Goal: Task Accomplishment & Management: Manage account settings

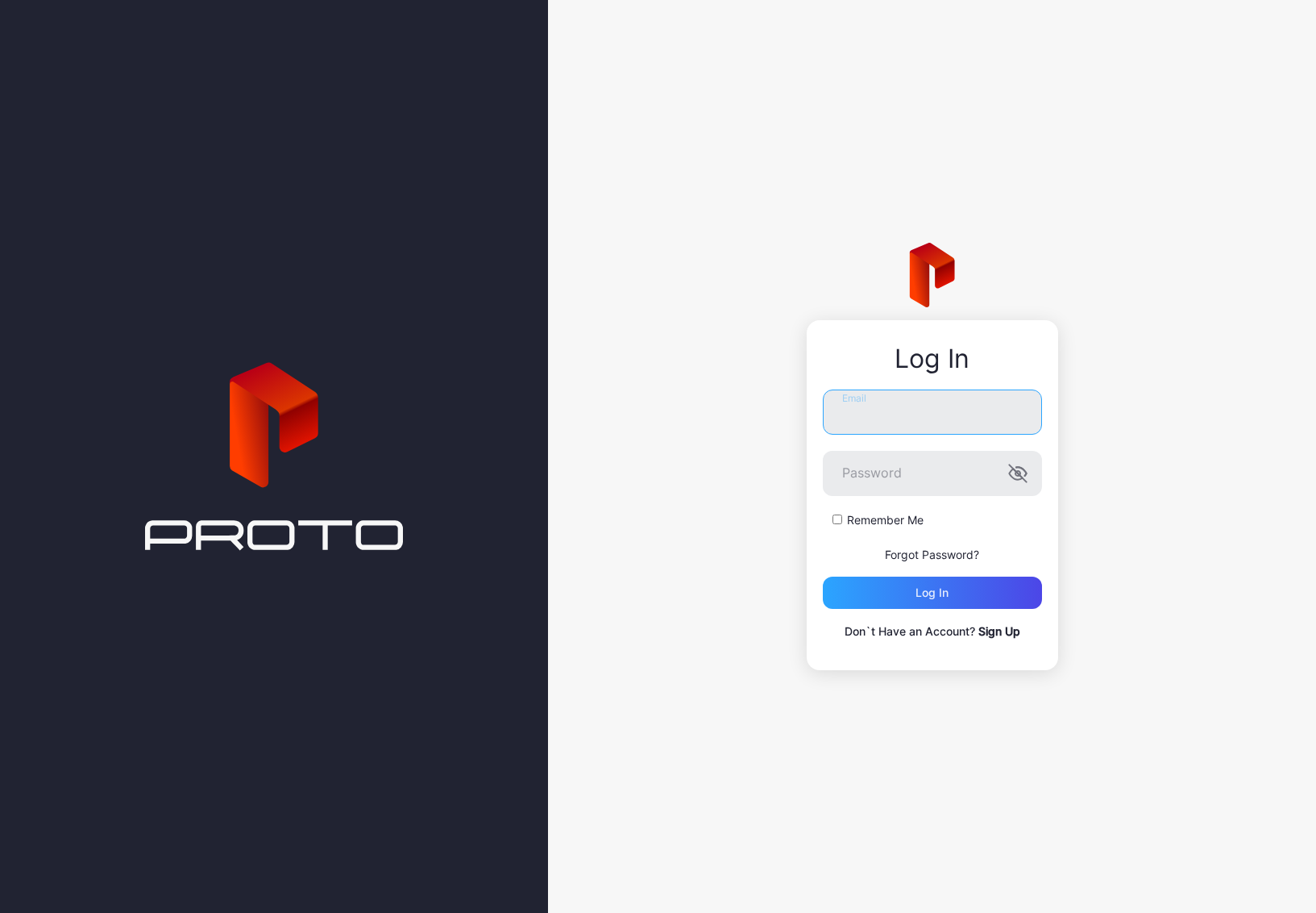
type input "**********"
click at [928, 603] on div "Log in" at bounding box center [933, 592] width 219 height 32
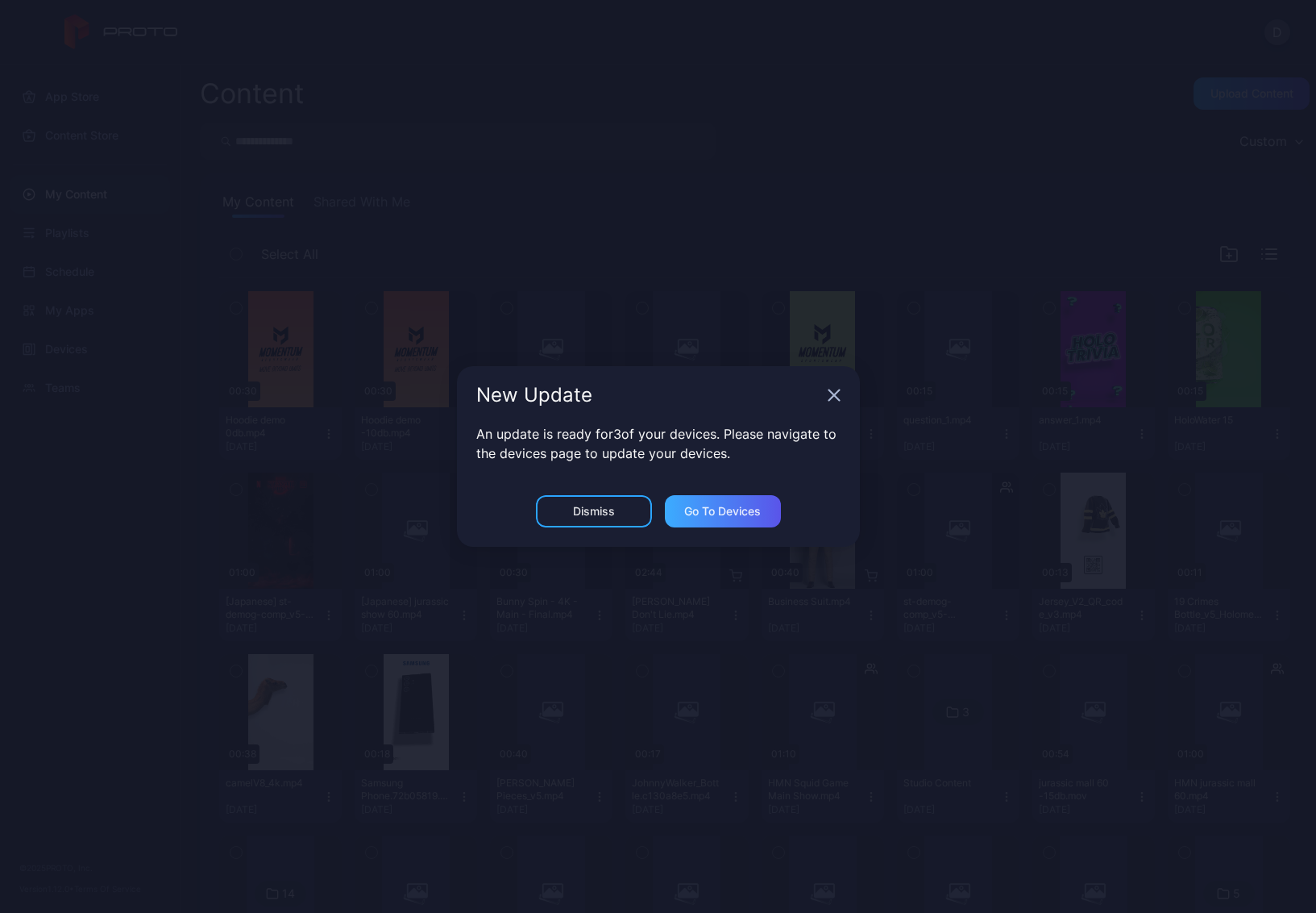
click at [751, 510] on div "Go to devices" at bounding box center [722, 510] width 77 height 13
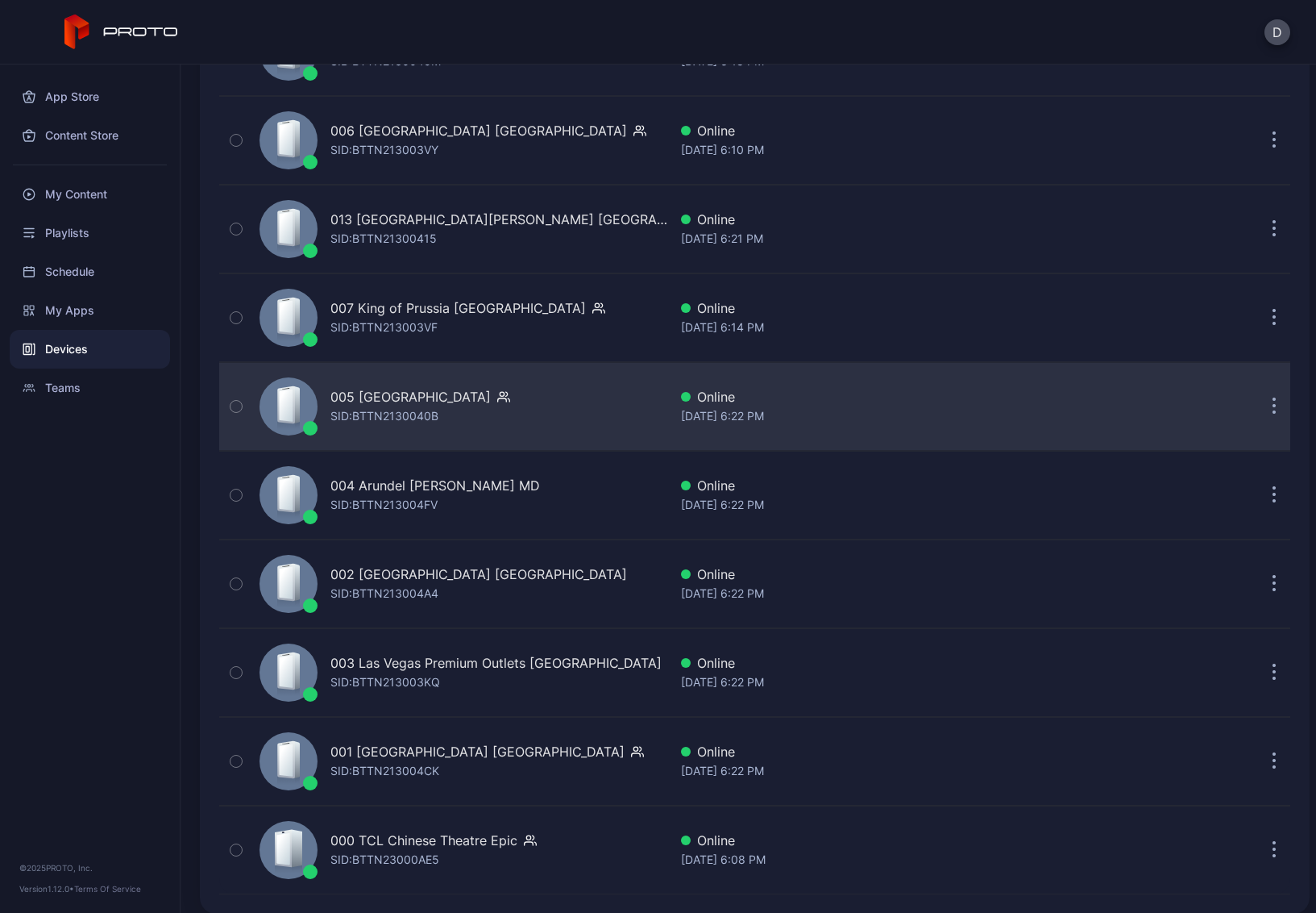
scroll to position [3560, 0]
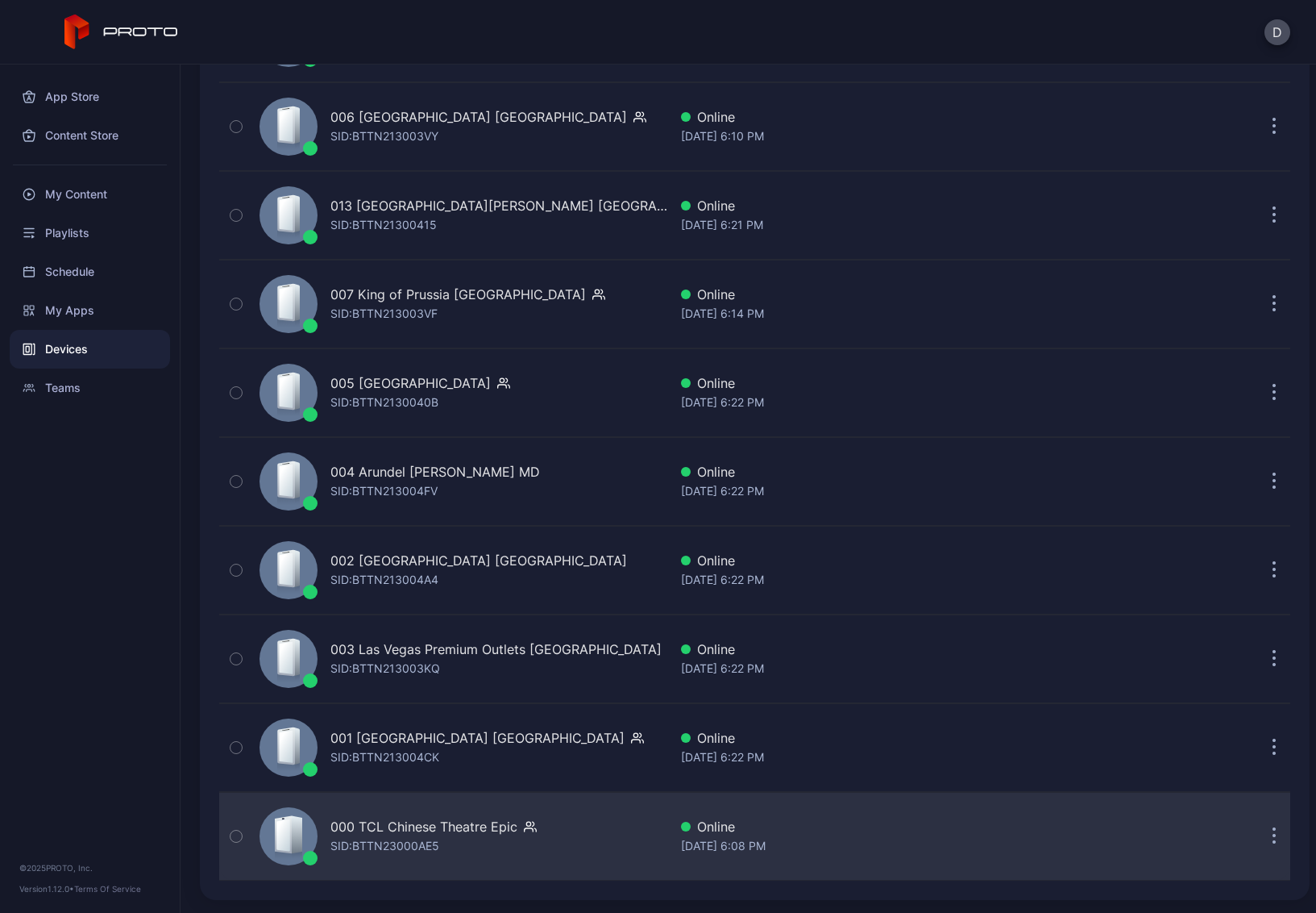
click at [605, 829] on div "000 TCL Chinese Theatre Epic SID: BTTN23000AE5" at bounding box center [461, 835] width 415 height 81
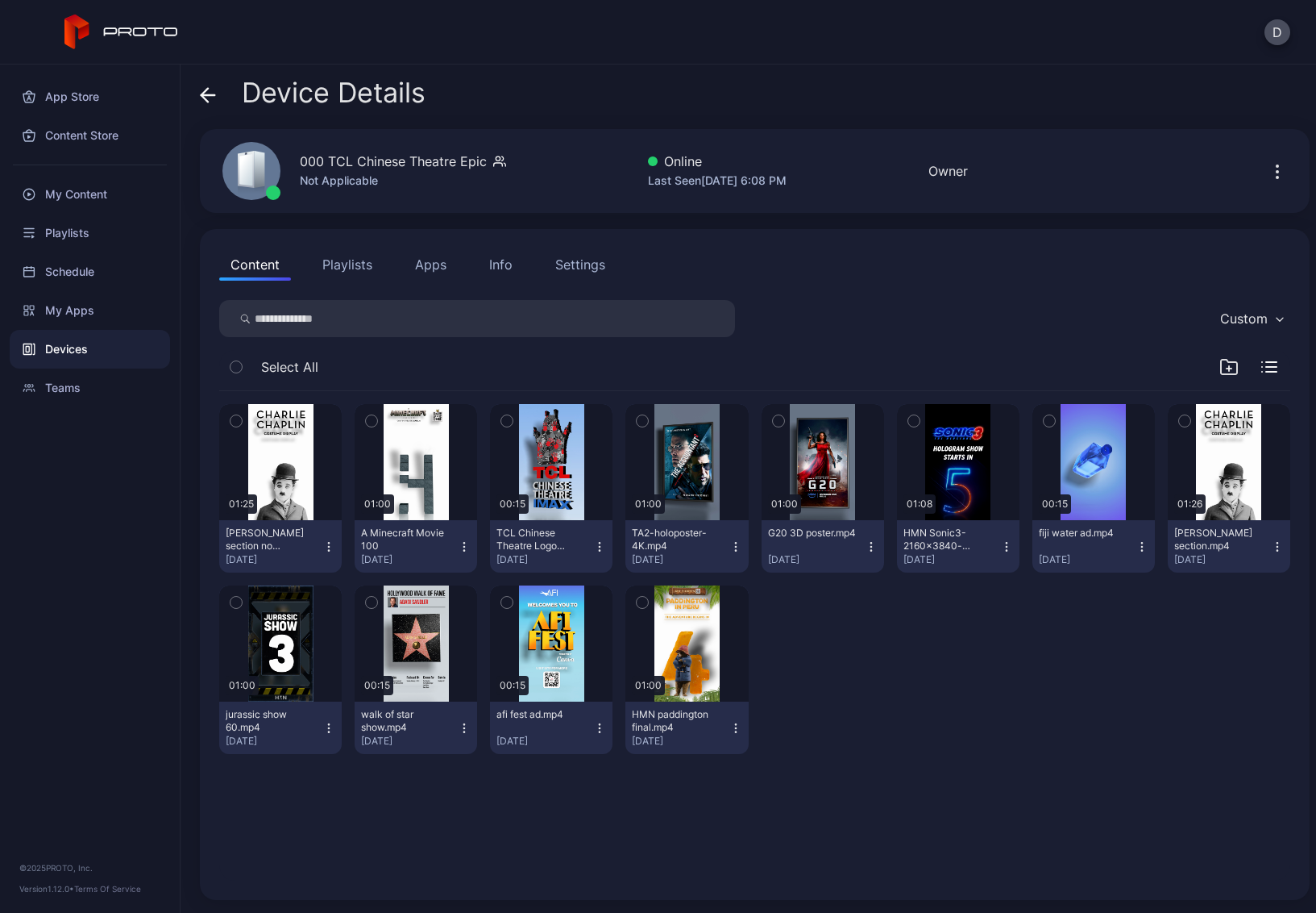
click at [349, 260] on button "Playlists" at bounding box center [347, 264] width 73 height 32
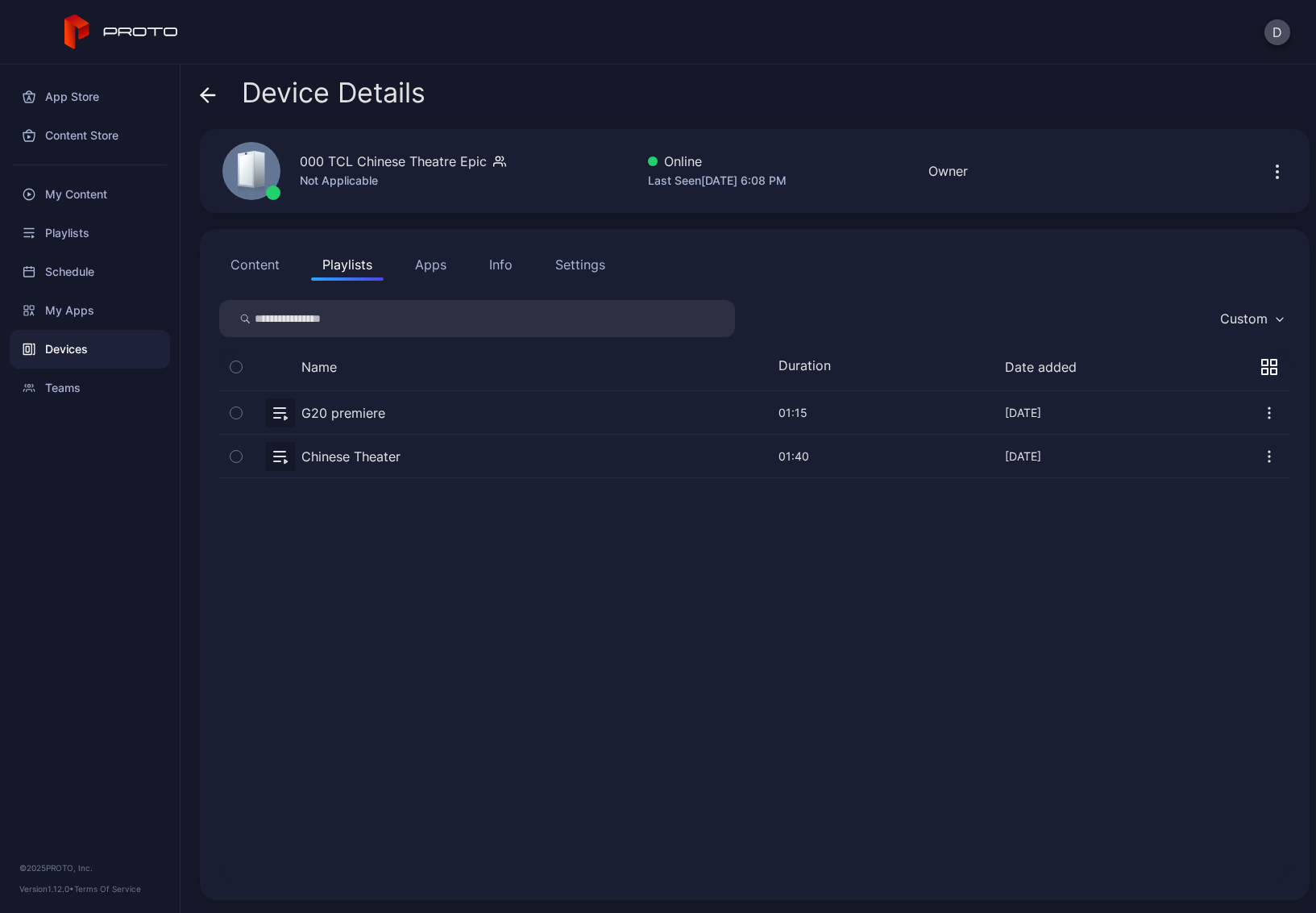
click at [437, 456] on button "button" at bounding box center [754, 456] width 1072 height 43
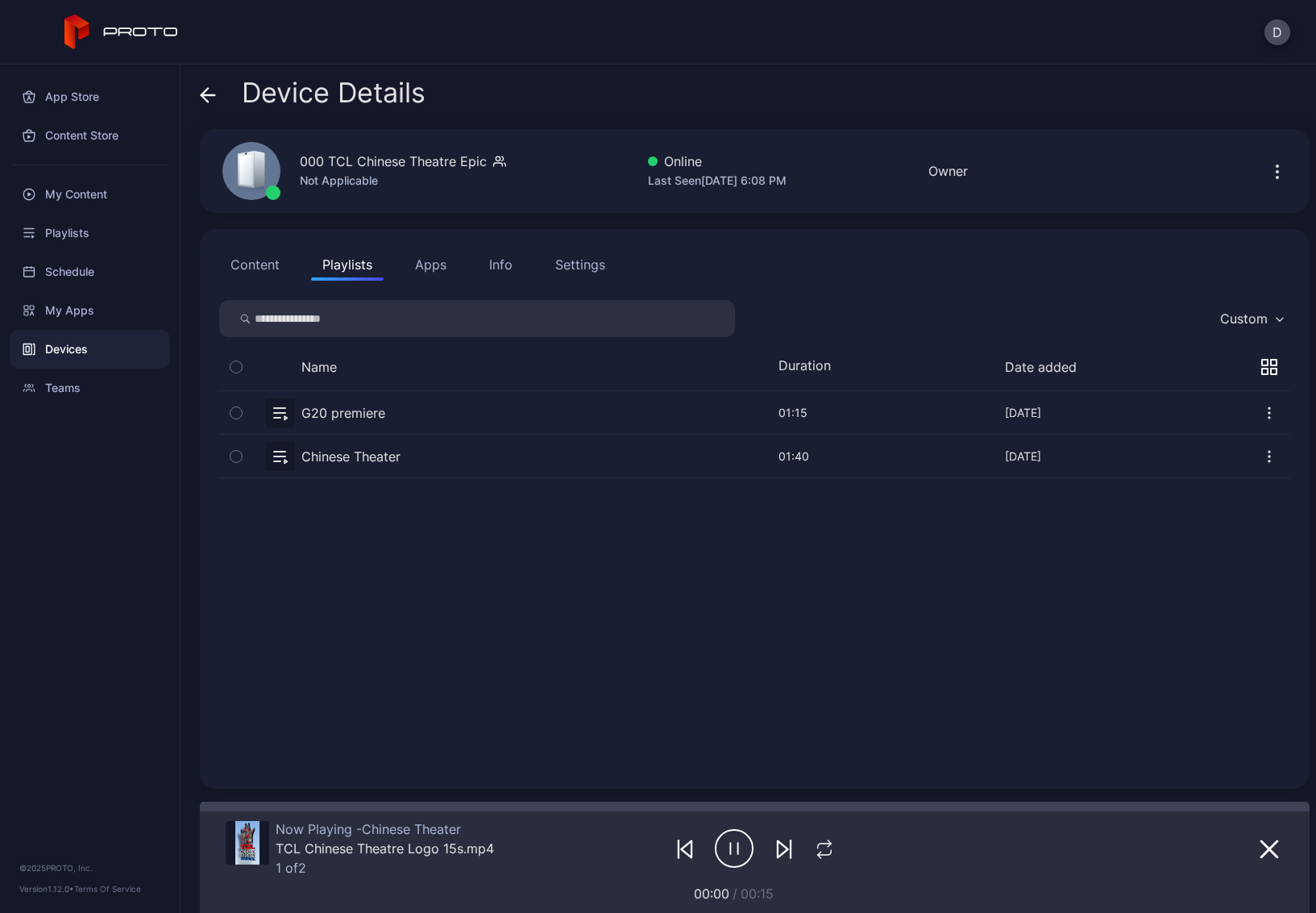
click at [209, 93] on icon at bounding box center [208, 95] width 16 height 16
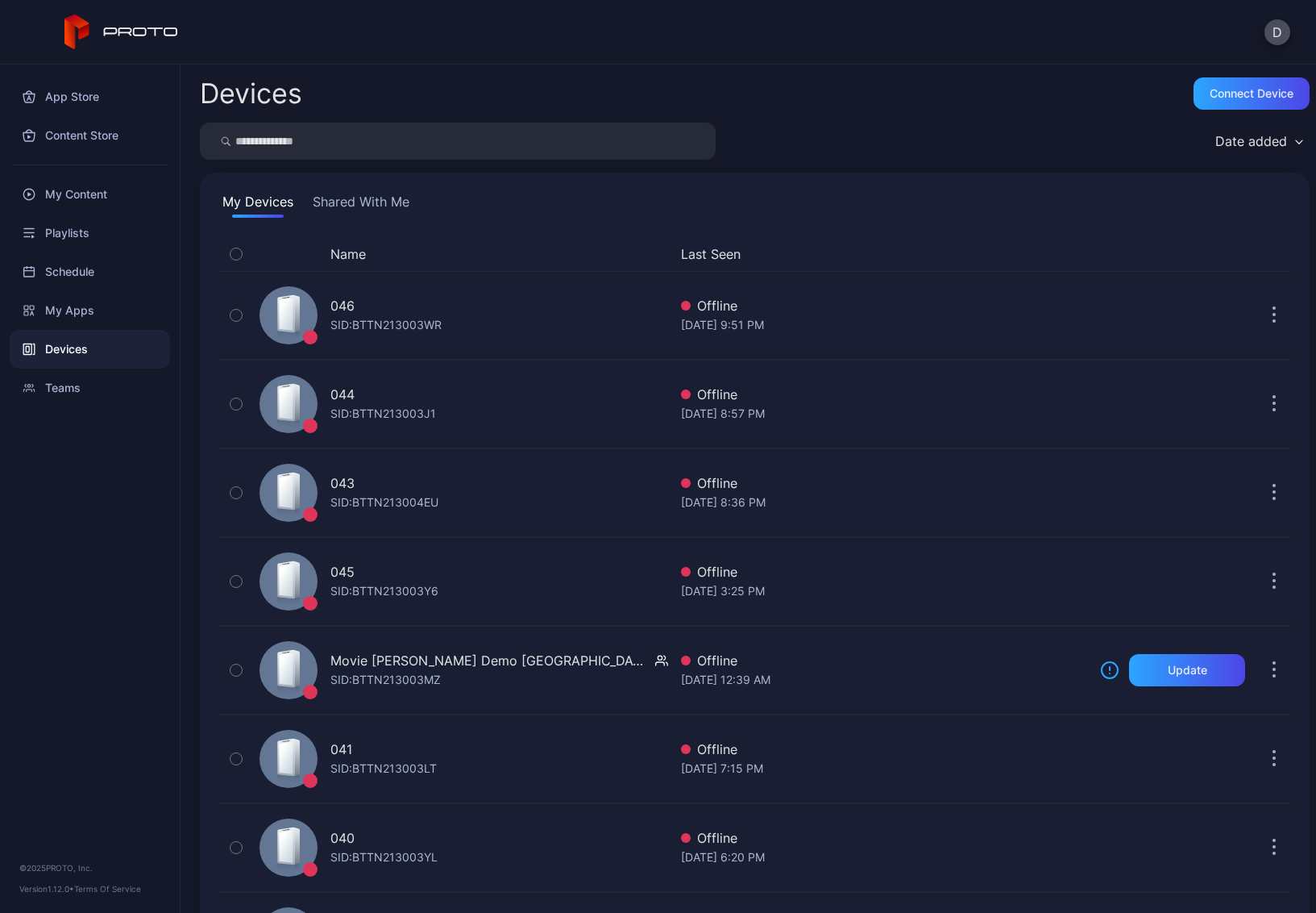
scroll to position [3560, 0]
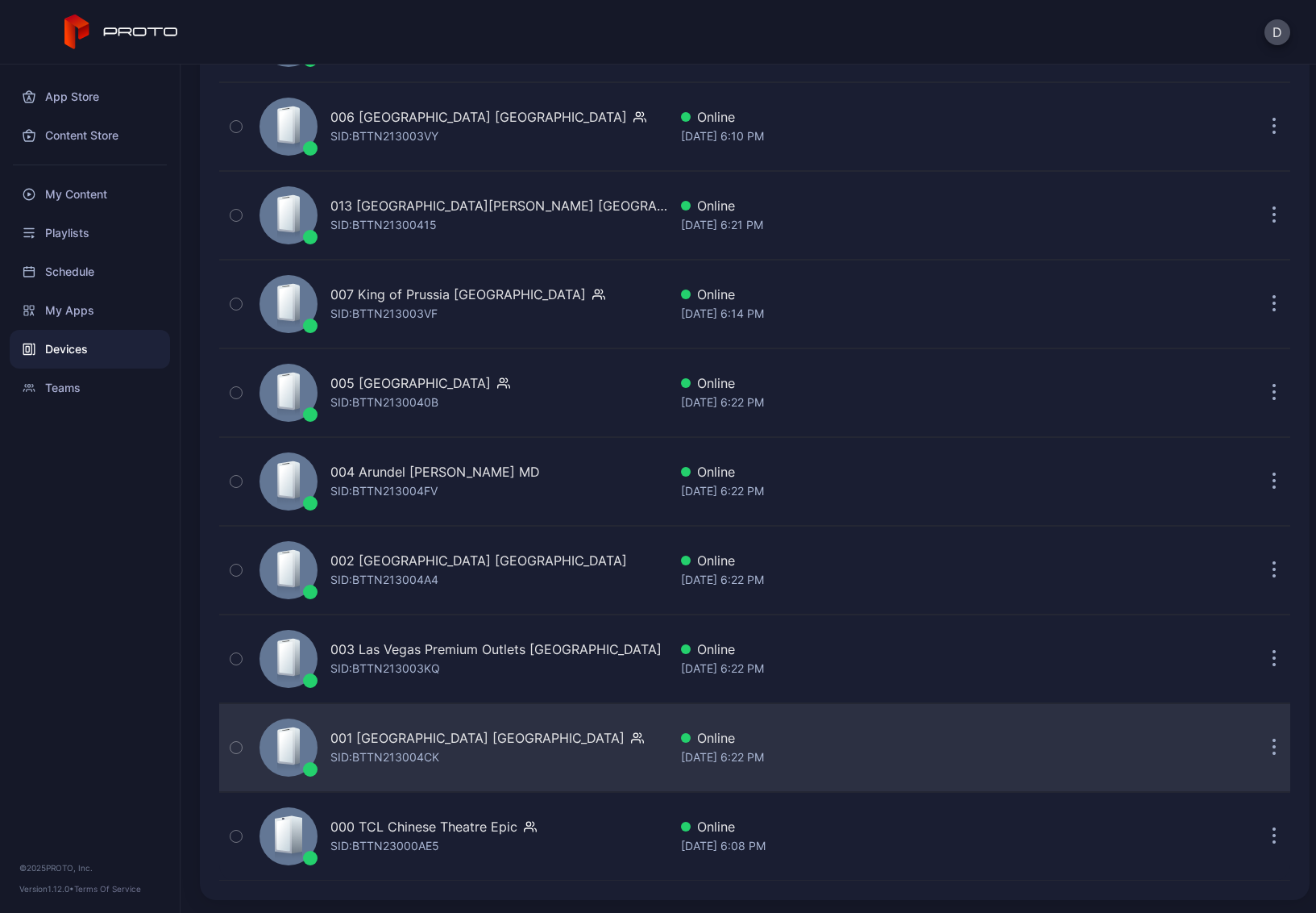
click at [589, 745] on div "001 Del Amo Fashion Center CA SID: BTTN213004CK" at bounding box center [461, 747] width 415 height 81
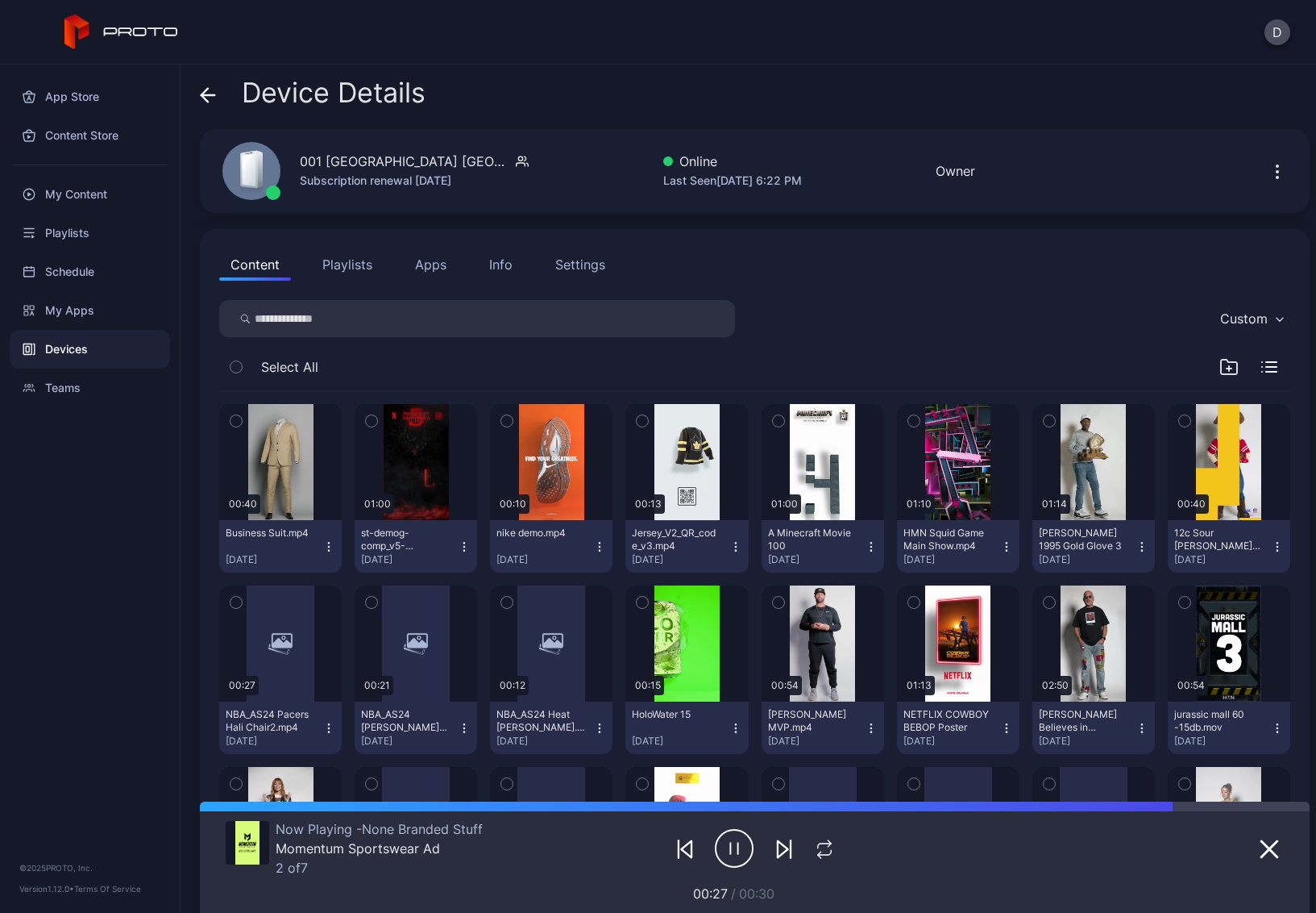
click at [211, 95] on icon at bounding box center [209, 95] width 14 height 0
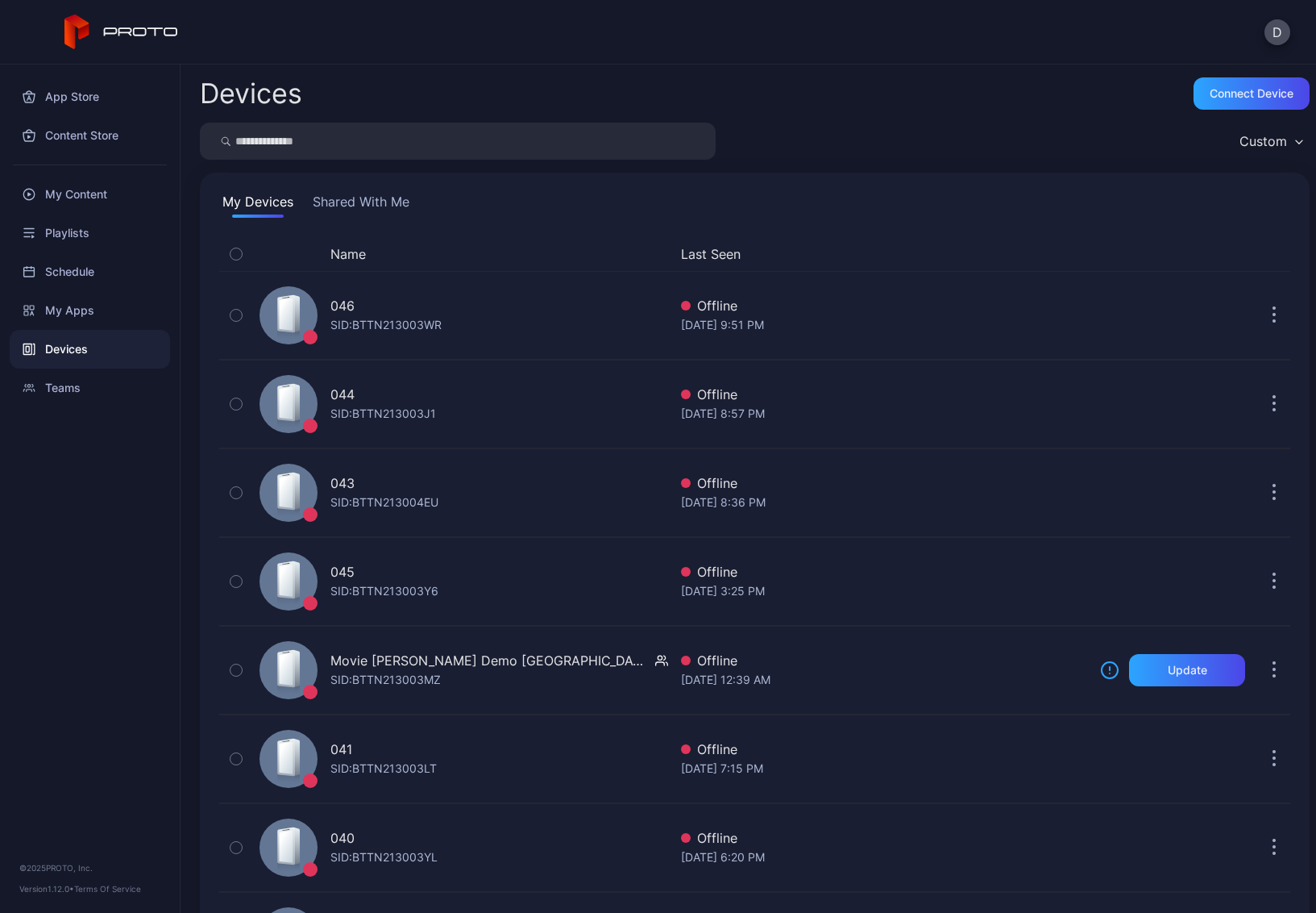
scroll to position [3560, 0]
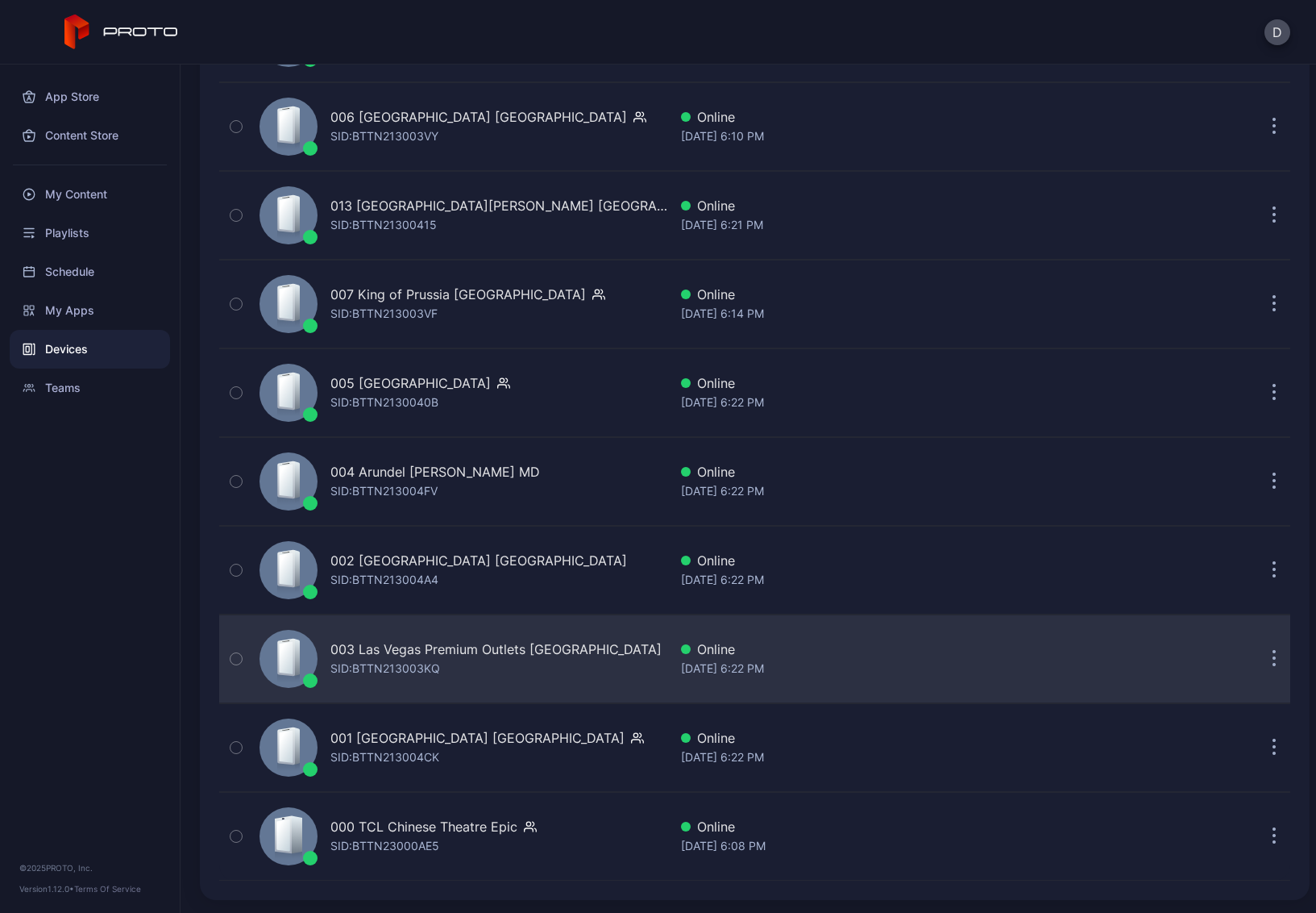
click at [612, 691] on div "003 Las Vegas Premium Outlets South CA SID: BTTN213003KQ" at bounding box center [461, 659] width 415 height 81
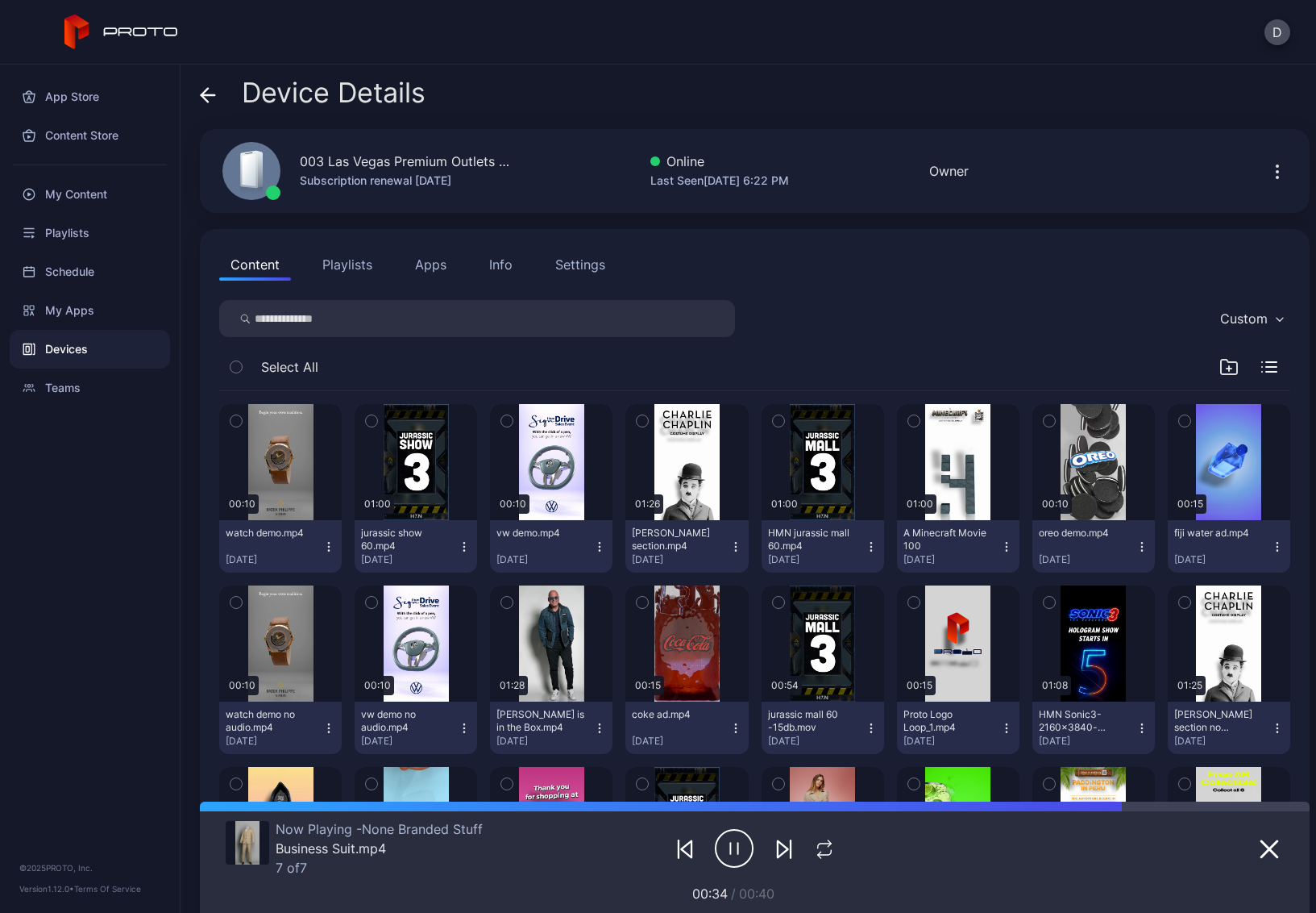
click at [200, 99] on icon at bounding box center [208, 95] width 16 height 16
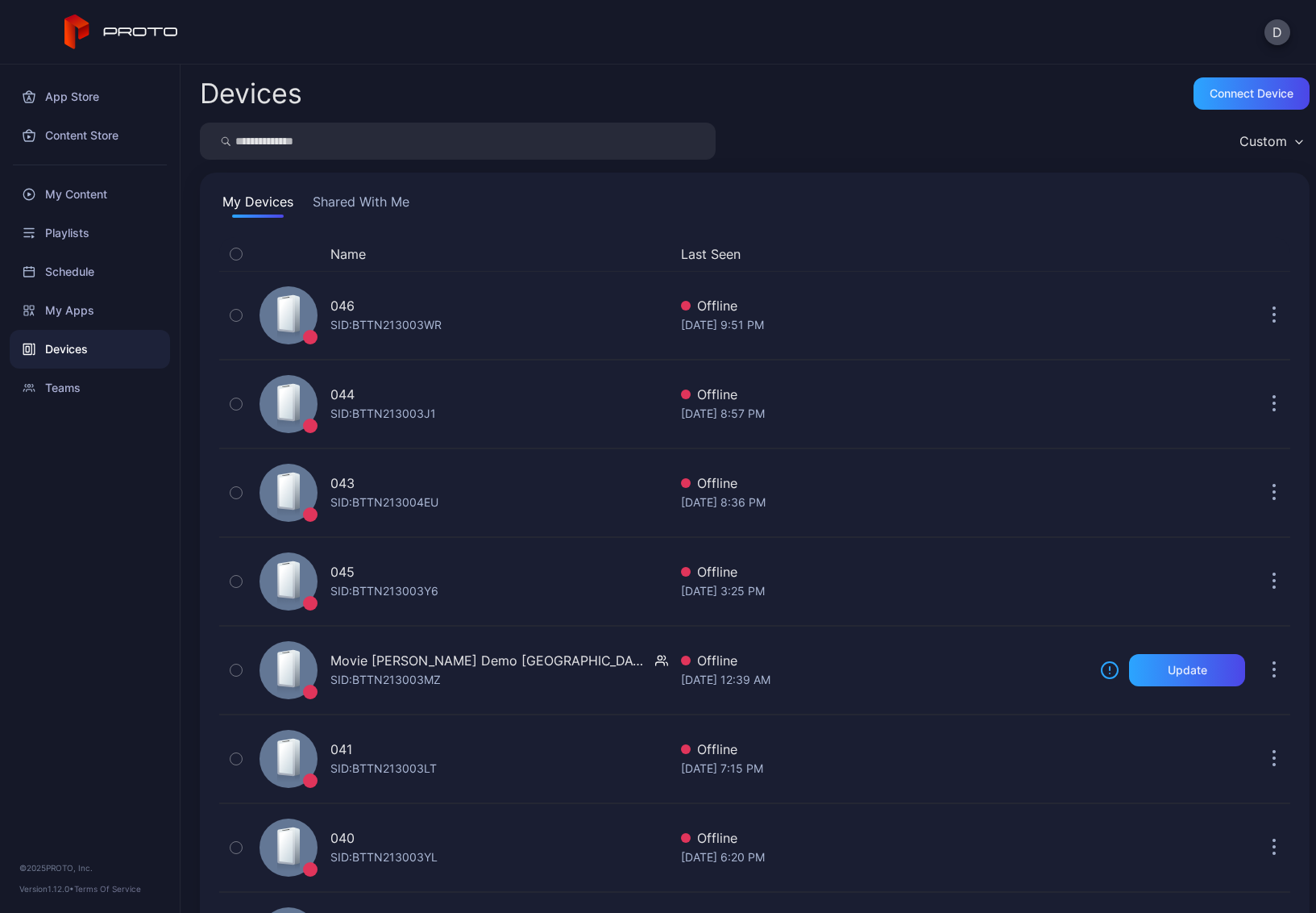
scroll to position [3560, 0]
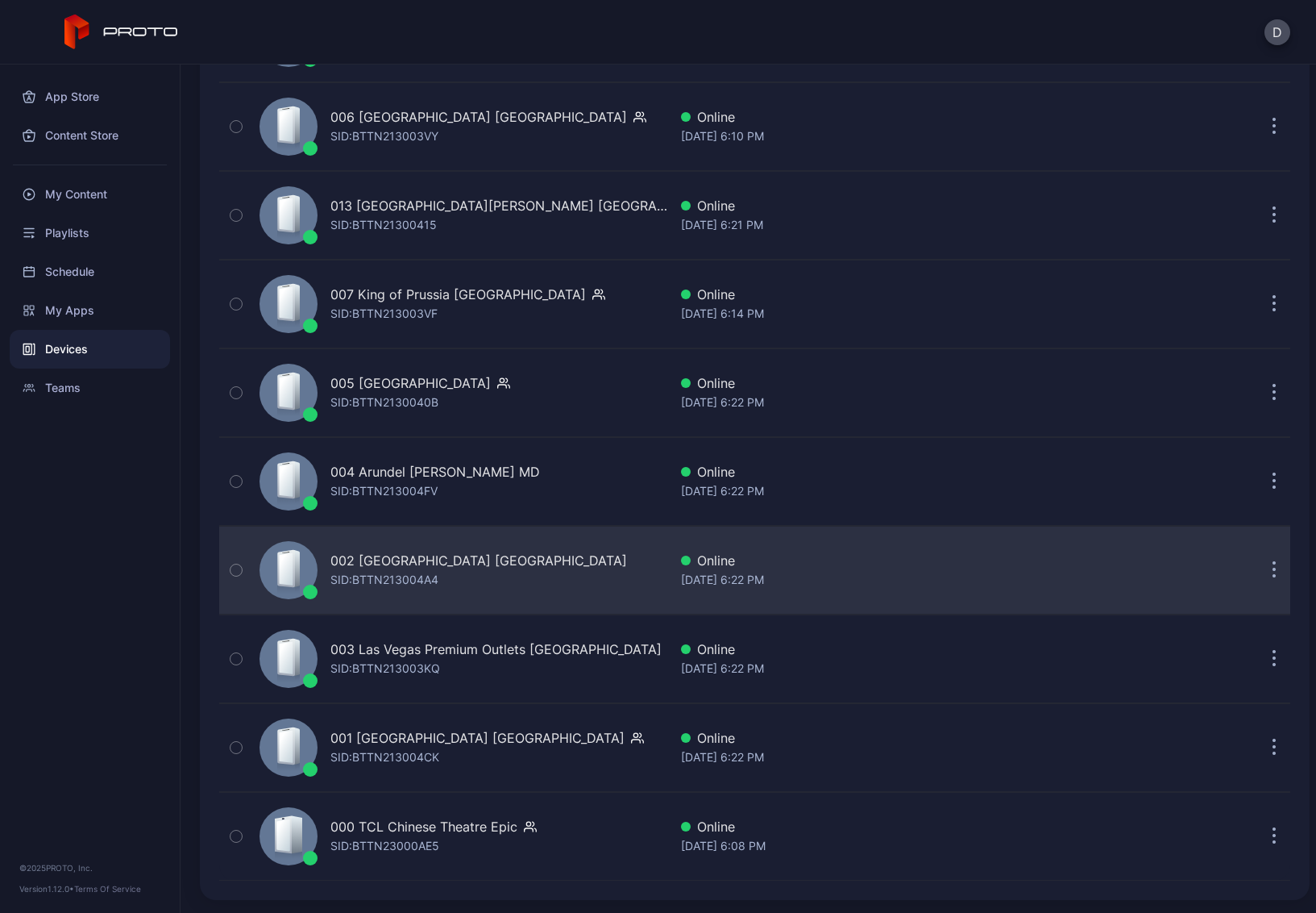
click at [541, 585] on div "002 Roosevelt Field Mall NY SID: BTTN213004A4" at bounding box center [461, 570] width 415 height 81
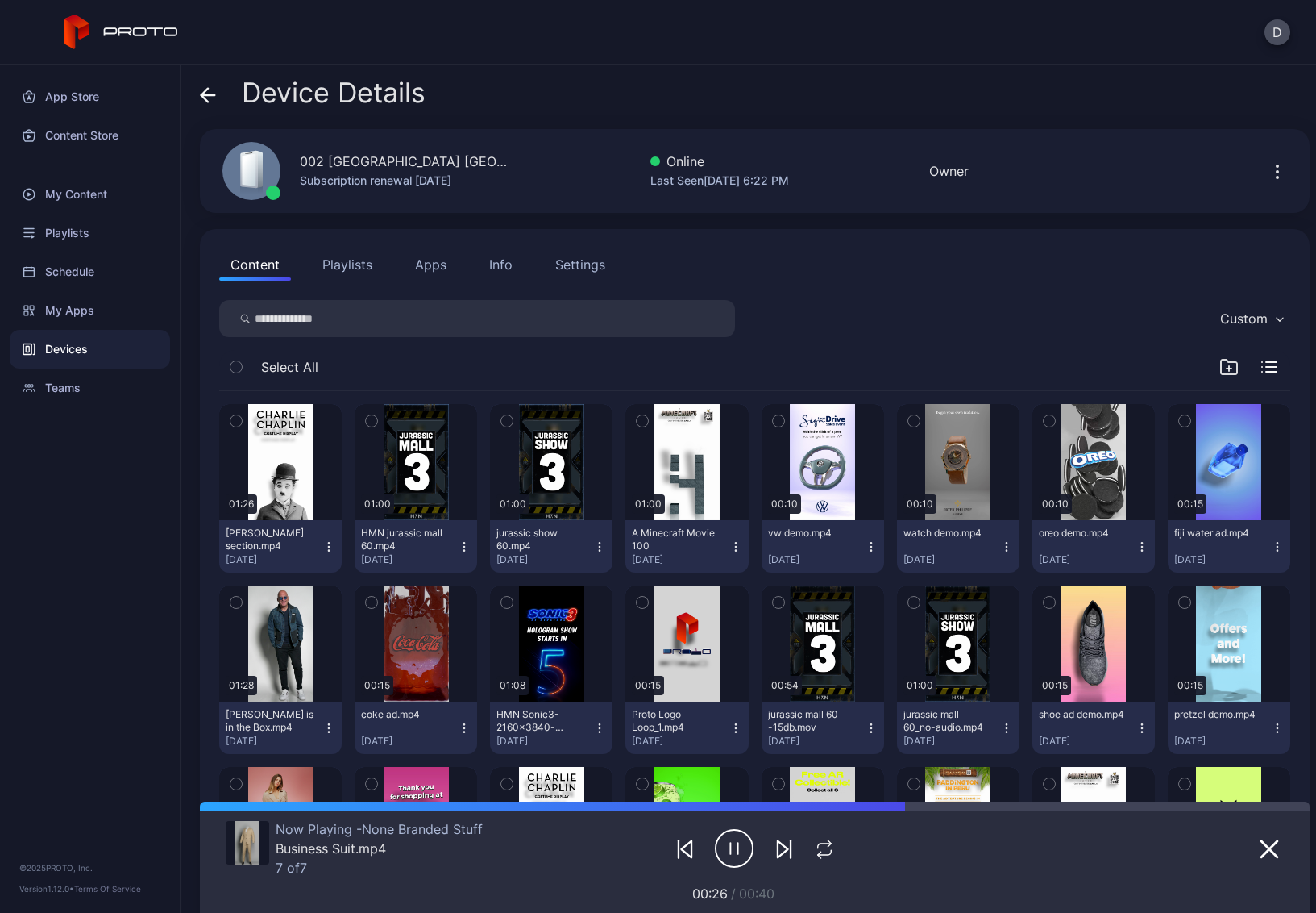
click at [211, 100] on icon at bounding box center [208, 95] width 16 height 16
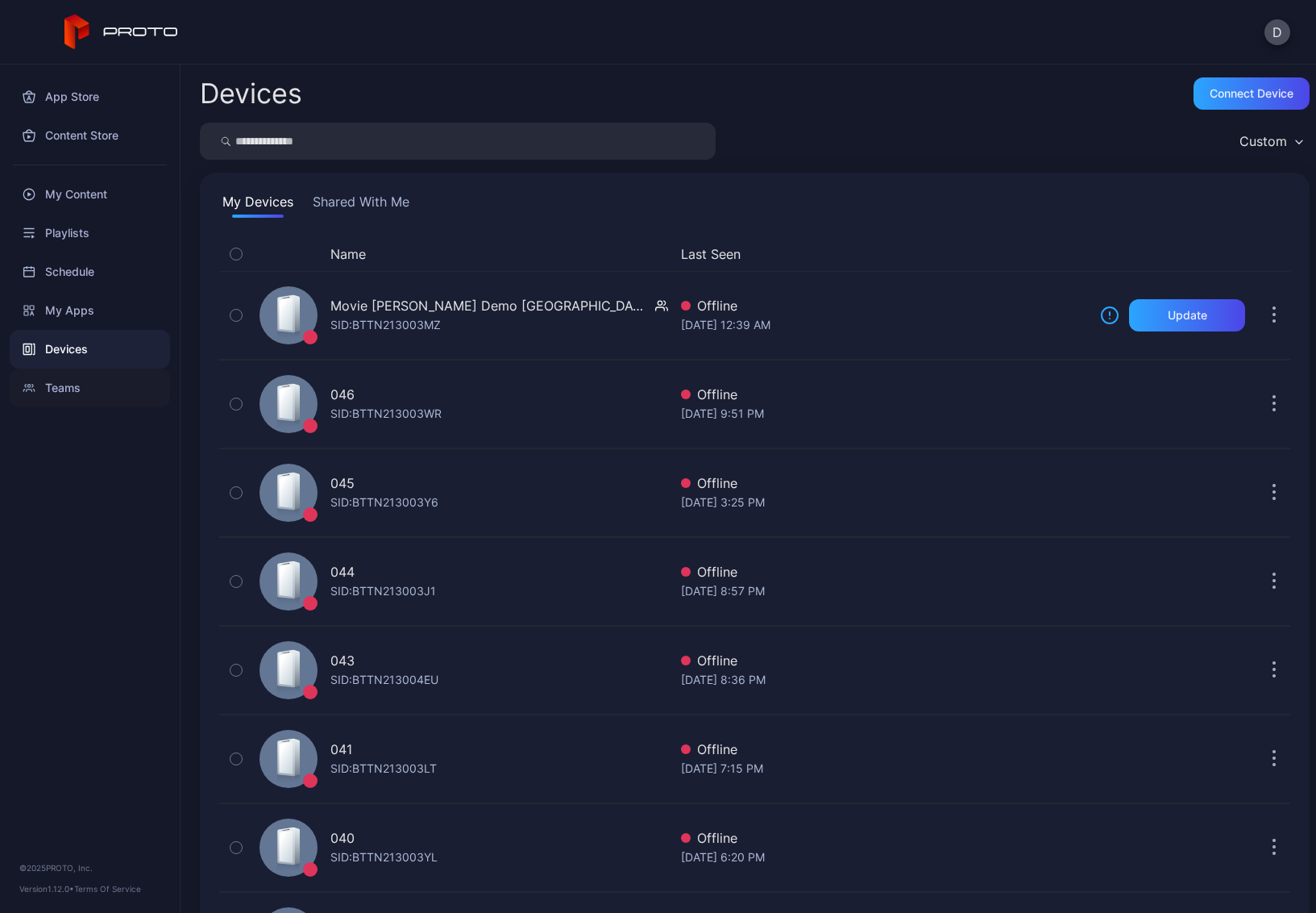
click at [88, 392] on div "Teams" at bounding box center [89, 388] width 160 height 39
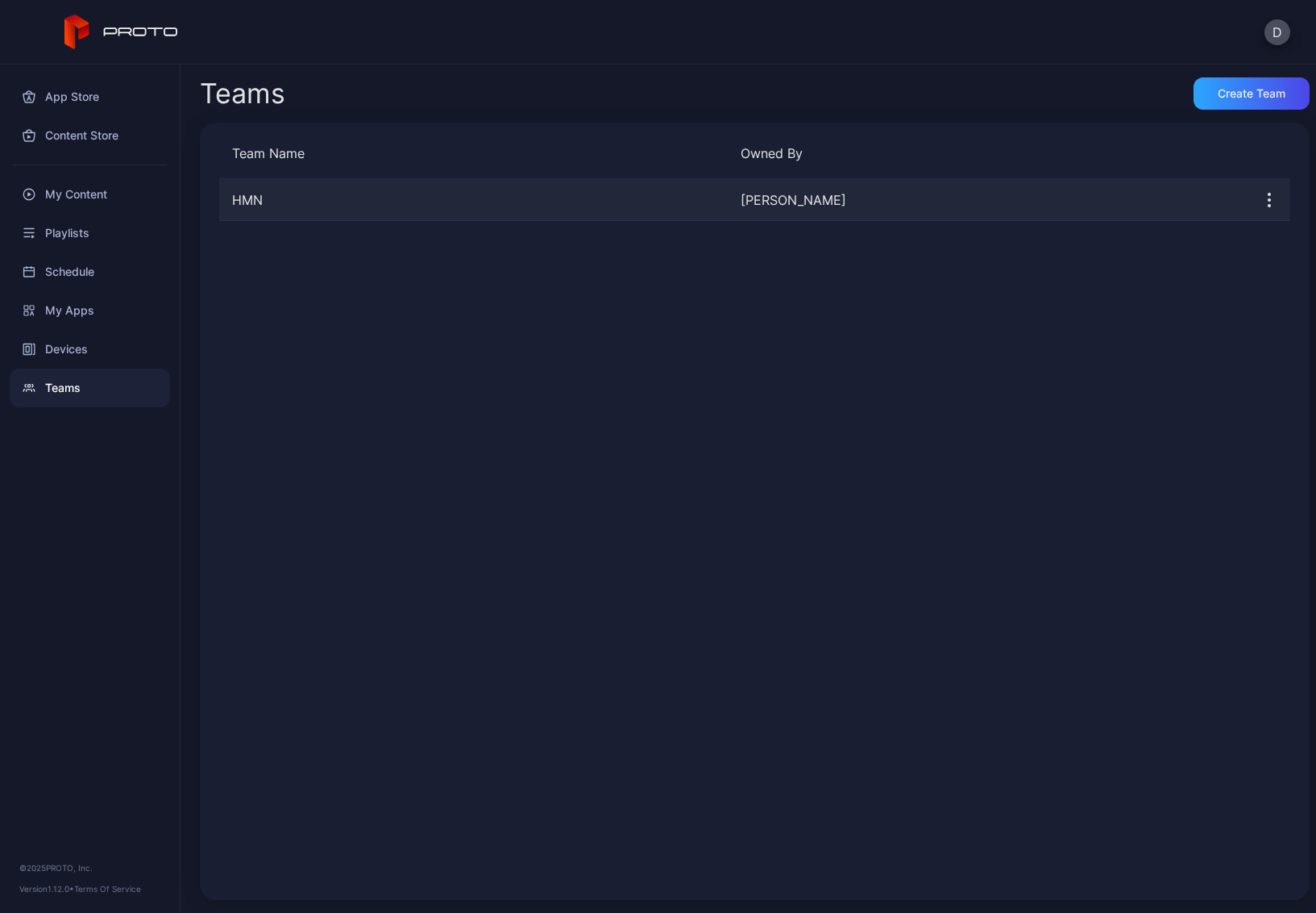
click at [316, 203] on div "HMN" at bounding box center [473, 200] width 509 height 19
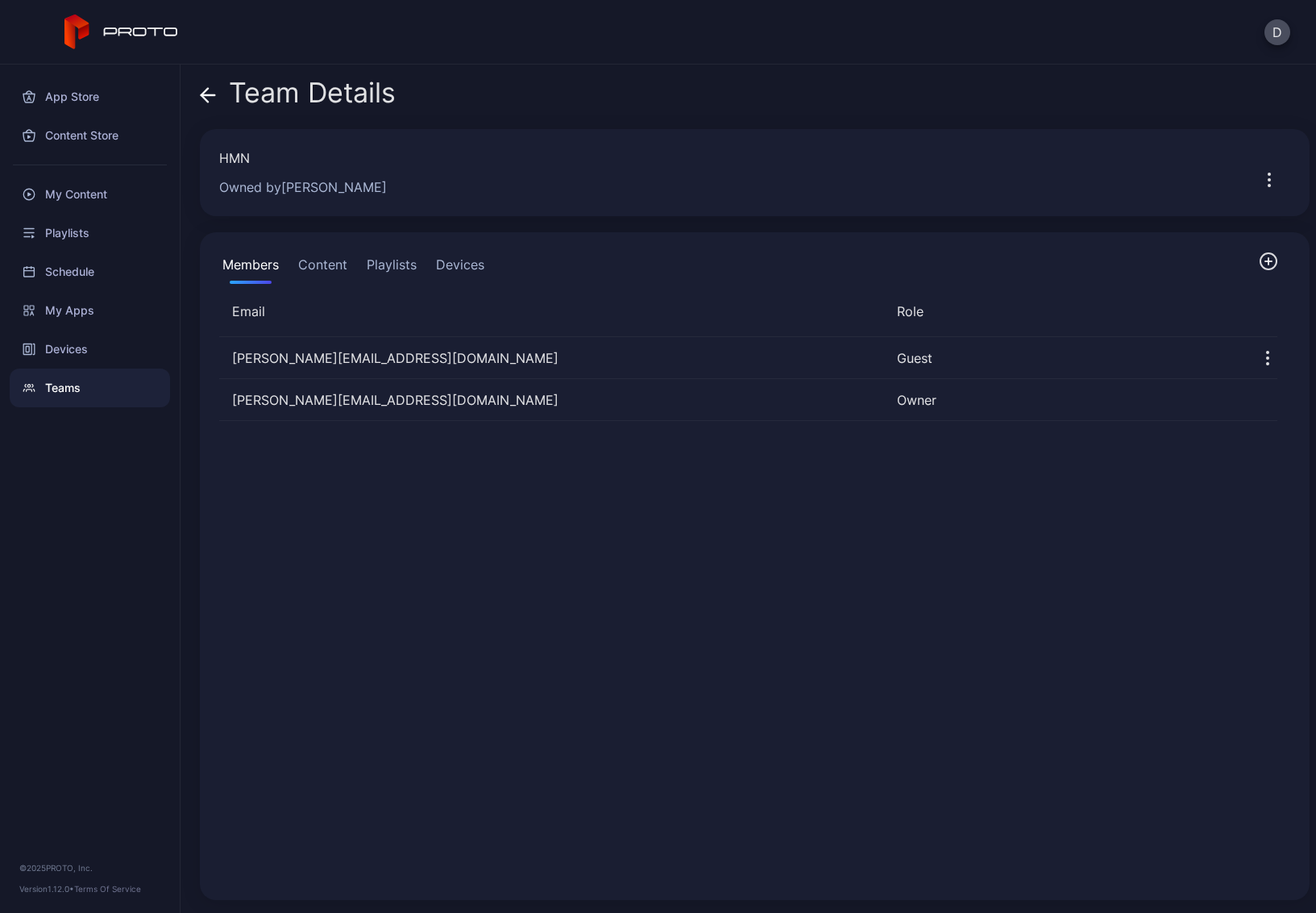
click at [456, 270] on button "Devices" at bounding box center [460, 267] width 55 height 32
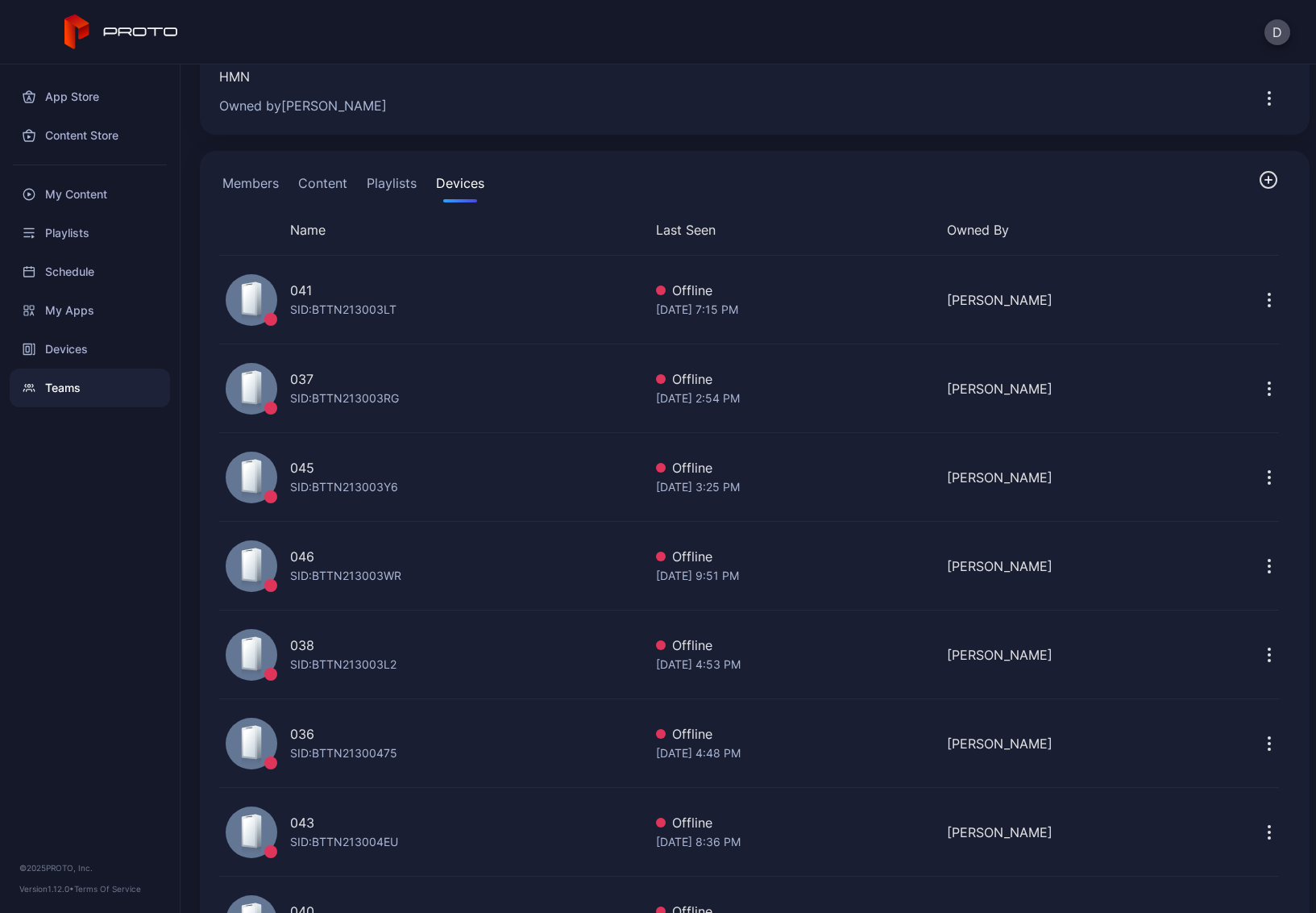
scroll to position [163, 0]
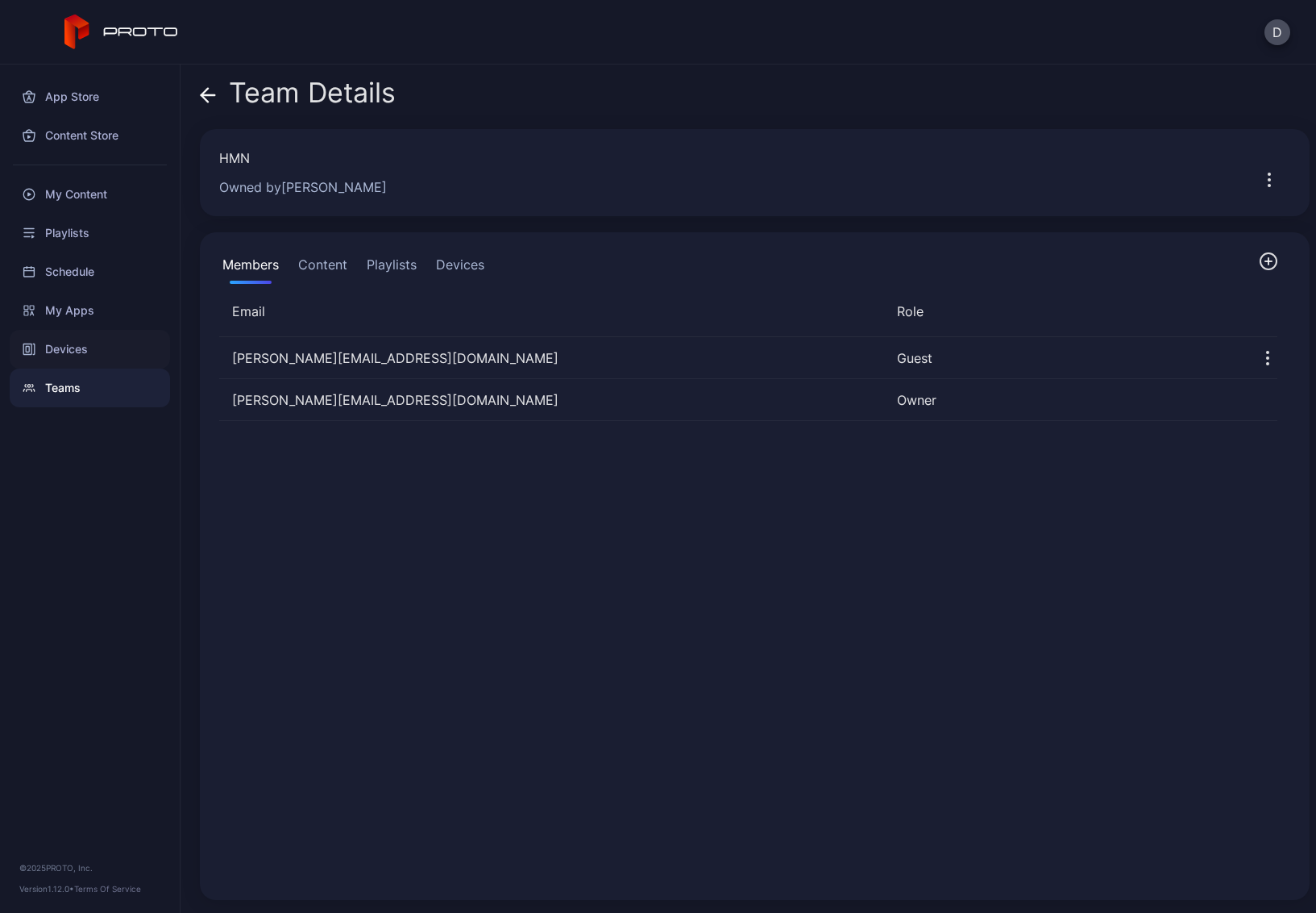
click at [80, 351] on div "Devices" at bounding box center [89, 349] width 160 height 39
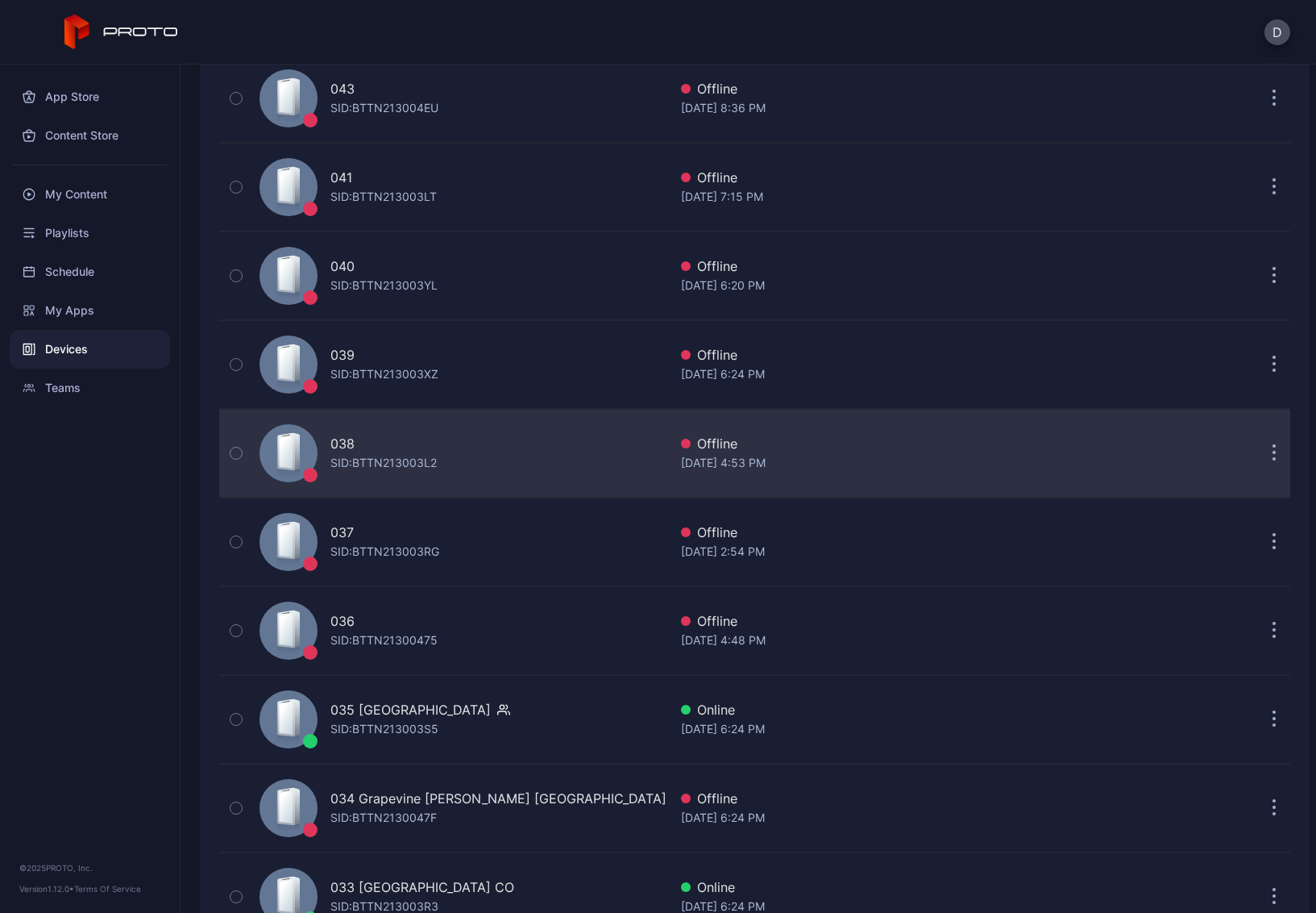
scroll to position [990, 0]
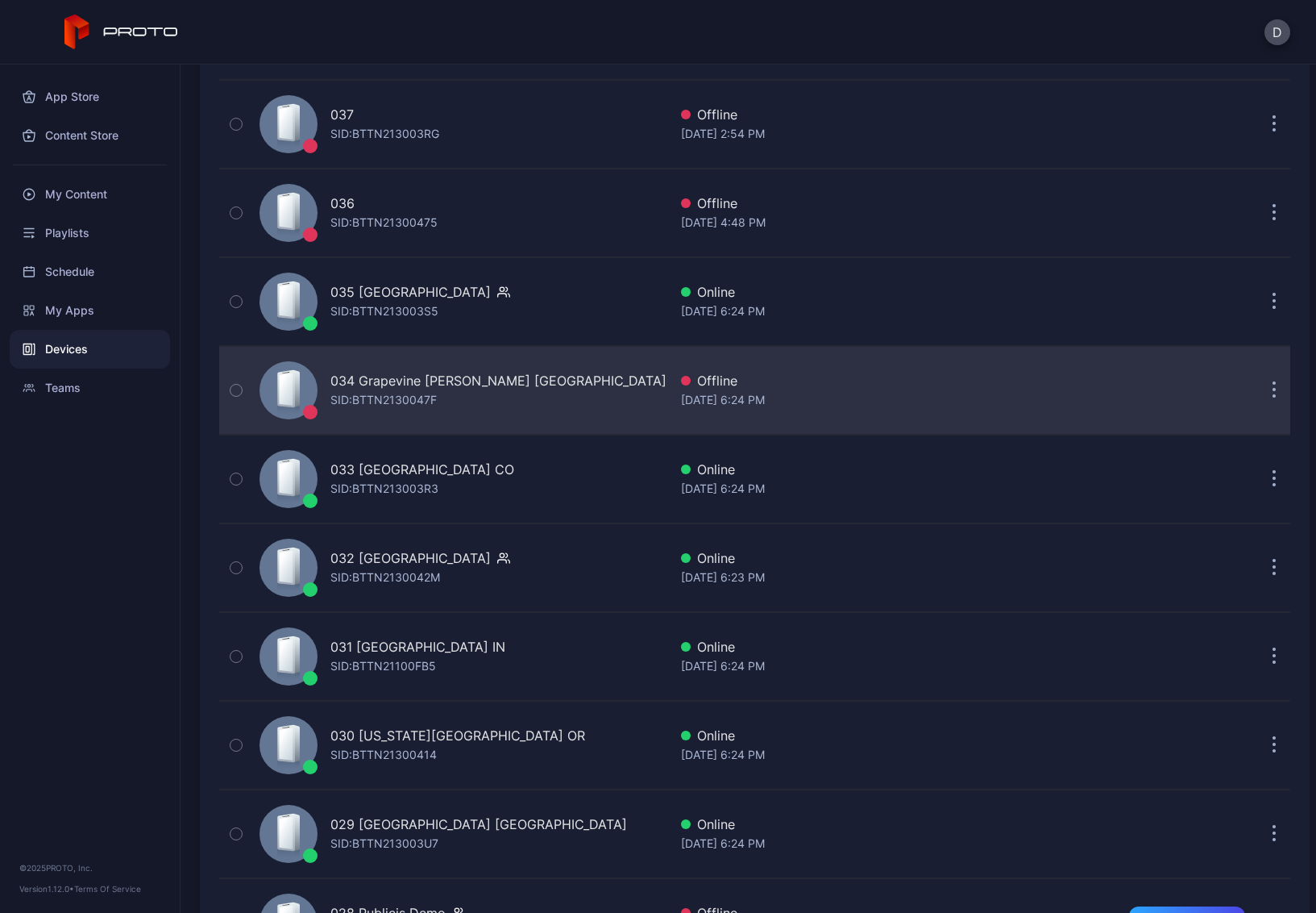
click at [546, 389] on div "034 Grapevine [PERSON_NAME] [GEOGRAPHIC_DATA] [PERSON_NAME]: BTTN2130047F" at bounding box center [461, 390] width 415 height 81
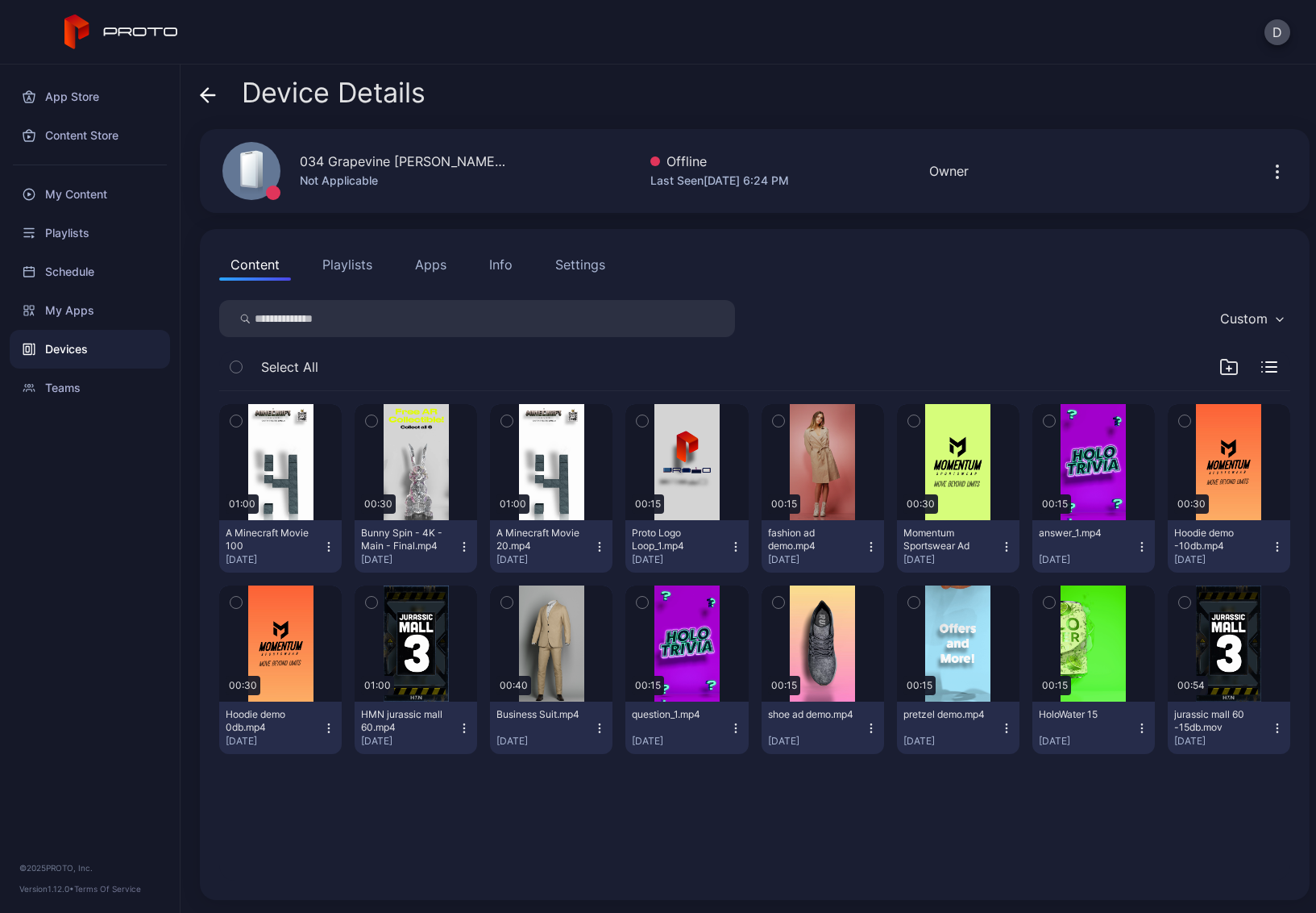
click at [208, 91] on icon at bounding box center [208, 95] width 16 height 16
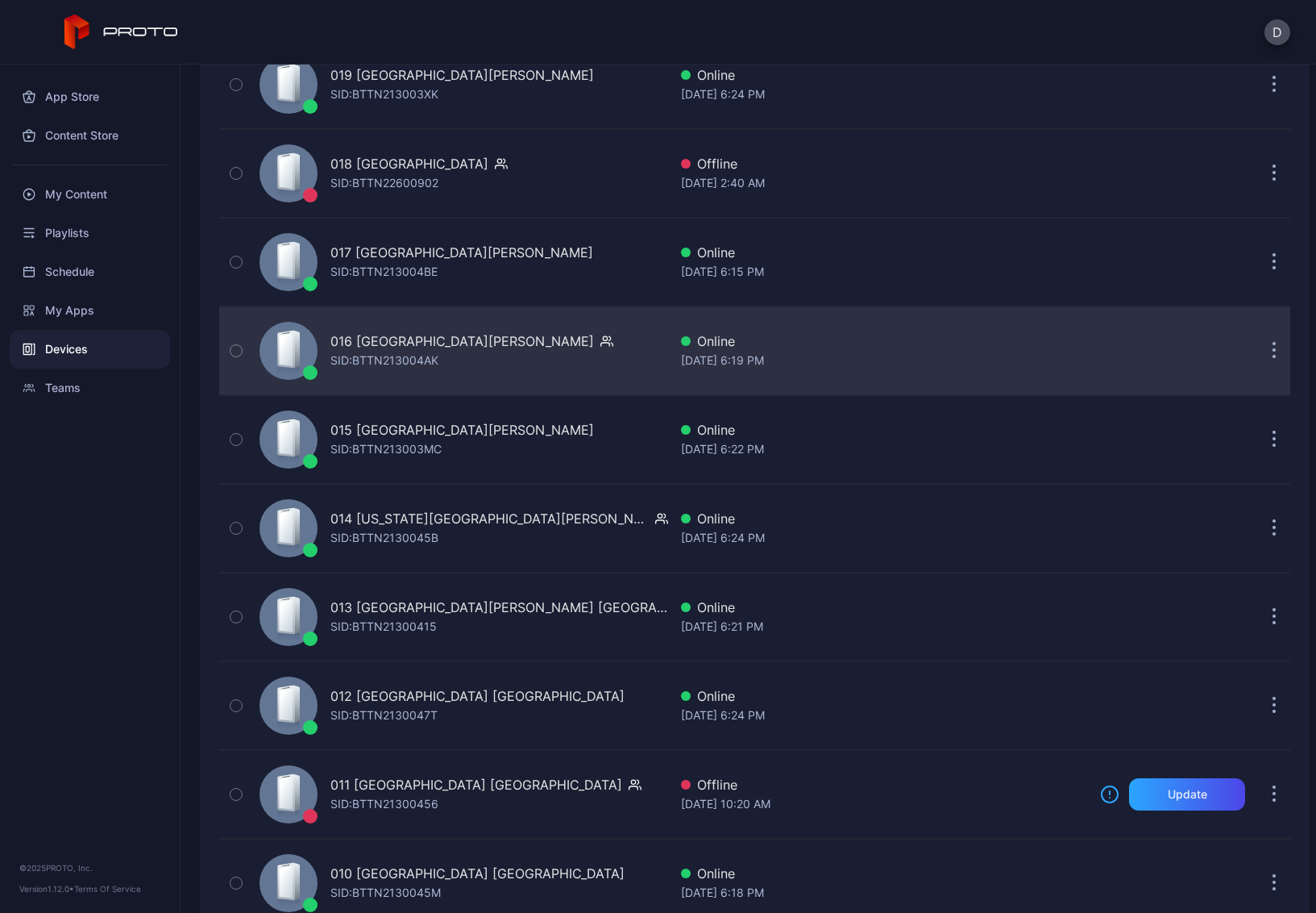
scroll to position [2635, 0]
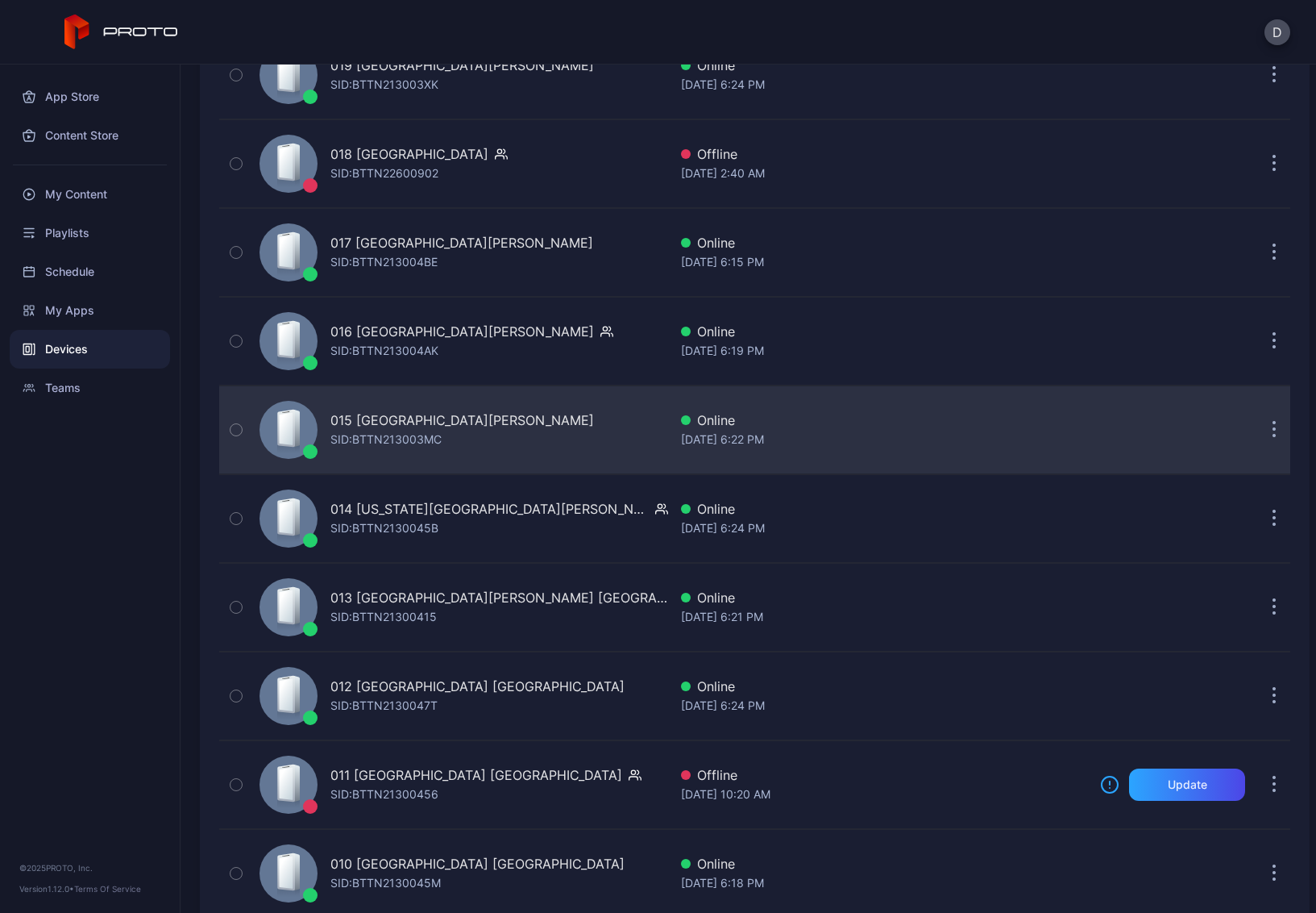
click at [521, 410] on div "015 Concord Mills NC SID: BTTN213003MC" at bounding box center [461, 429] width 415 height 81
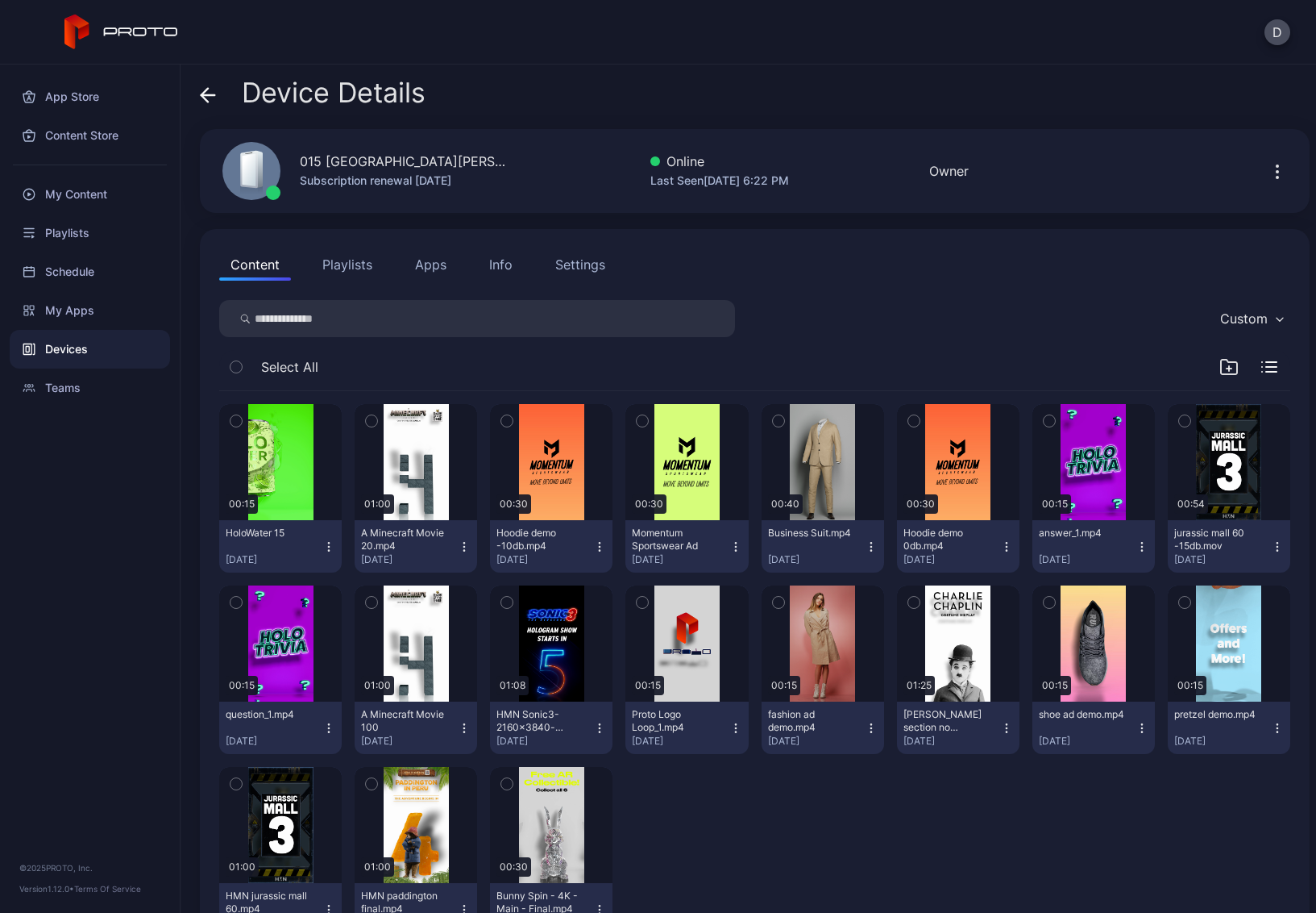
click at [355, 270] on button "Playlists" at bounding box center [347, 264] width 73 height 32
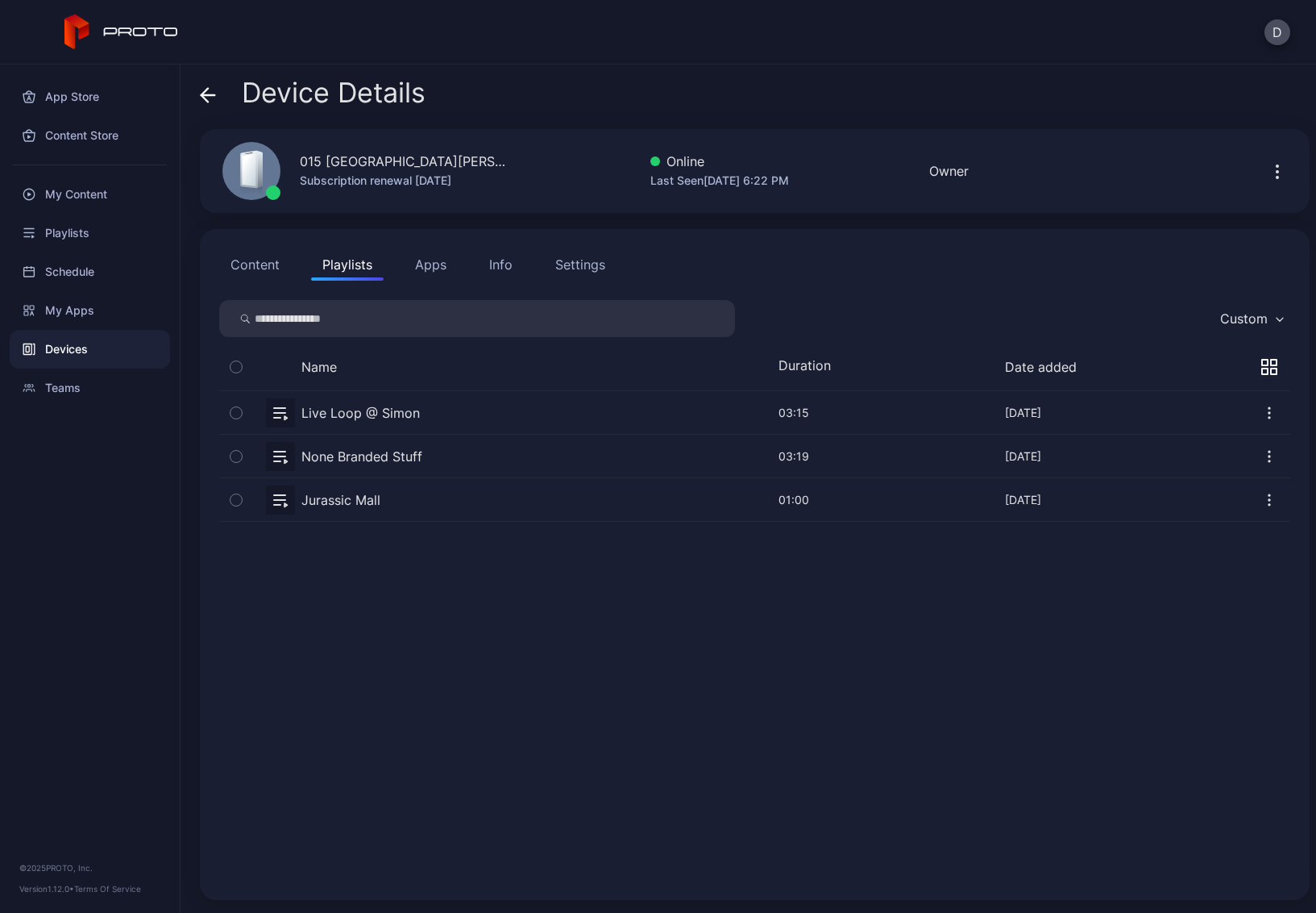
click at [466, 456] on button "button" at bounding box center [754, 456] width 1072 height 43
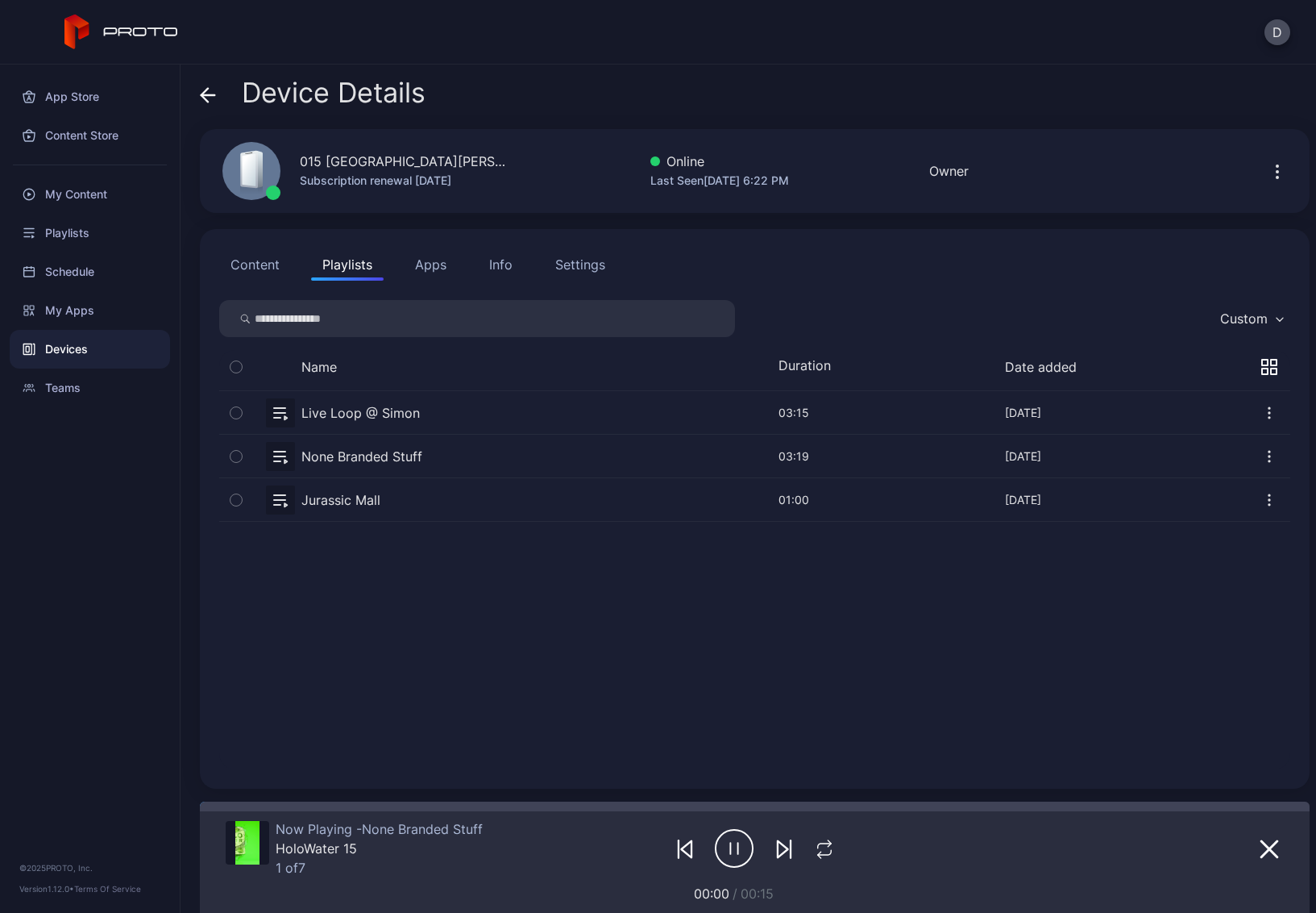
click at [206, 95] on icon at bounding box center [209, 95] width 14 height 0
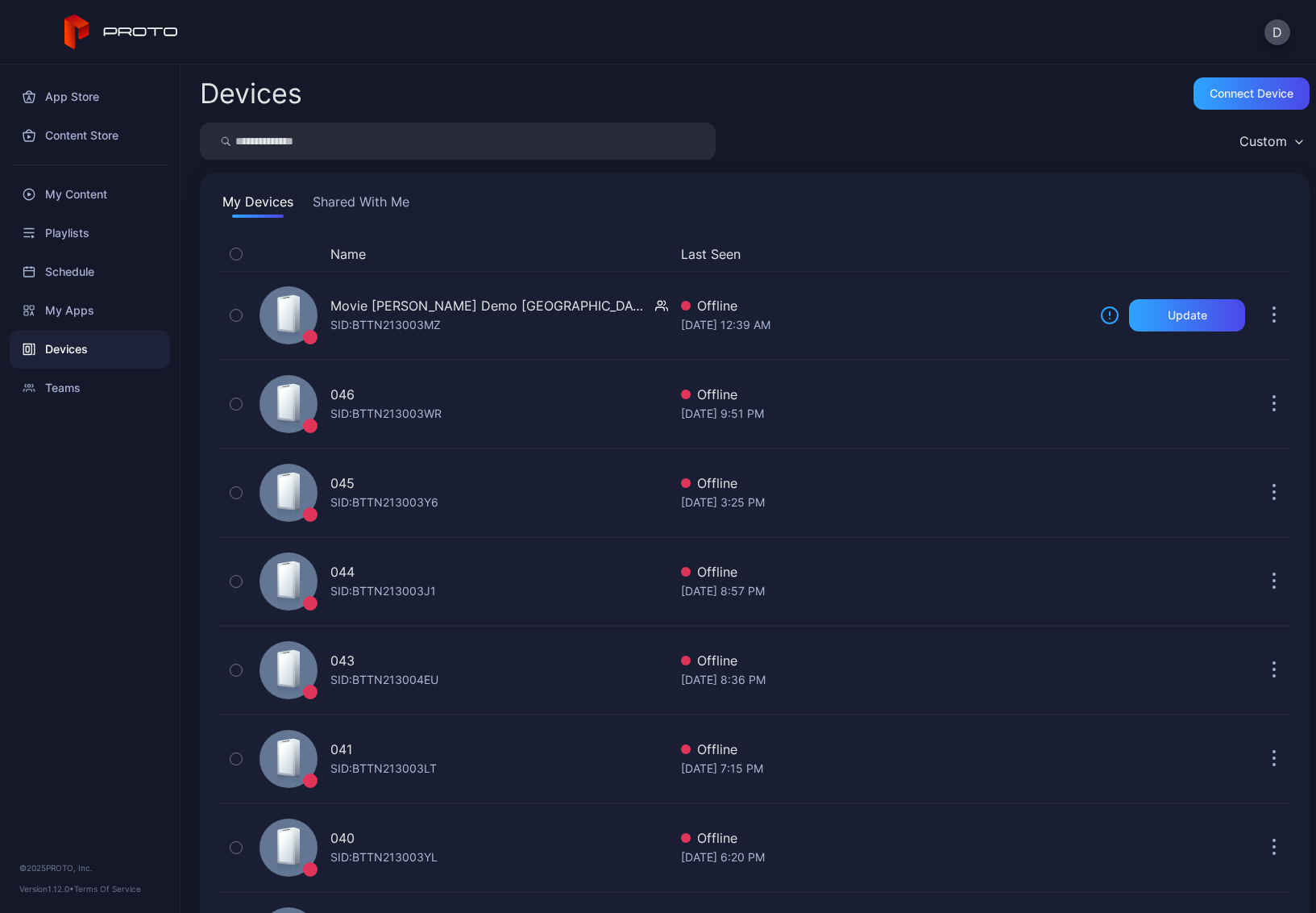
scroll to position [2635, 0]
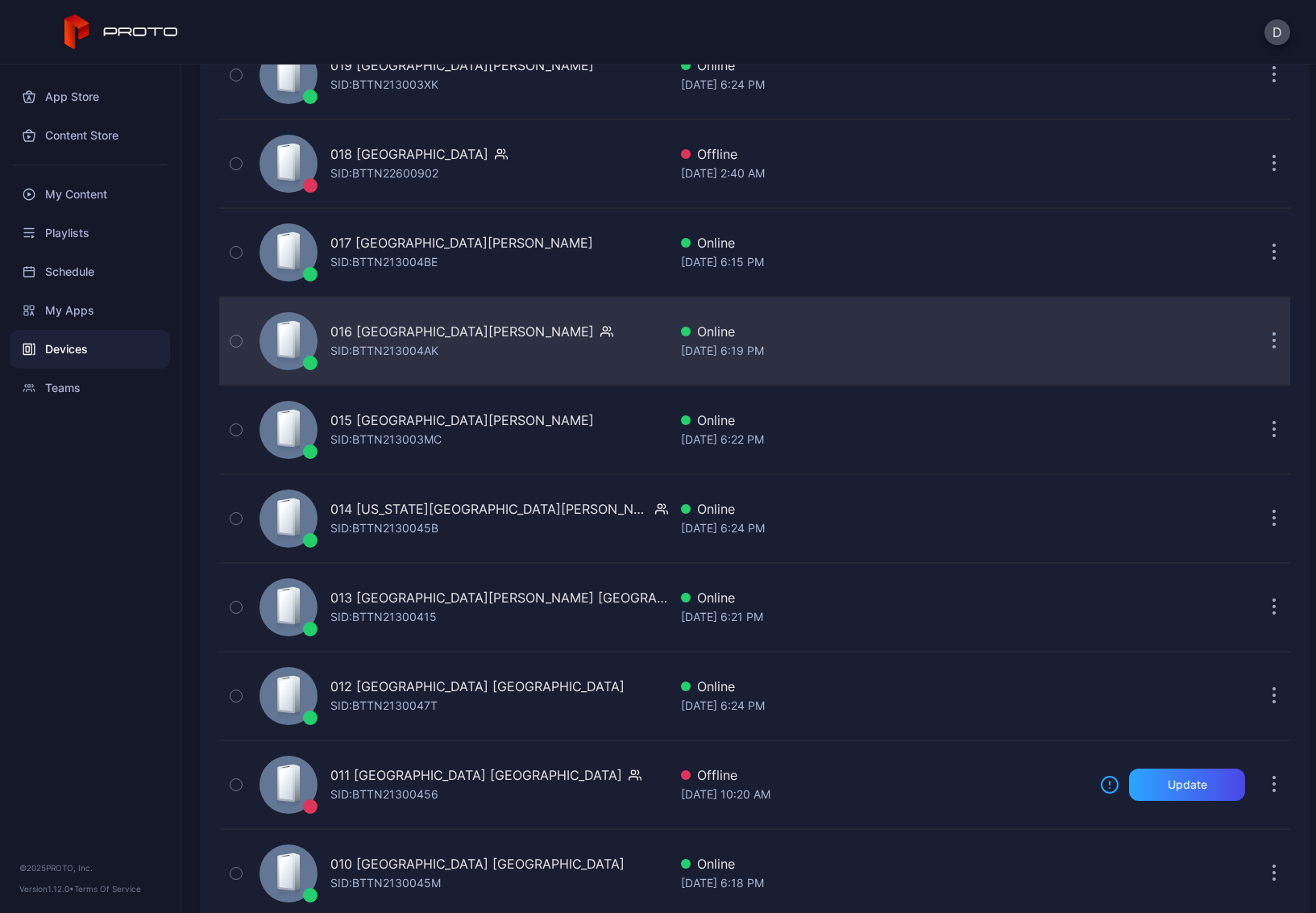
click at [551, 335] on div "016 Opry Mills TN SID: BTTN213004AK" at bounding box center [461, 341] width 415 height 81
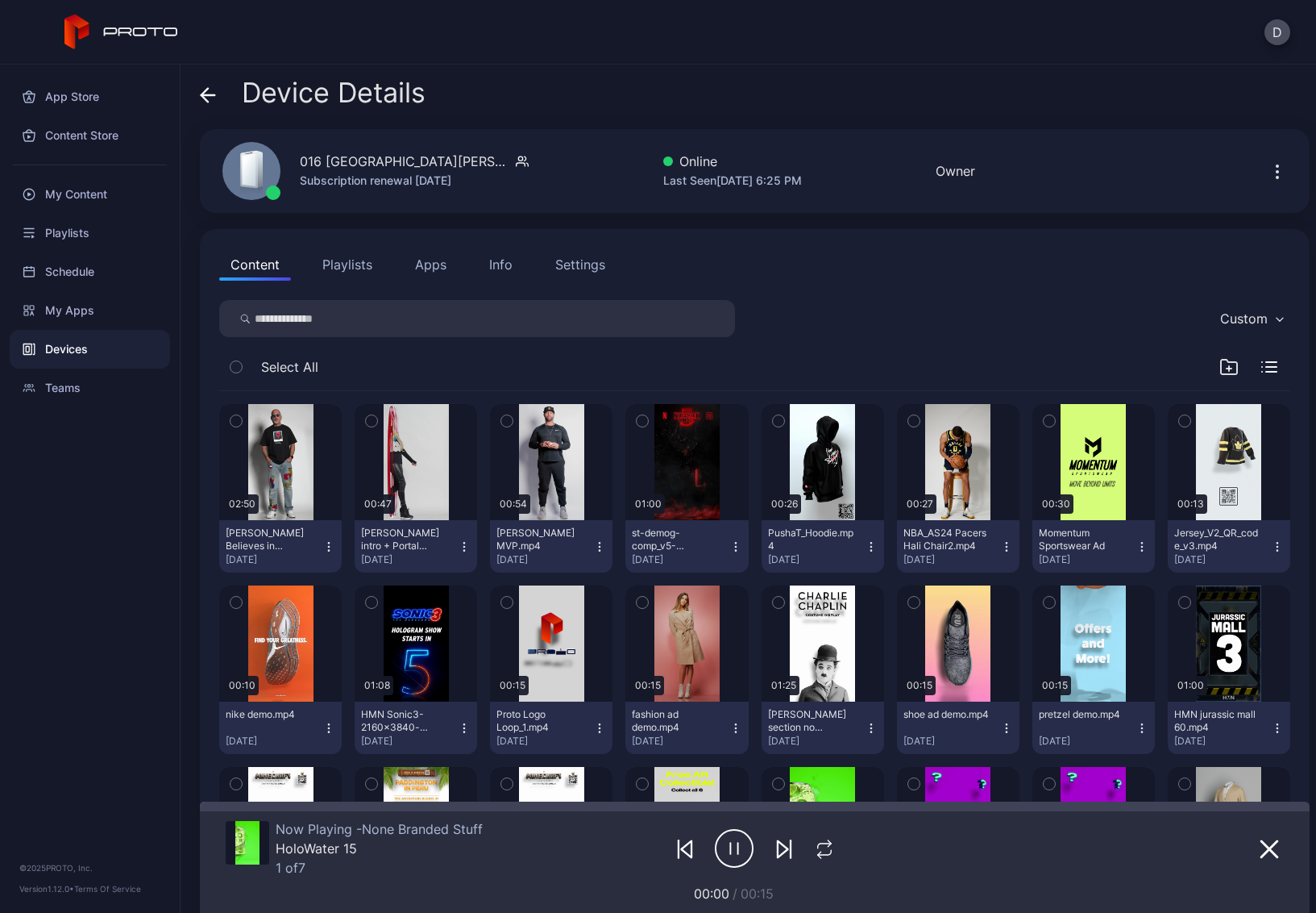
click at [212, 108] on span at bounding box center [208, 93] width 16 height 31
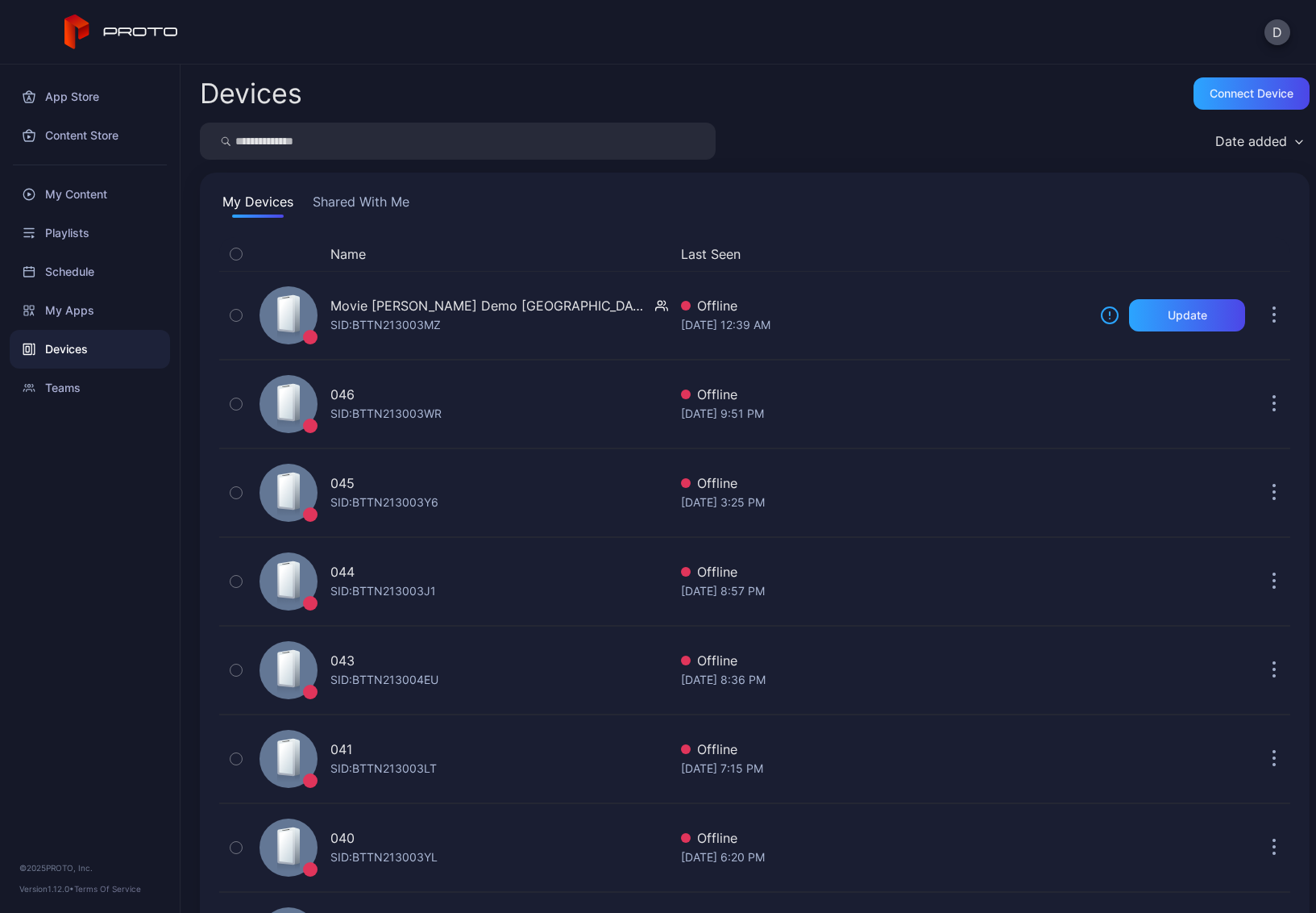
scroll to position [2635, 0]
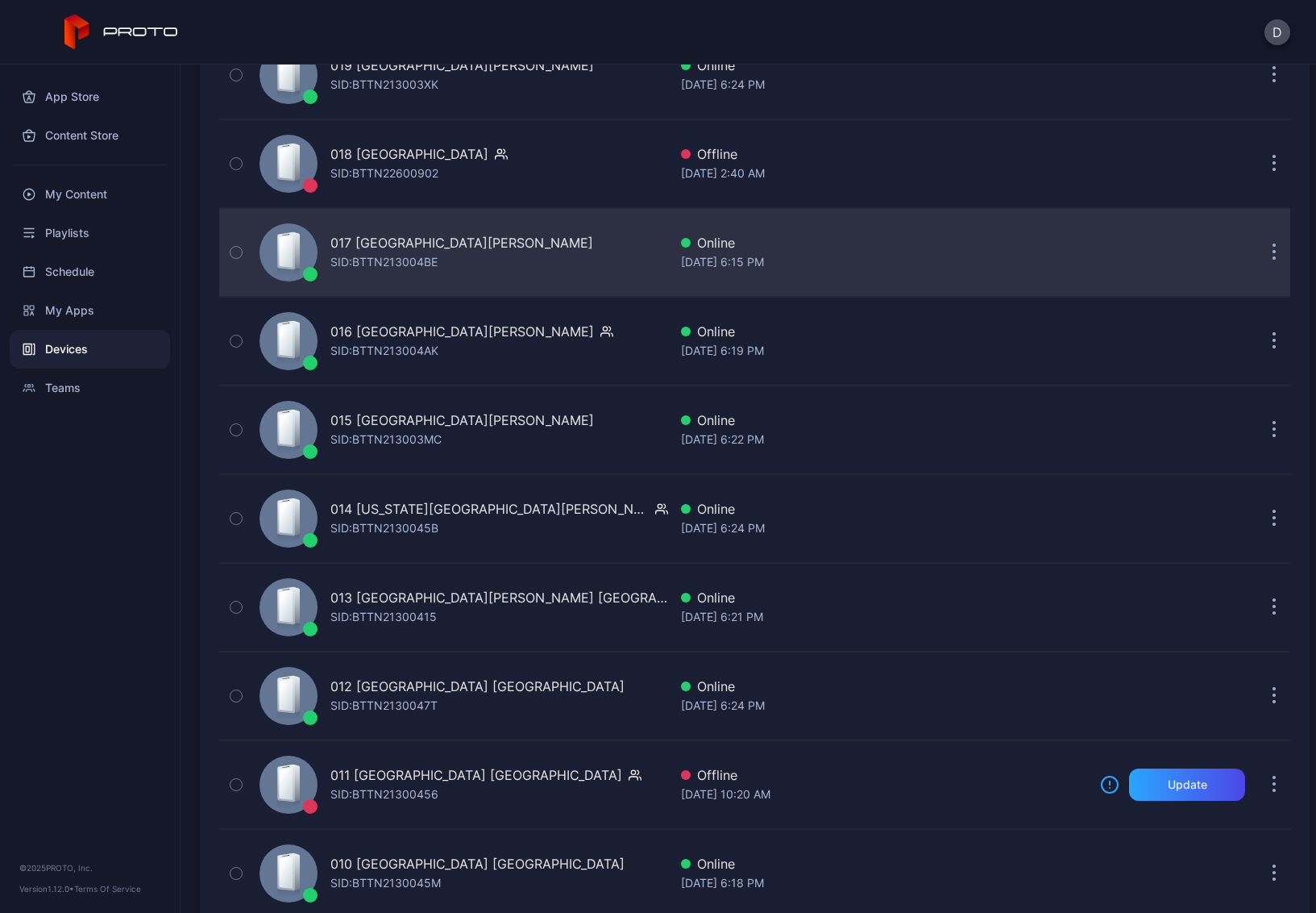
click at [540, 226] on div "017 Sawgrass Mills FL SID: BTTN213004BE" at bounding box center [461, 252] width 415 height 81
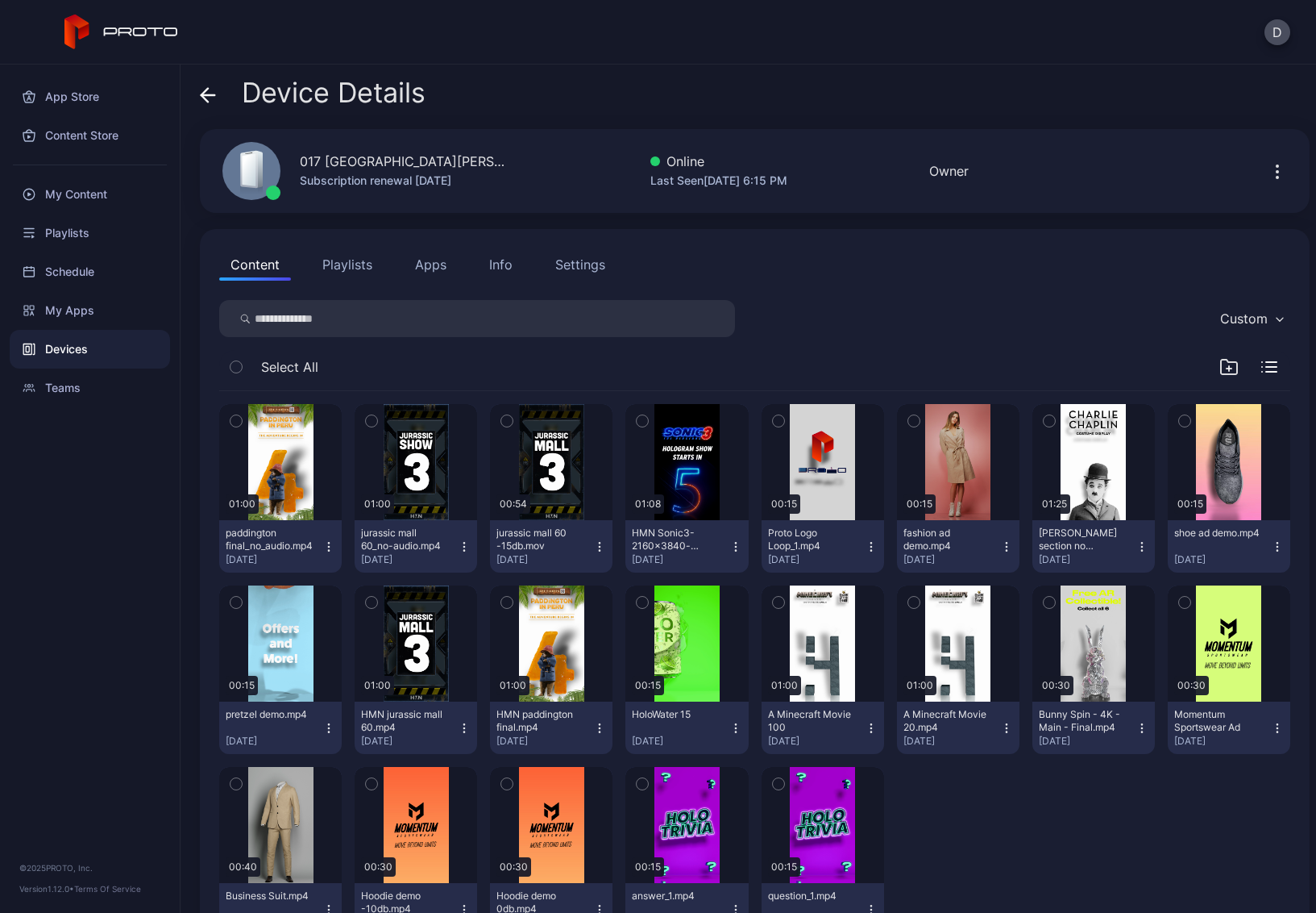
click at [347, 270] on button "Playlists" at bounding box center [347, 264] width 73 height 32
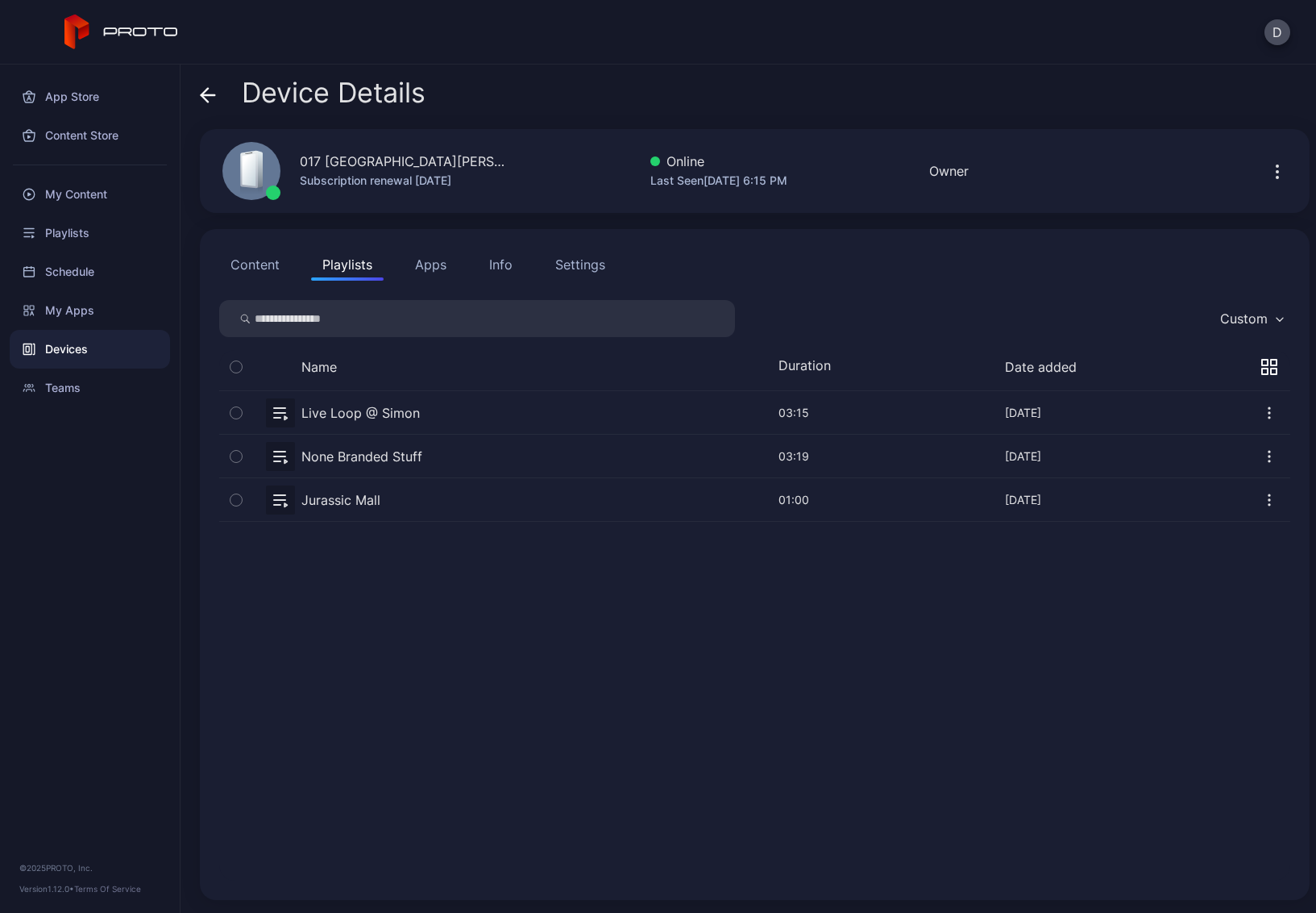
click at [453, 461] on button "button" at bounding box center [754, 456] width 1072 height 43
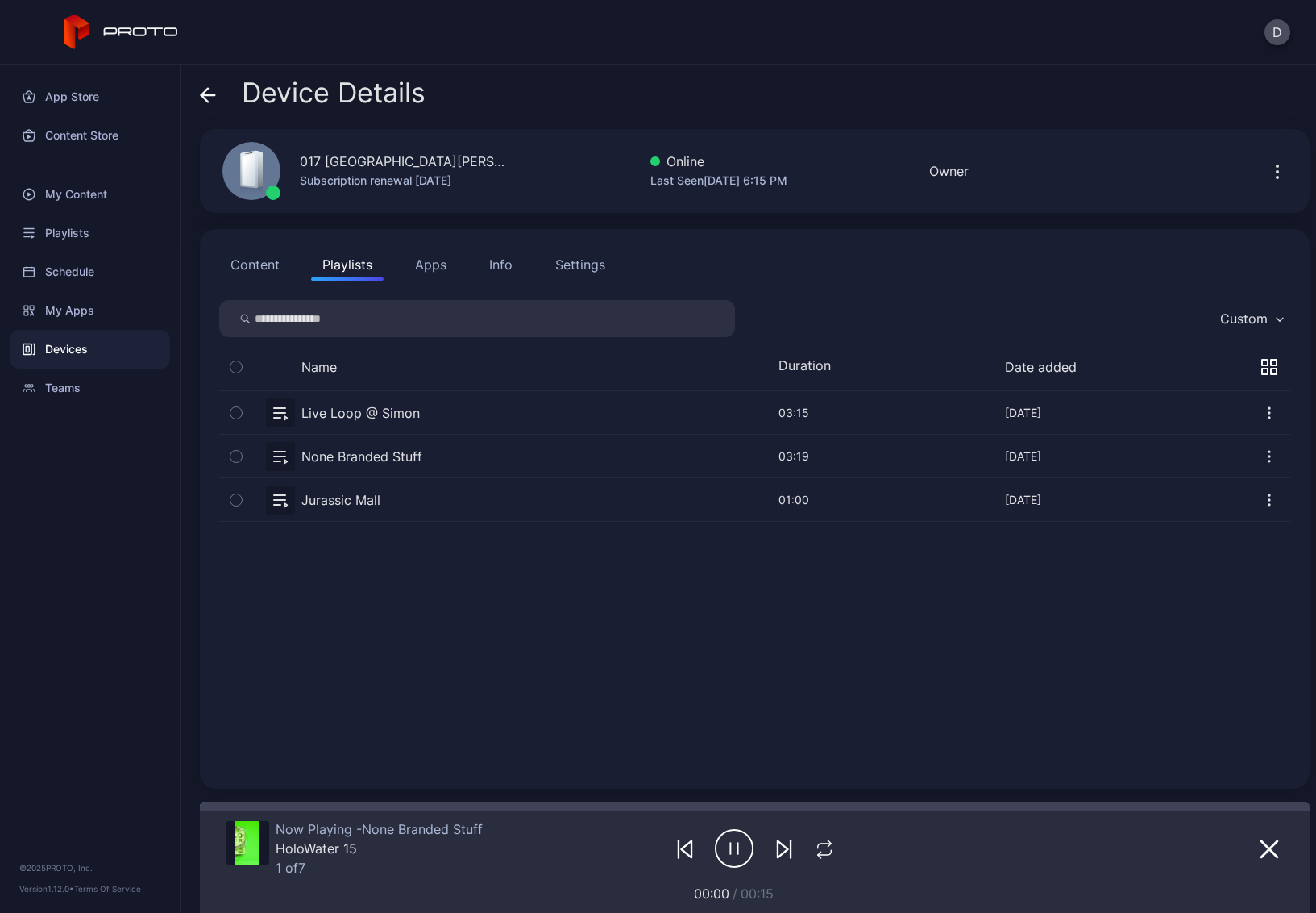
click at [200, 97] on icon at bounding box center [208, 95] width 16 height 16
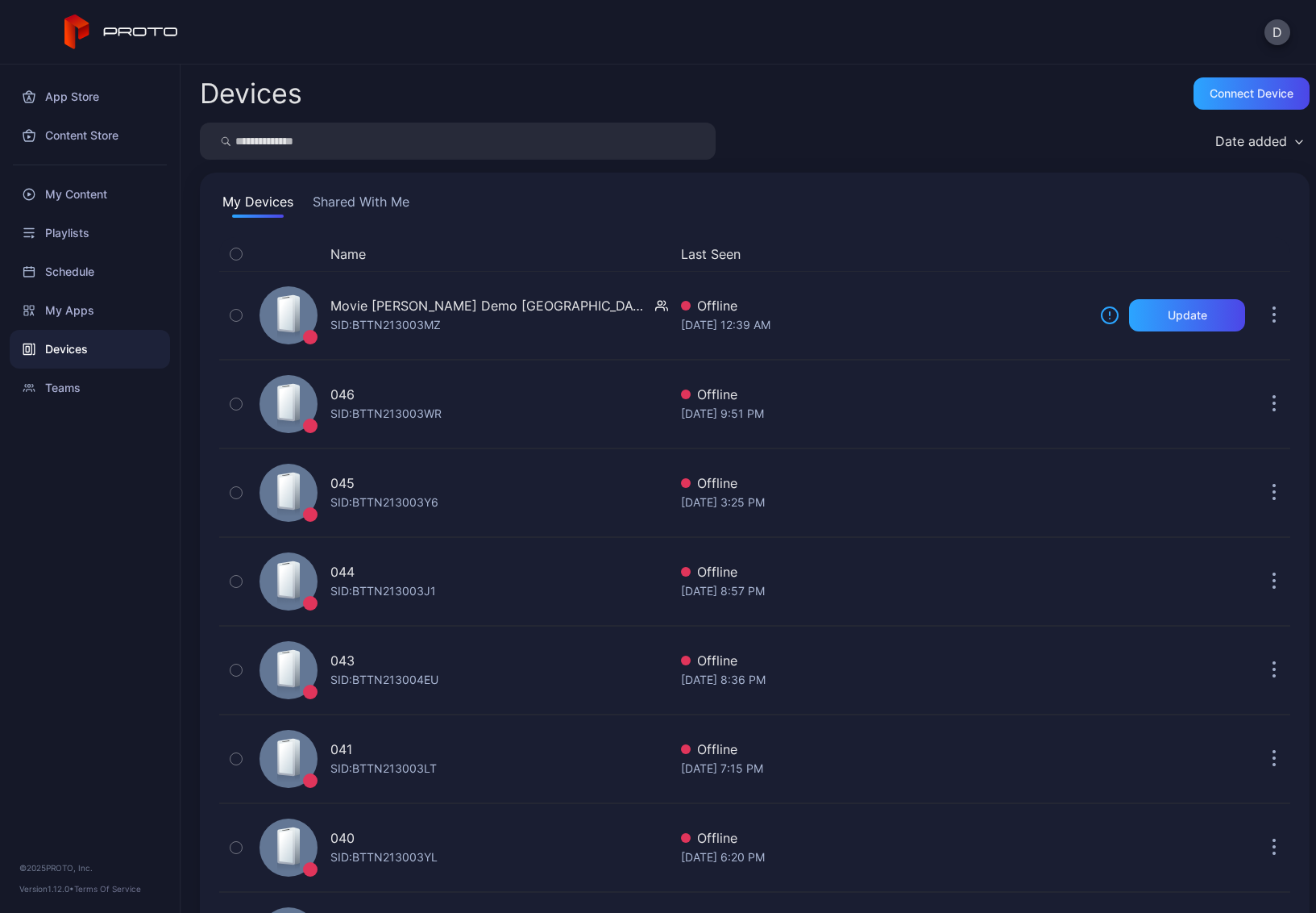
scroll to position [2635, 0]
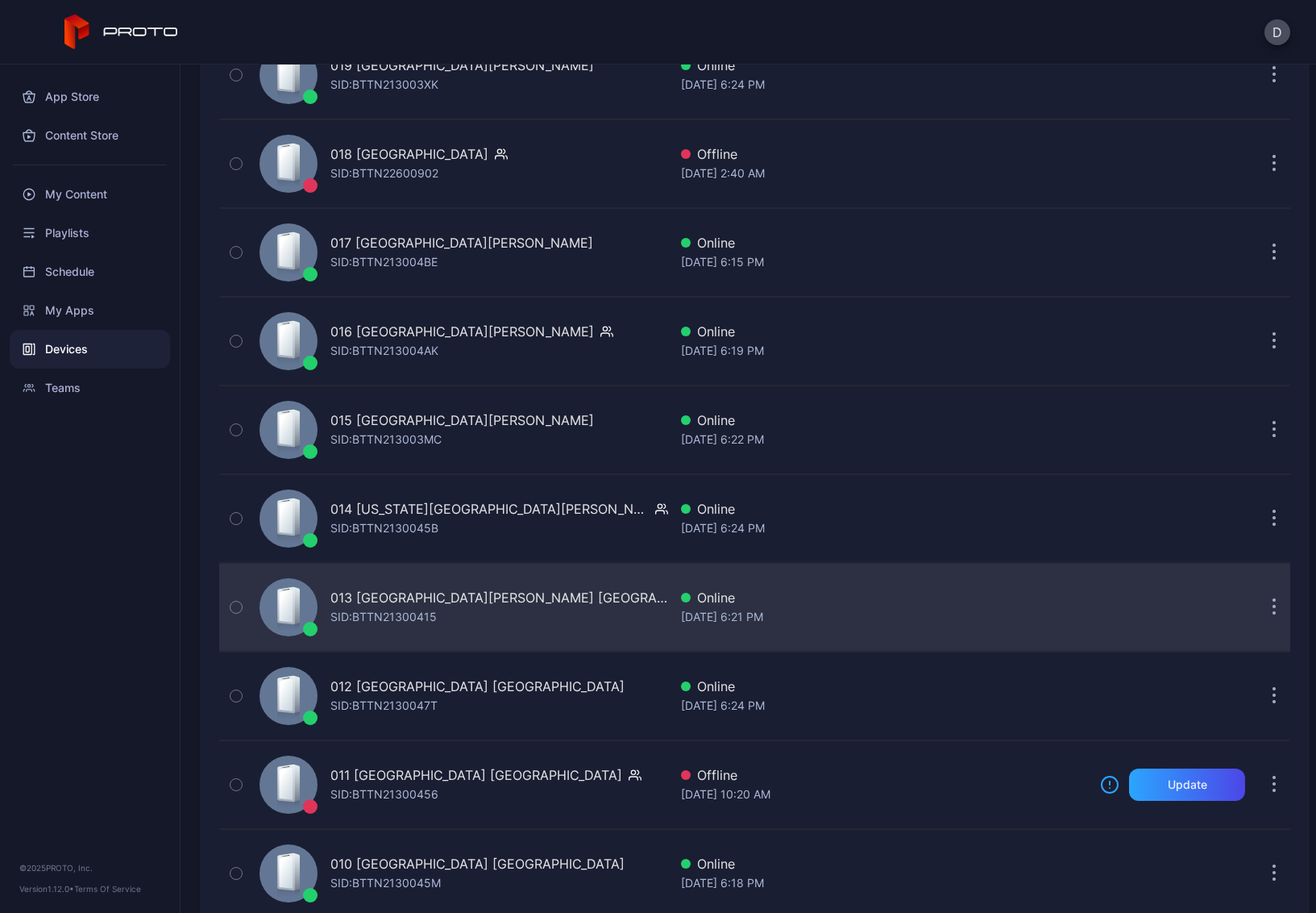
click at [506, 620] on div "013 Potomac Mills VA SID: BTTN21300415" at bounding box center [461, 606] width 415 height 81
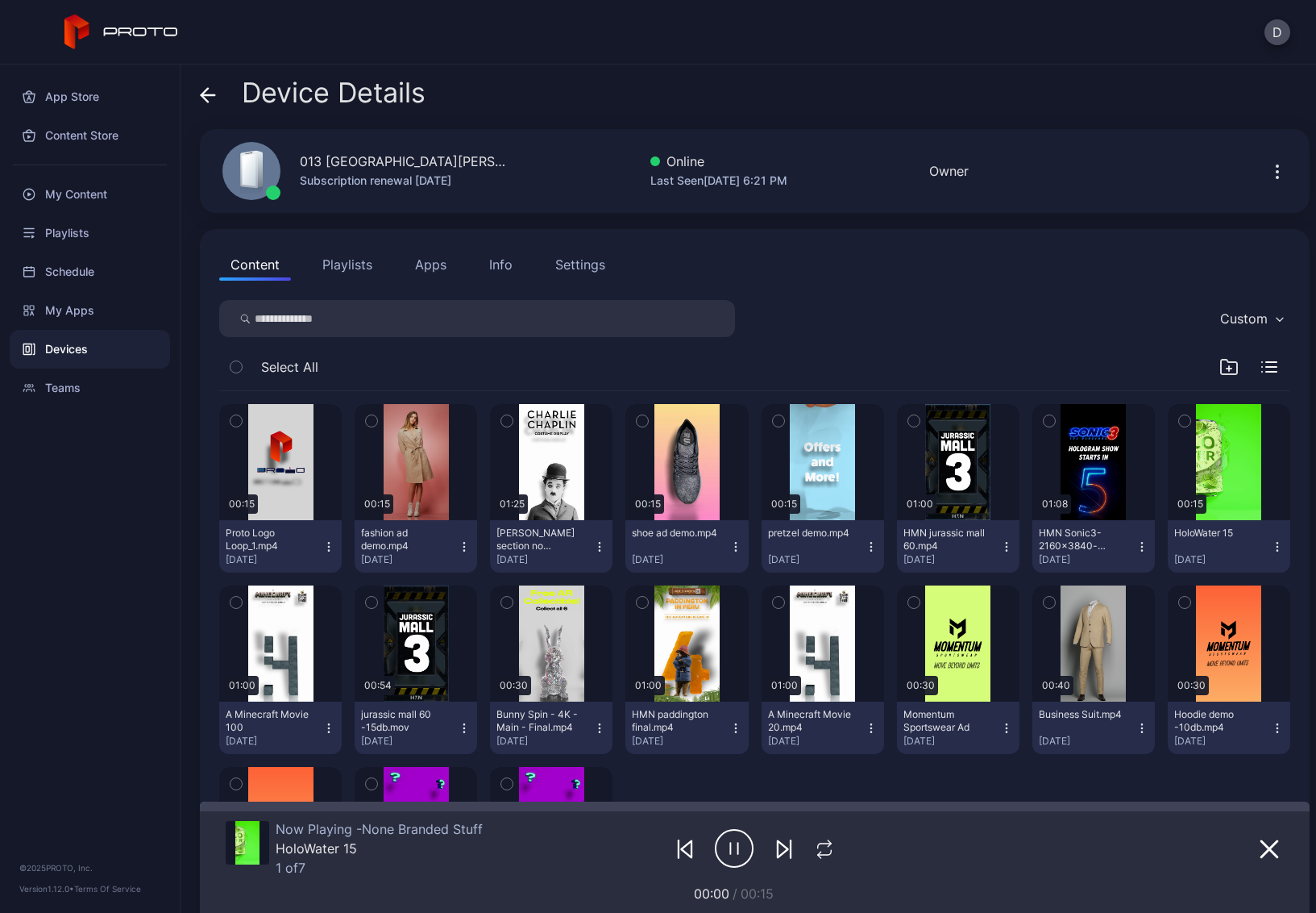
click at [205, 95] on icon at bounding box center [209, 95] width 14 height 0
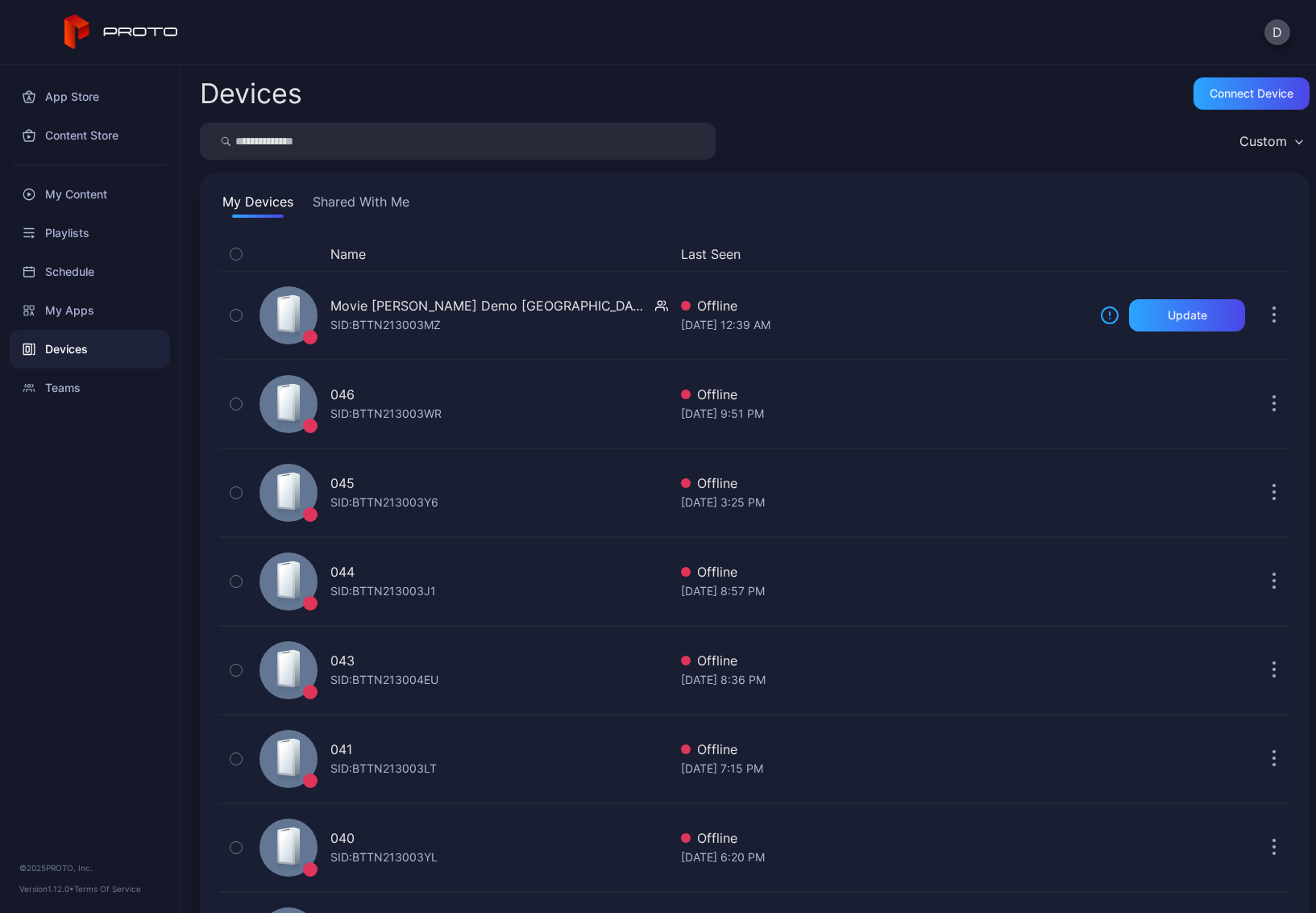
scroll to position [2635, 0]
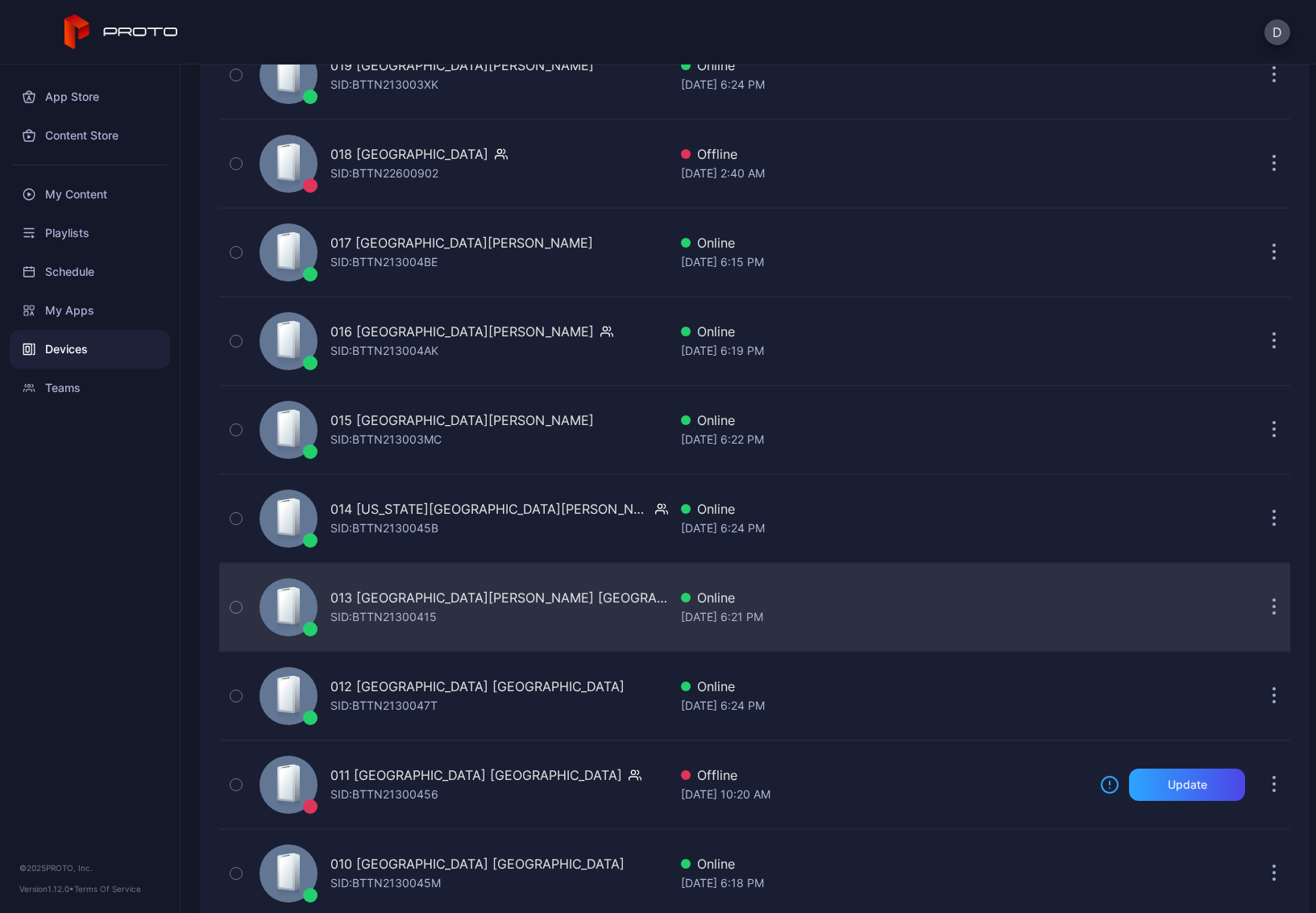
click at [533, 633] on div "013 Potomac Mills VA SID: BTTN21300415" at bounding box center [461, 606] width 415 height 81
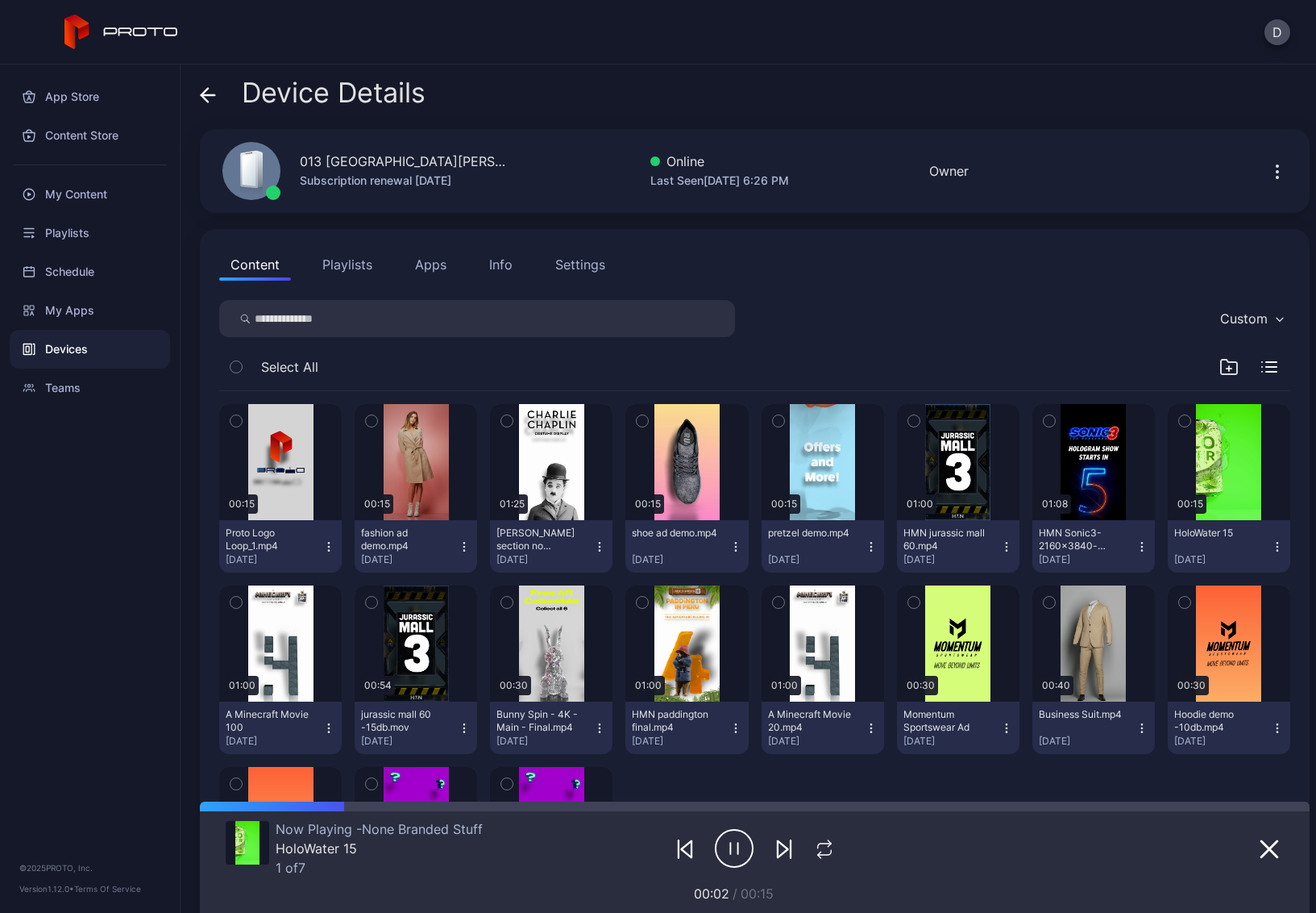
click at [347, 267] on button "Playlists" at bounding box center [347, 264] width 73 height 32
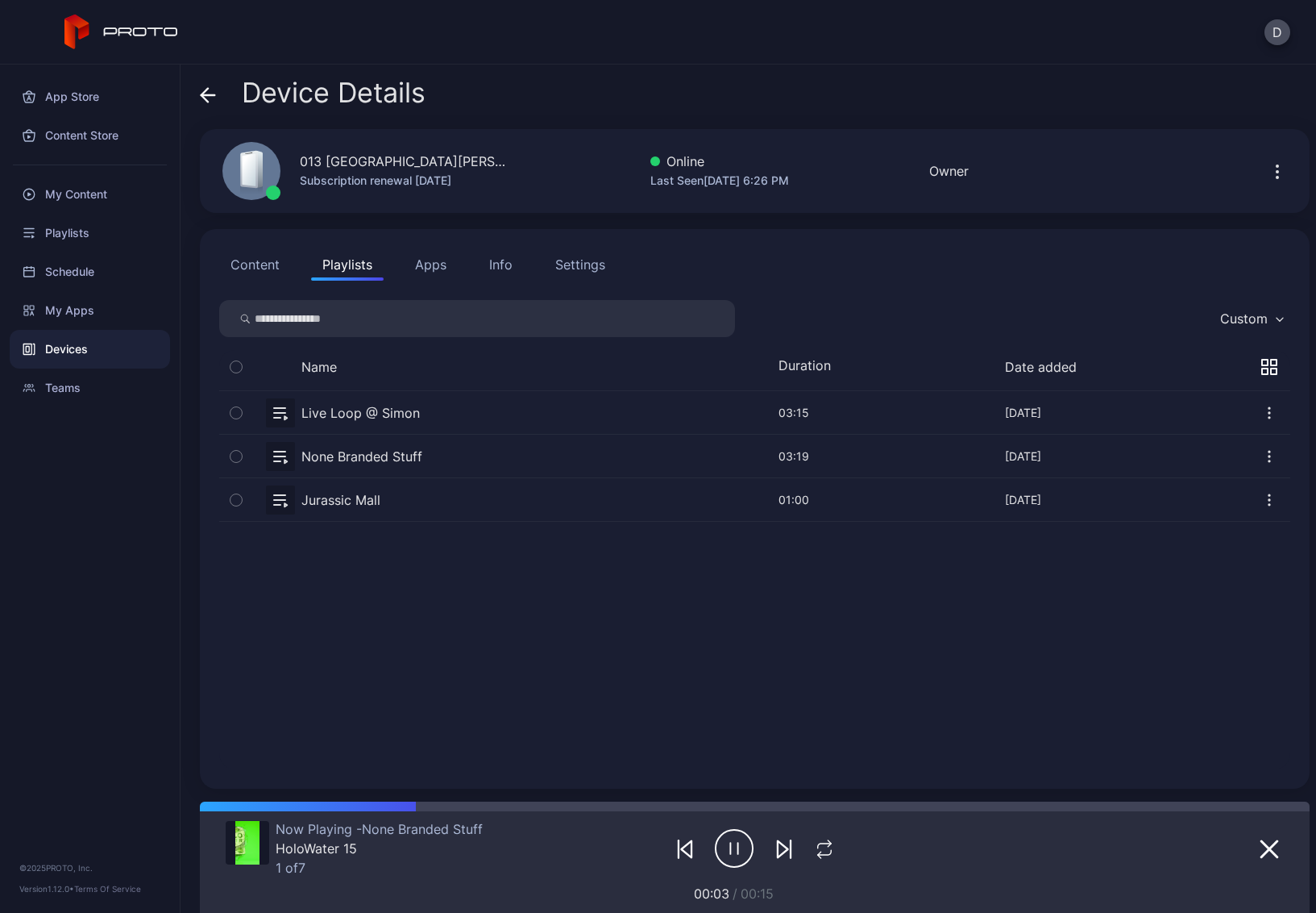
click at [465, 460] on button "button" at bounding box center [754, 456] width 1072 height 43
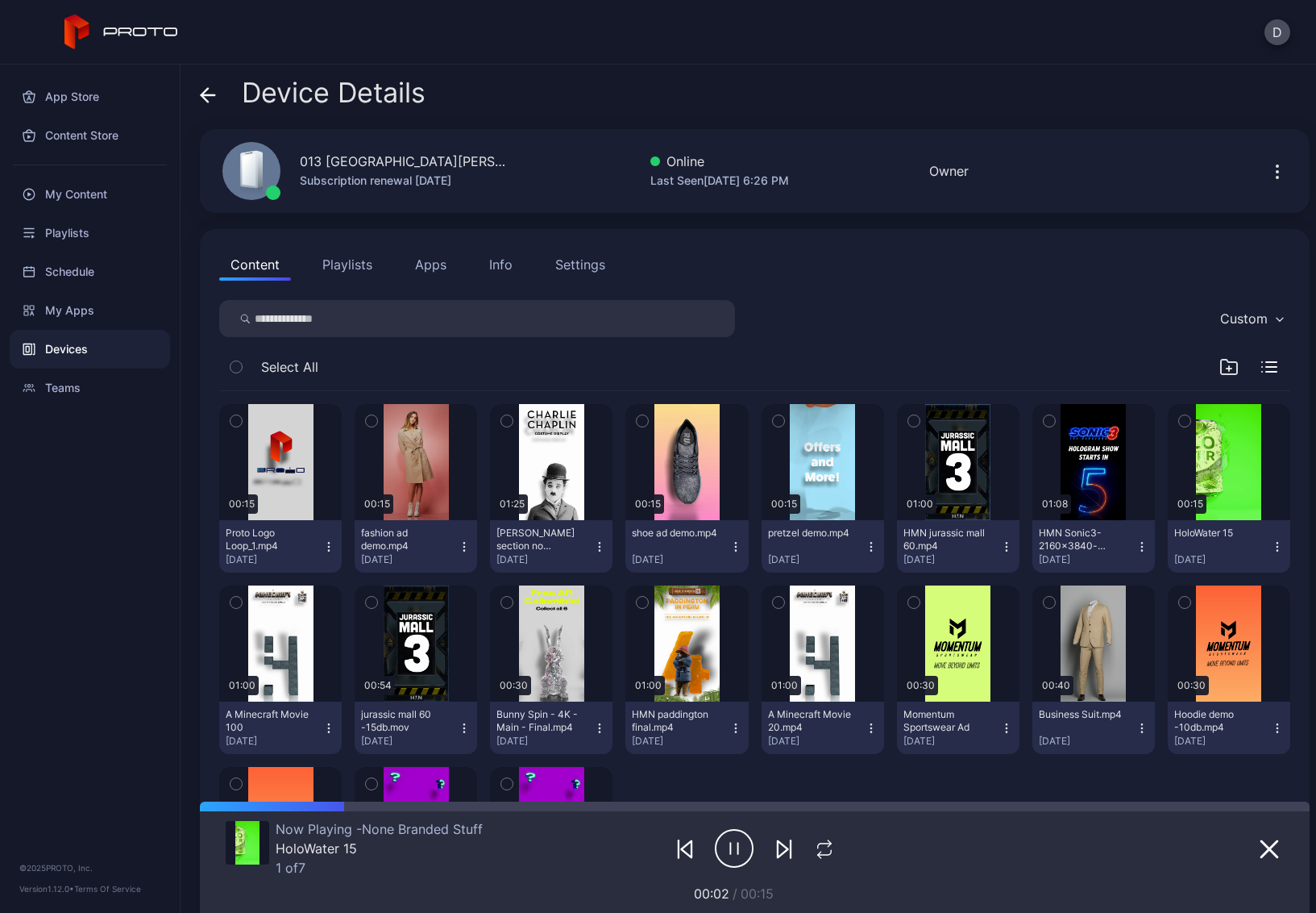
click at [1268, 168] on icon "button" at bounding box center [1278, 172] width 19 height 19
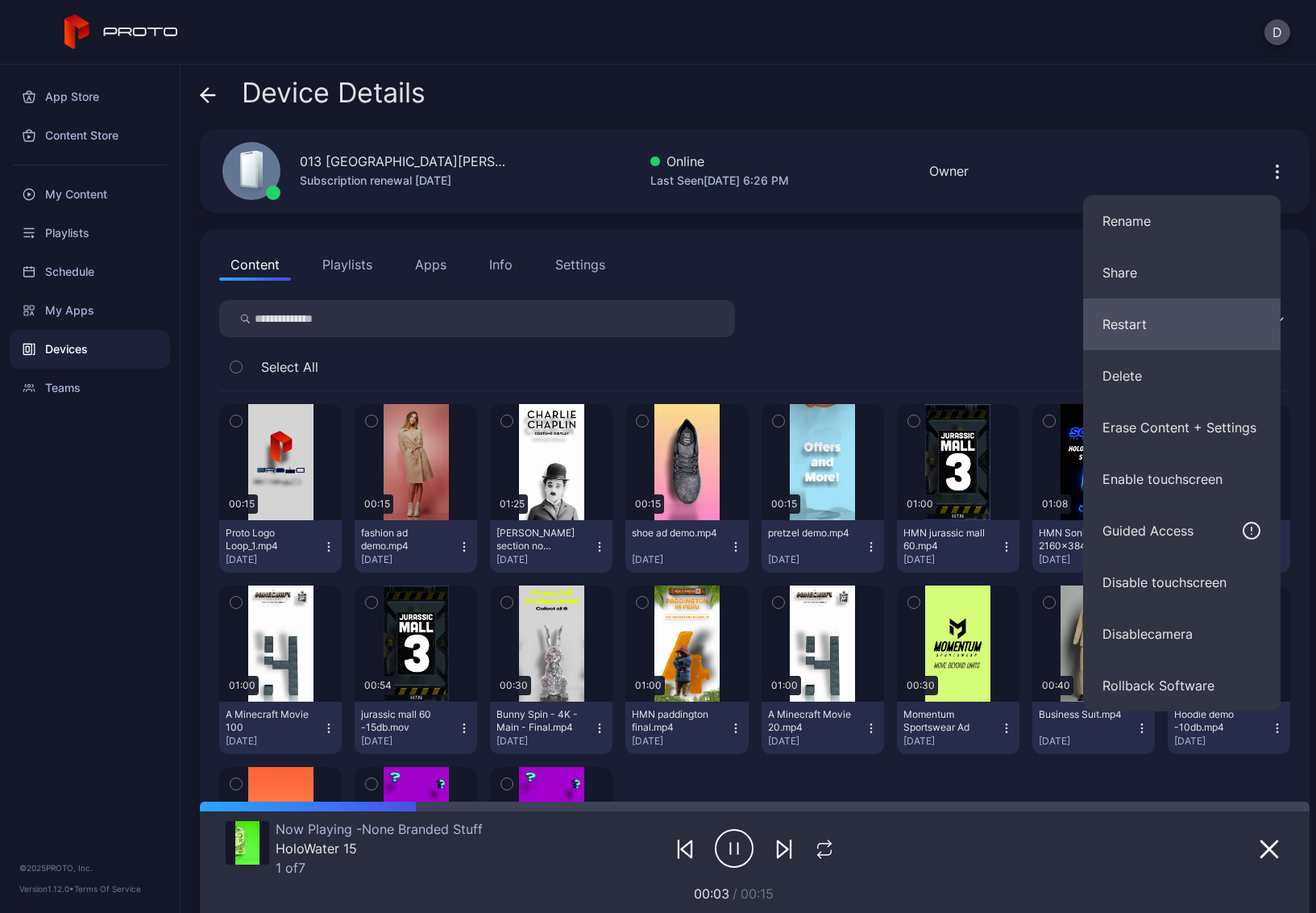
click at [1139, 329] on button "Restart" at bounding box center [1182, 324] width 198 height 51
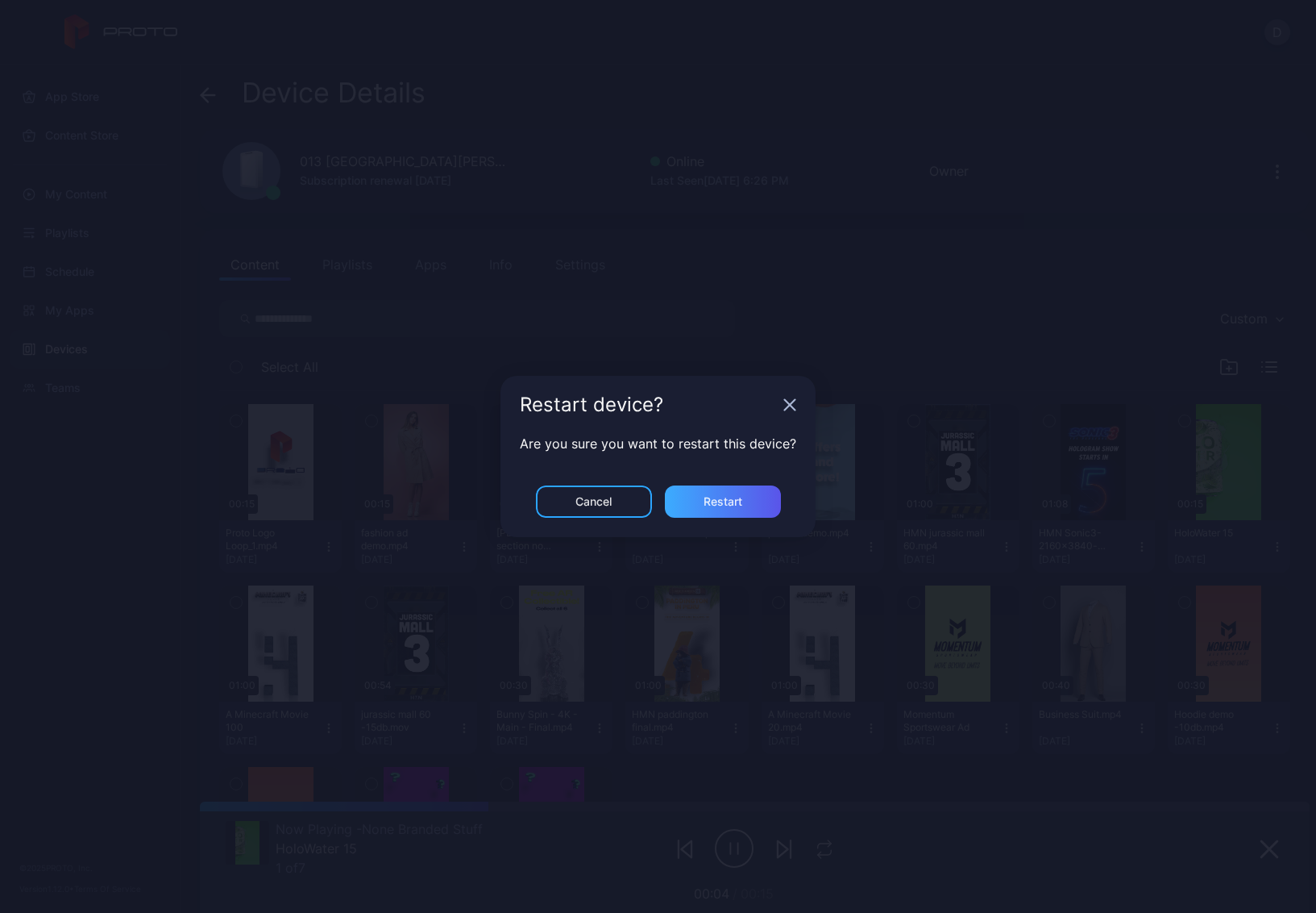
click at [715, 505] on div "Restart" at bounding box center [723, 501] width 39 height 13
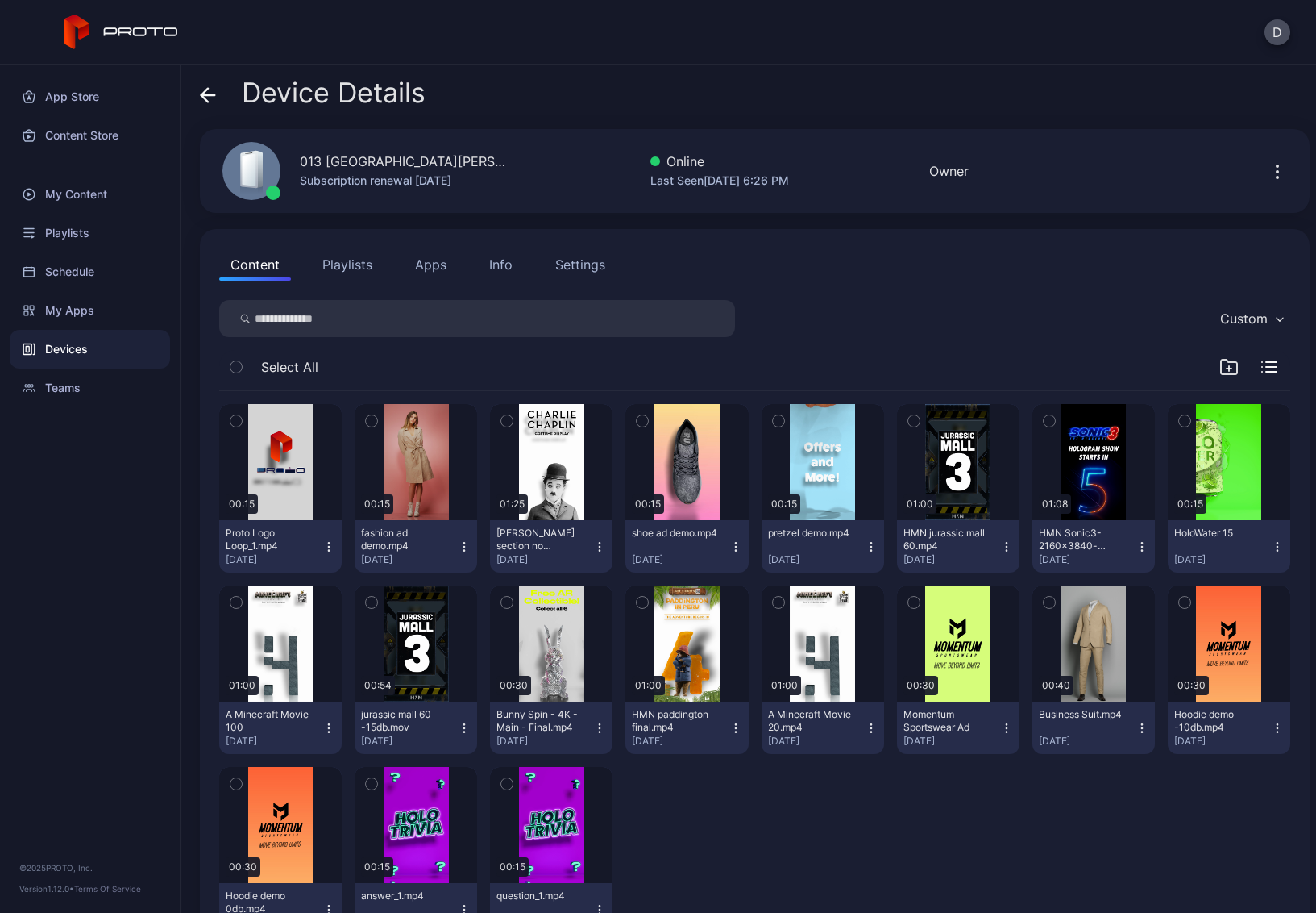
click at [208, 91] on icon at bounding box center [208, 95] width 16 height 16
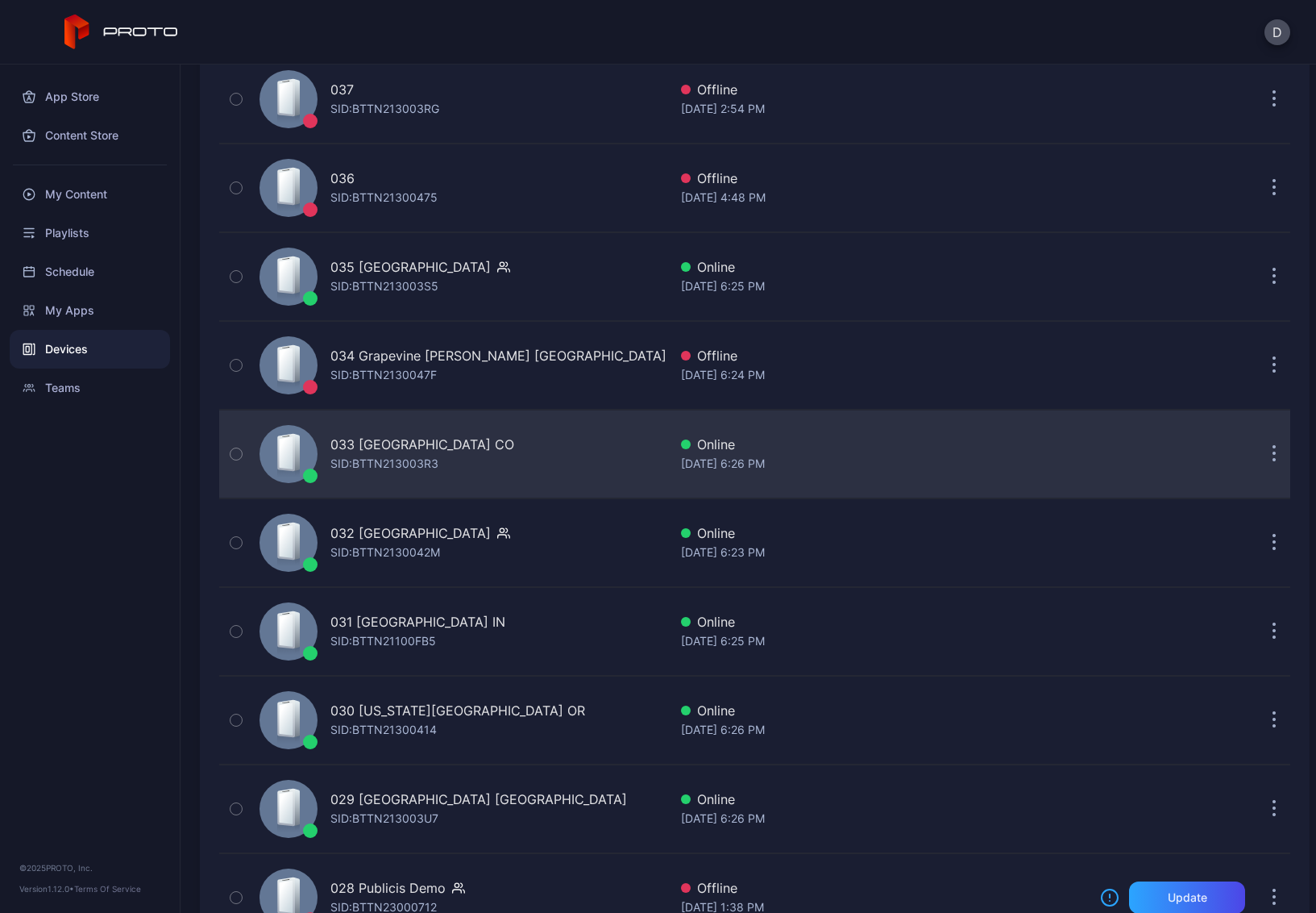
scroll to position [995, 0]
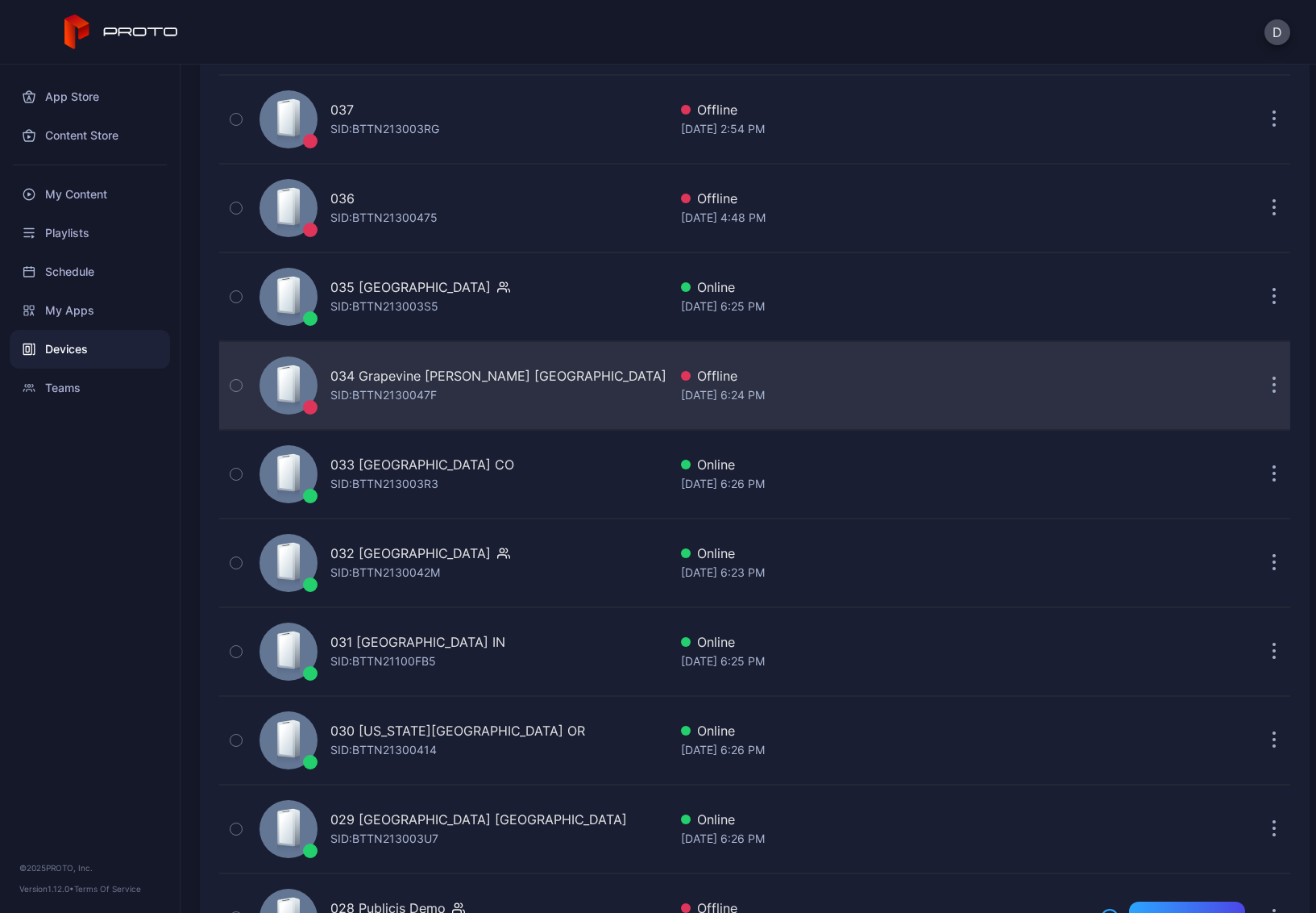
click at [532, 389] on div "034 Grapevine Mills TX SID: BTTN2130047F" at bounding box center [461, 385] width 415 height 81
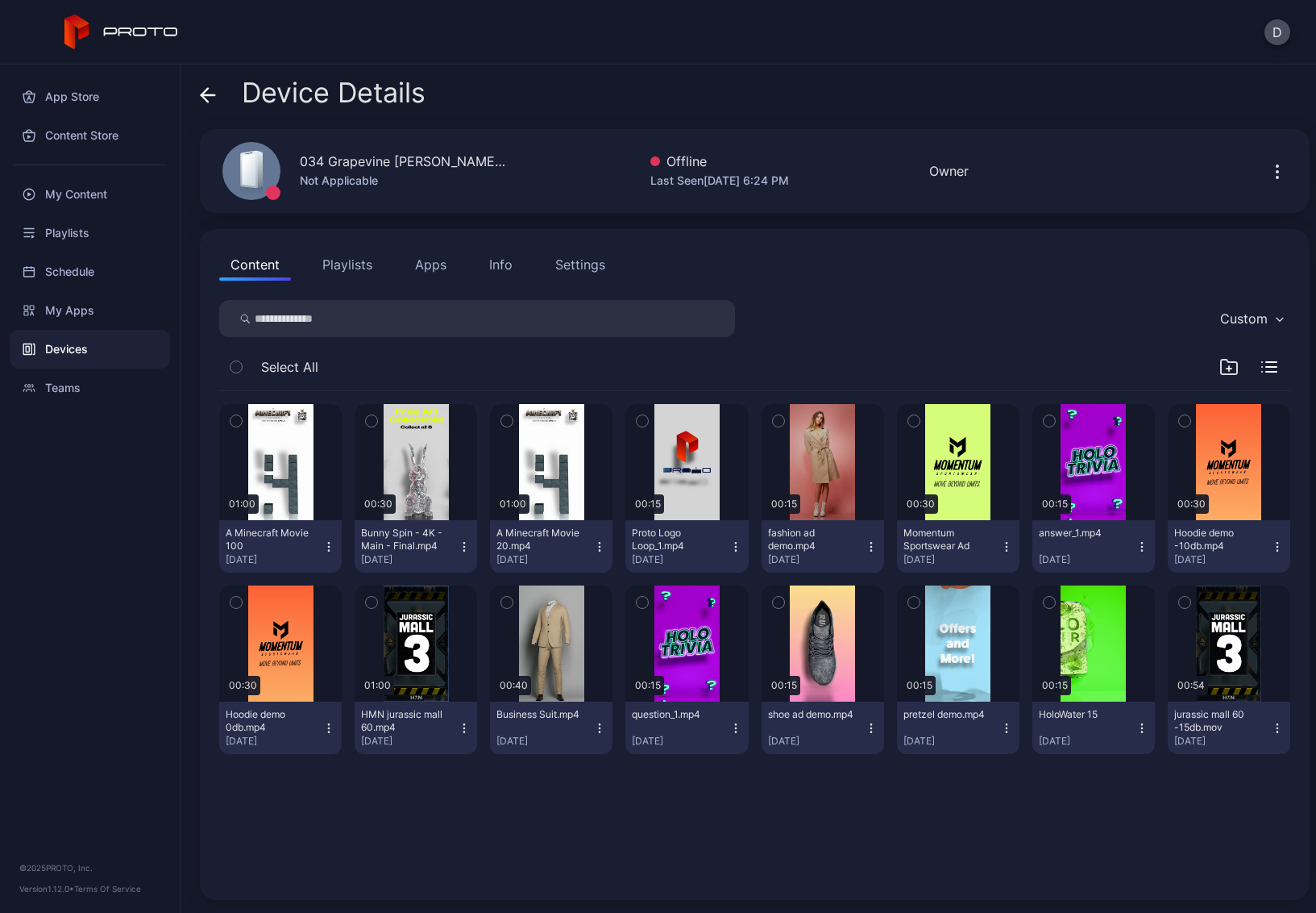
click at [204, 93] on icon at bounding box center [205, 95] width 7 height 14
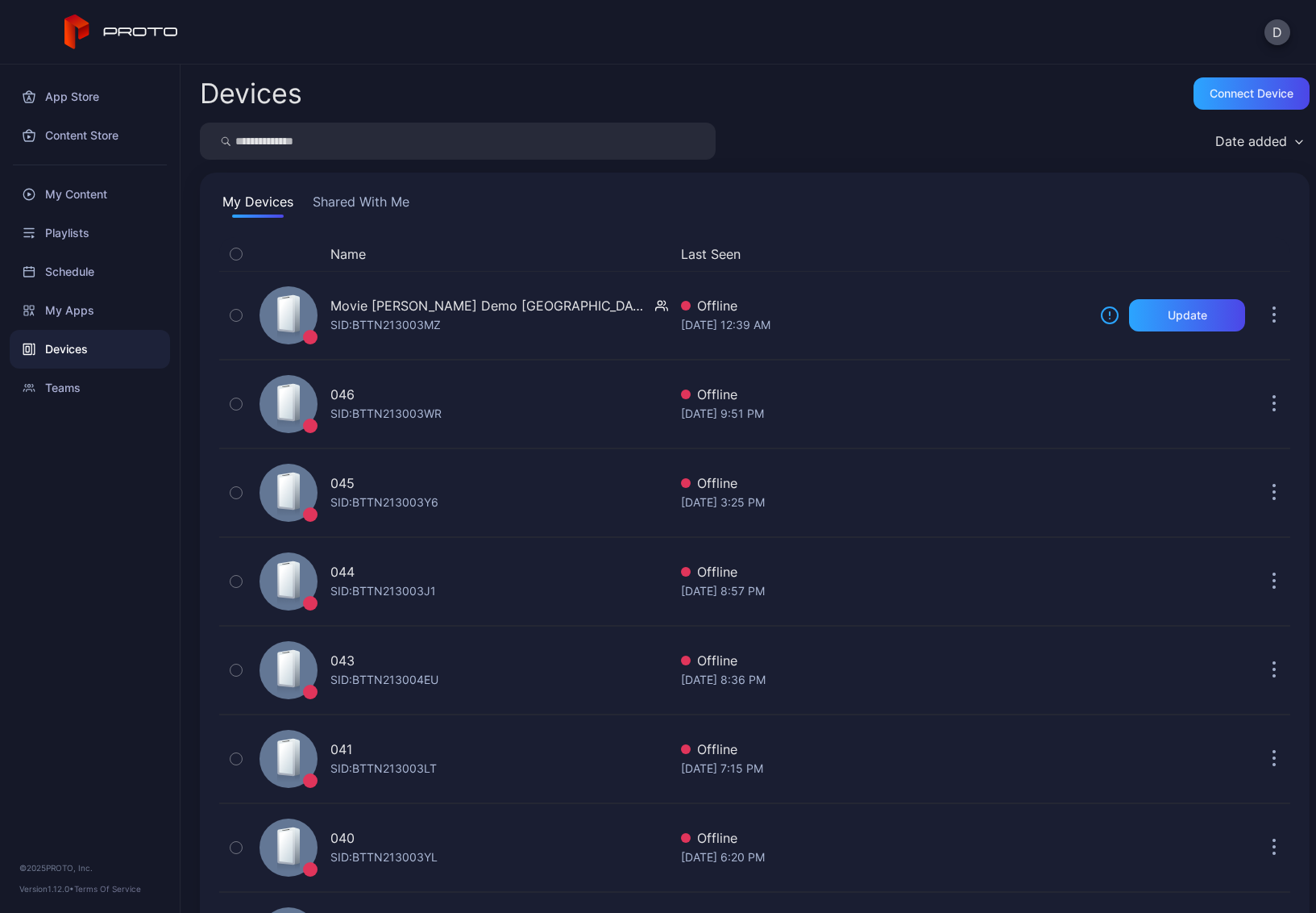
scroll to position [995, 0]
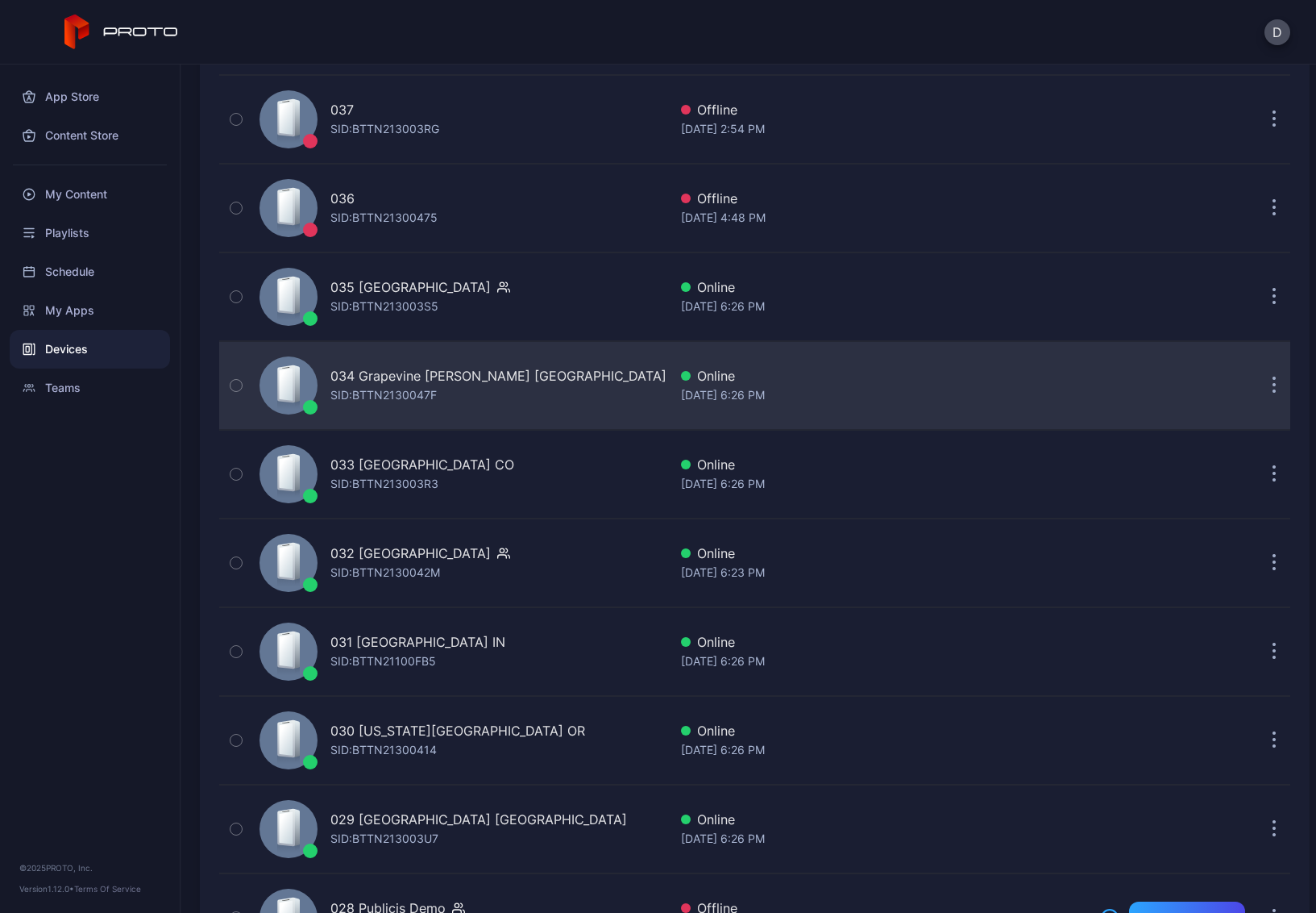
click at [524, 380] on div "034 Grapevine Mills TX SID: BTTN2130047F" at bounding box center [461, 385] width 415 height 81
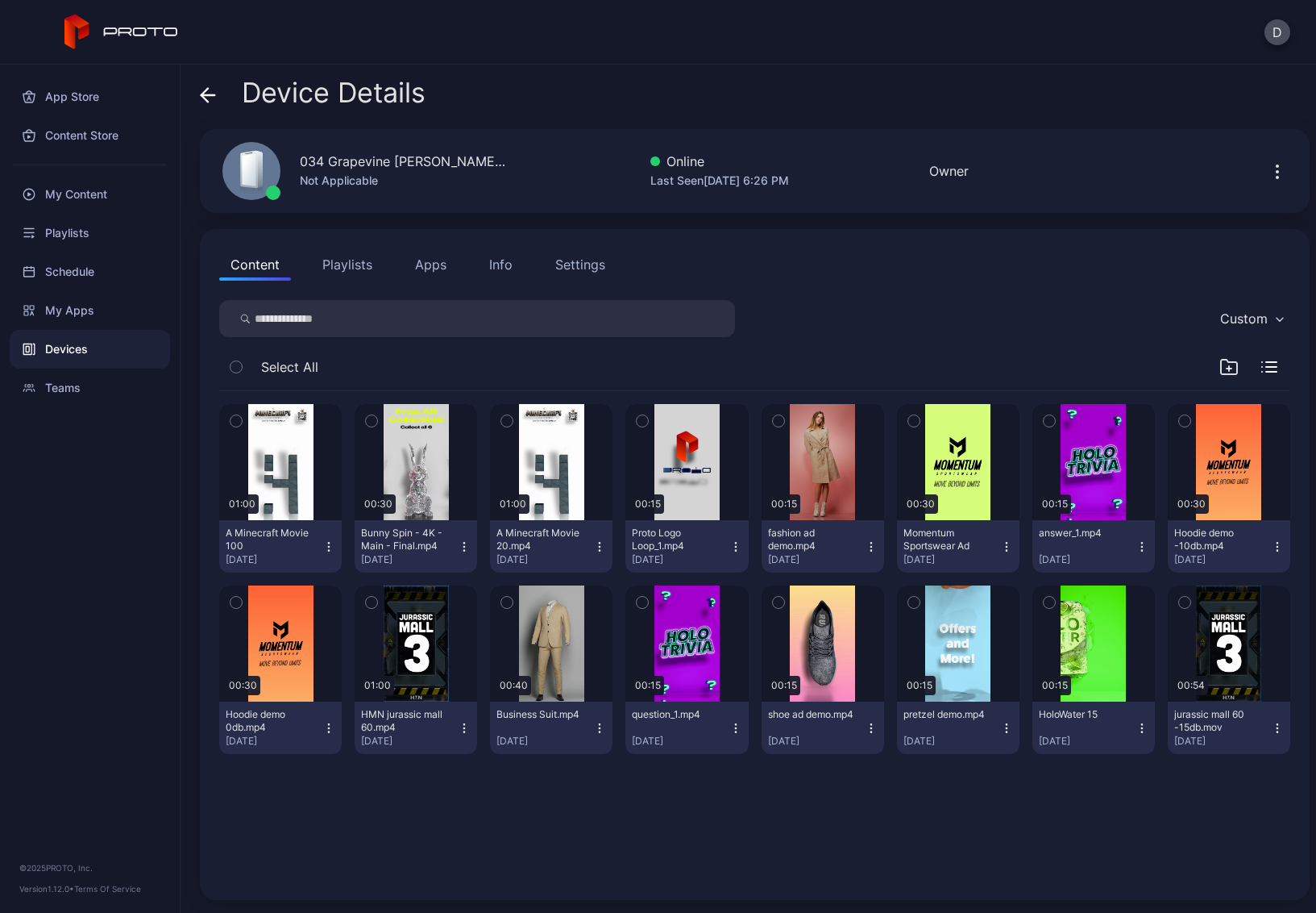
click at [340, 263] on button "Playlists" at bounding box center [347, 264] width 73 height 32
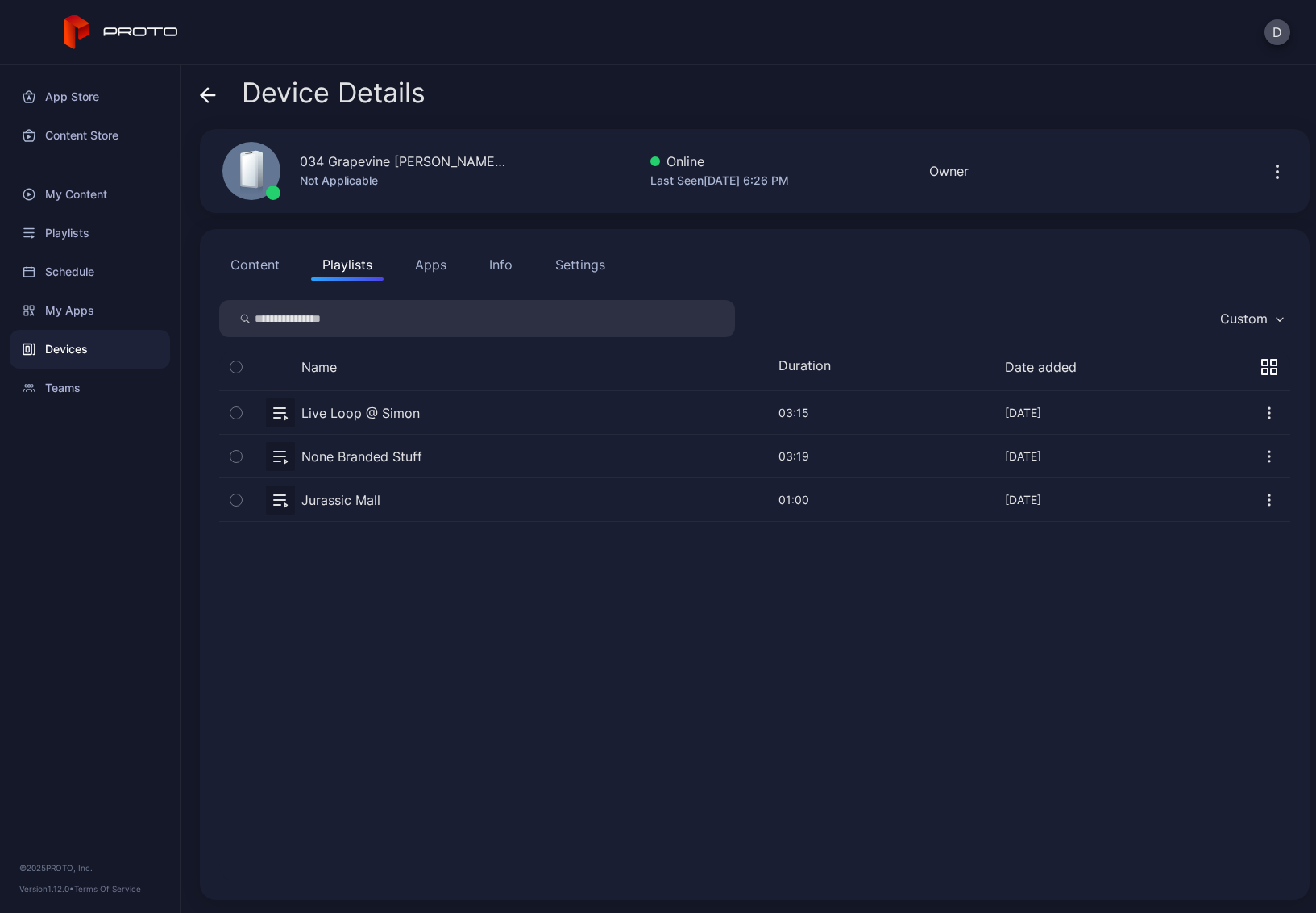
click at [447, 458] on button "button" at bounding box center [754, 456] width 1072 height 43
click at [452, 457] on button "button" at bounding box center [754, 456] width 1072 height 43
click at [200, 87] on icon at bounding box center [208, 95] width 16 height 16
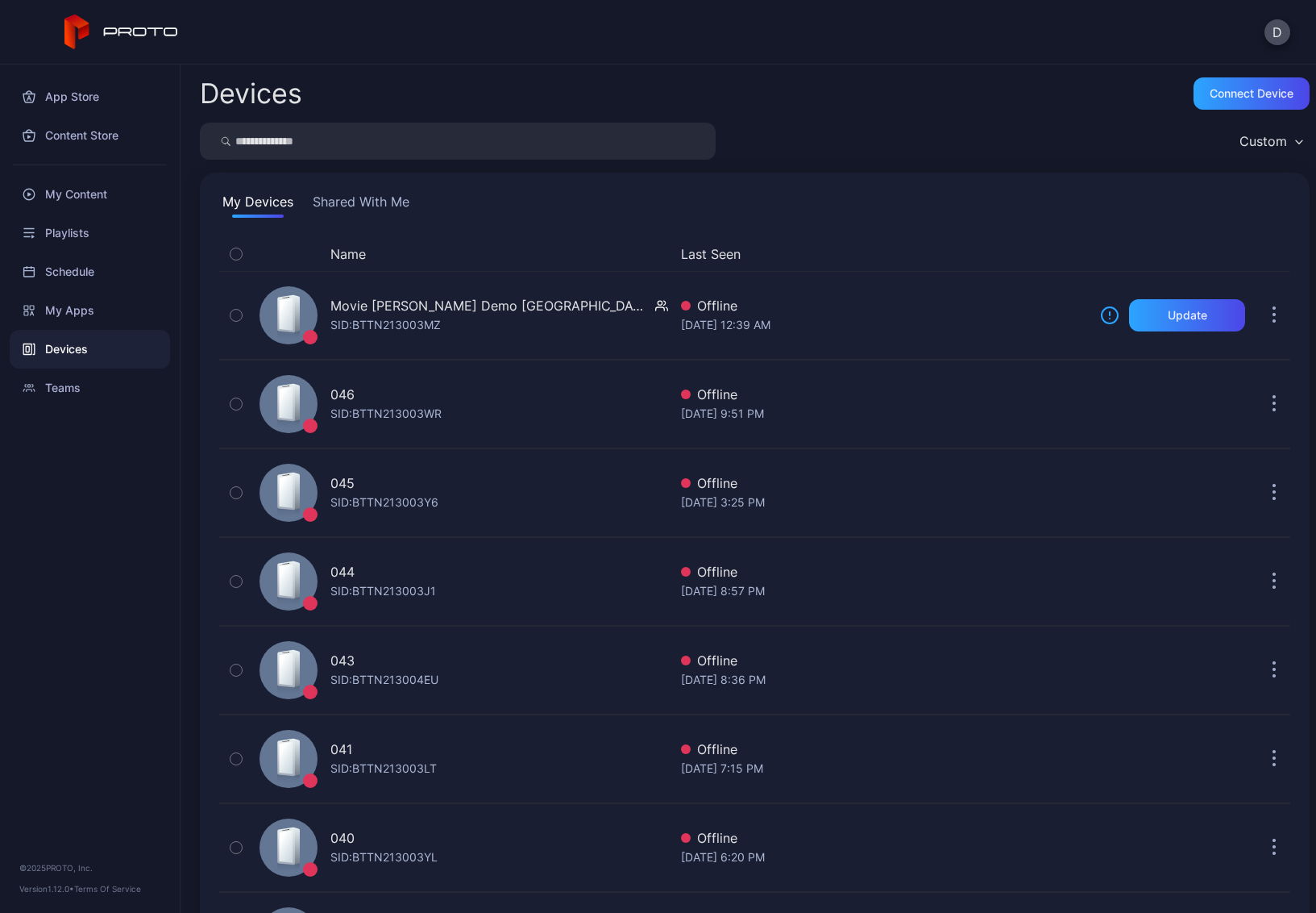
scroll to position [995, 0]
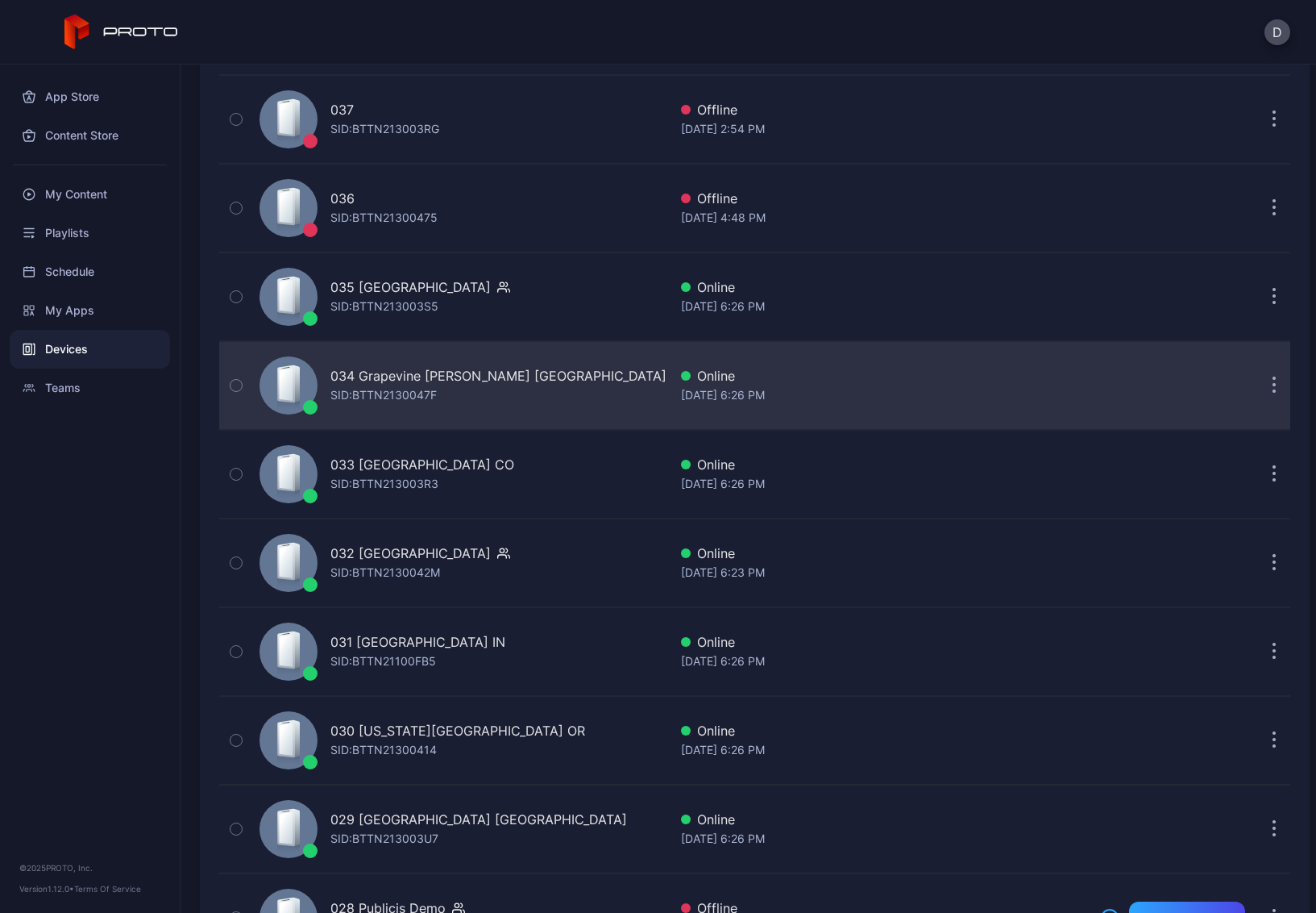
click at [539, 388] on div "034 Grapevine Mills TX SID: BTTN2130047F" at bounding box center [461, 385] width 415 height 81
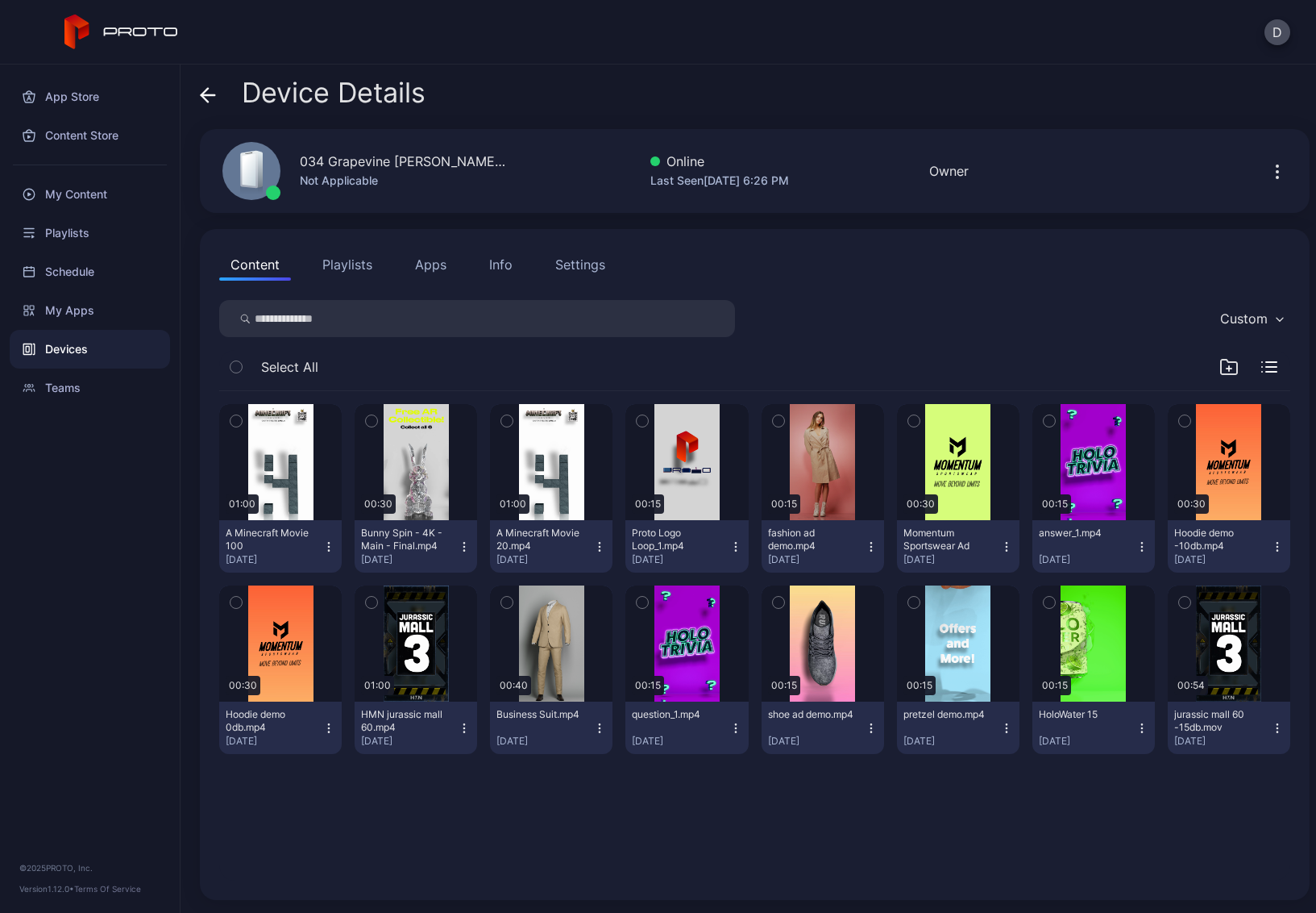
click at [370, 269] on button "Playlists" at bounding box center [347, 264] width 73 height 32
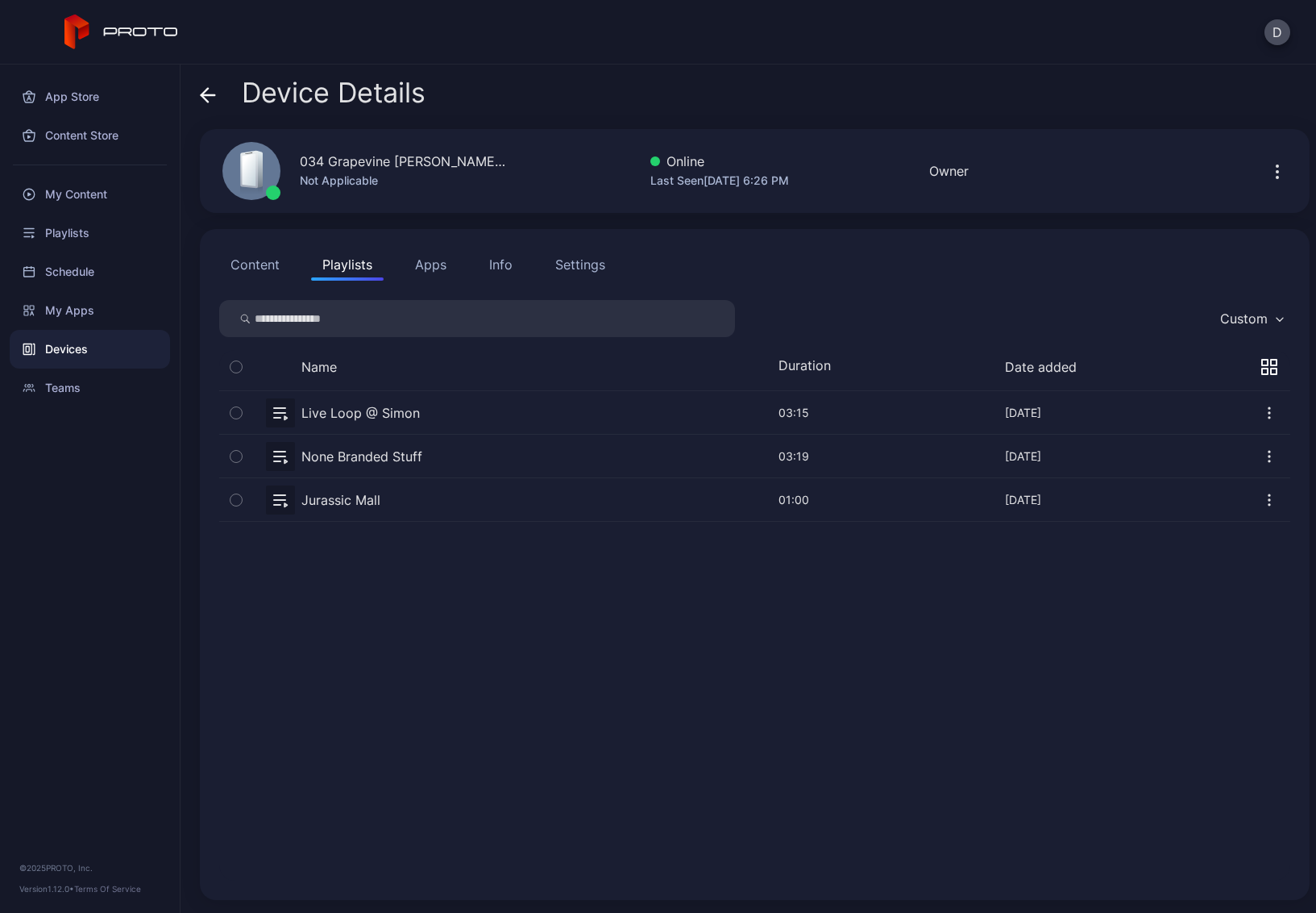
click at [451, 462] on button "button" at bounding box center [754, 456] width 1072 height 43
click at [83, 275] on div "Schedule" at bounding box center [89, 272] width 160 height 39
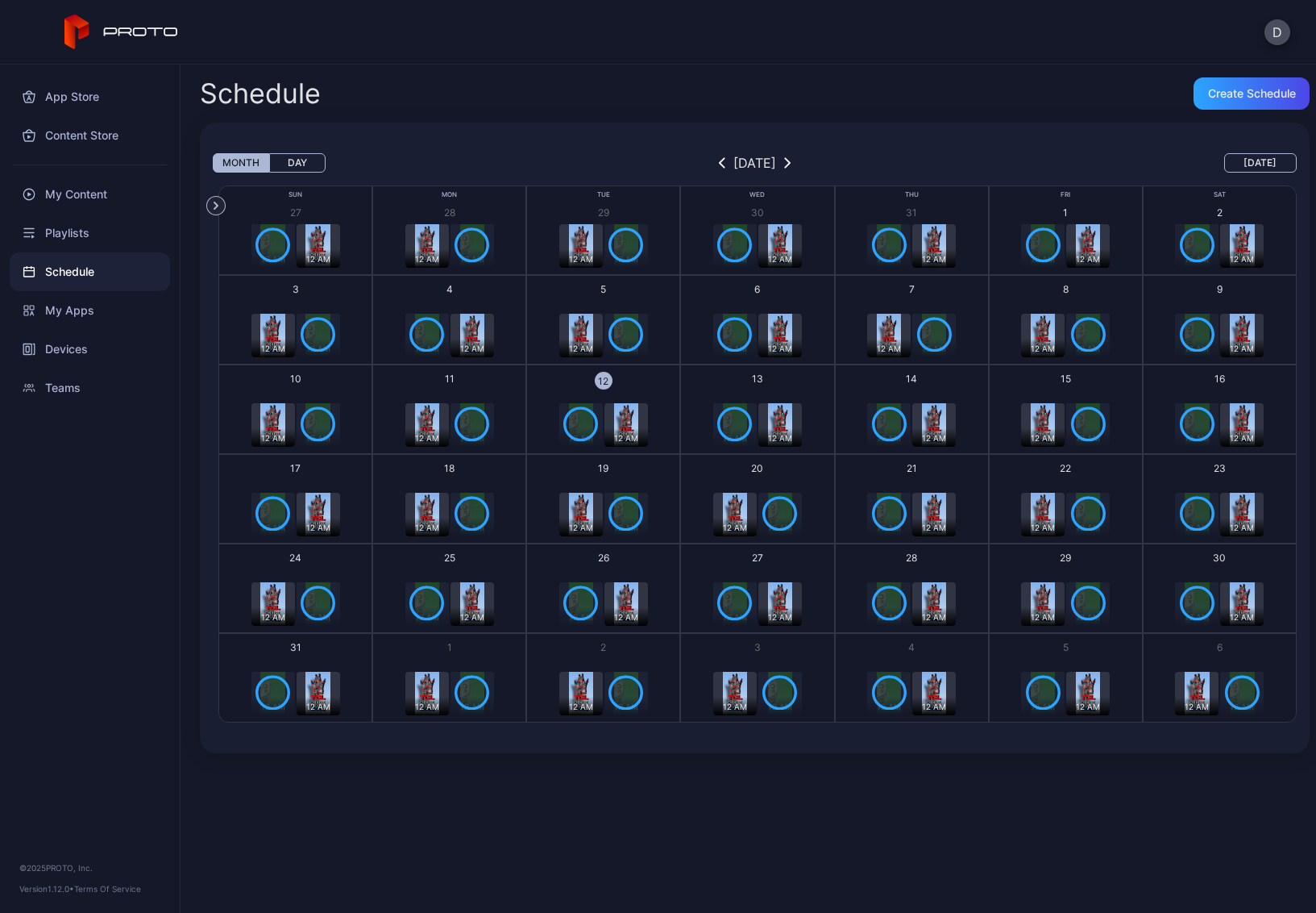
click at [565, 422] on icon "button" at bounding box center [581, 424] width 32 height 32
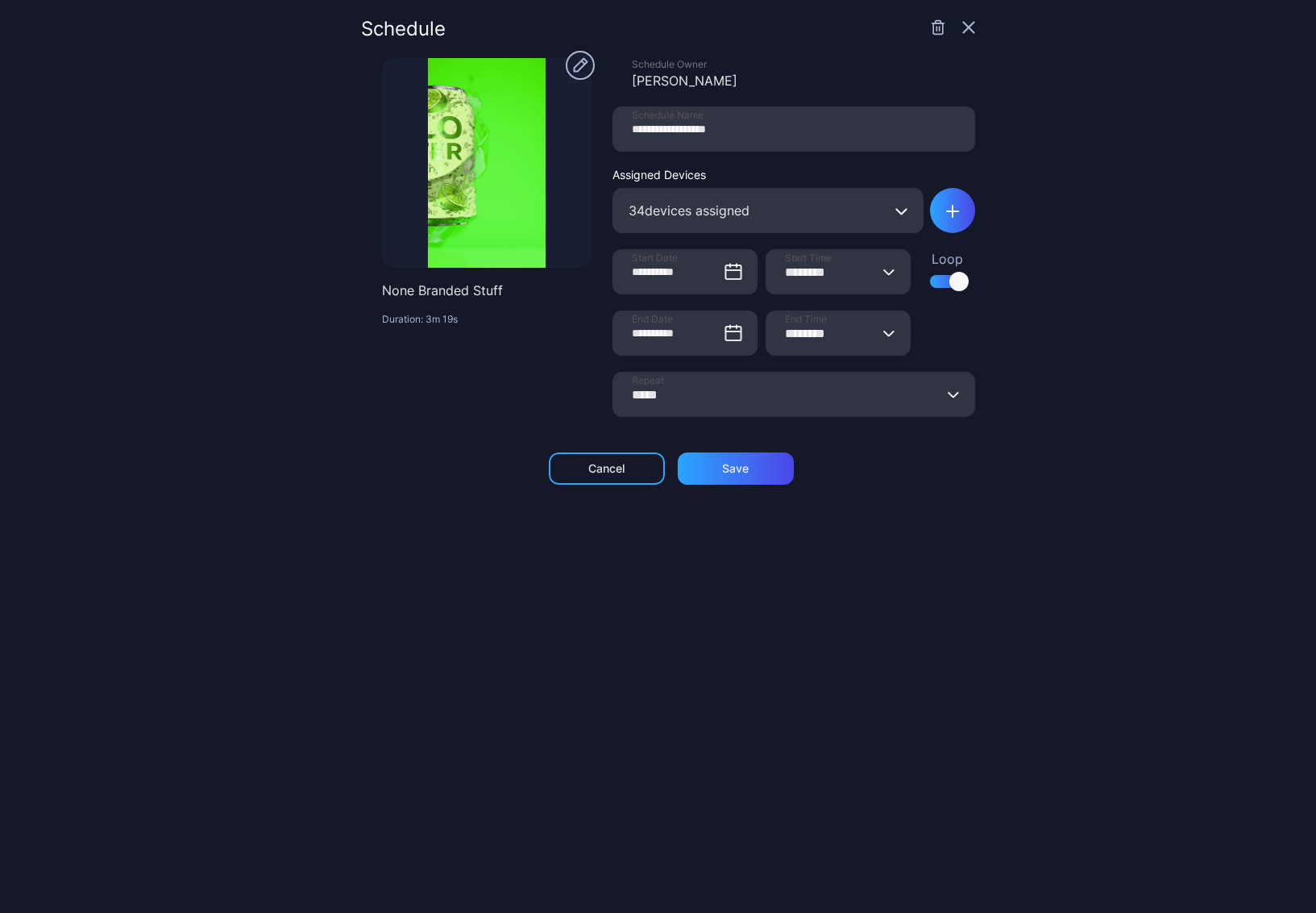
click at [896, 212] on button "button" at bounding box center [902, 211] width 45 height 46
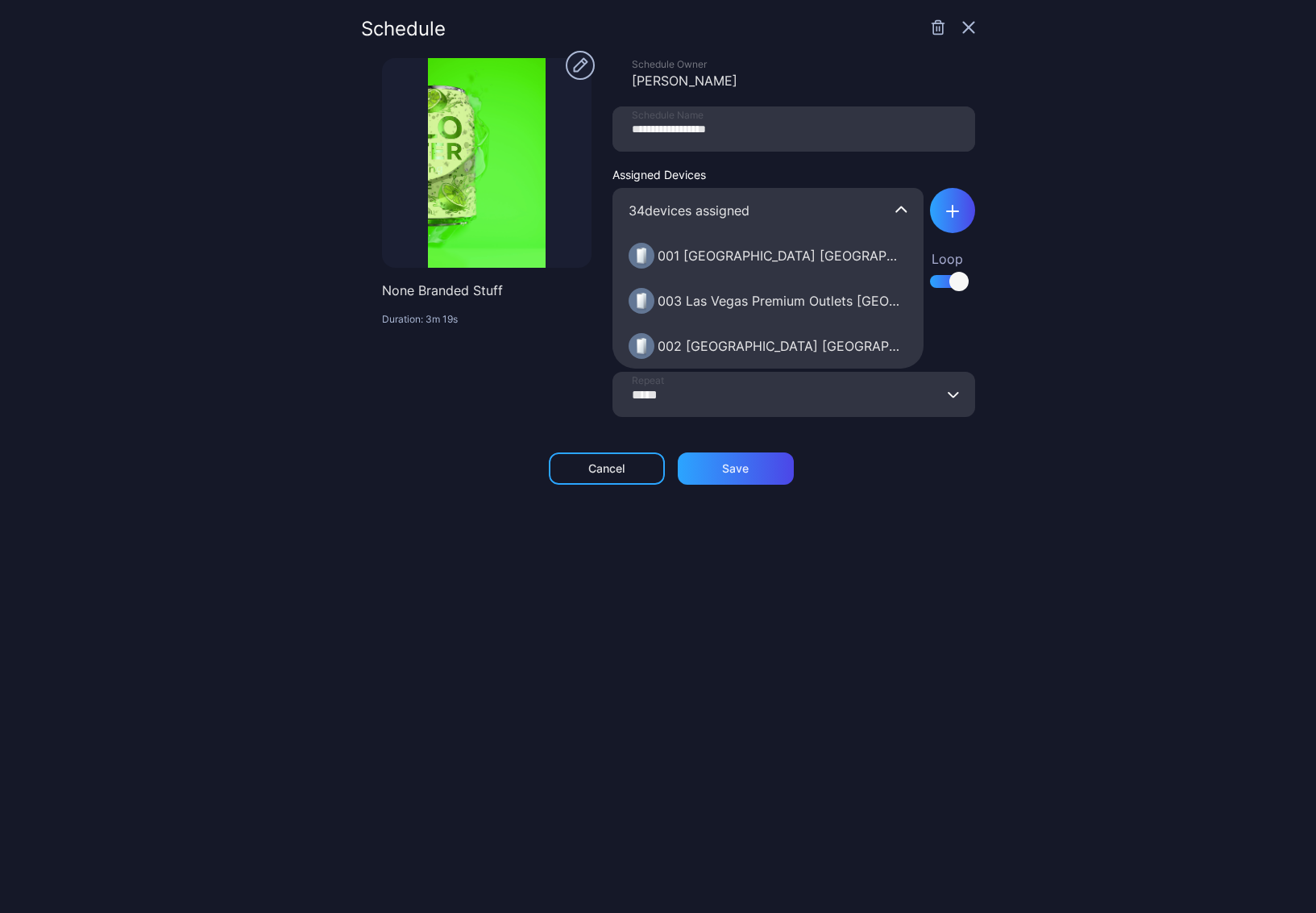
click at [892, 209] on button "button" at bounding box center [902, 211] width 45 height 46
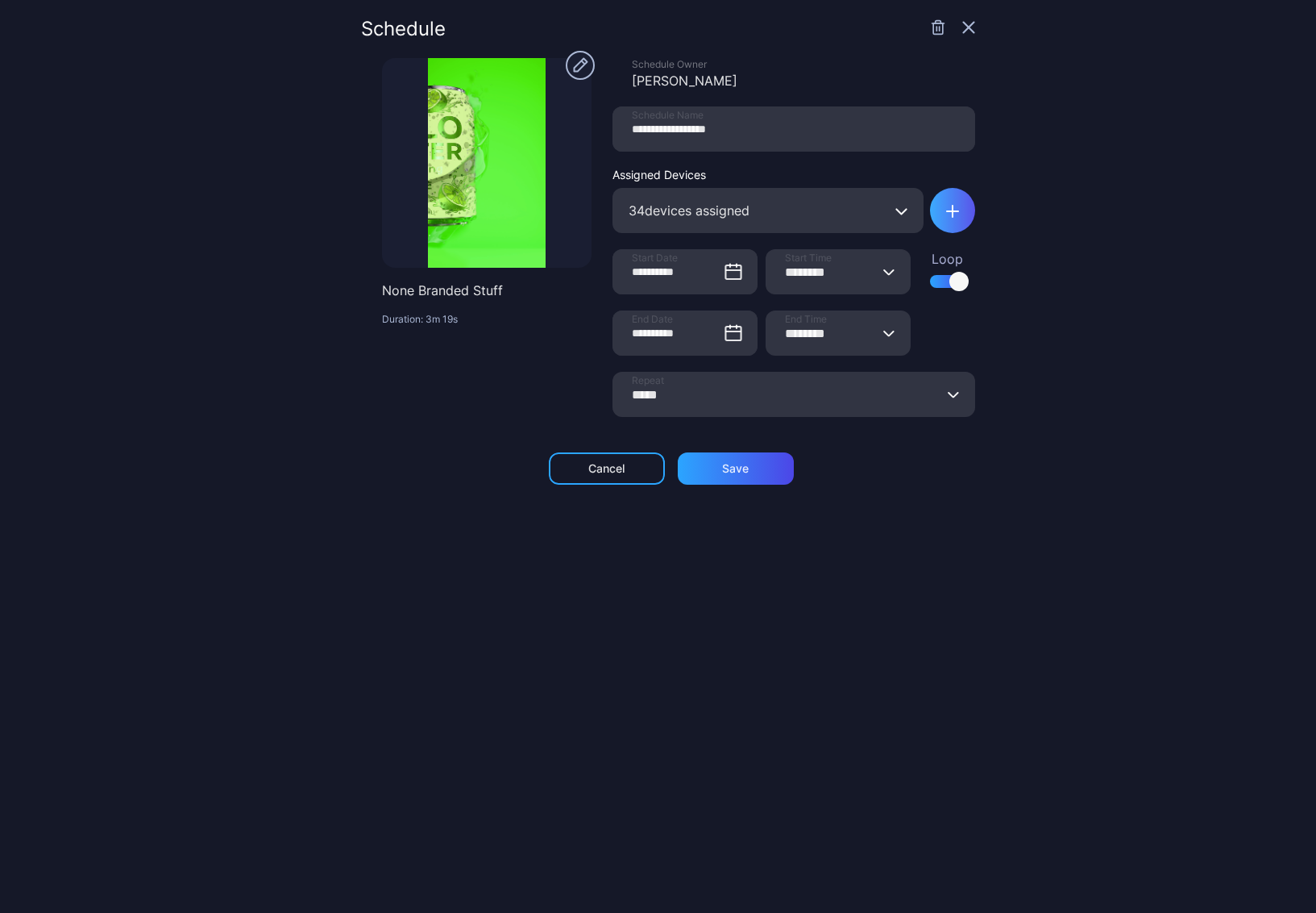
click at [947, 208] on icon "button" at bounding box center [952, 211] width 13 height 13
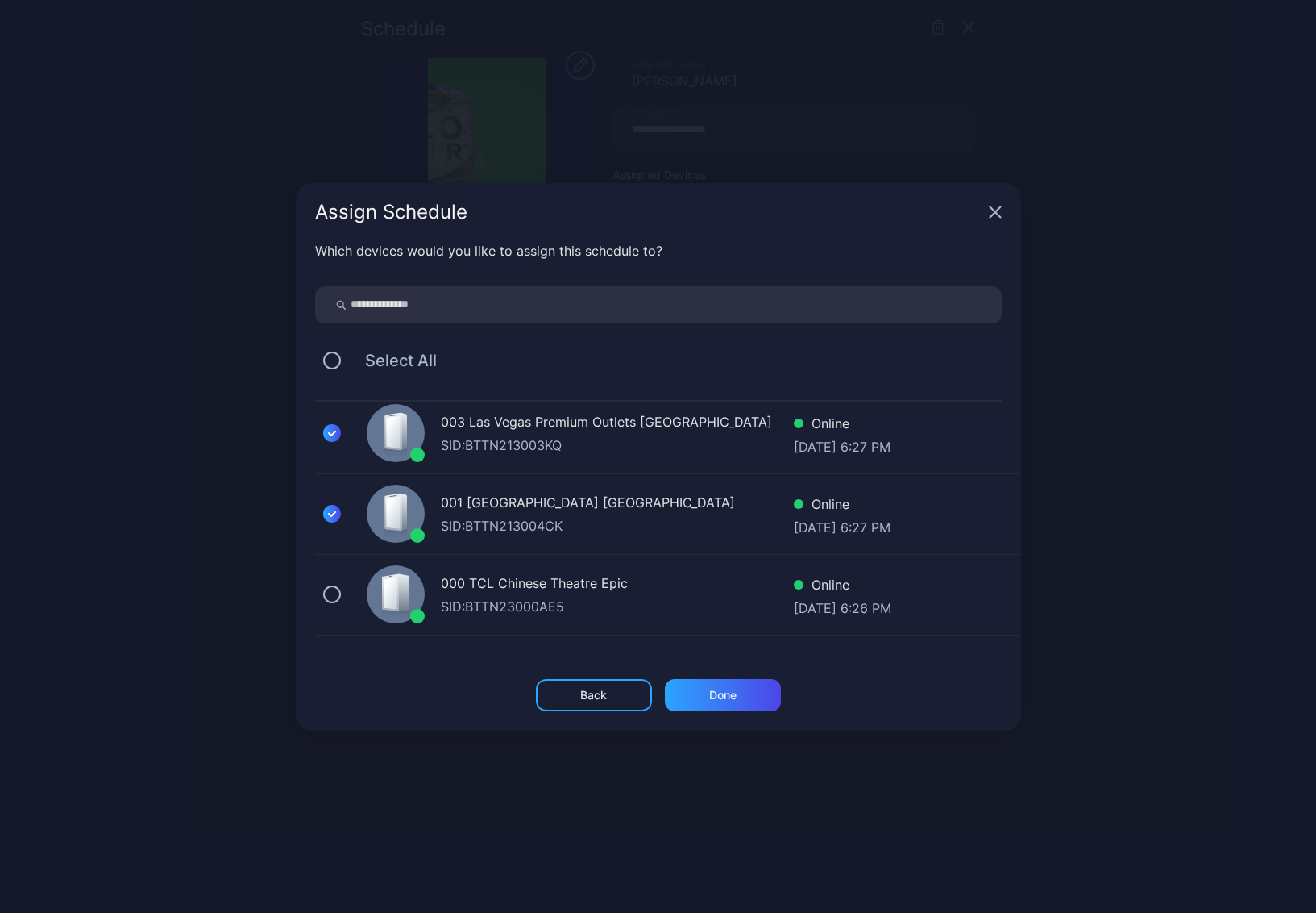
scroll to position [3809, 0]
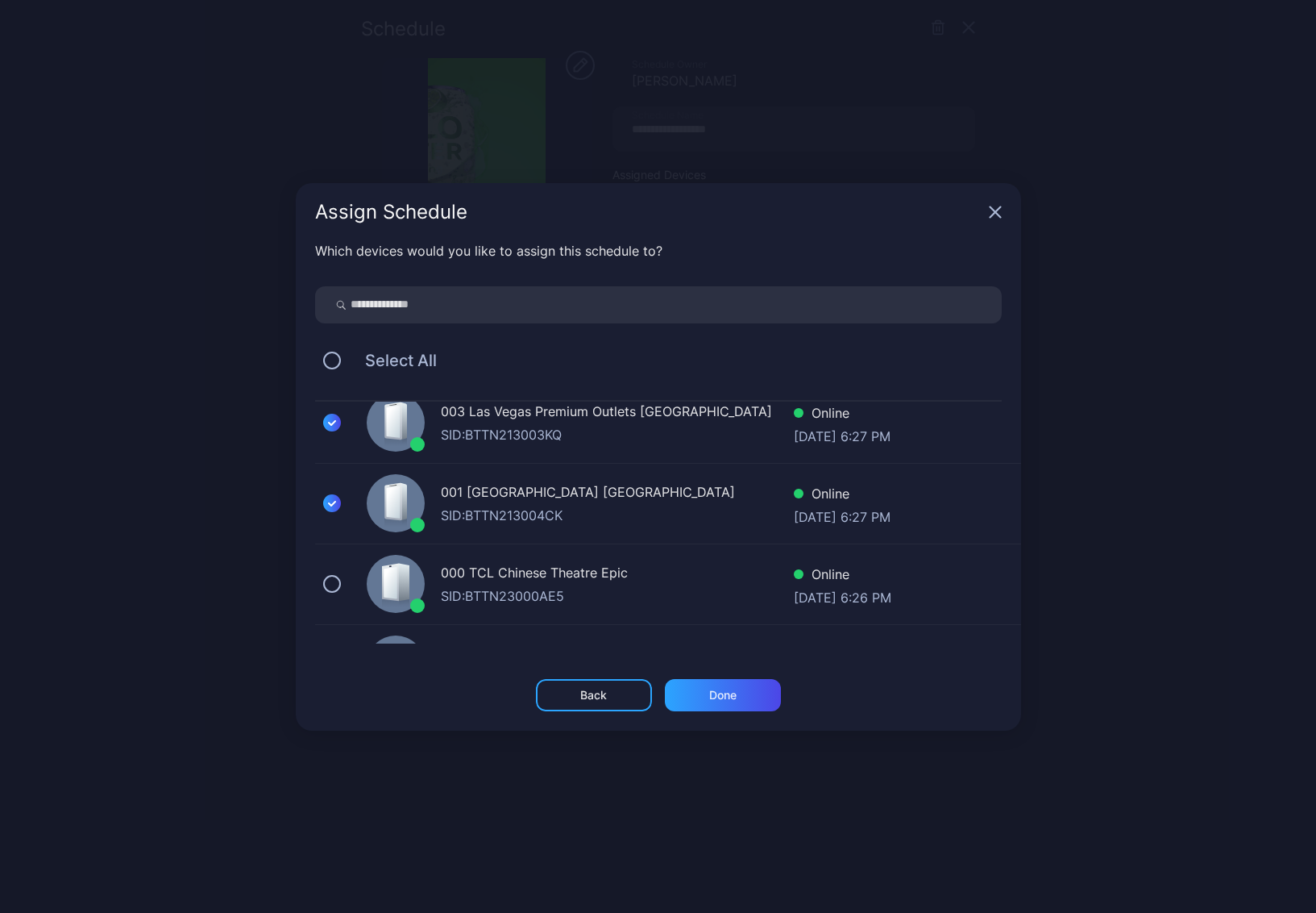
click at [613, 701] on div "Back" at bounding box center [594, 695] width 116 height 32
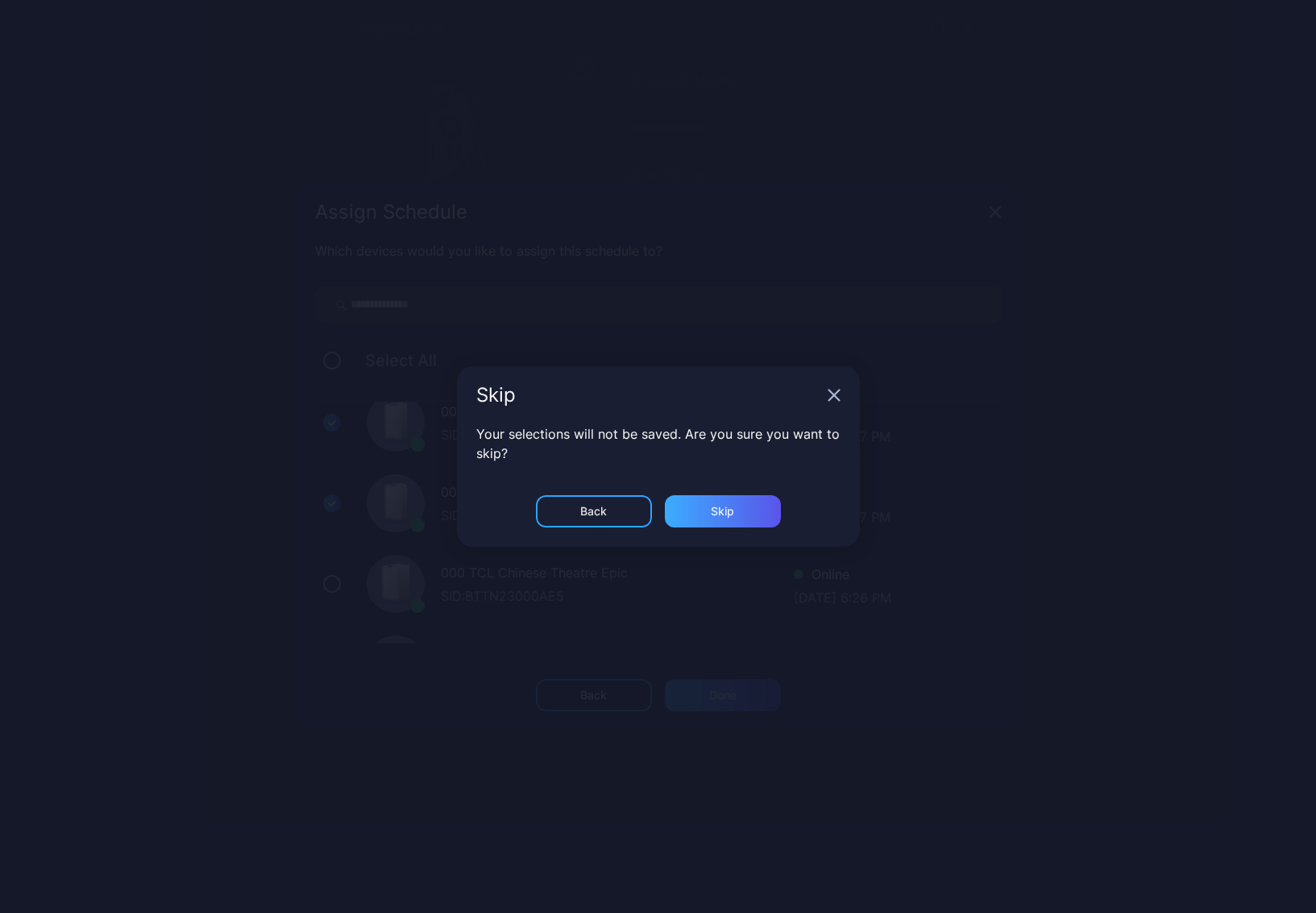
click at [688, 679] on div "Skip" at bounding box center [723, 695] width 116 height 32
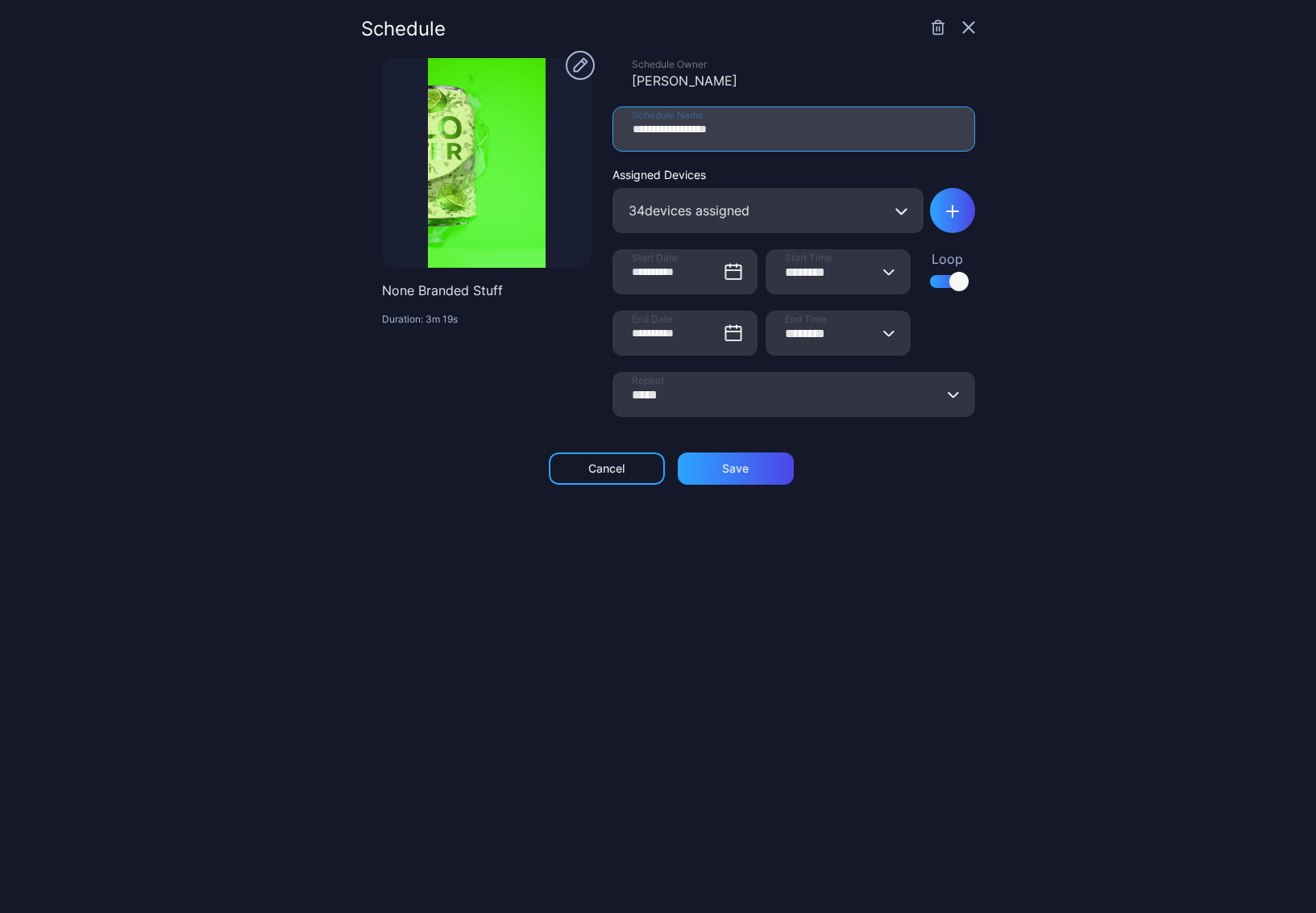
click at [638, 131] on input "**********" at bounding box center [794, 129] width 363 height 46
click at [757, 132] on input "**********" at bounding box center [794, 129] width 363 height 46
type input "**********"
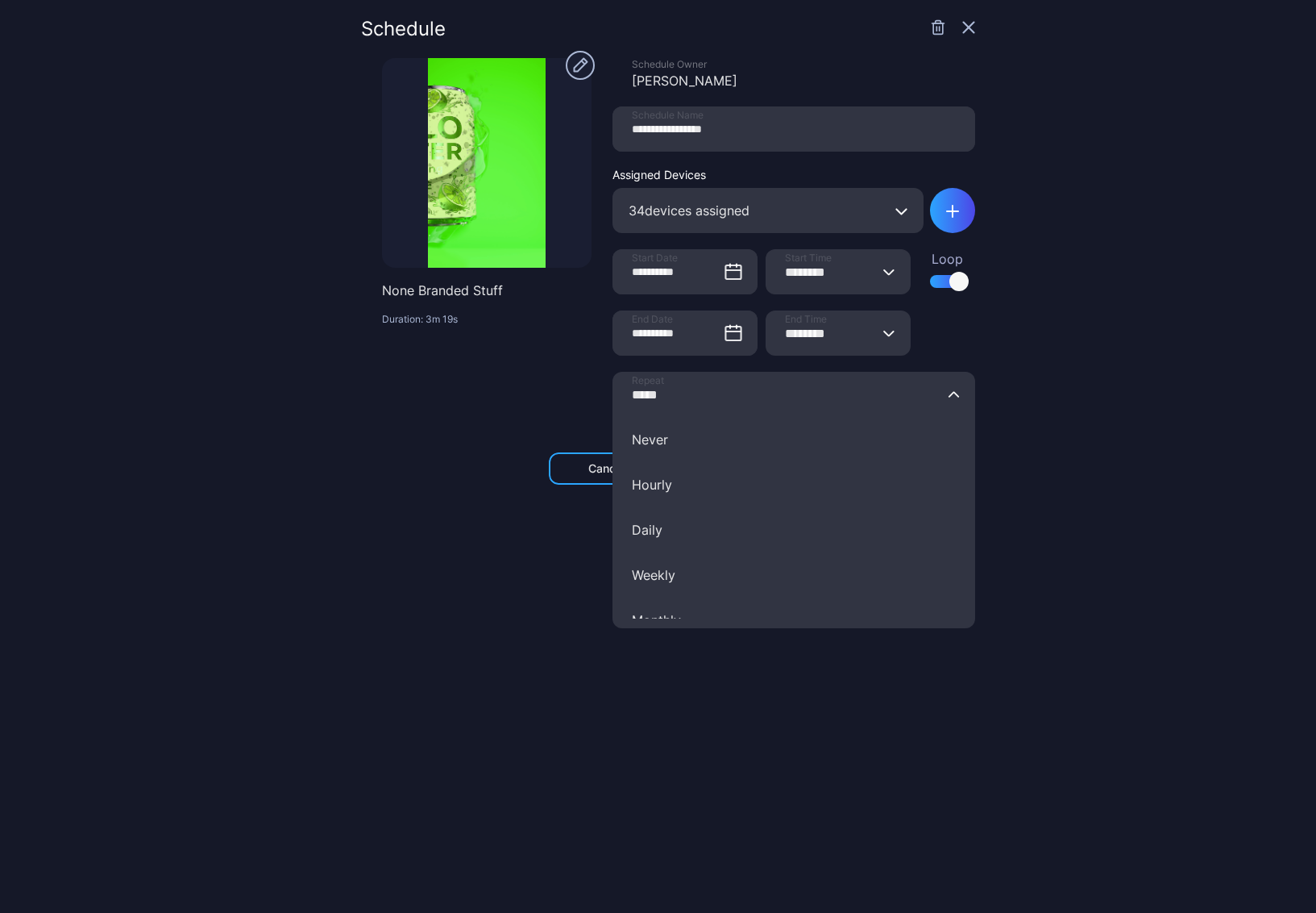
click at [834, 404] on input "*****" at bounding box center [794, 394] width 363 height 46
click at [1047, 395] on div "**********" at bounding box center [658, 456] width 1316 height 913
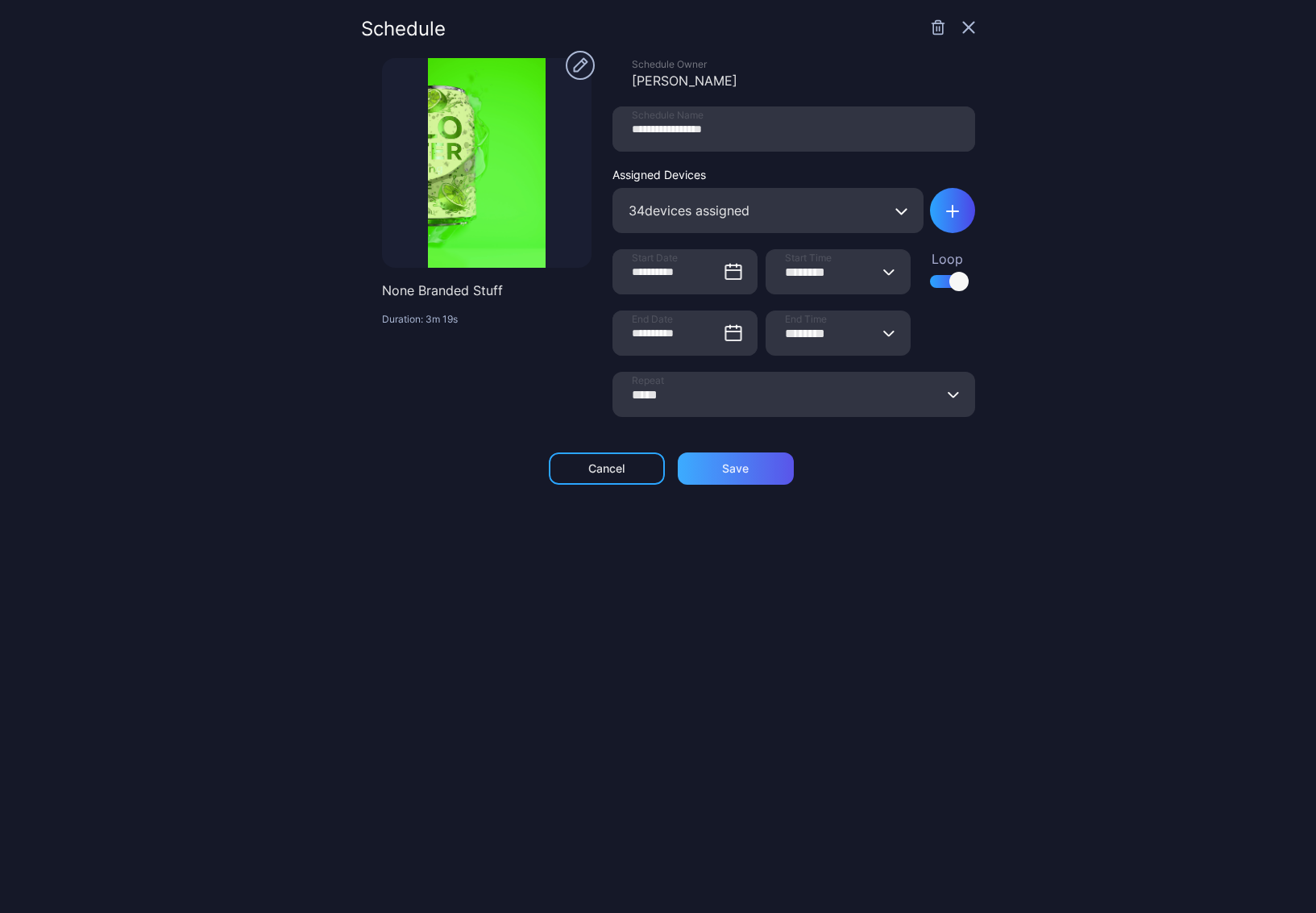
click at [722, 471] on div "Save" at bounding box center [735, 468] width 26 height 13
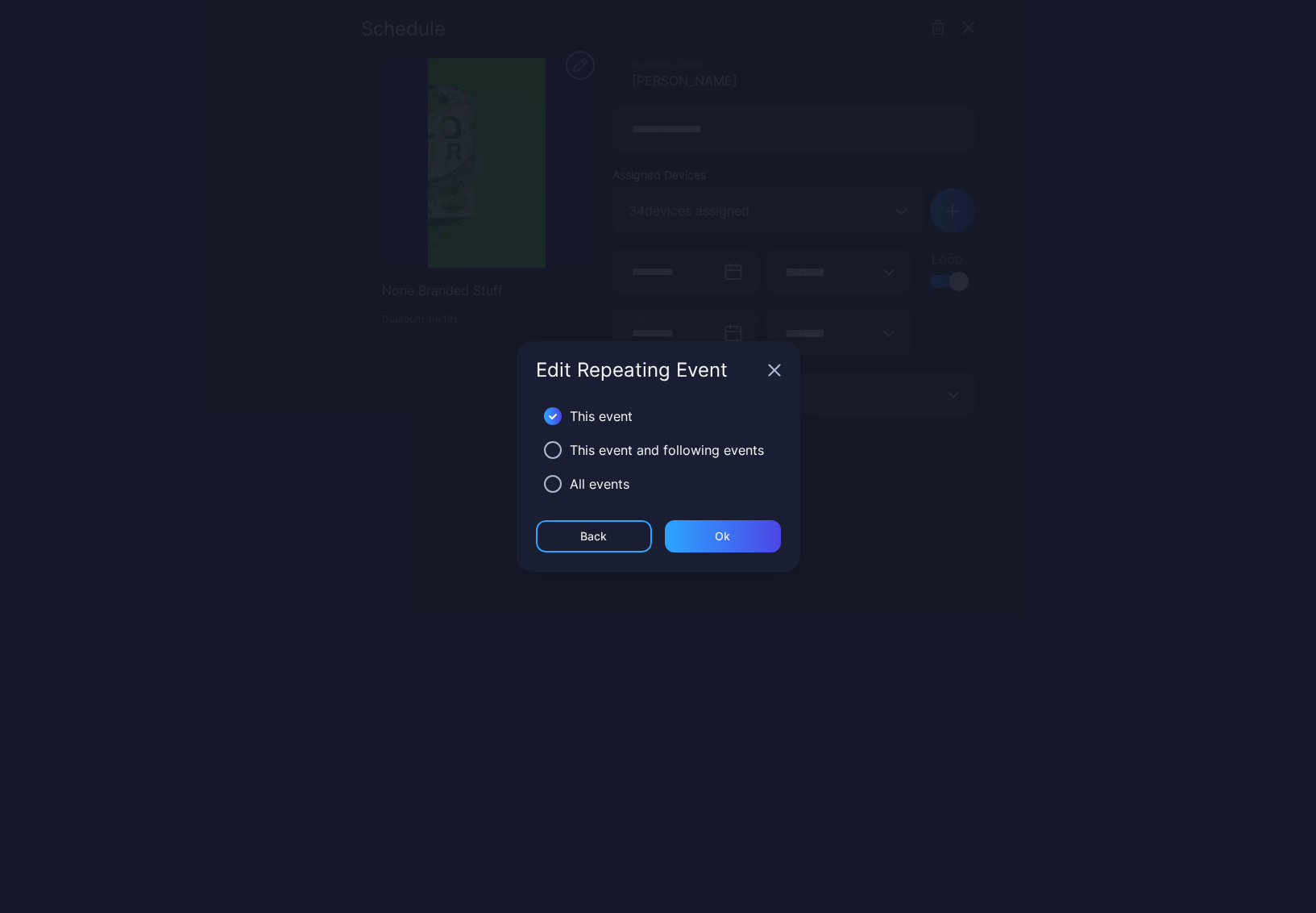
click at [599, 485] on div "All events" at bounding box center [600, 484] width 60 height 19
click at [554, 485] on button "button" at bounding box center [553, 484] width 17 height 17
click at [728, 534] on div "Ok" at bounding box center [722, 536] width 16 height 13
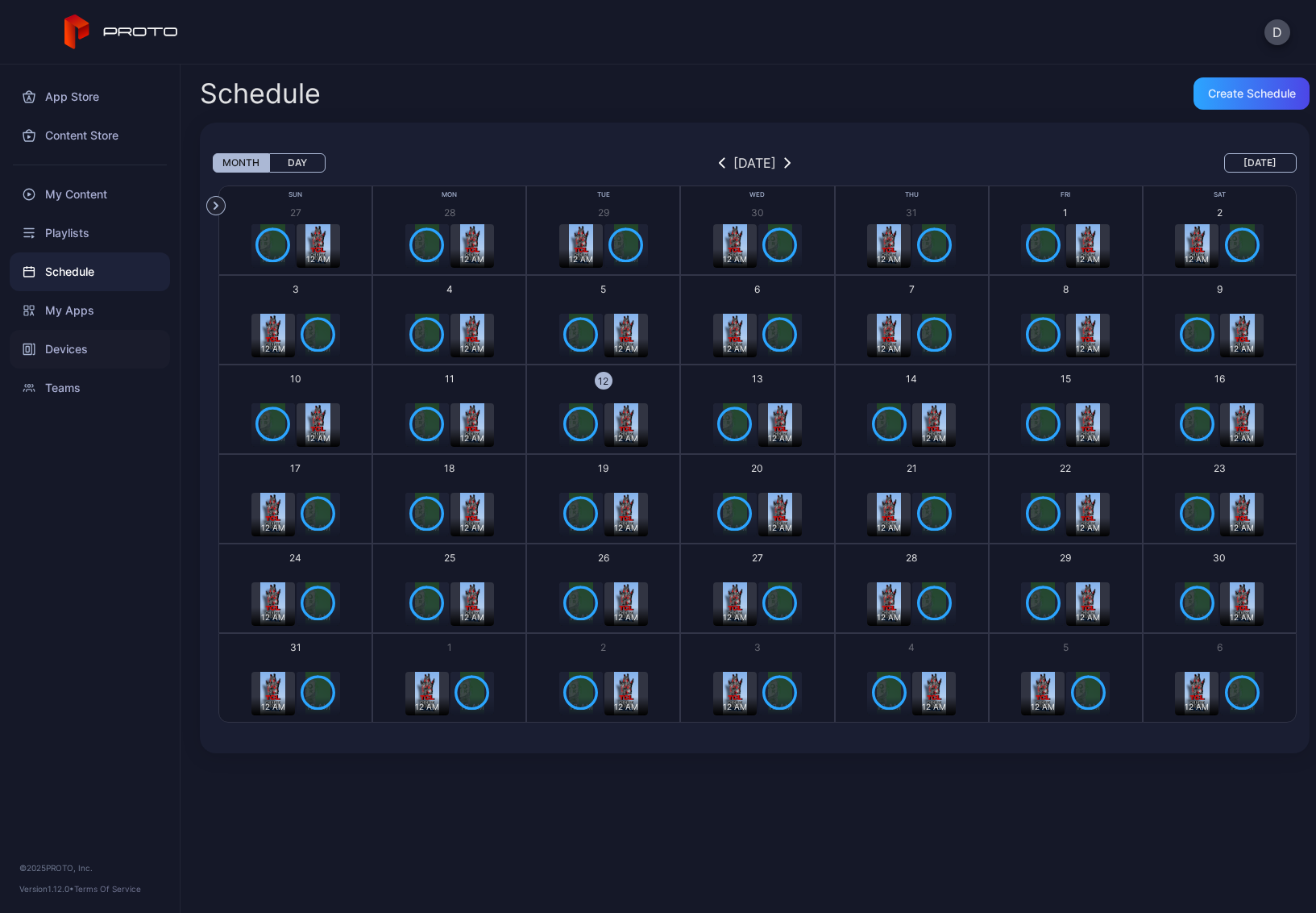
click at [94, 352] on div "Devices" at bounding box center [89, 349] width 160 height 39
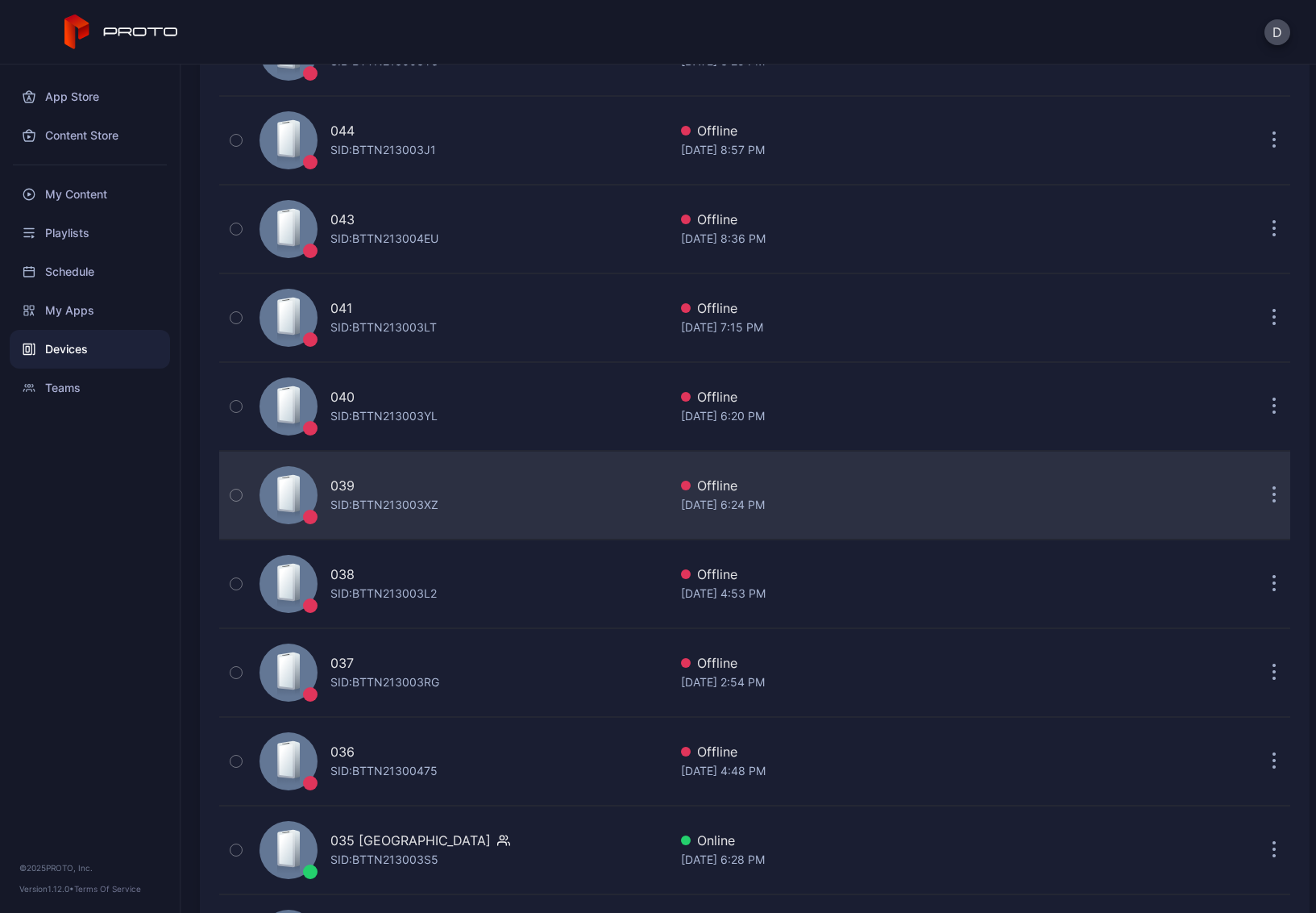
scroll to position [785, 0]
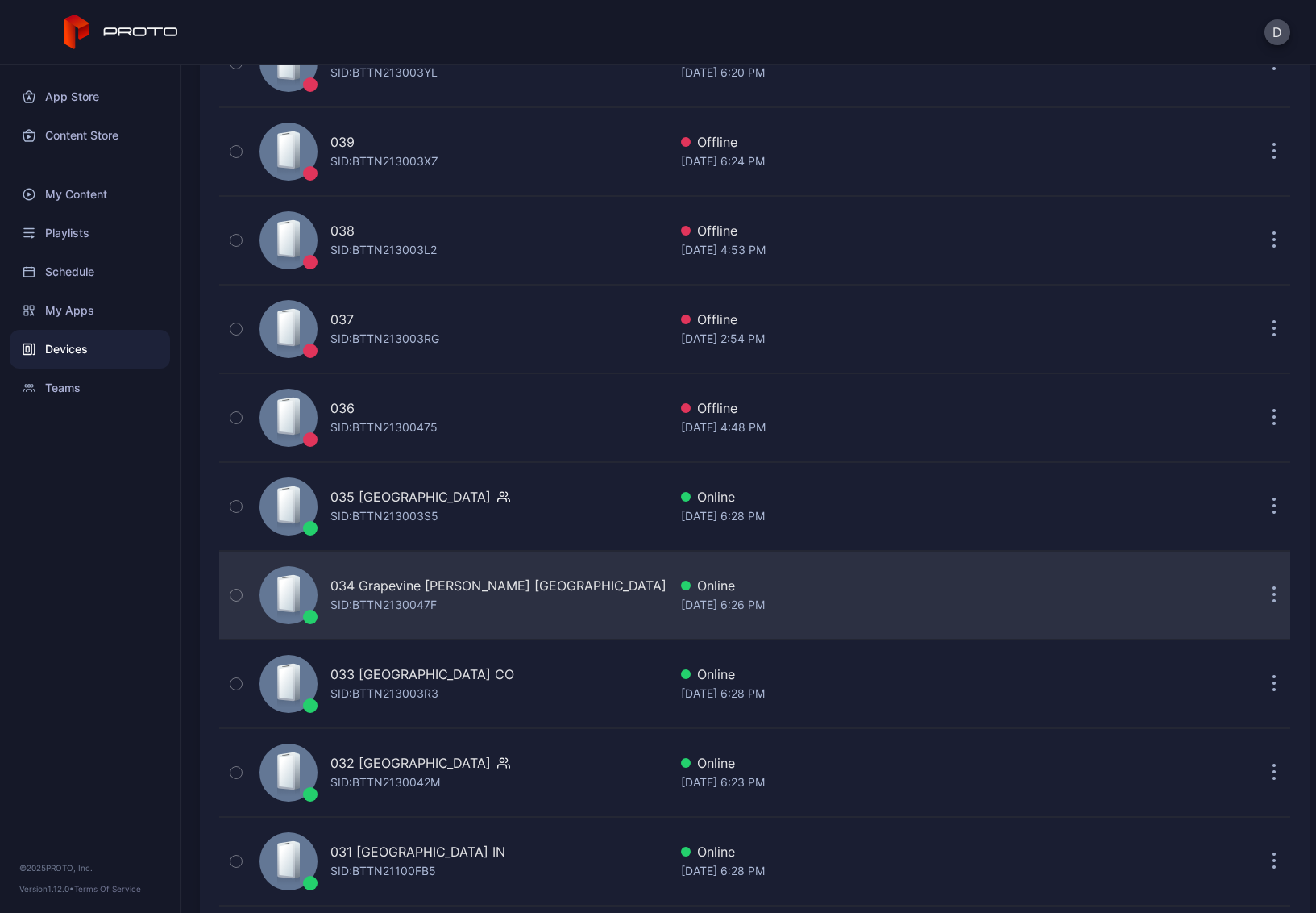
click at [546, 598] on div "034 Grapevine Mills TX SID: BTTN2130047F" at bounding box center [461, 595] width 415 height 81
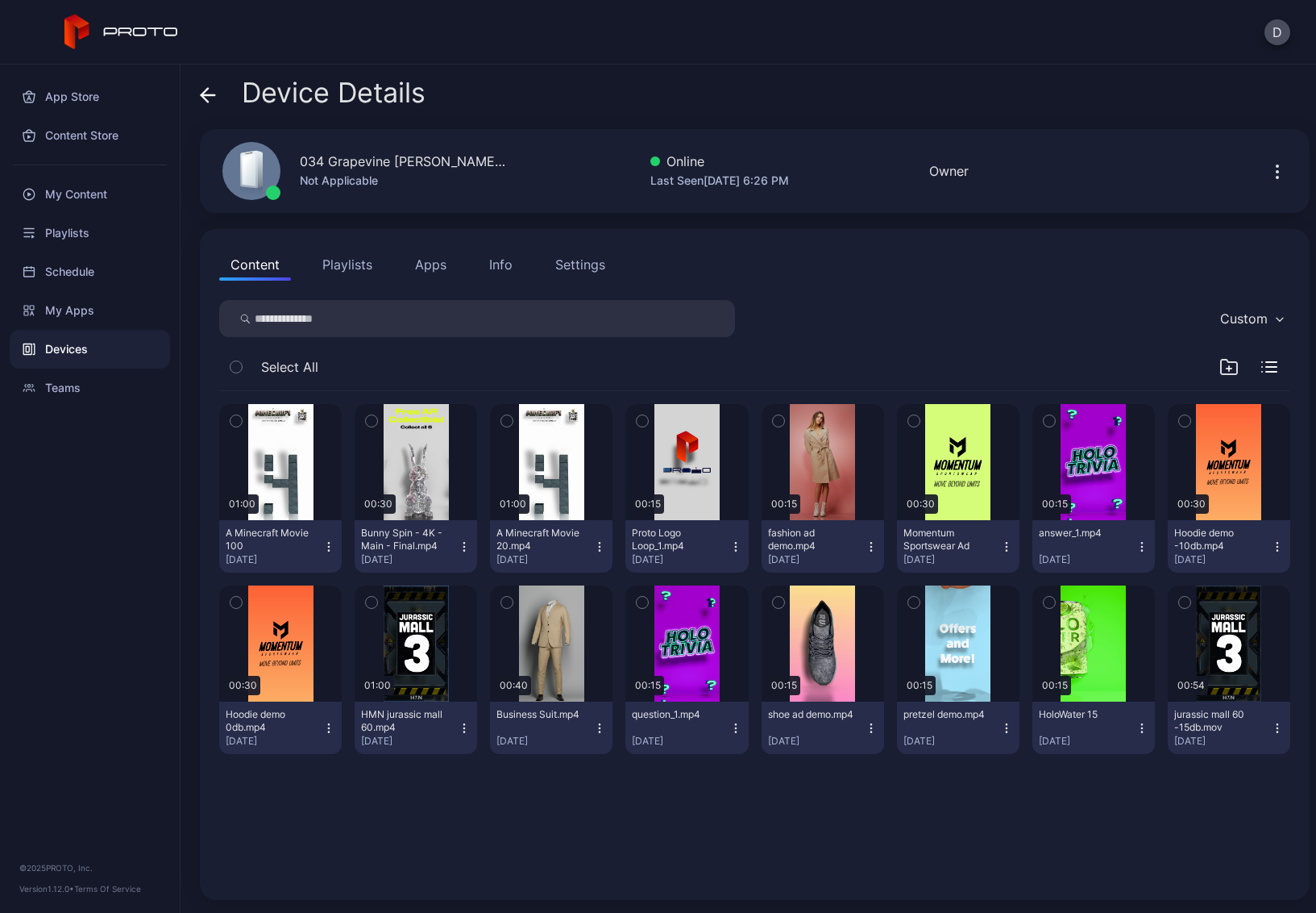
click at [357, 265] on button "Playlists" at bounding box center [347, 264] width 73 height 32
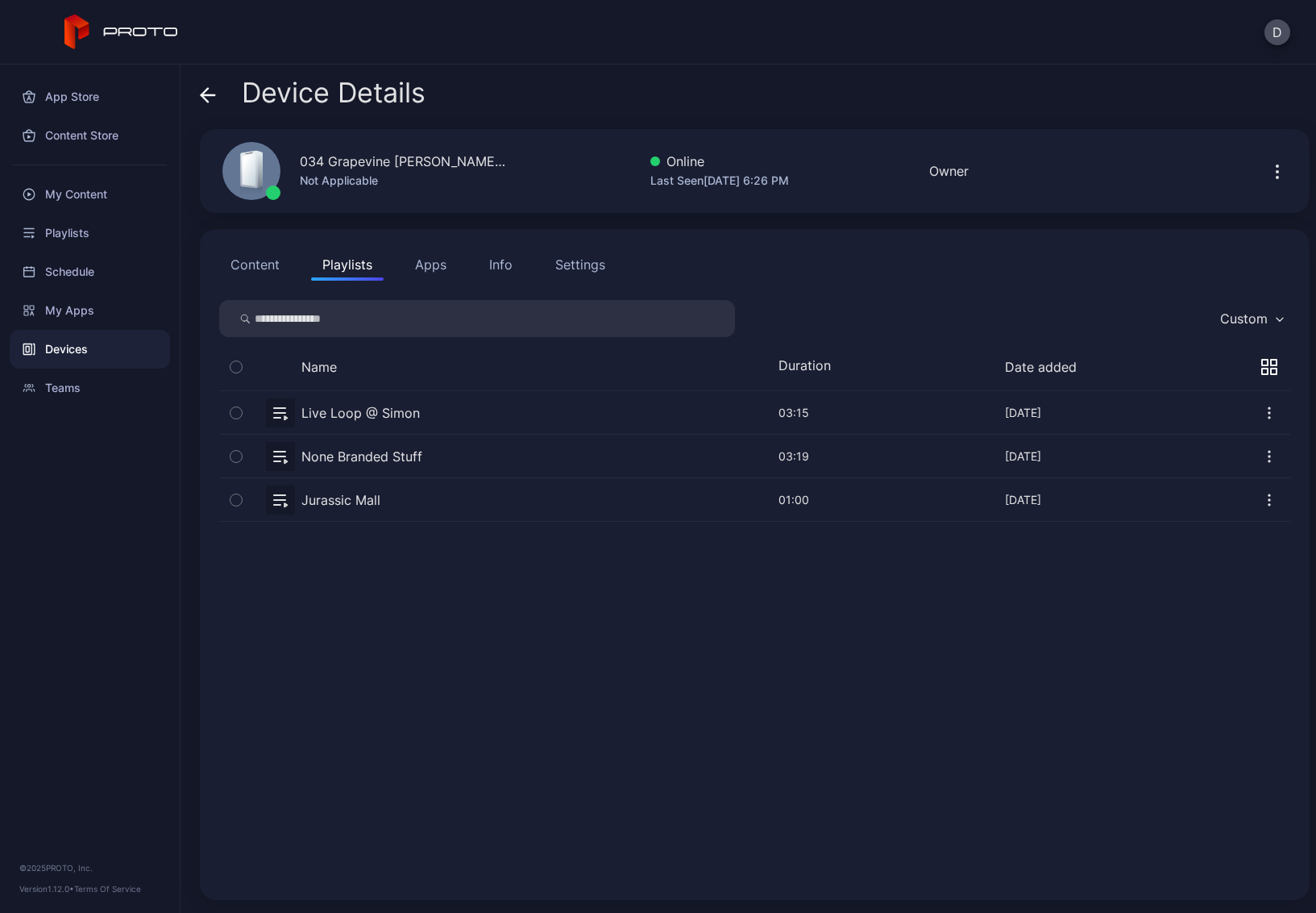
click at [467, 456] on button "button" at bounding box center [754, 456] width 1072 height 43
click at [79, 234] on div "Playlists" at bounding box center [89, 233] width 160 height 39
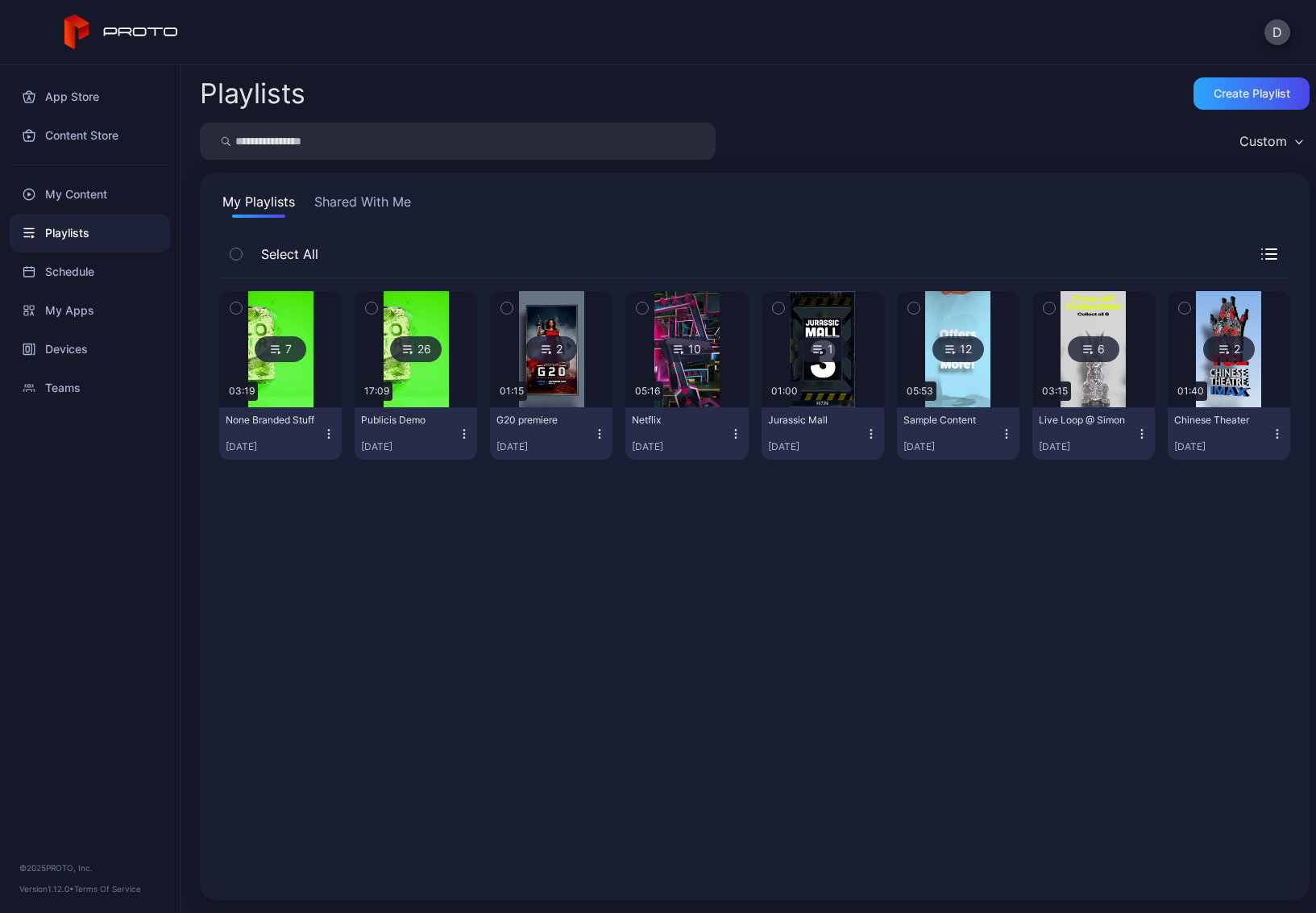
click at [324, 433] on icon "button" at bounding box center [328, 434] width 13 height 13
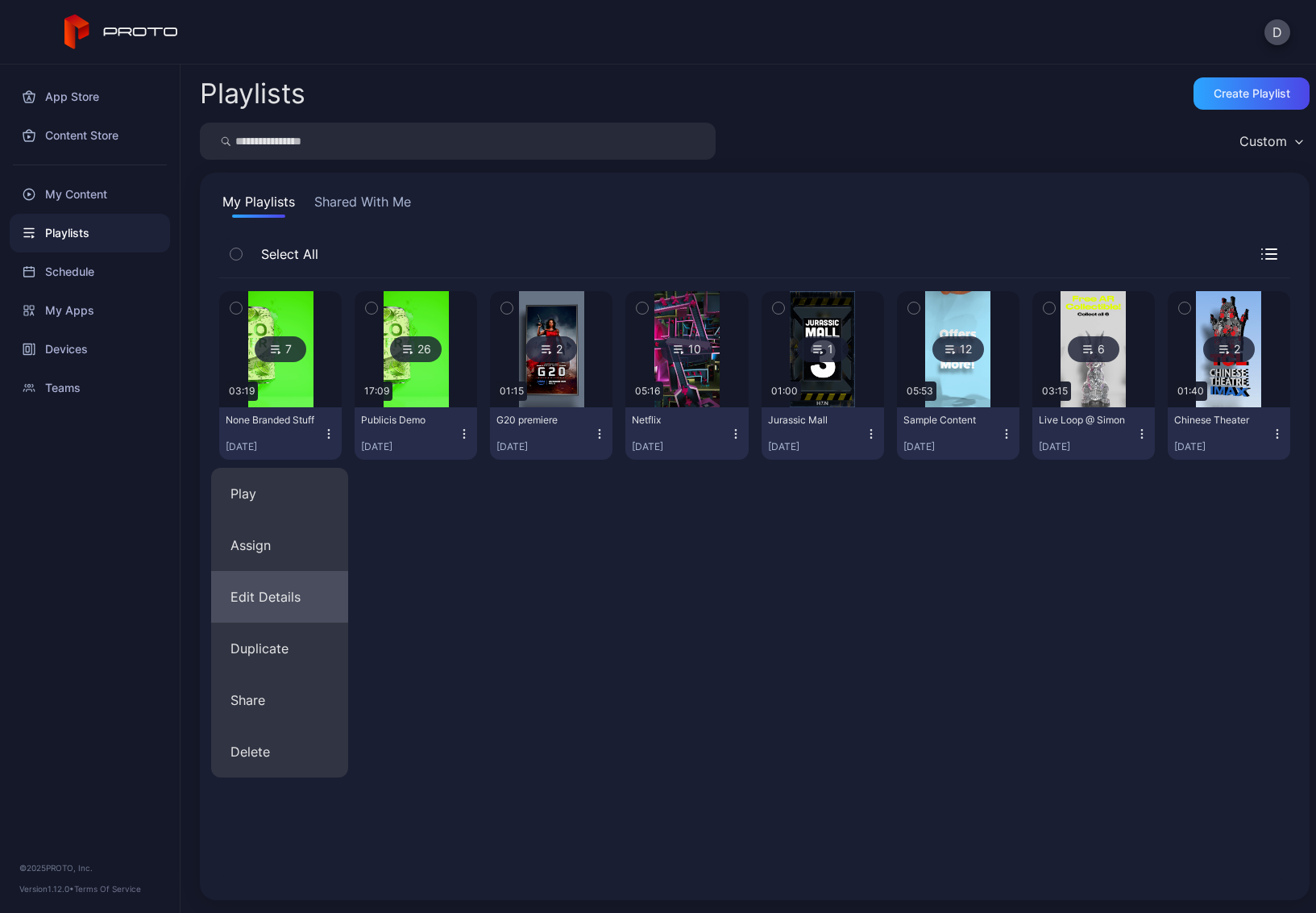
click at [296, 597] on button "Edit Details" at bounding box center [279, 597] width 137 height 51
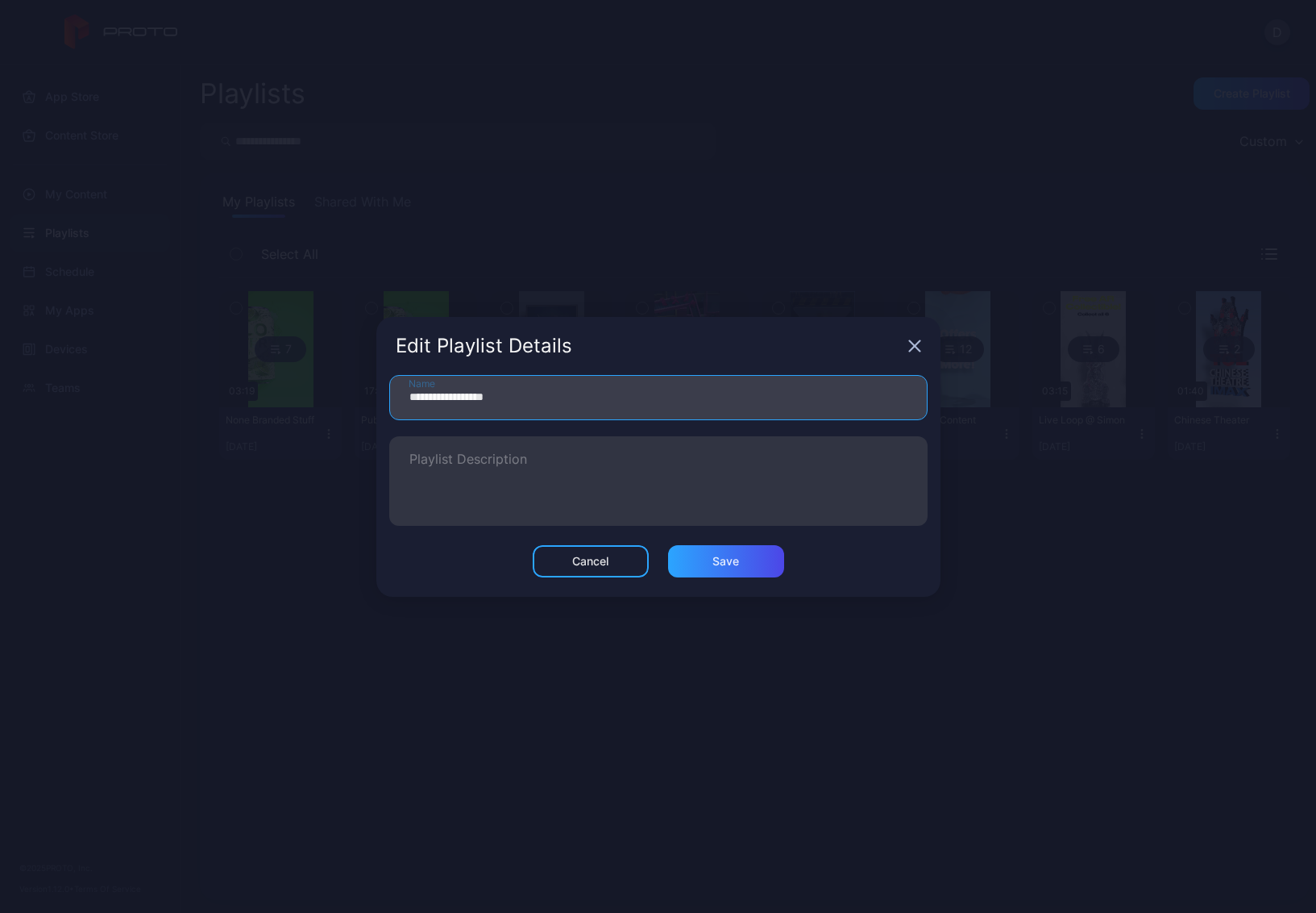
click at [439, 396] on input "**********" at bounding box center [658, 398] width 538 height 46
type input "**********"
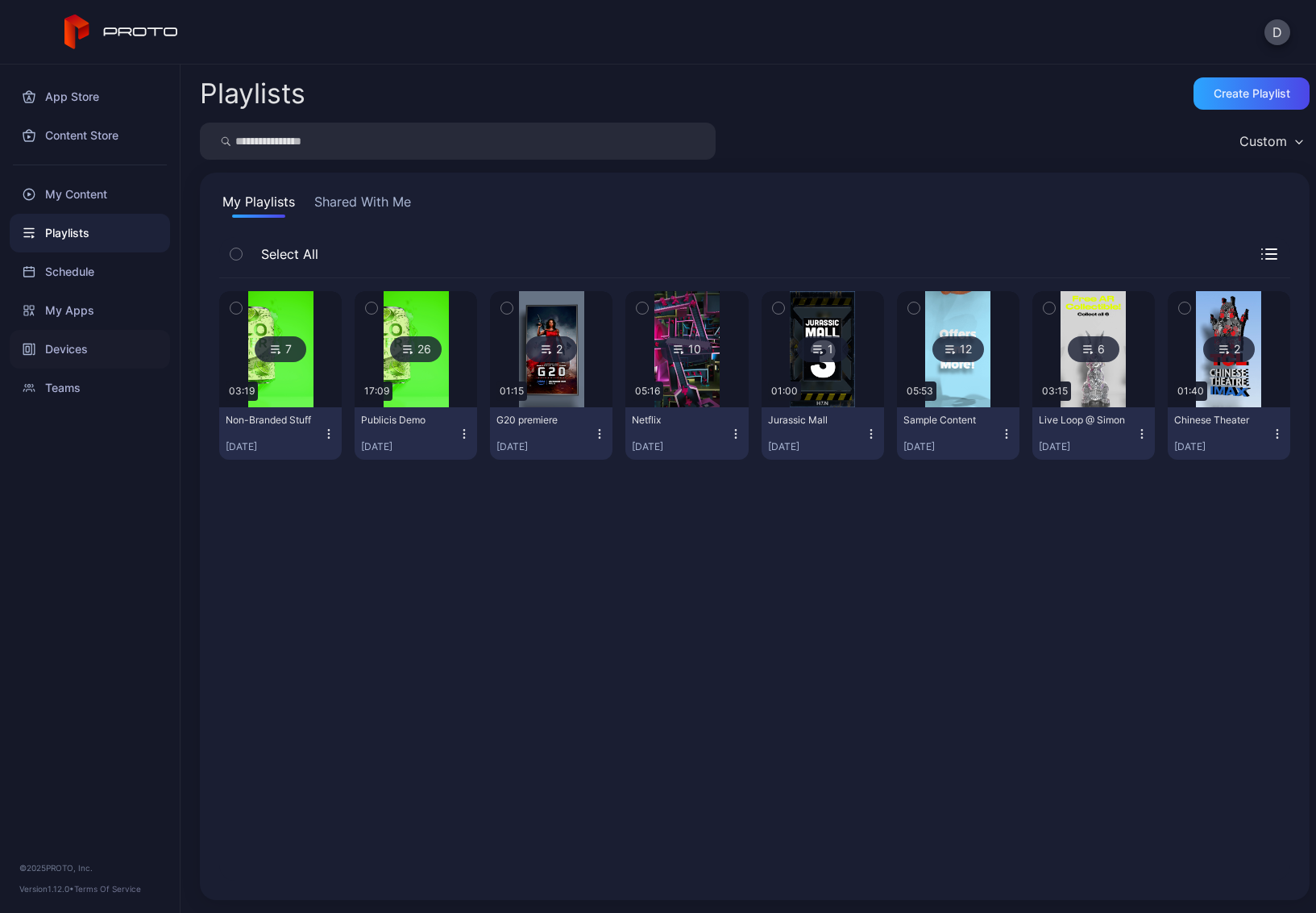
click at [74, 342] on div "Devices" at bounding box center [89, 349] width 160 height 39
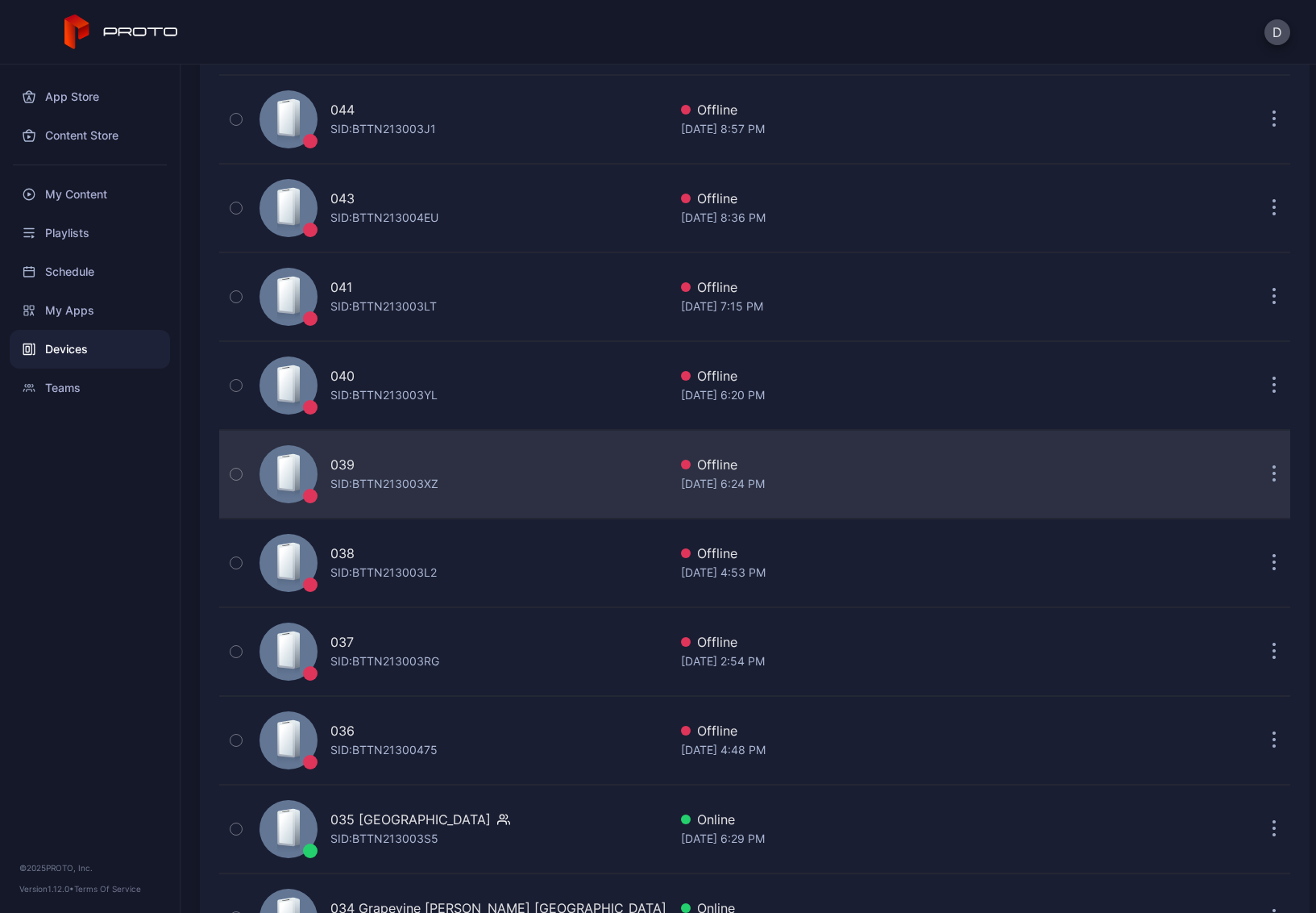
scroll to position [779, 0]
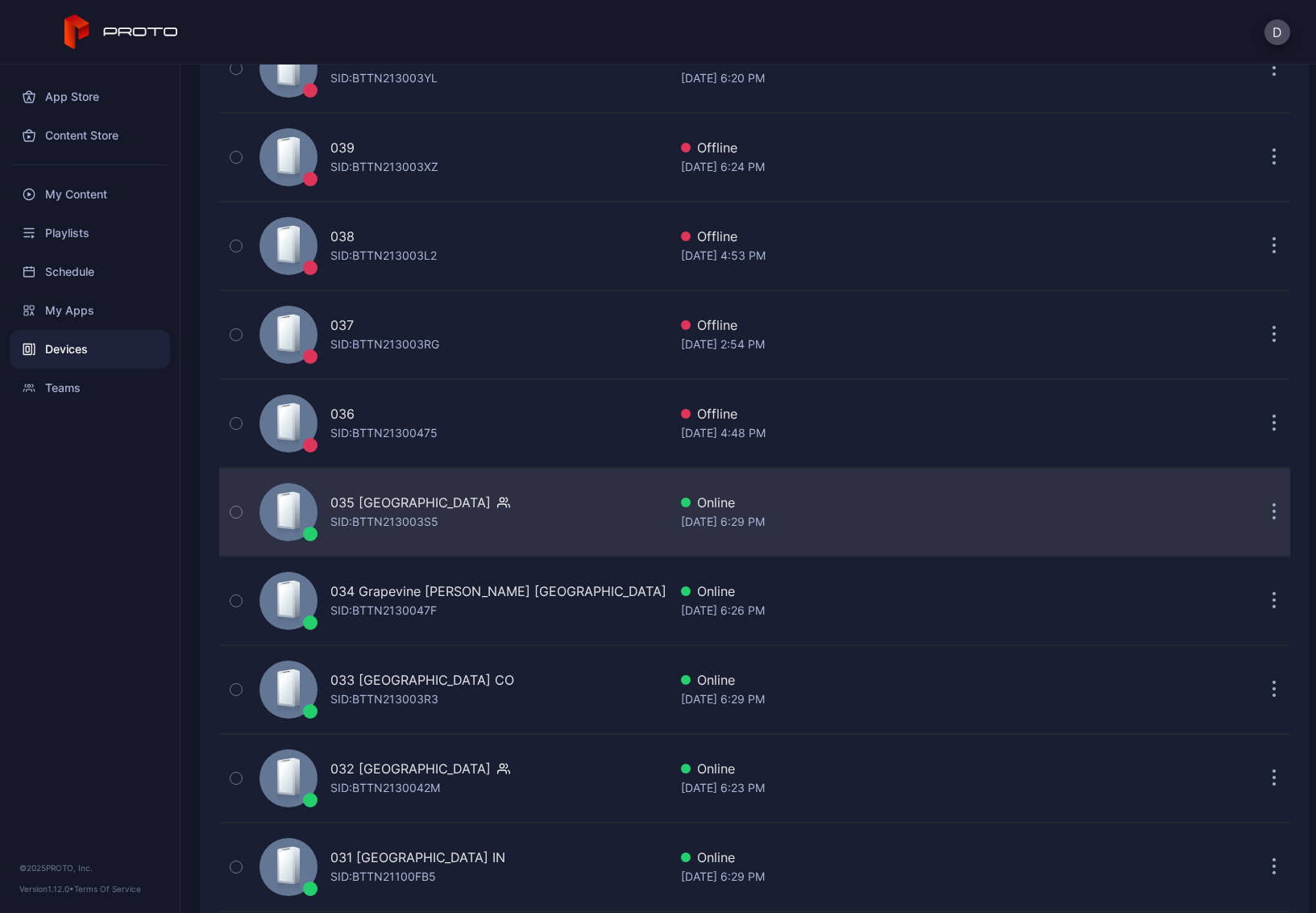
click at [532, 509] on div "035 Mission Viejo CA SID: BTTN213003S5" at bounding box center [461, 511] width 415 height 81
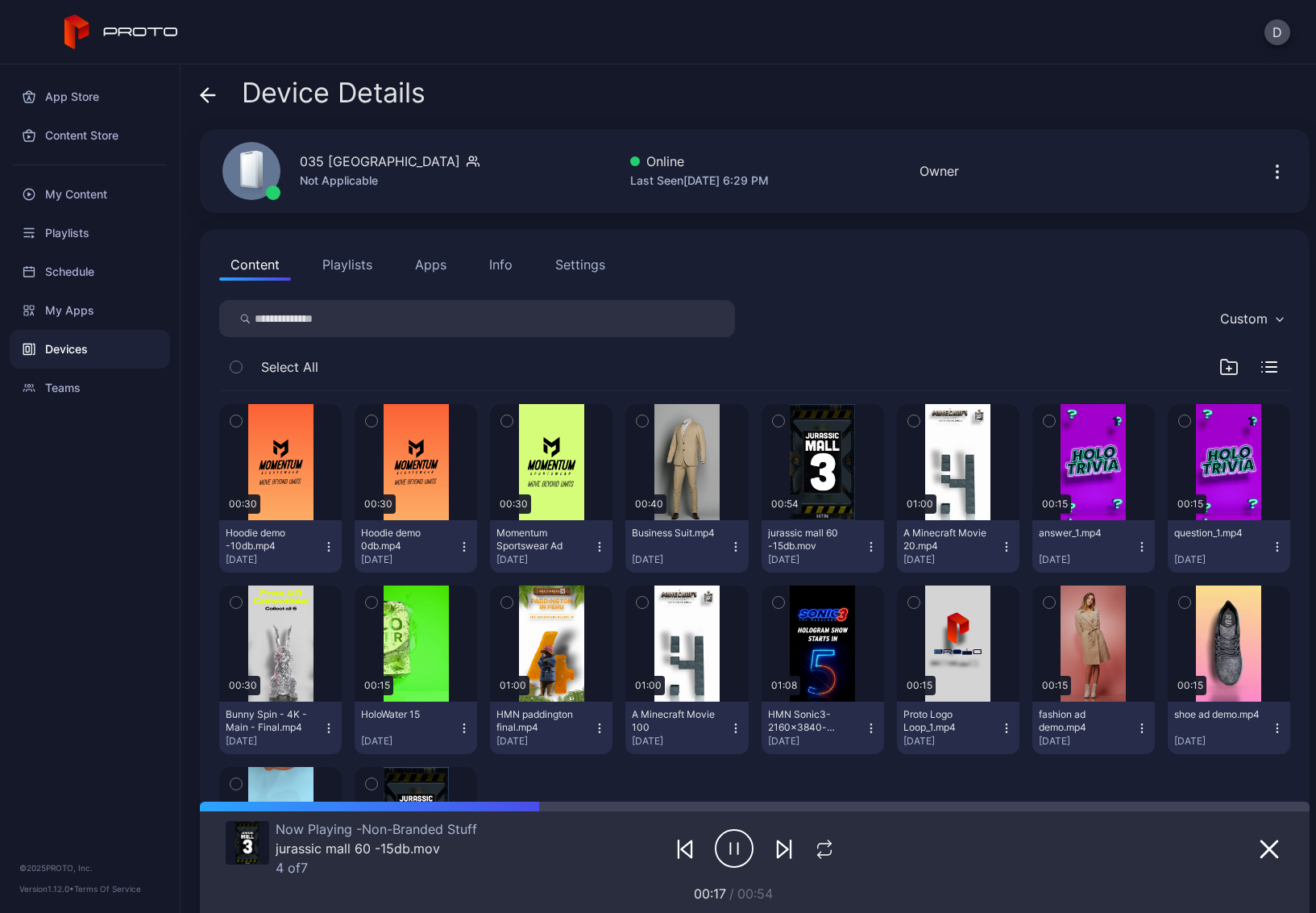
click at [203, 87] on icon at bounding box center [208, 95] width 16 height 16
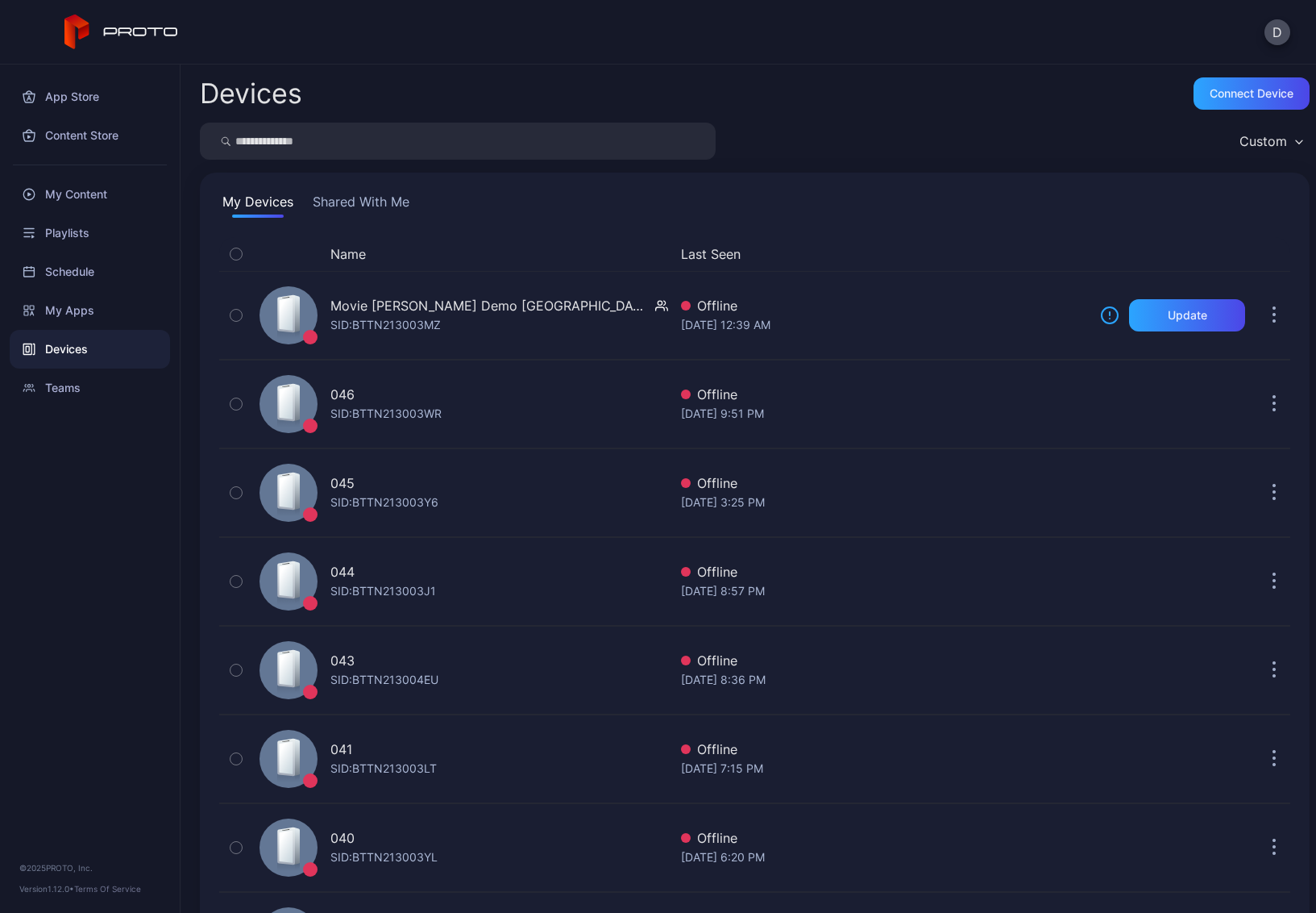
scroll to position [779, 0]
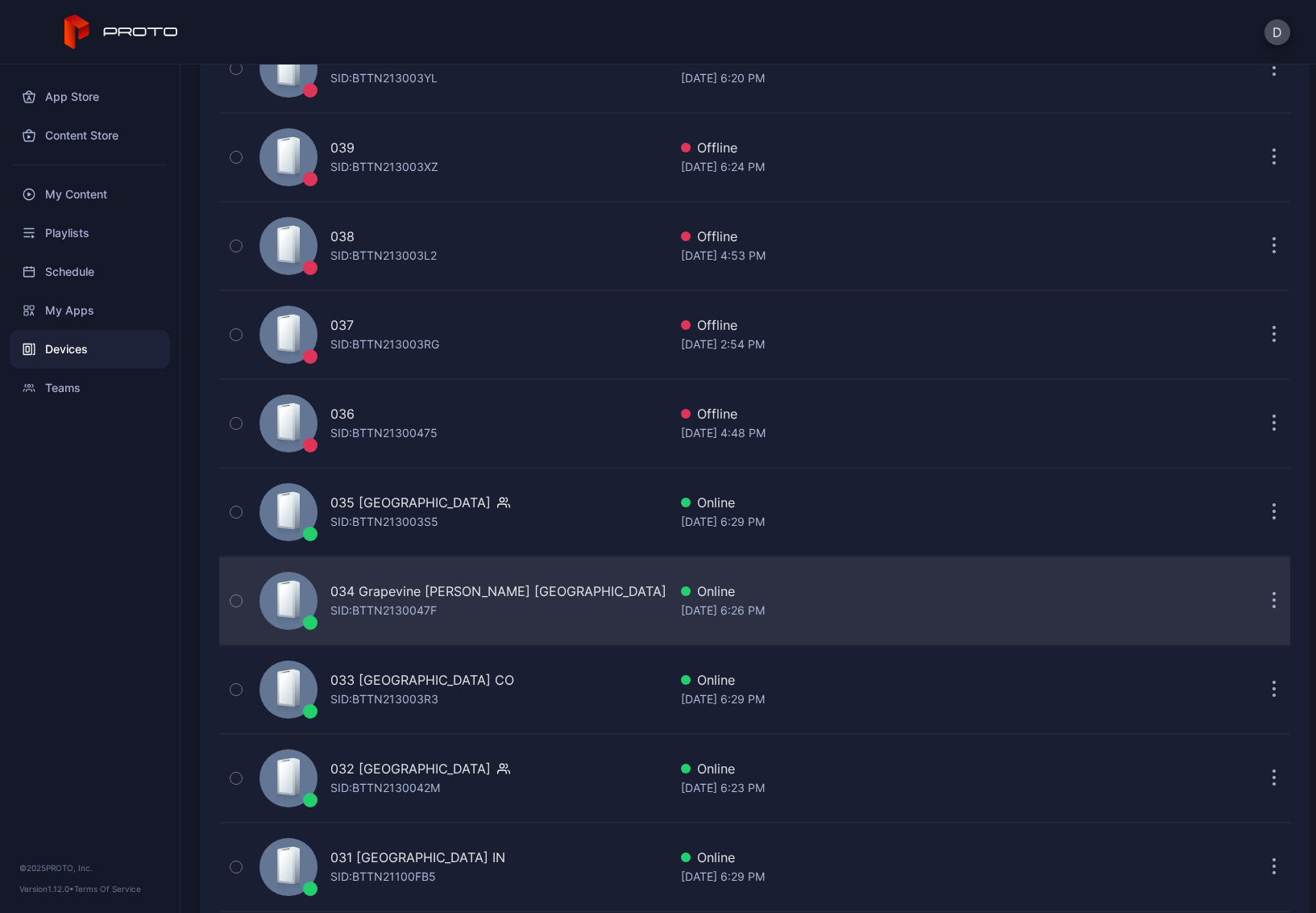
click at [542, 603] on div "034 Grapevine Mills TX SID: BTTN2130047F" at bounding box center [461, 601] width 415 height 81
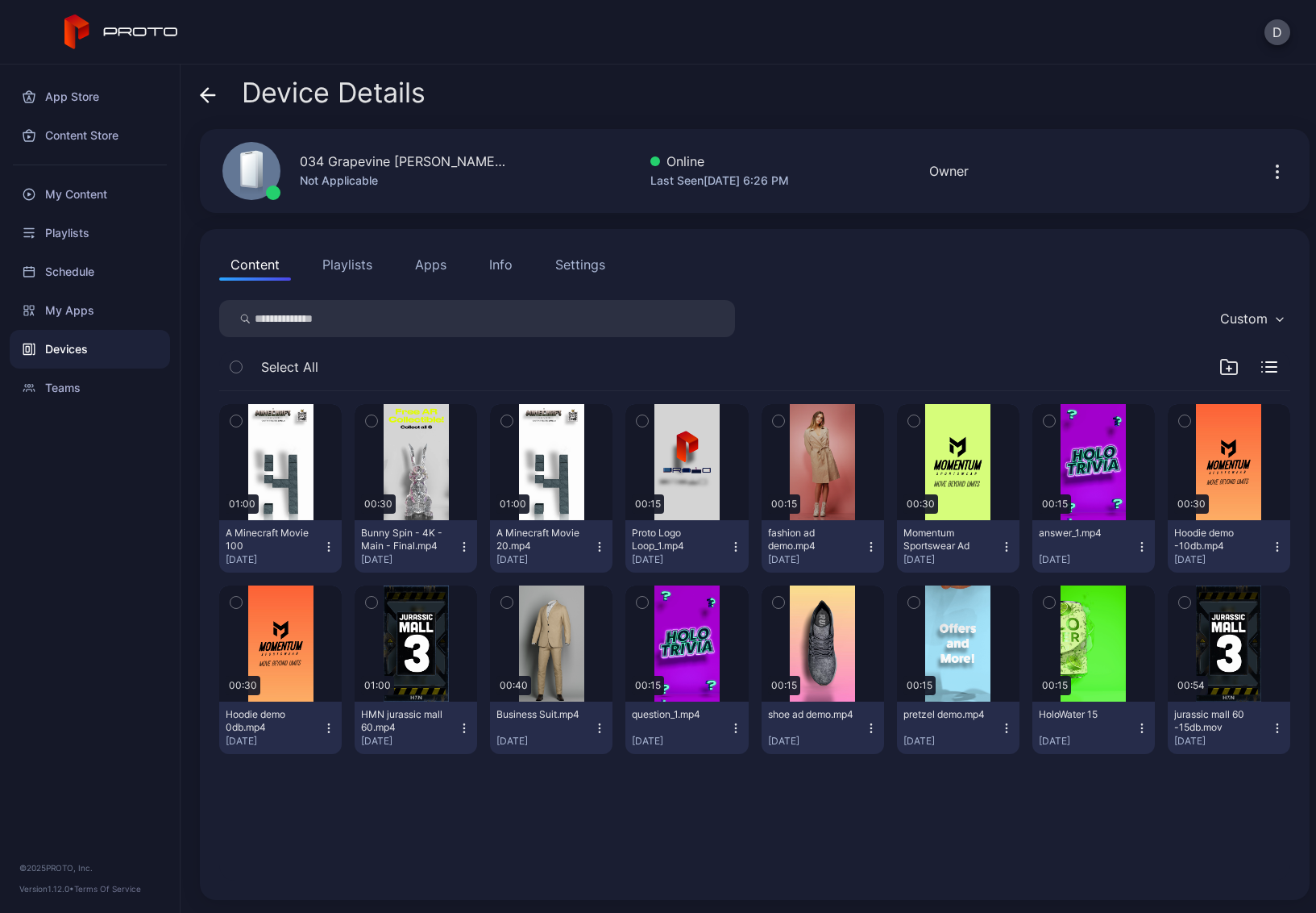
click at [345, 264] on button "Playlists" at bounding box center [347, 264] width 73 height 32
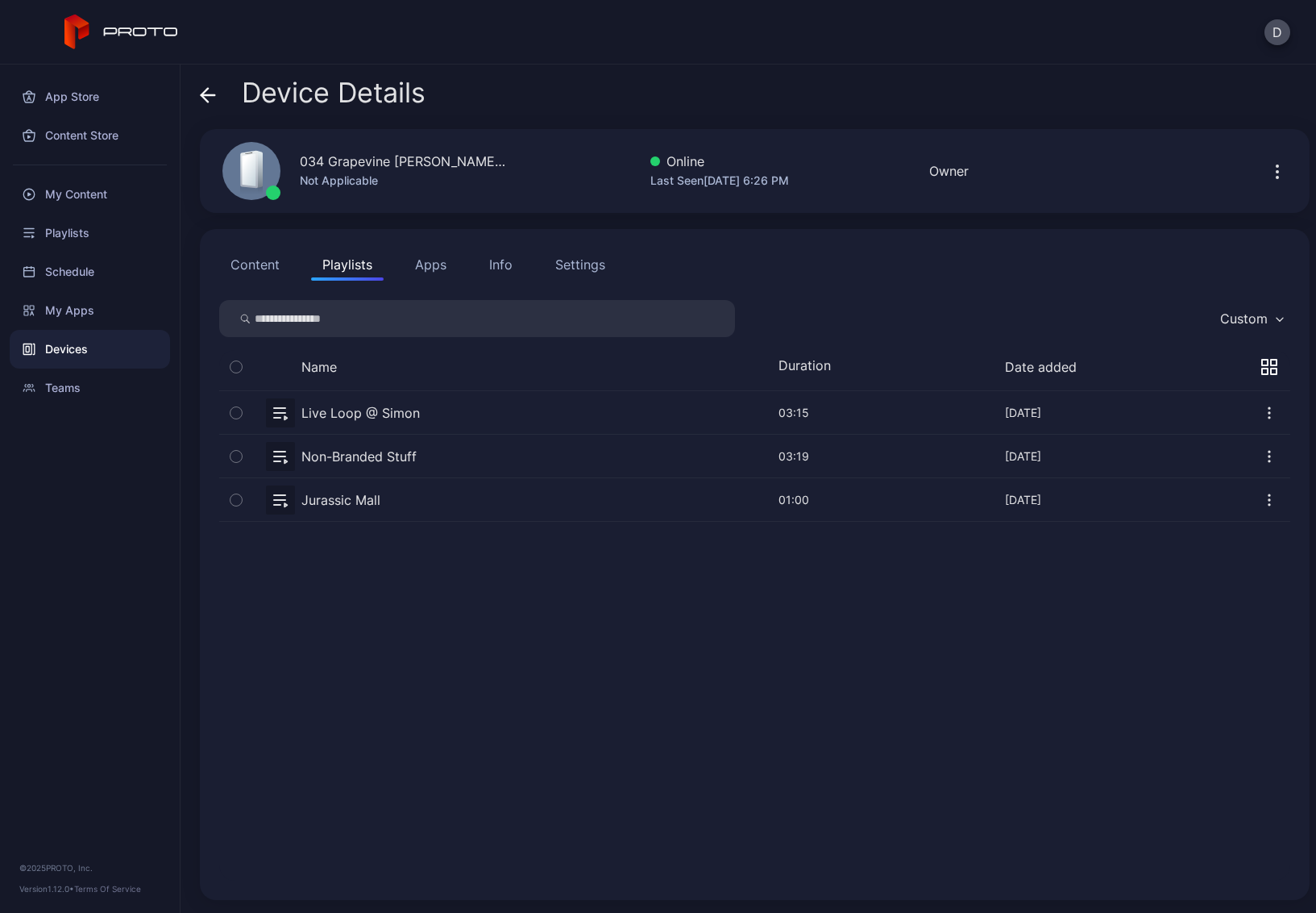
click at [384, 461] on button "button" at bounding box center [754, 456] width 1072 height 43
click at [442, 410] on button "button" at bounding box center [754, 412] width 1072 height 43
click at [445, 456] on button "button" at bounding box center [754, 456] width 1072 height 43
click at [408, 456] on button "button" at bounding box center [754, 456] width 1072 height 43
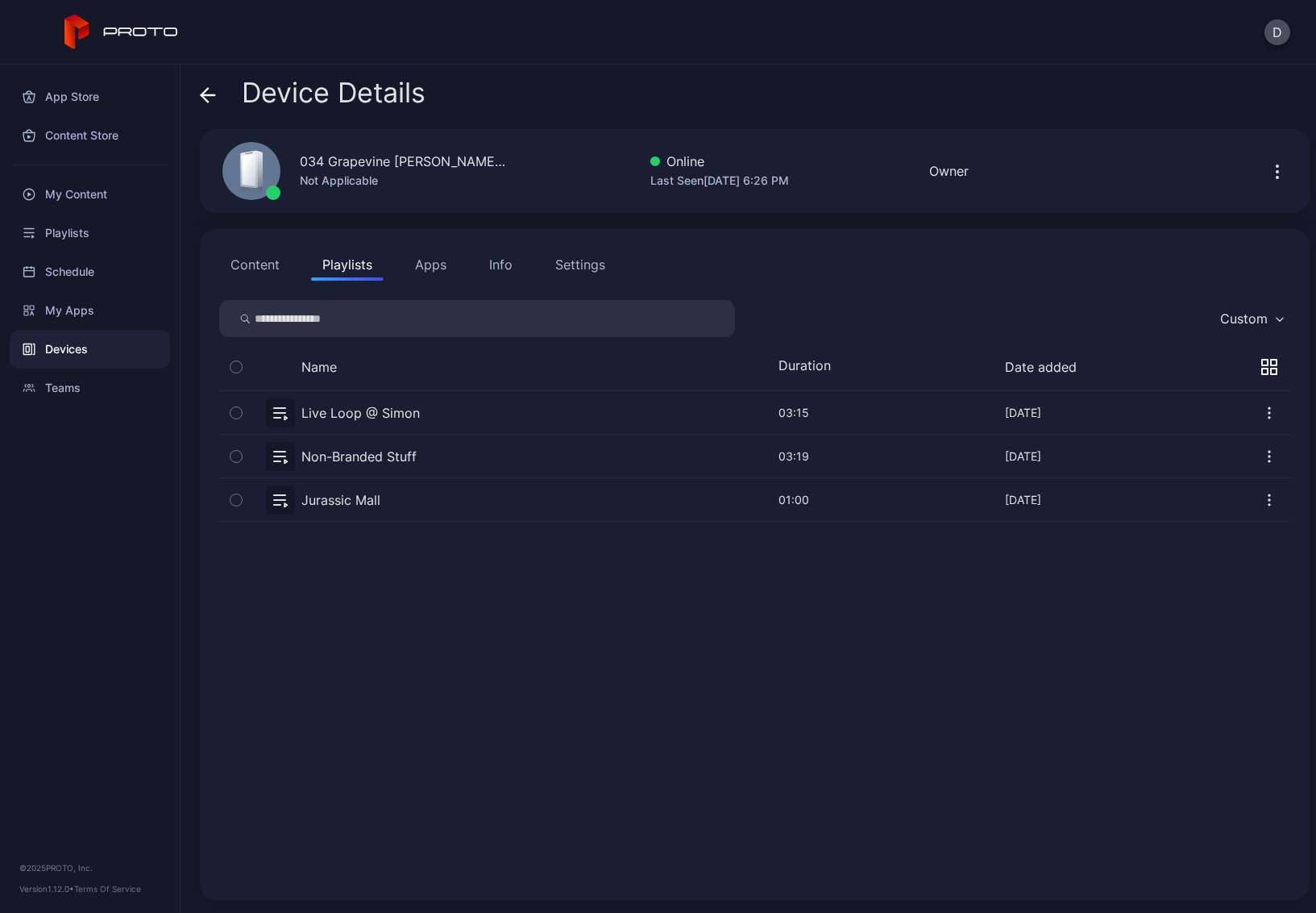
click at [408, 456] on button "button" at bounding box center [754, 456] width 1072 height 43
click at [266, 266] on button "Content" at bounding box center [255, 264] width 72 height 32
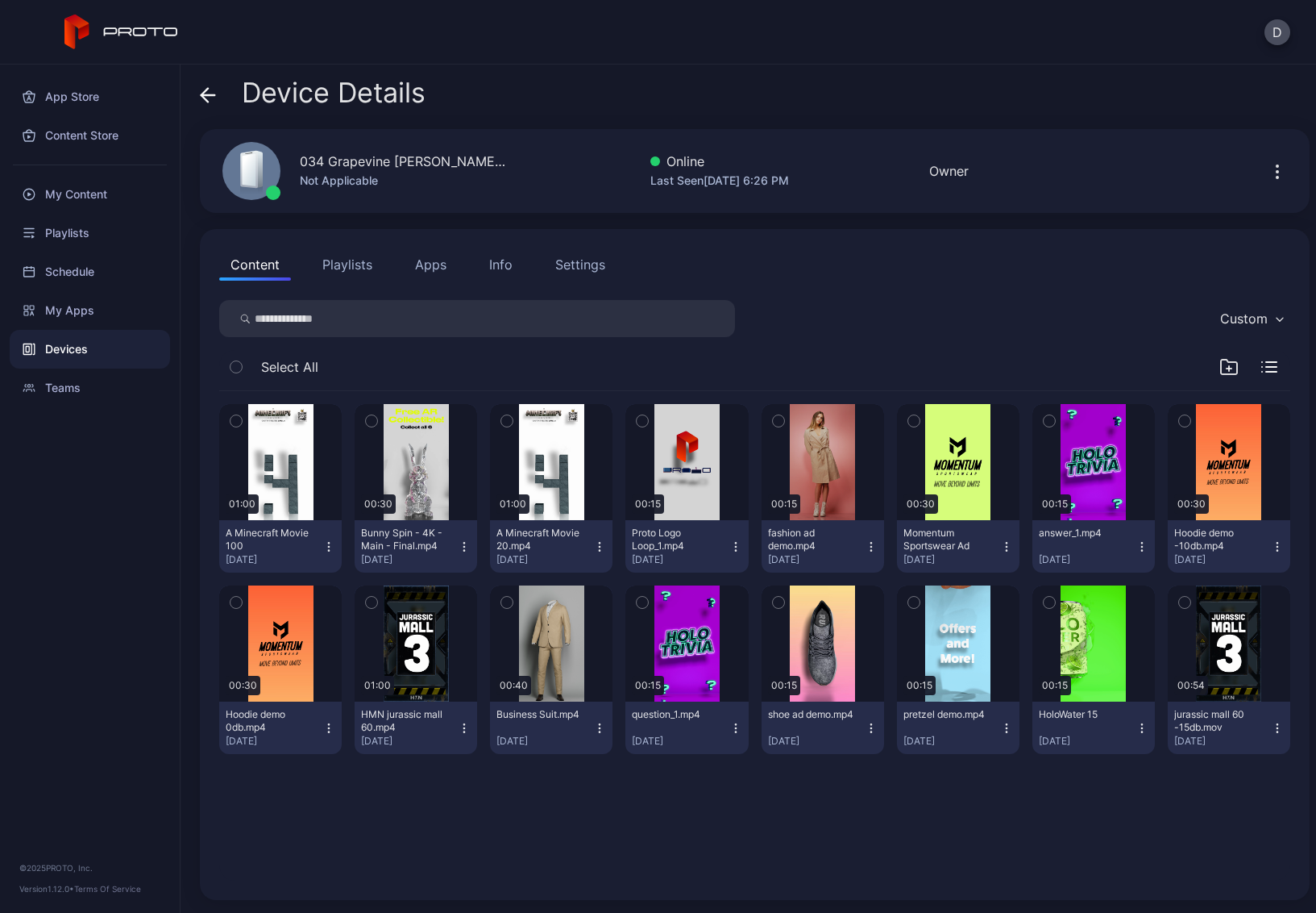
click at [1268, 169] on icon "button" at bounding box center [1278, 172] width 19 height 19
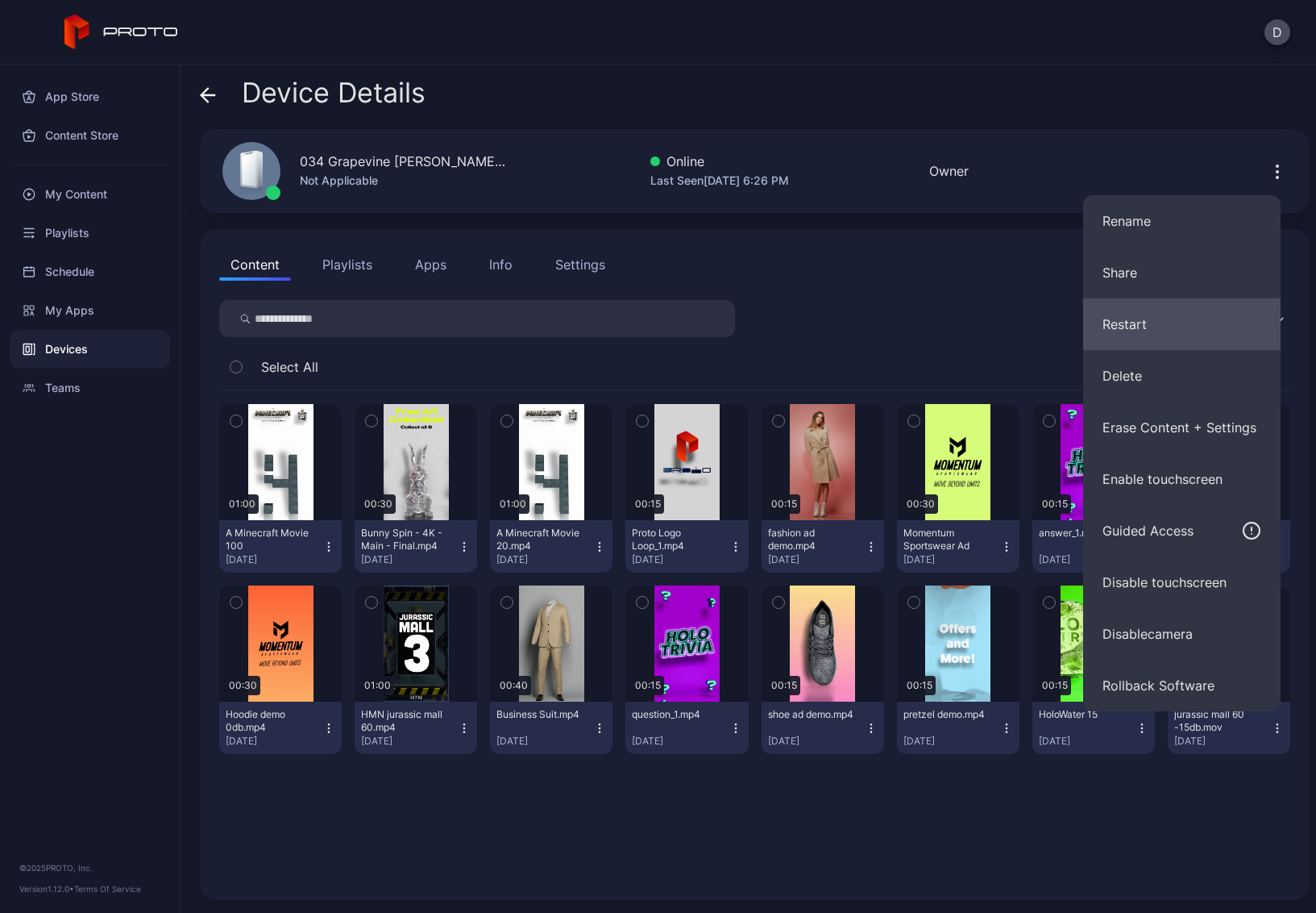
click at [1154, 318] on button "Restart" at bounding box center [1182, 324] width 198 height 51
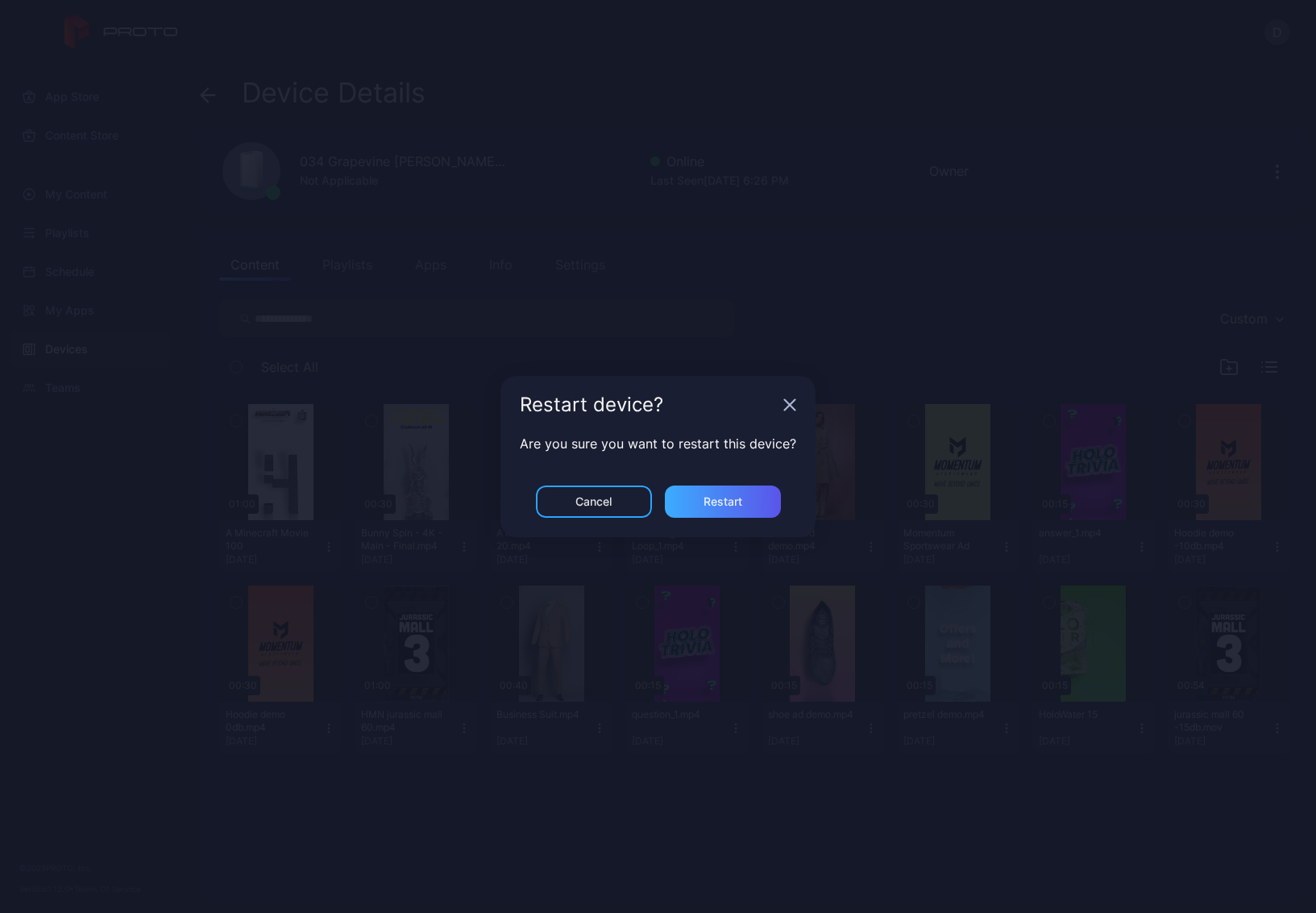
click at [715, 512] on div "Restart" at bounding box center [723, 501] width 116 height 32
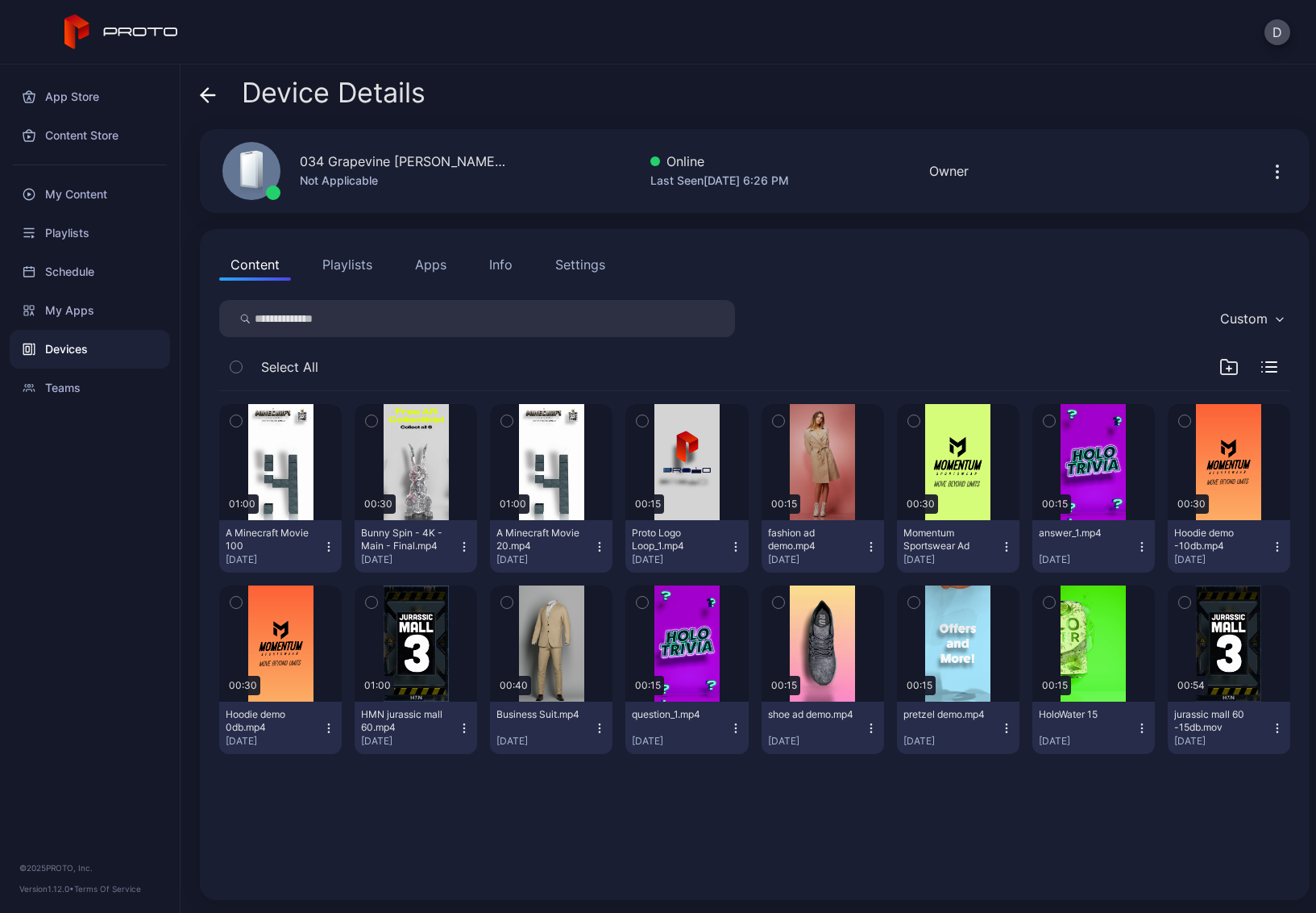
click at [1277, 167] on icon "button" at bounding box center [1278, 166] width 2 height 2
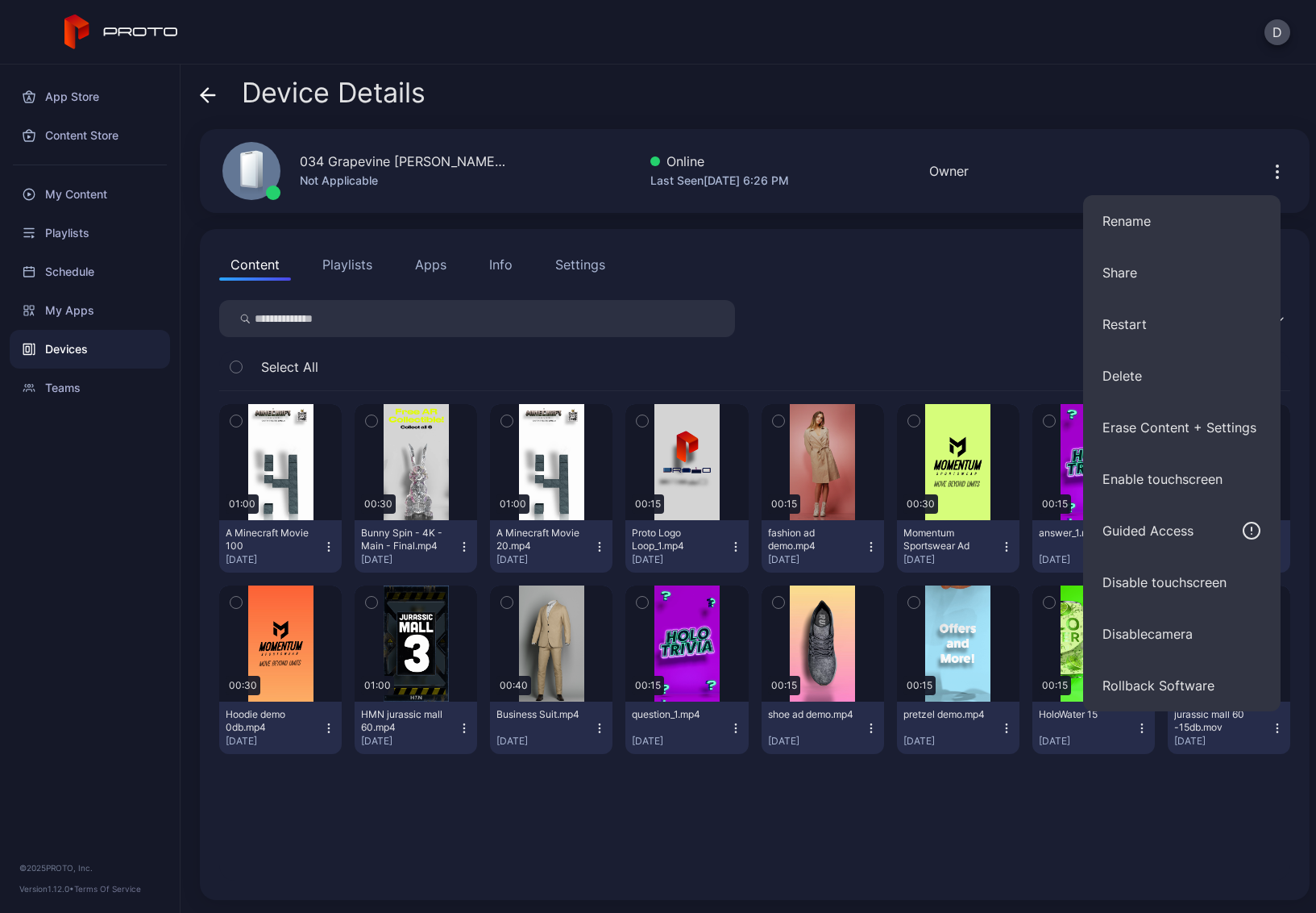
click at [846, 262] on div "Content Playlists Apps Info Settings" at bounding box center [754, 264] width 1072 height 32
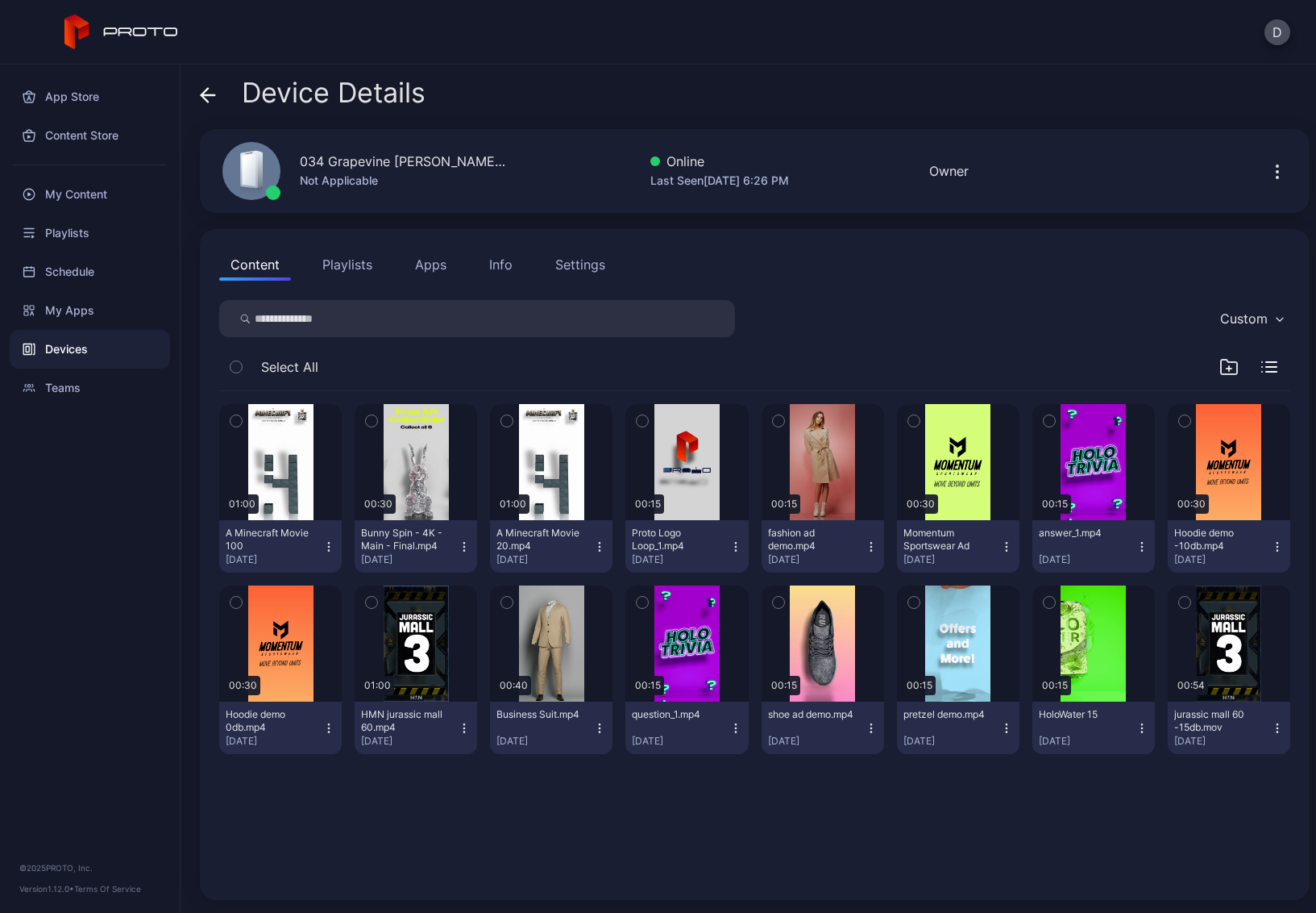
click at [209, 95] on icon at bounding box center [209, 95] width 14 height 0
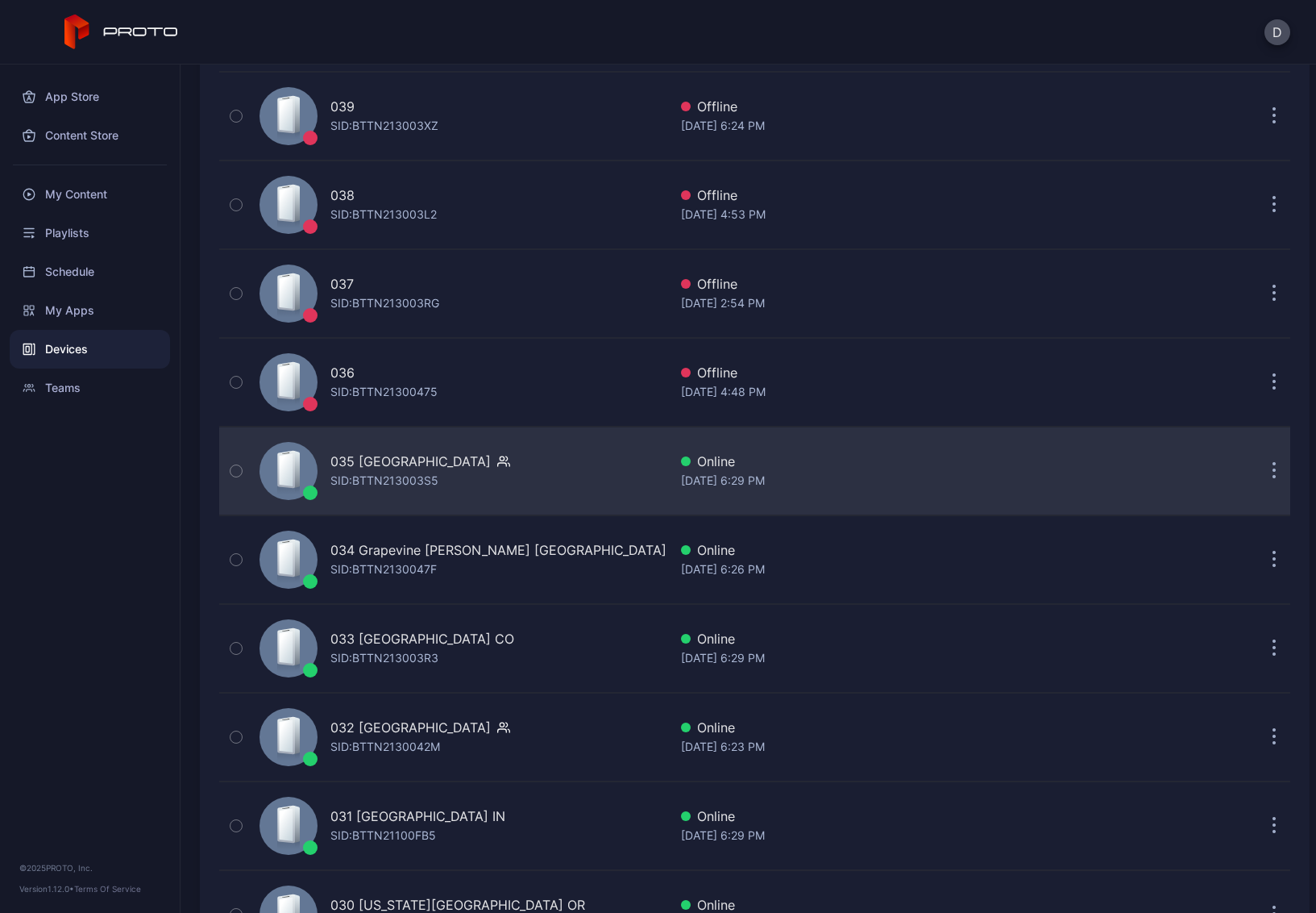
scroll to position [849, 0]
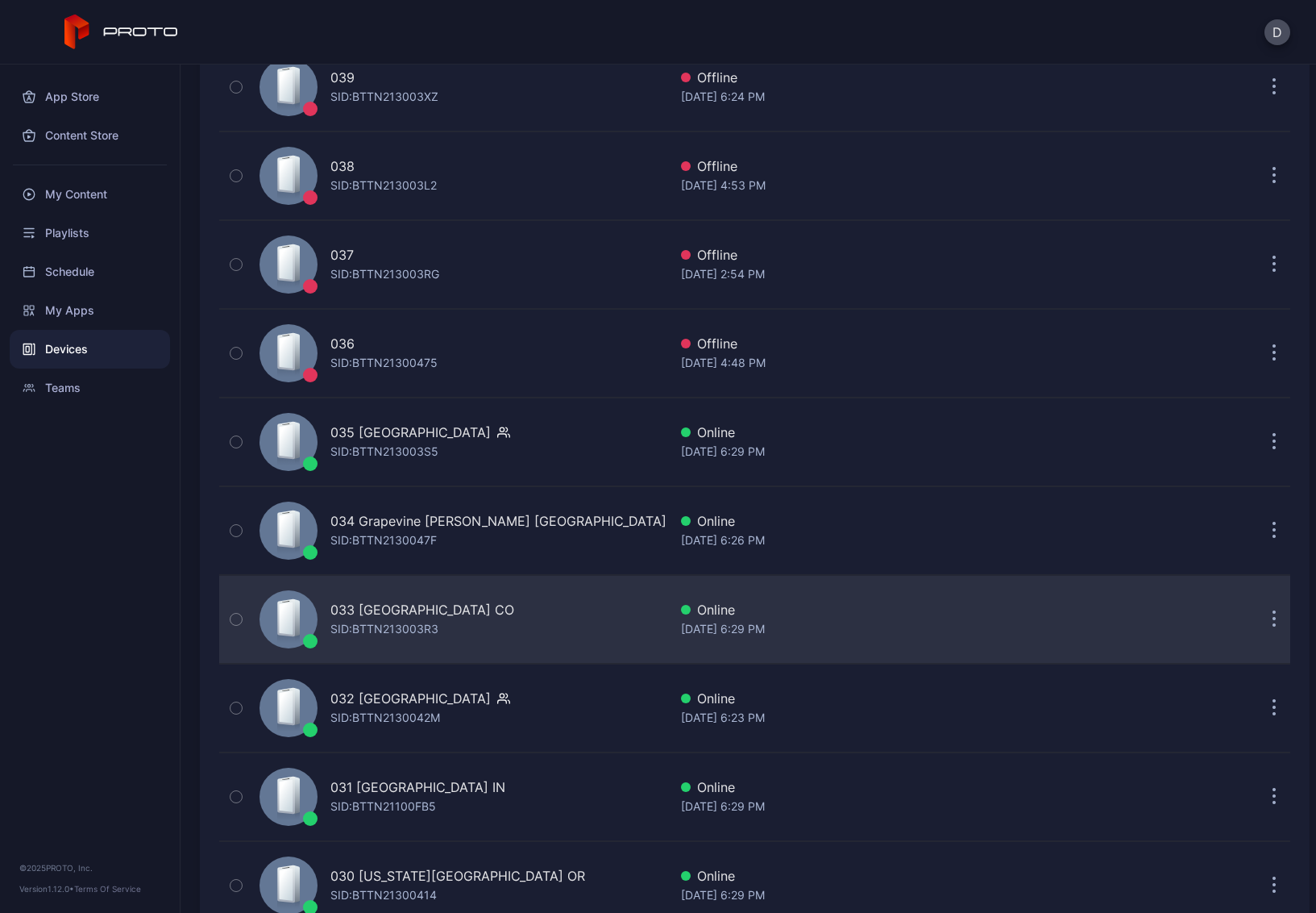
click at [565, 631] on div "033 FlatIron Crossing CO SID: BTTN213003R3" at bounding box center [461, 619] width 415 height 81
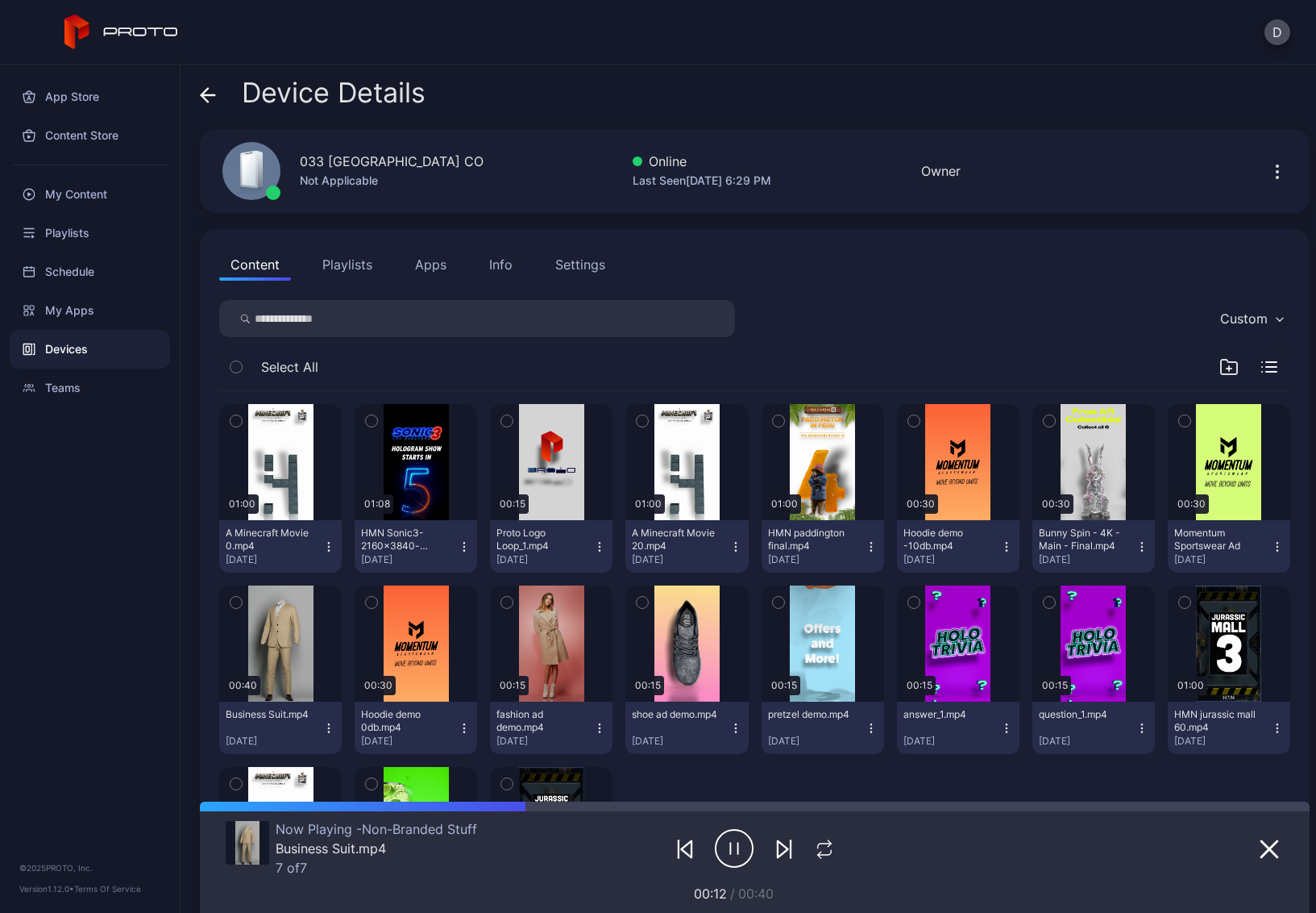
click at [210, 92] on icon at bounding box center [208, 95] width 16 height 16
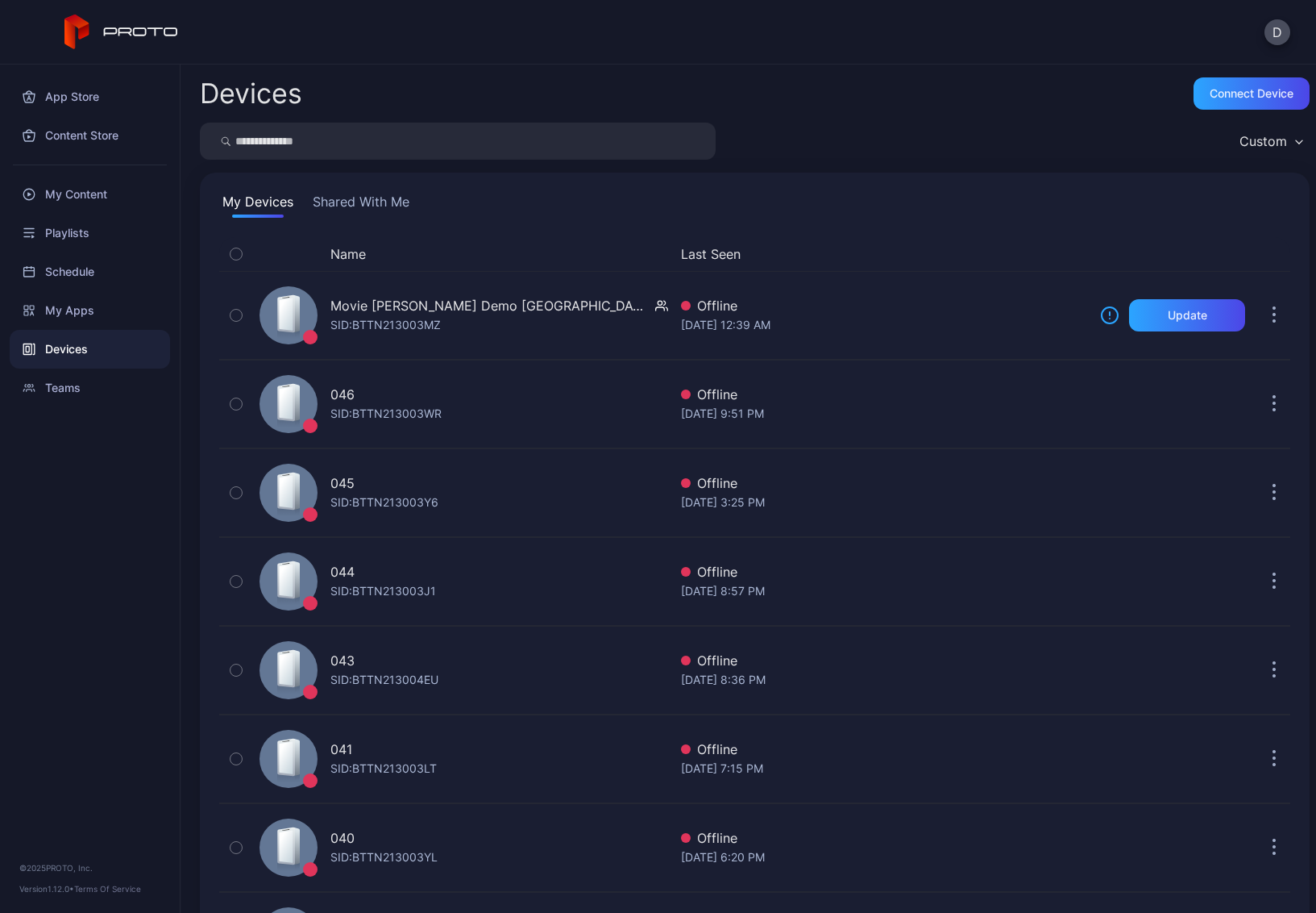
scroll to position [849, 0]
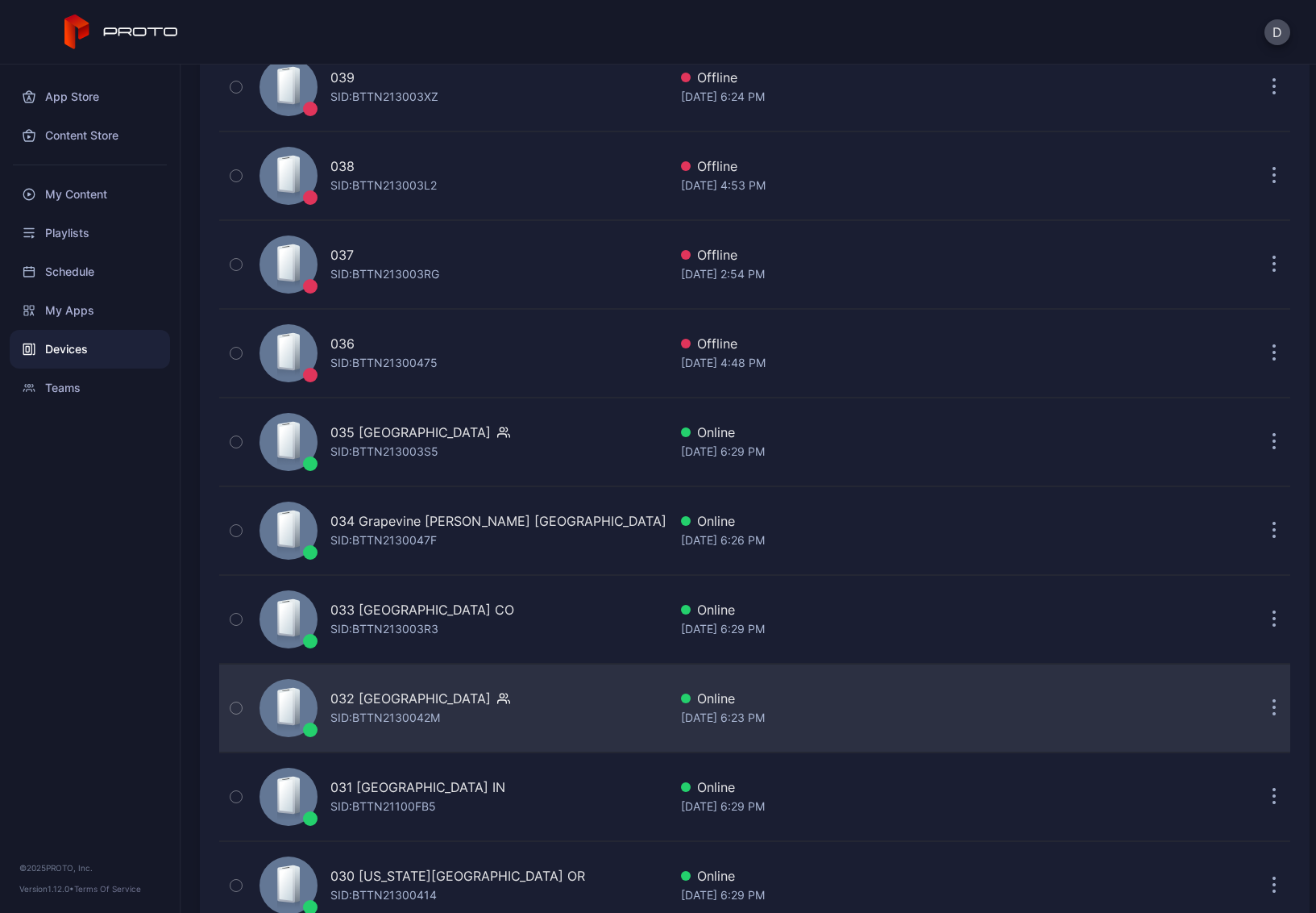
click at [531, 696] on div "032 Great Mall CA SID: BTTN2130042M" at bounding box center [461, 707] width 415 height 81
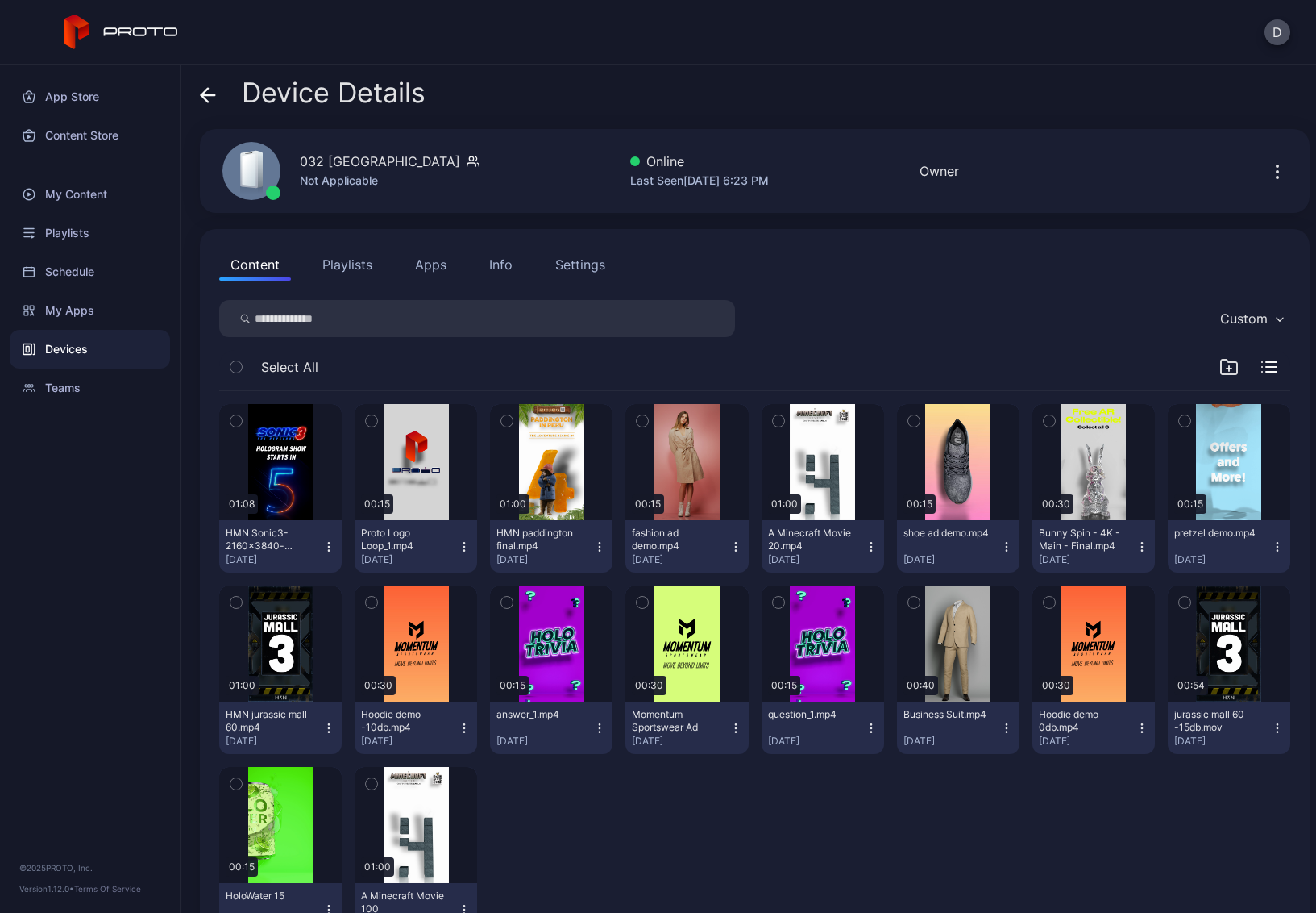
click at [353, 263] on button "Playlists" at bounding box center [347, 264] width 73 height 32
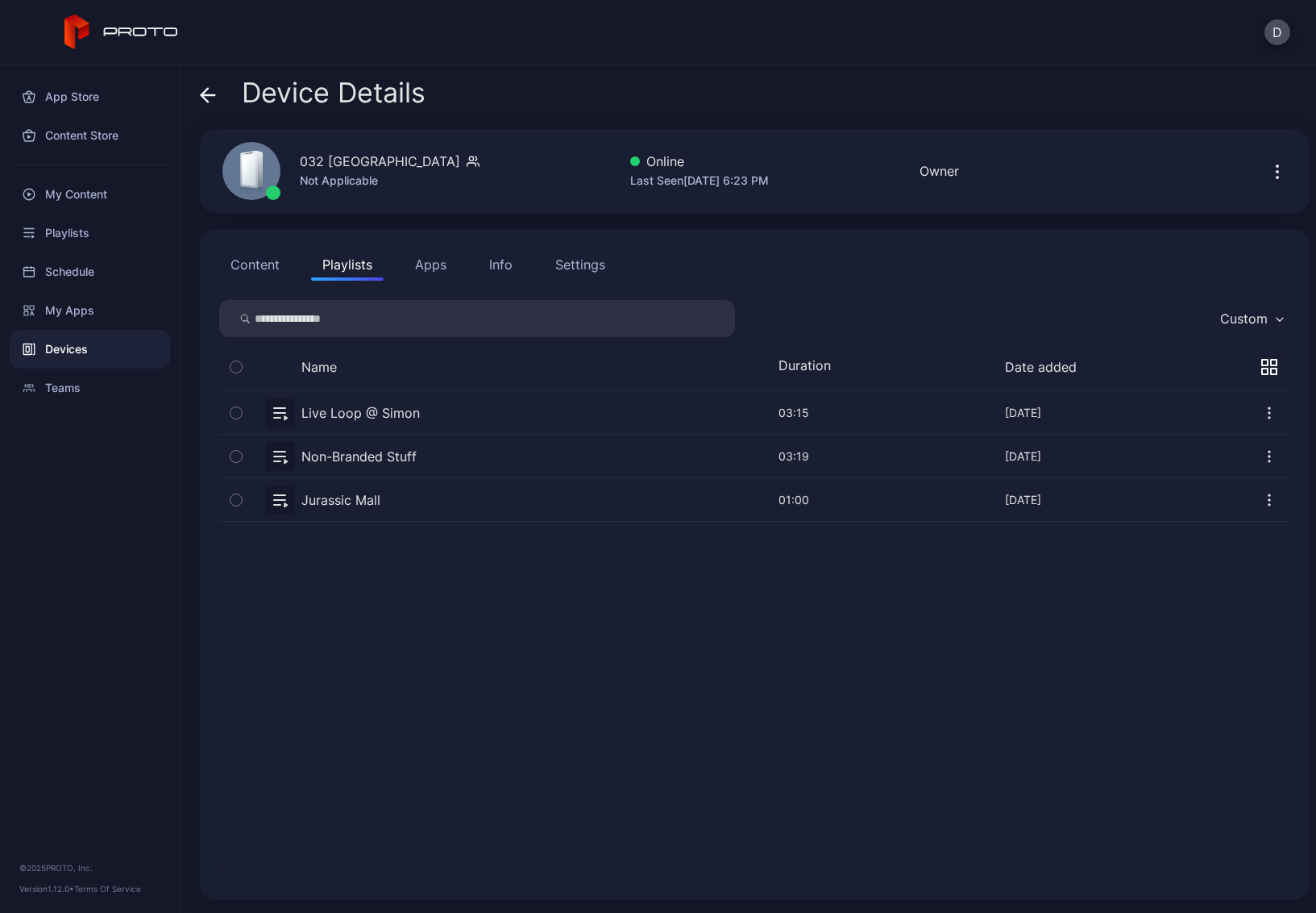
click at [447, 459] on button "button" at bounding box center [754, 456] width 1072 height 43
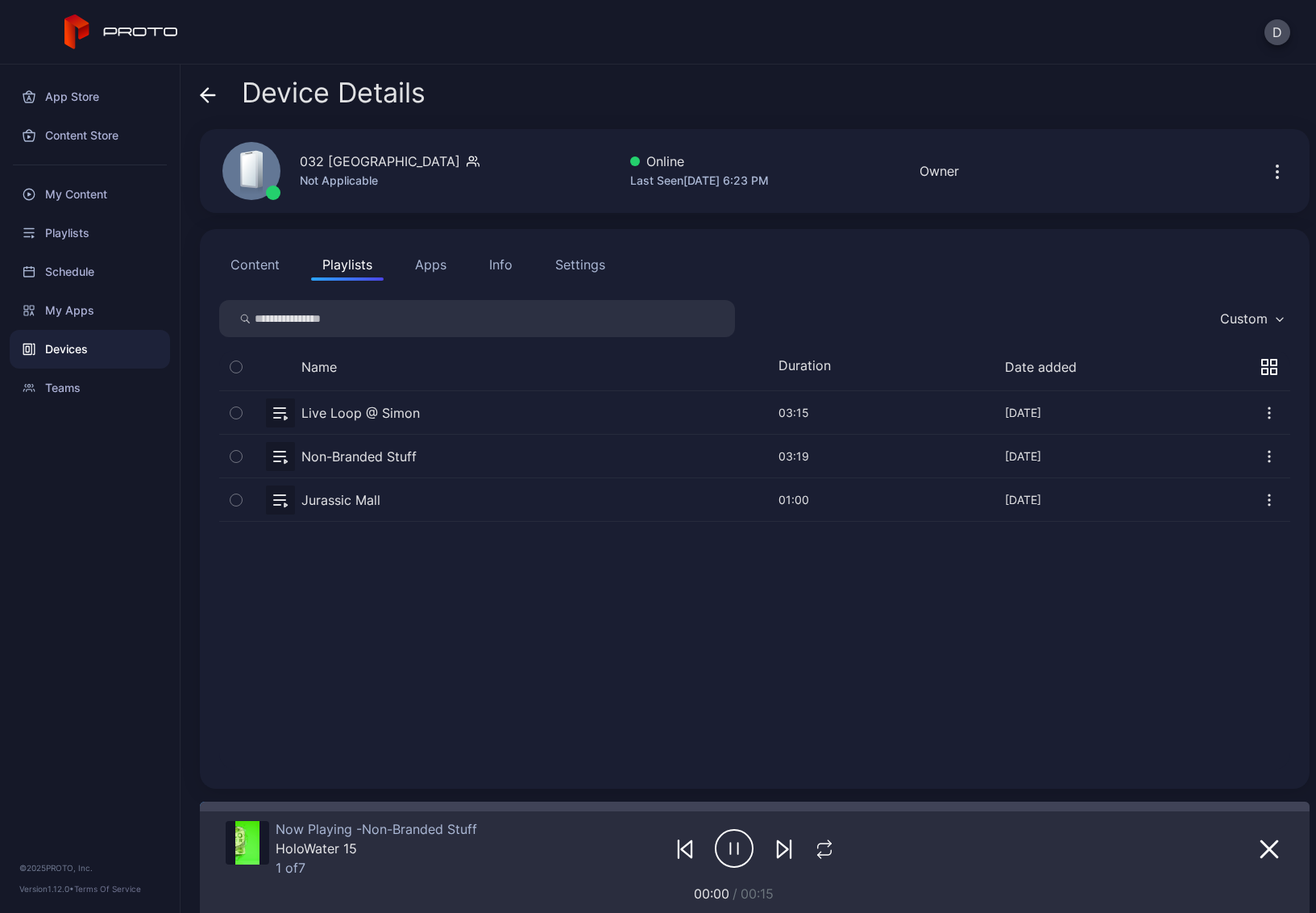
click at [208, 95] on icon at bounding box center [209, 95] width 14 height 0
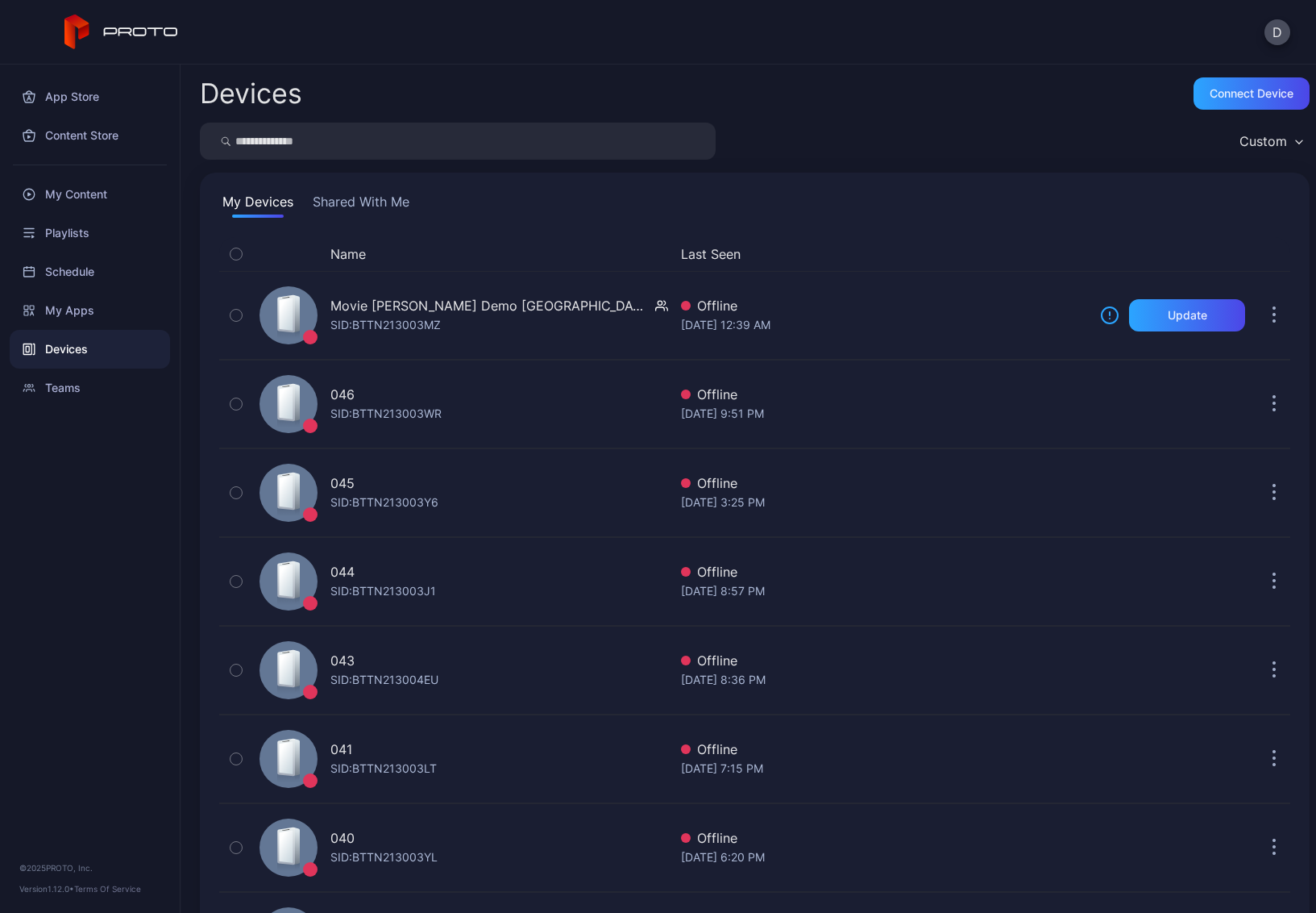
scroll to position [849, 0]
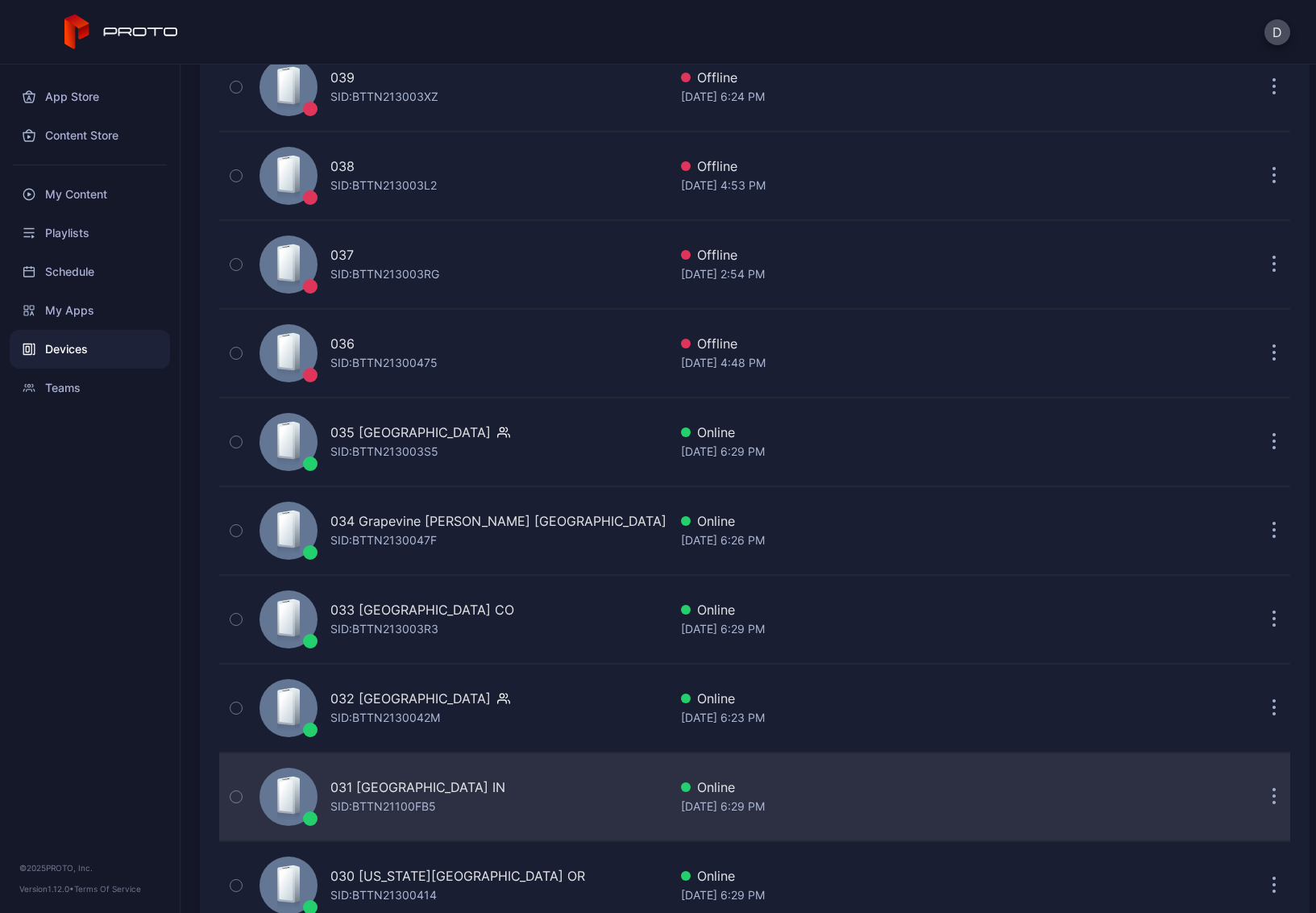
click at [531, 791] on div "031 Castleton Square IN SID: BTTN21100FB5" at bounding box center [461, 797] width 415 height 81
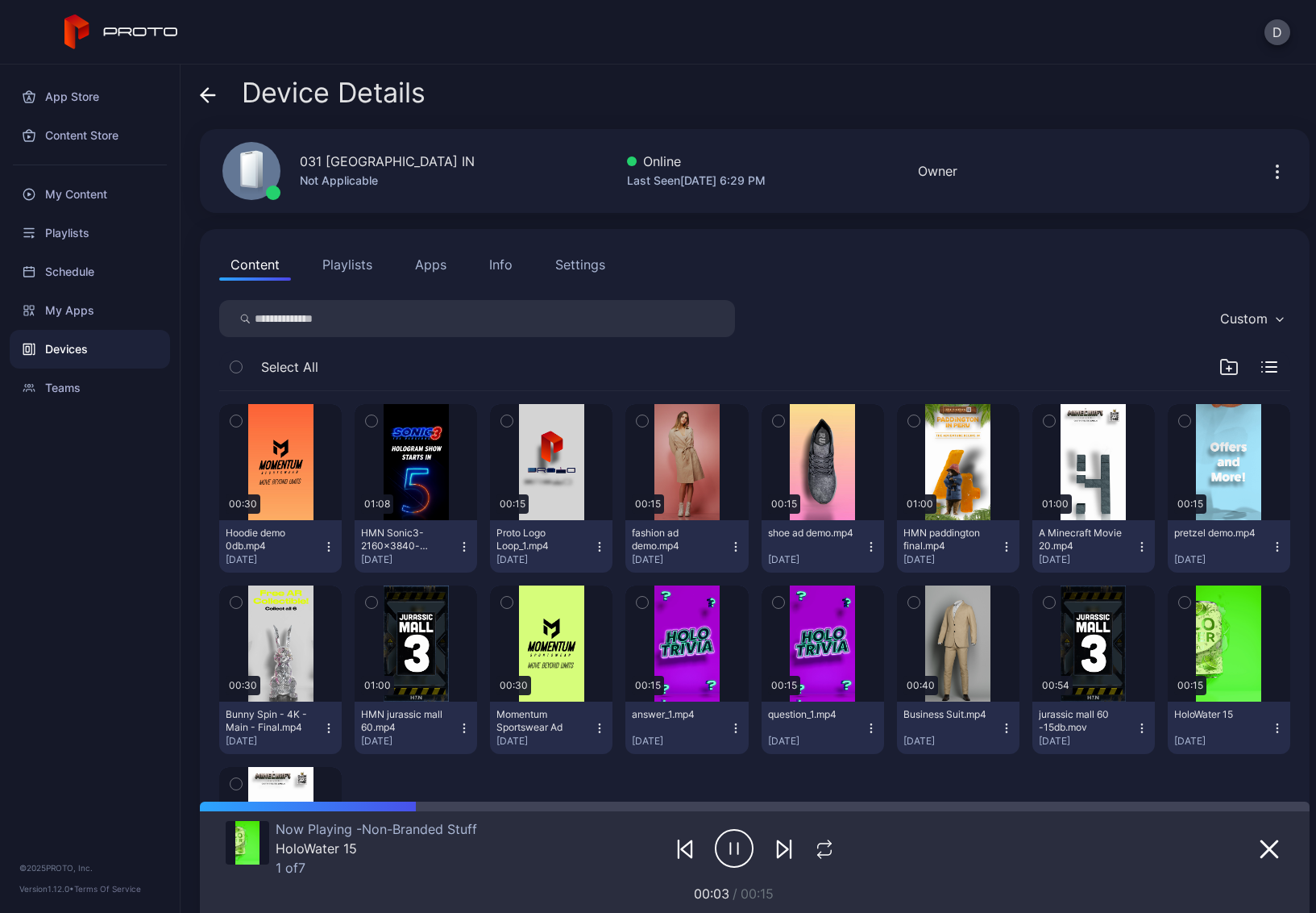
click at [204, 97] on icon at bounding box center [205, 95] width 7 height 14
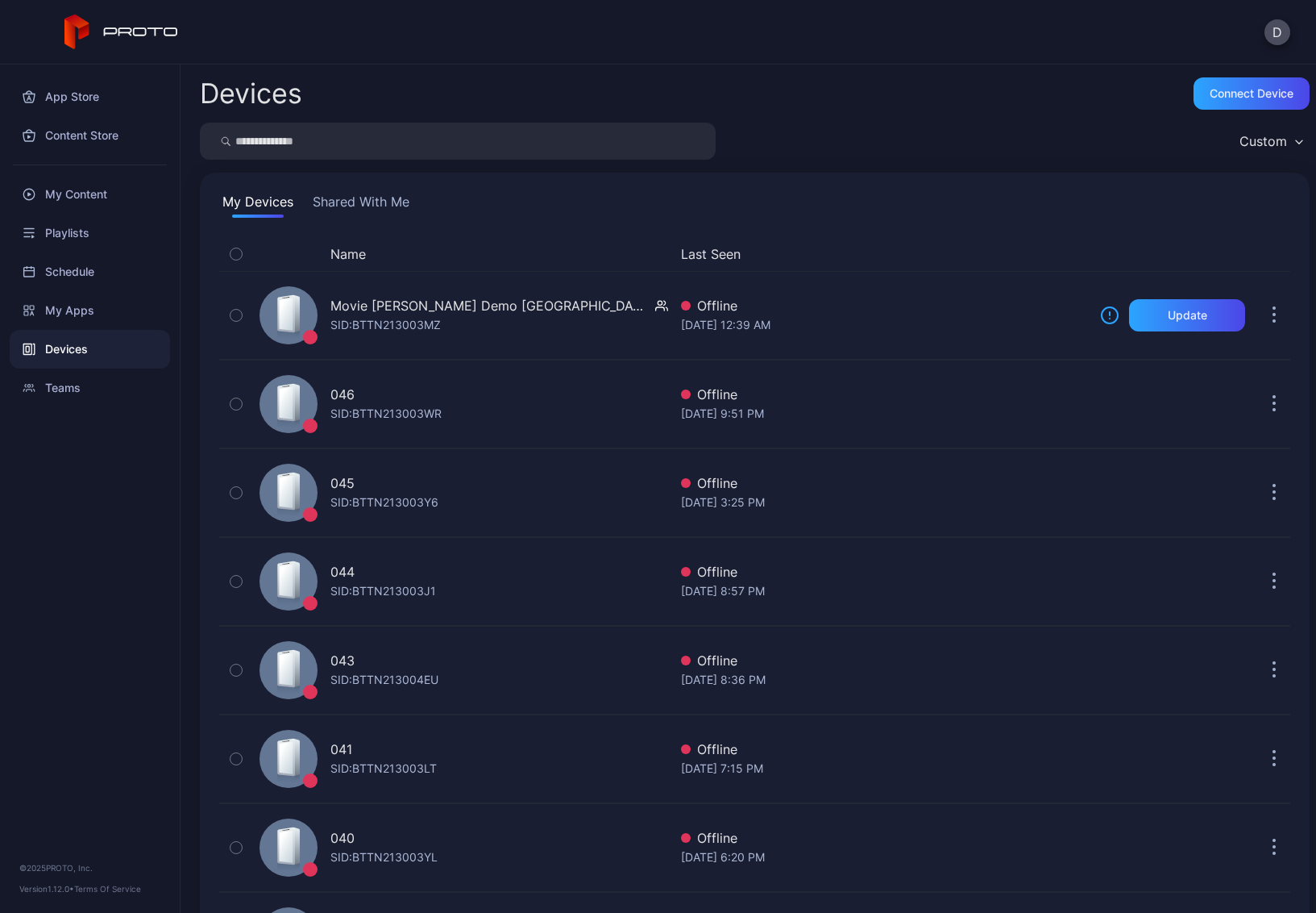
scroll to position [849, 0]
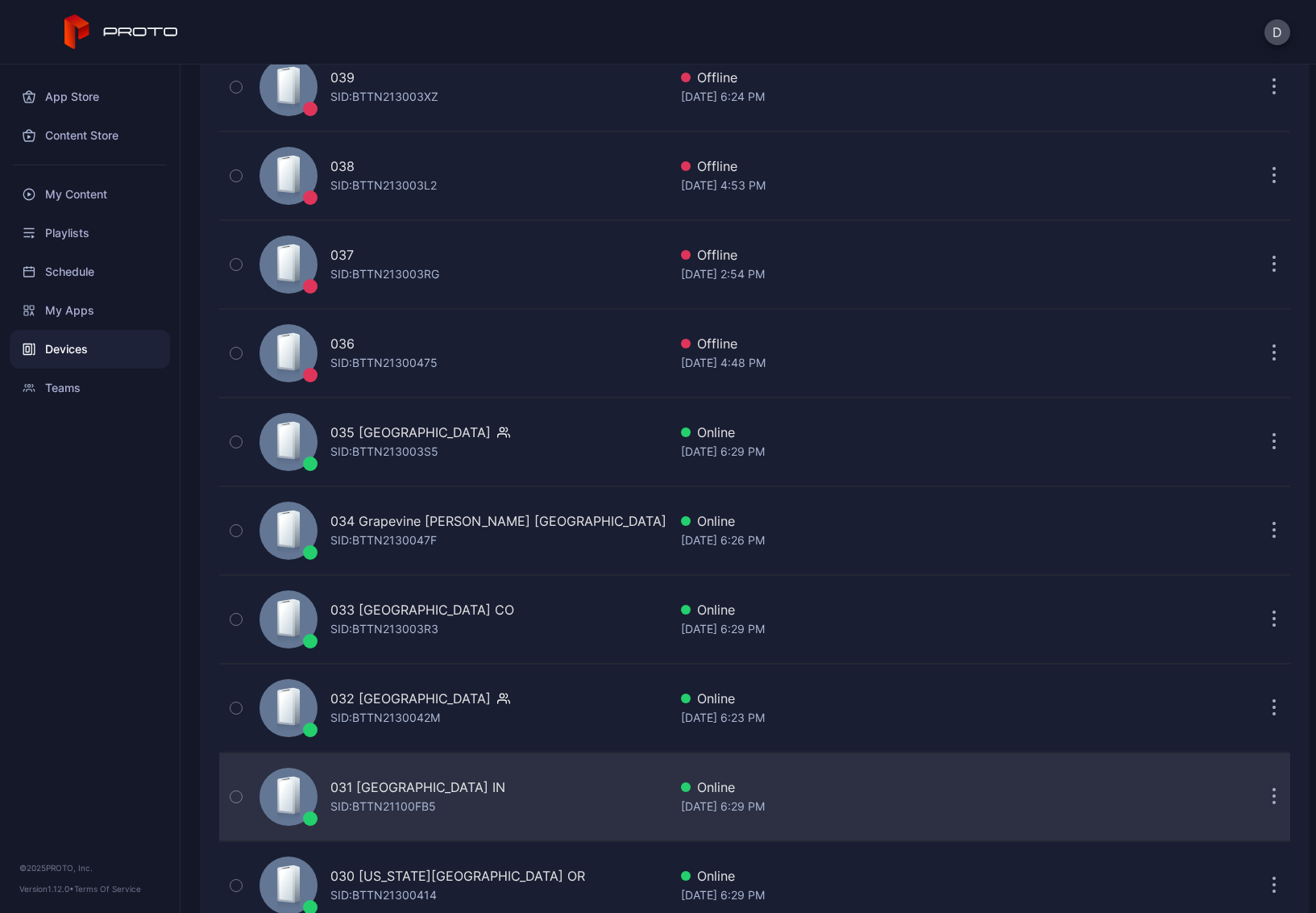
click at [541, 794] on div "031 Castleton Square IN SID: BTTN21100FB5" at bounding box center [461, 797] width 415 height 81
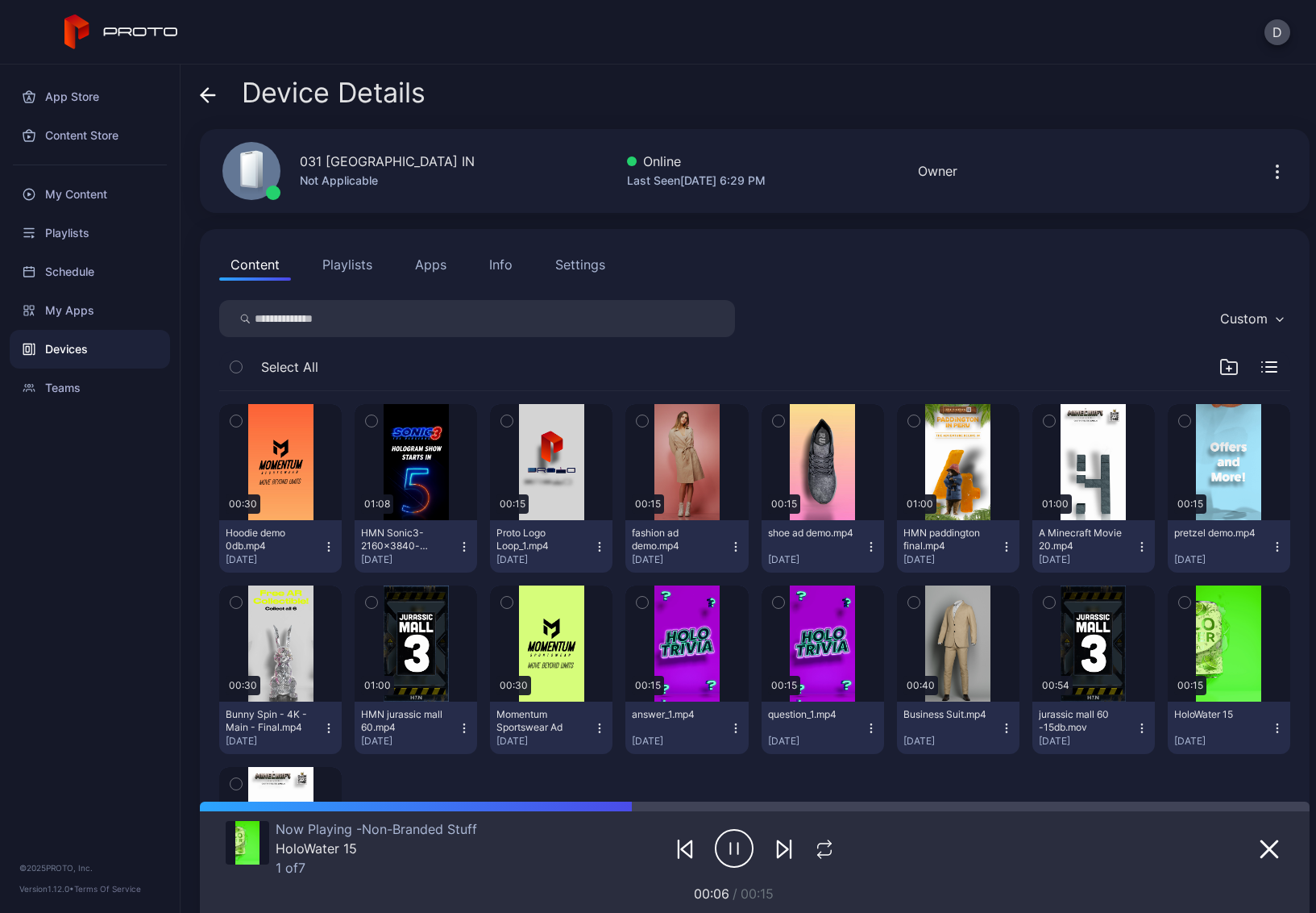
click at [204, 91] on icon at bounding box center [205, 95] width 7 height 14
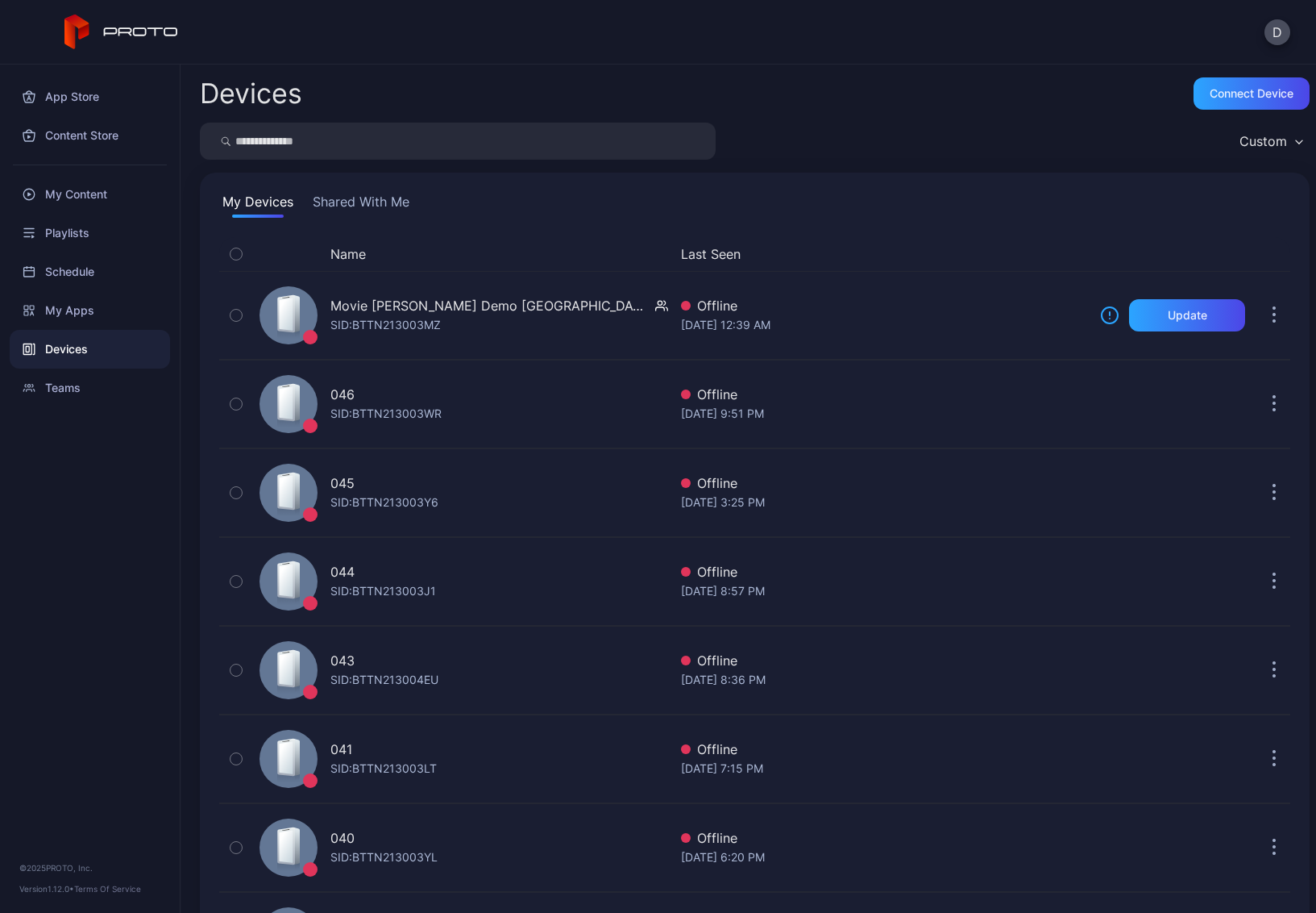
scroll to position [849, 0]
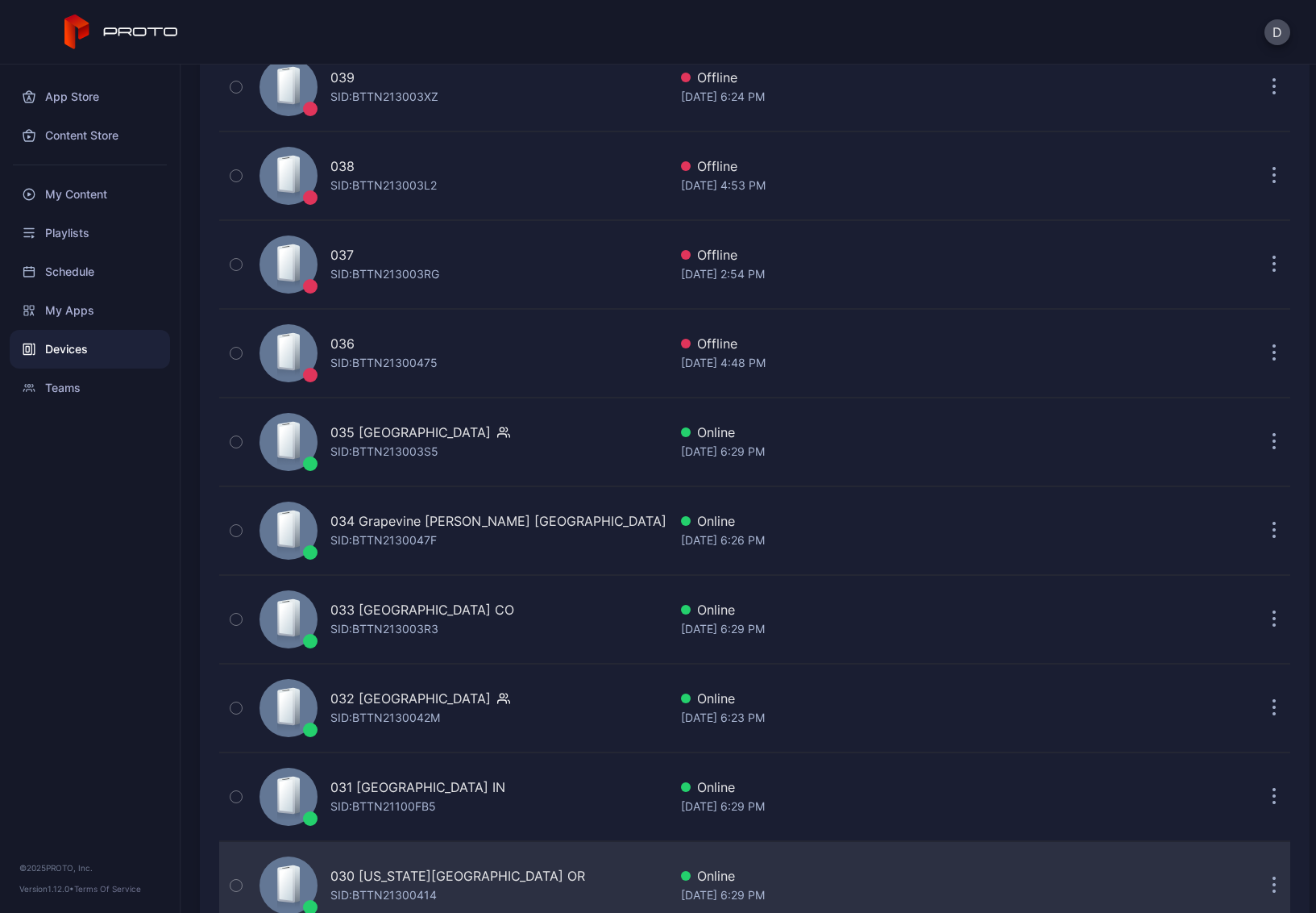
click at [534, 880] on div "030 Washington Square OR SID: BTTN21300414" at bounding box center [461, 885] width 415 height 81
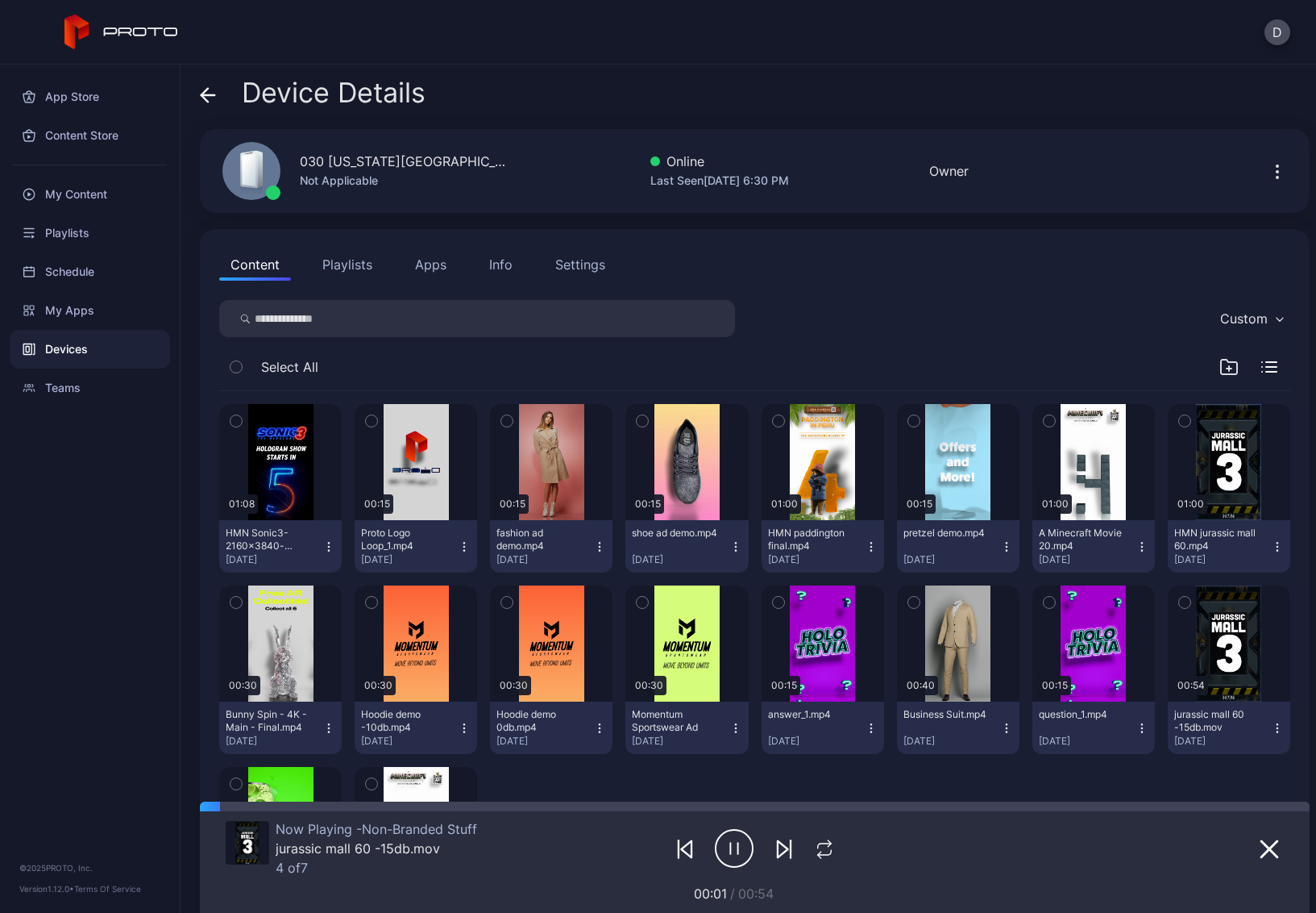
click at [207, 84] on span at bounding box center [208, 93] width 16 height 31
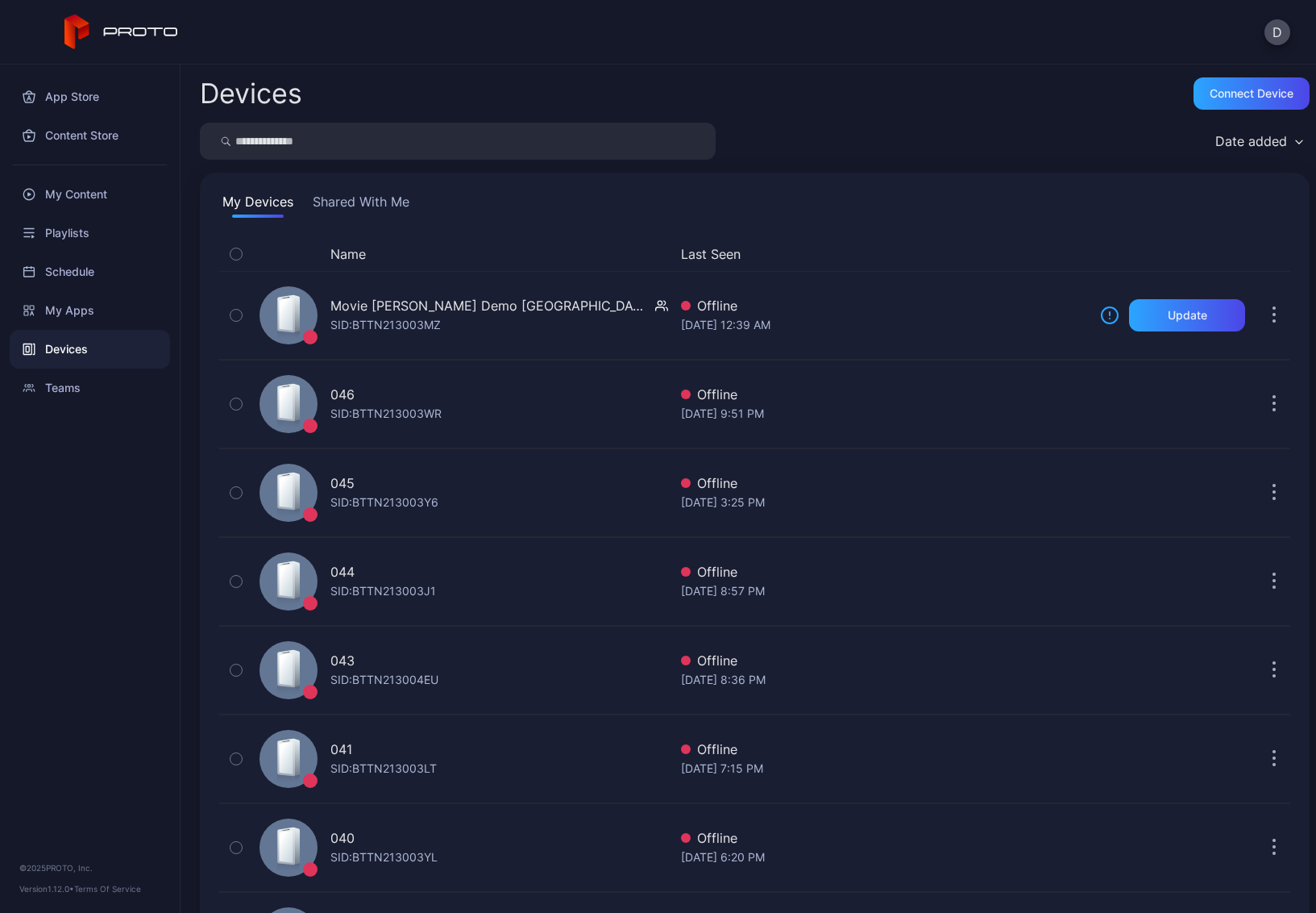
scroll to position [849, 0]
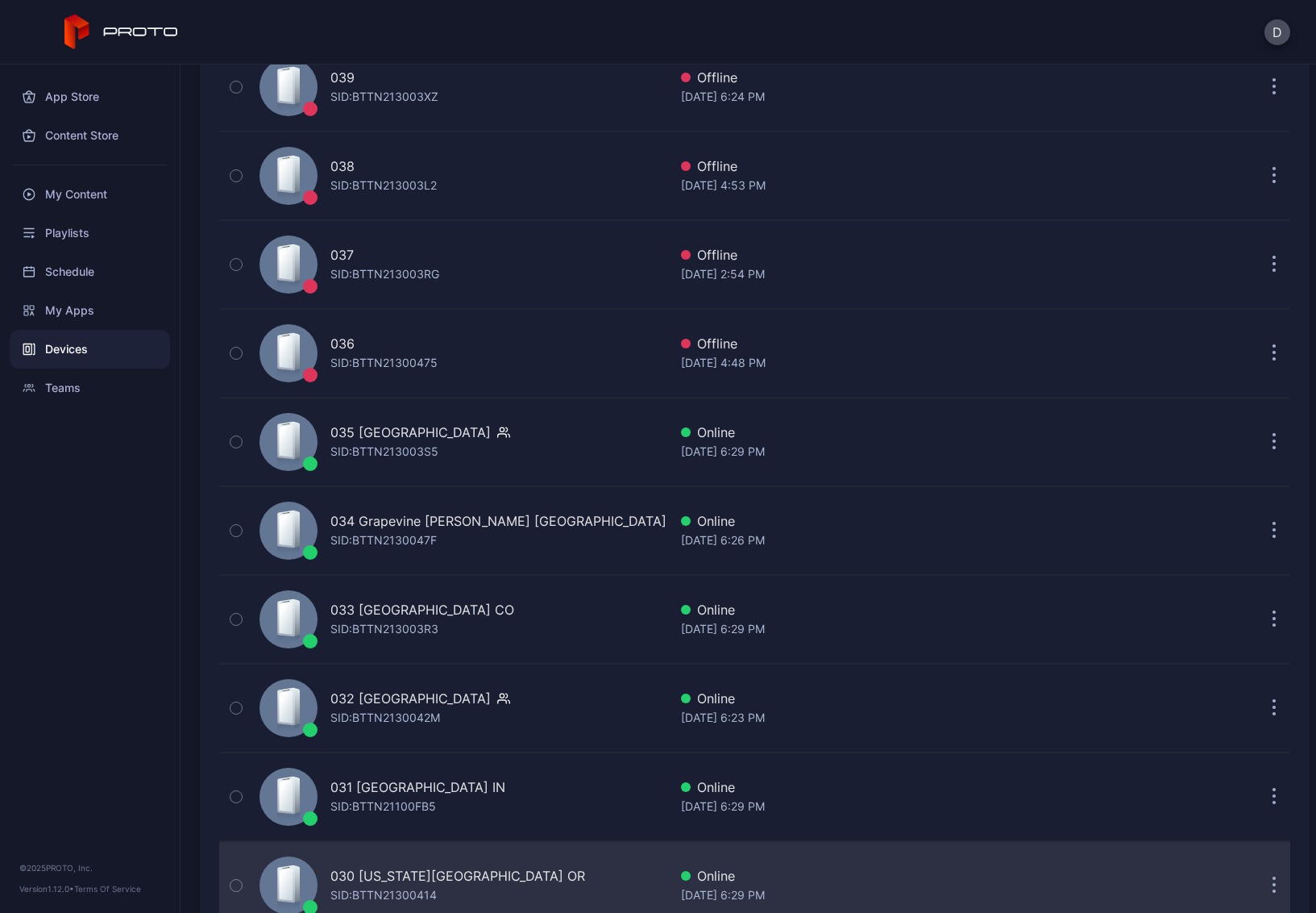
click at [567, 877] on div "030 Washington Square OR SID: BTTN21300414" at bounding box center [461, 885] width 415 height 81
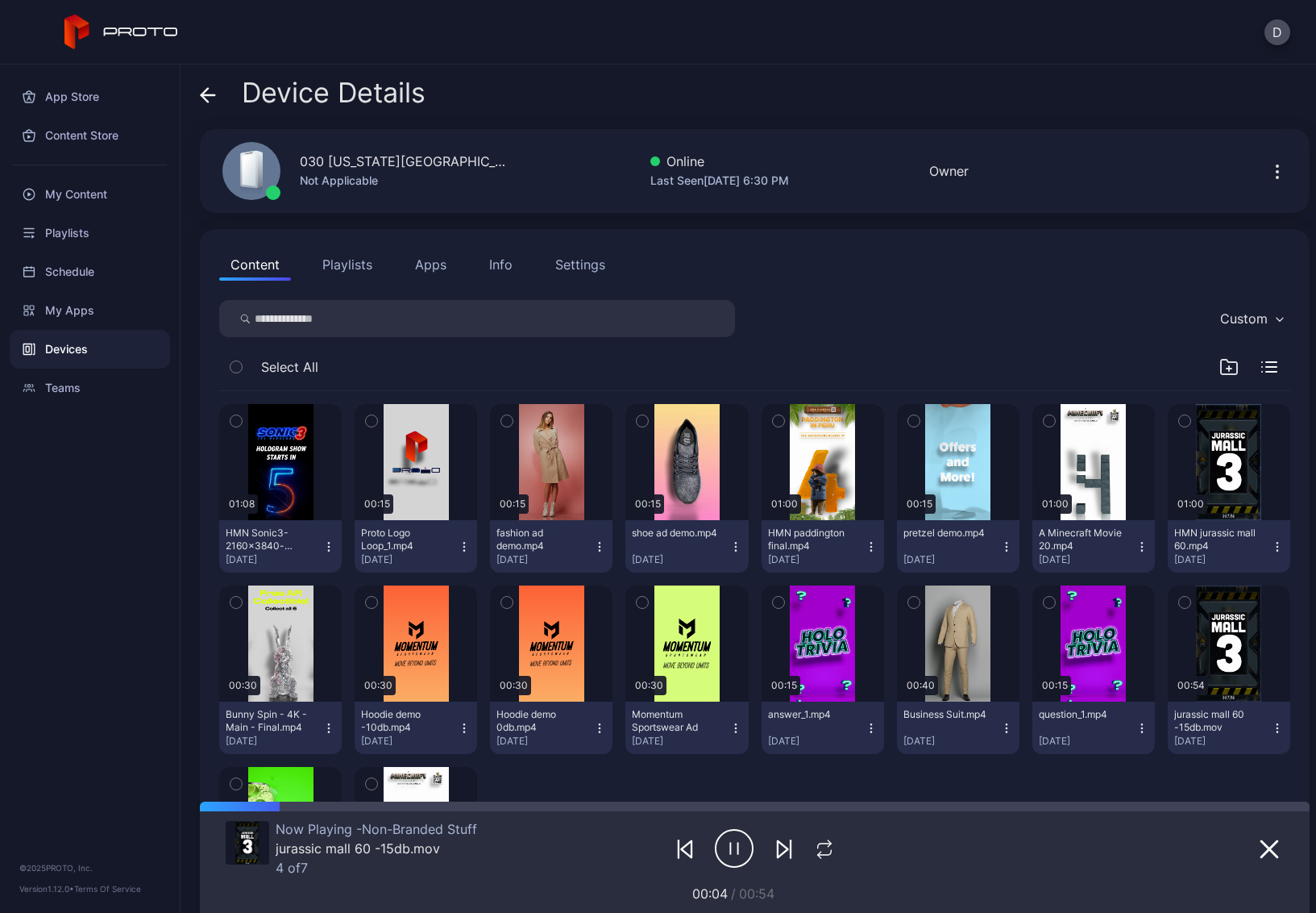
click at [209, 95] on icon at bounding box center [209, 95] width 14 height 0
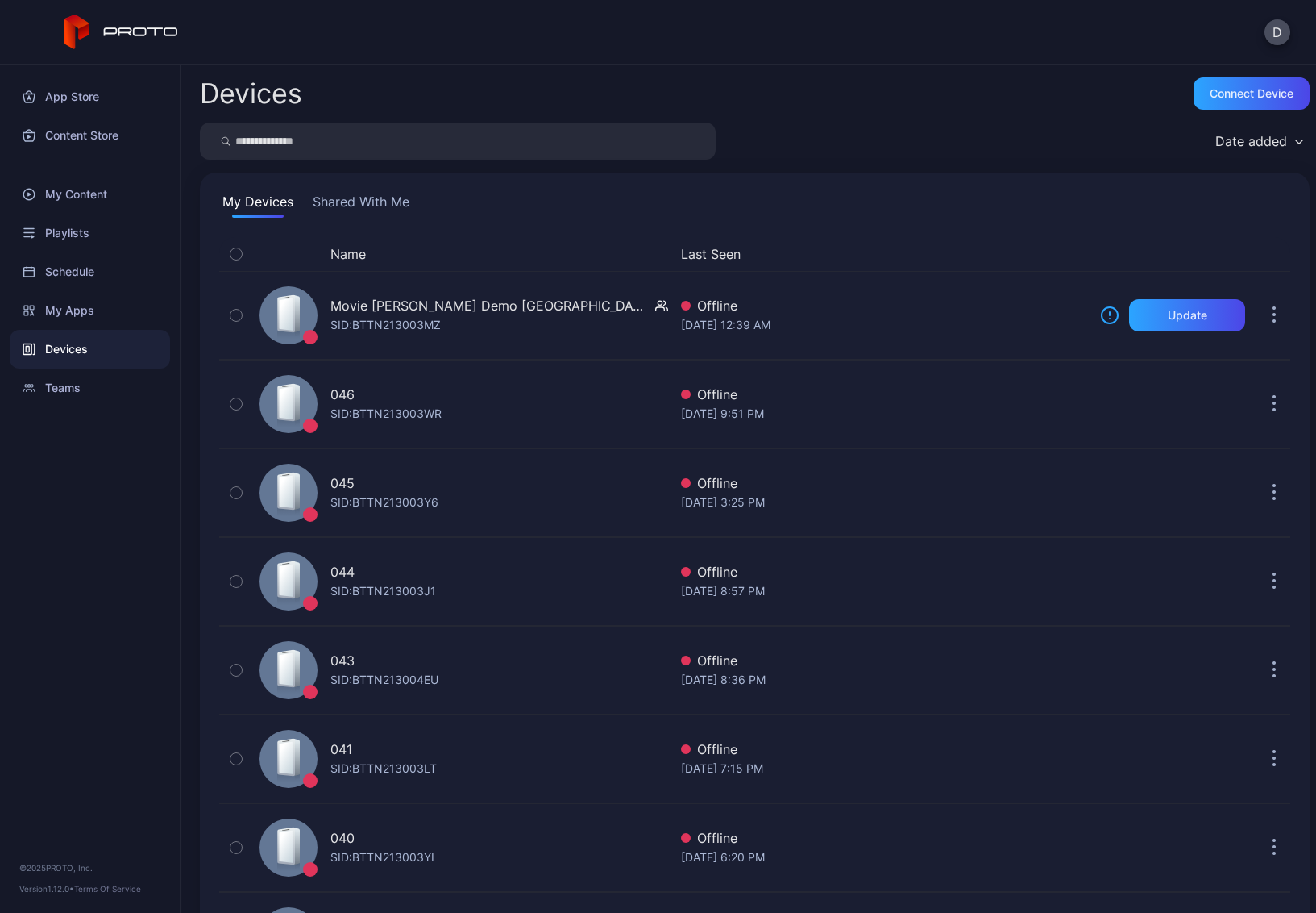
scroll to position [849, 0]
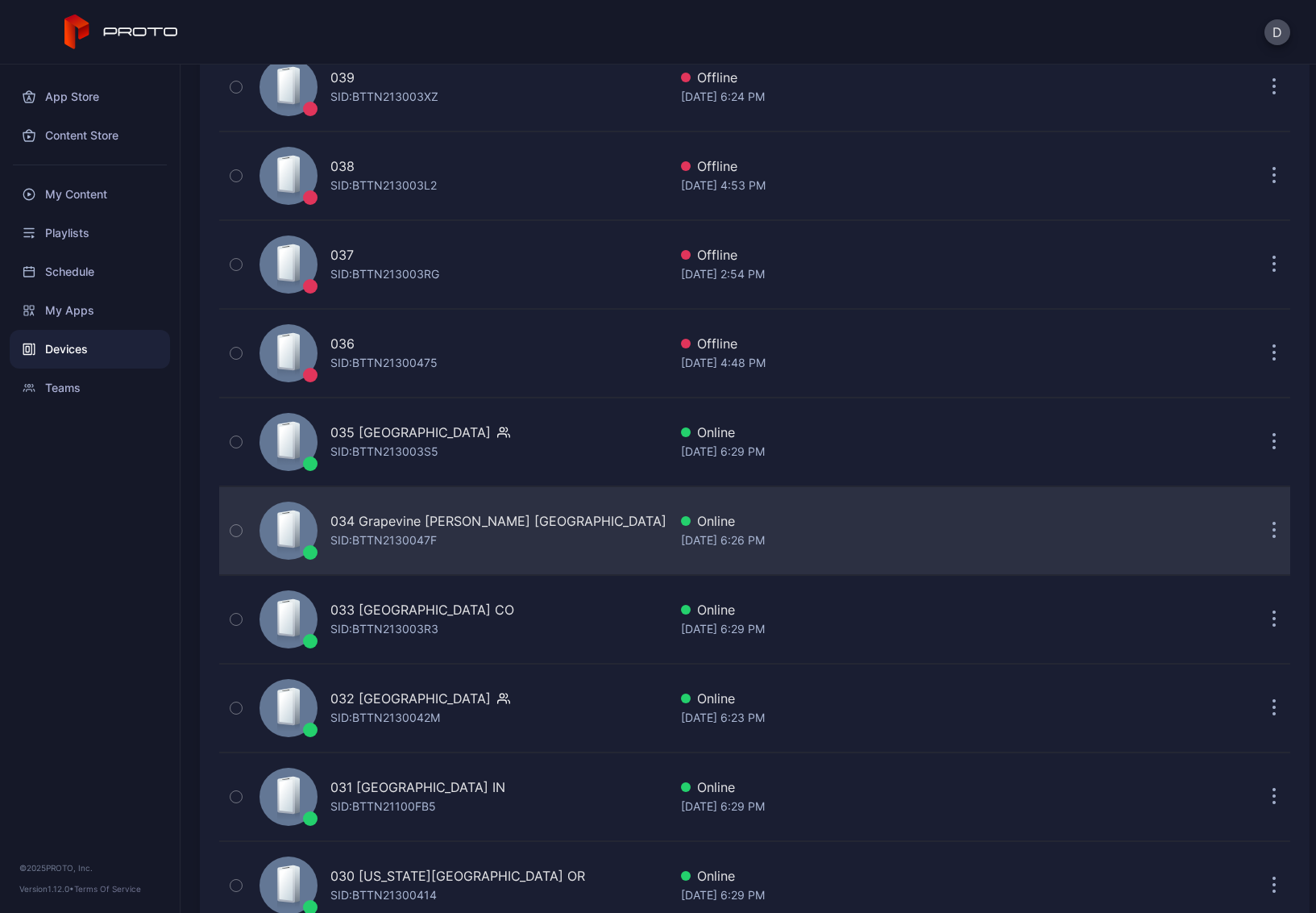
click at [557, 533] on div "034 Grapevine Mills TX SID: BTTN2130047F" at bounding box center [461, 530] width 415 height 81
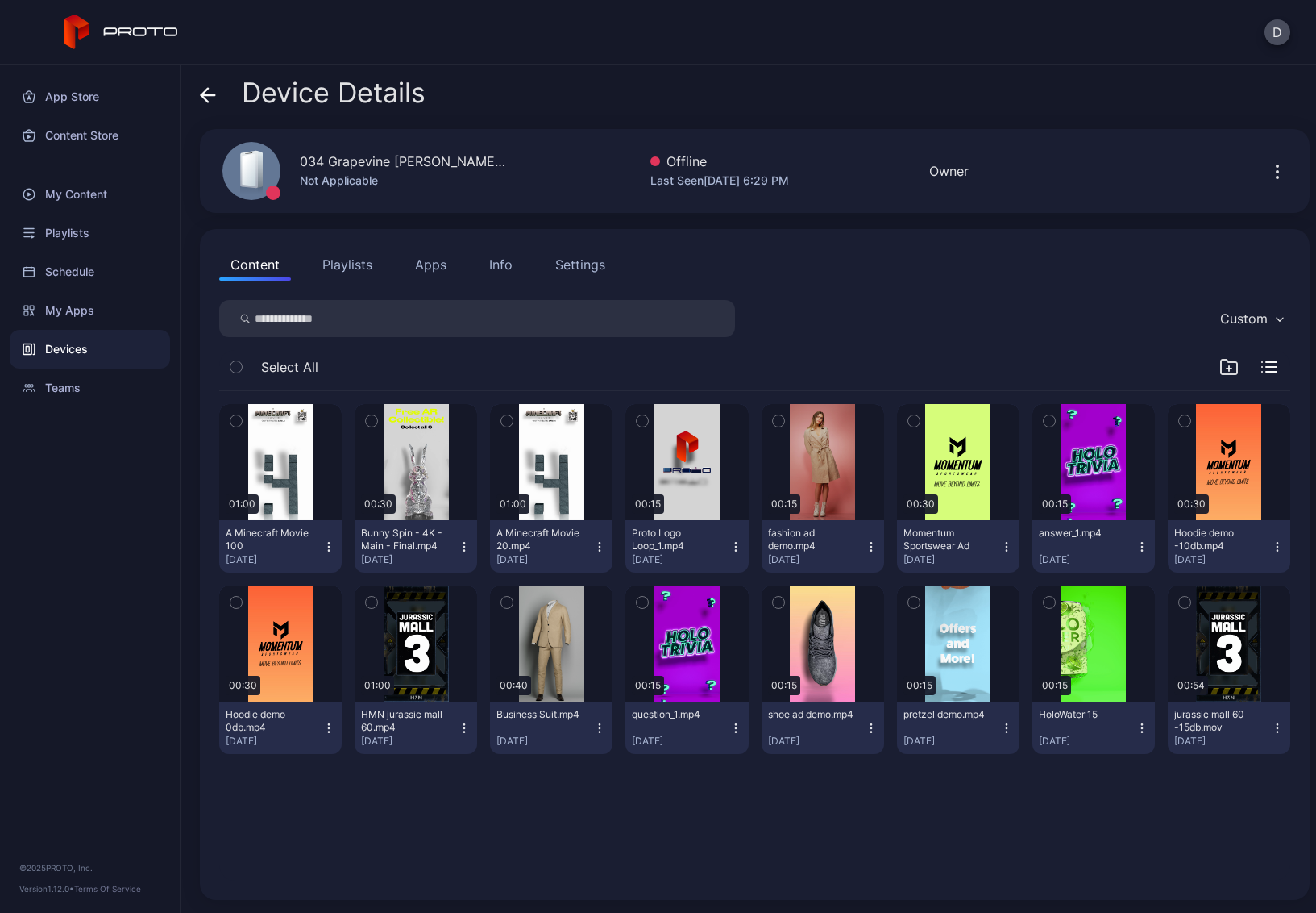
click at [357, 259] on button "Playlists" at bounding box center [347, 264] width 73 height 32
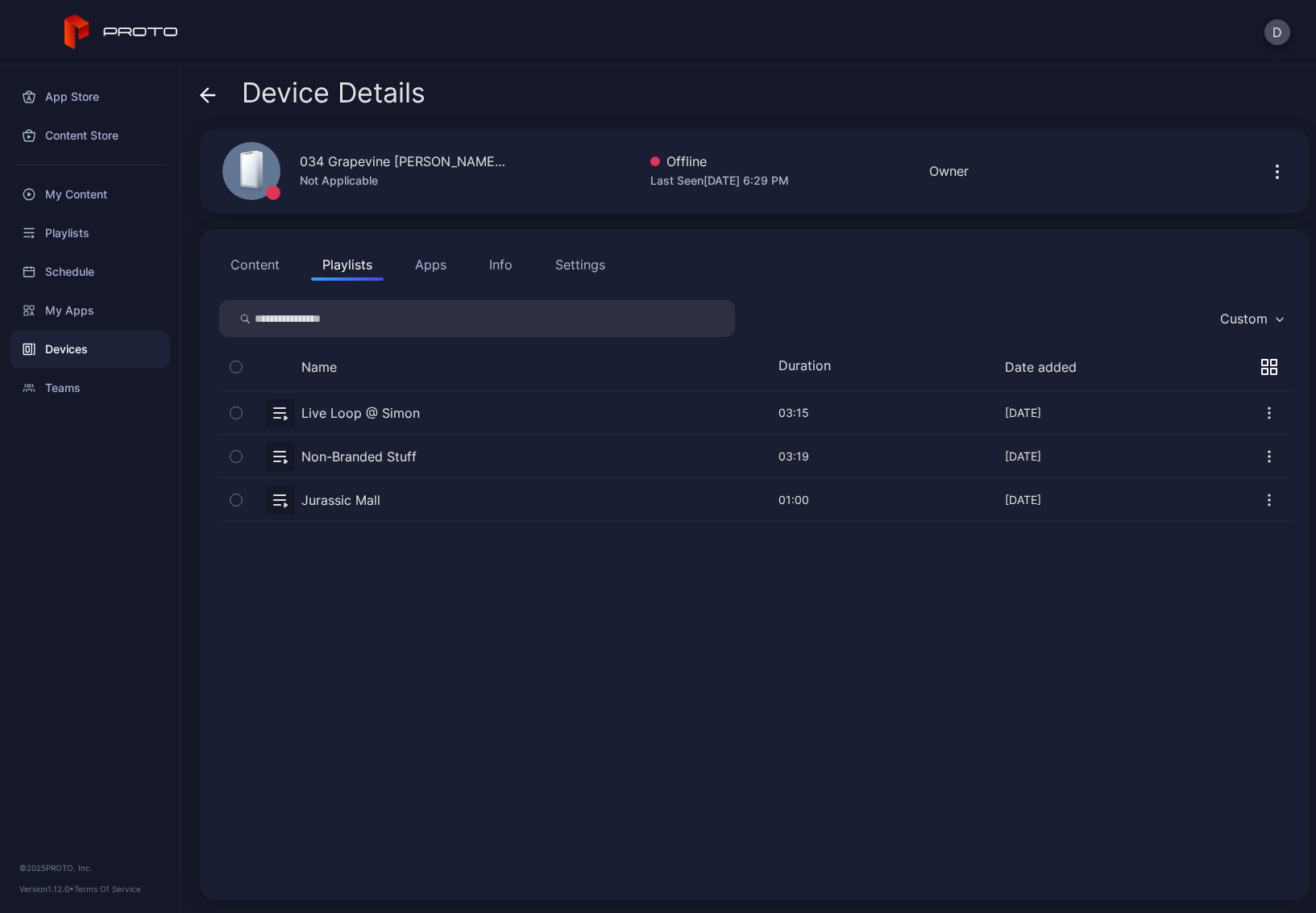
click at [391, 456] on button "button" at bounding box center [754, 456] width 1072 height 43
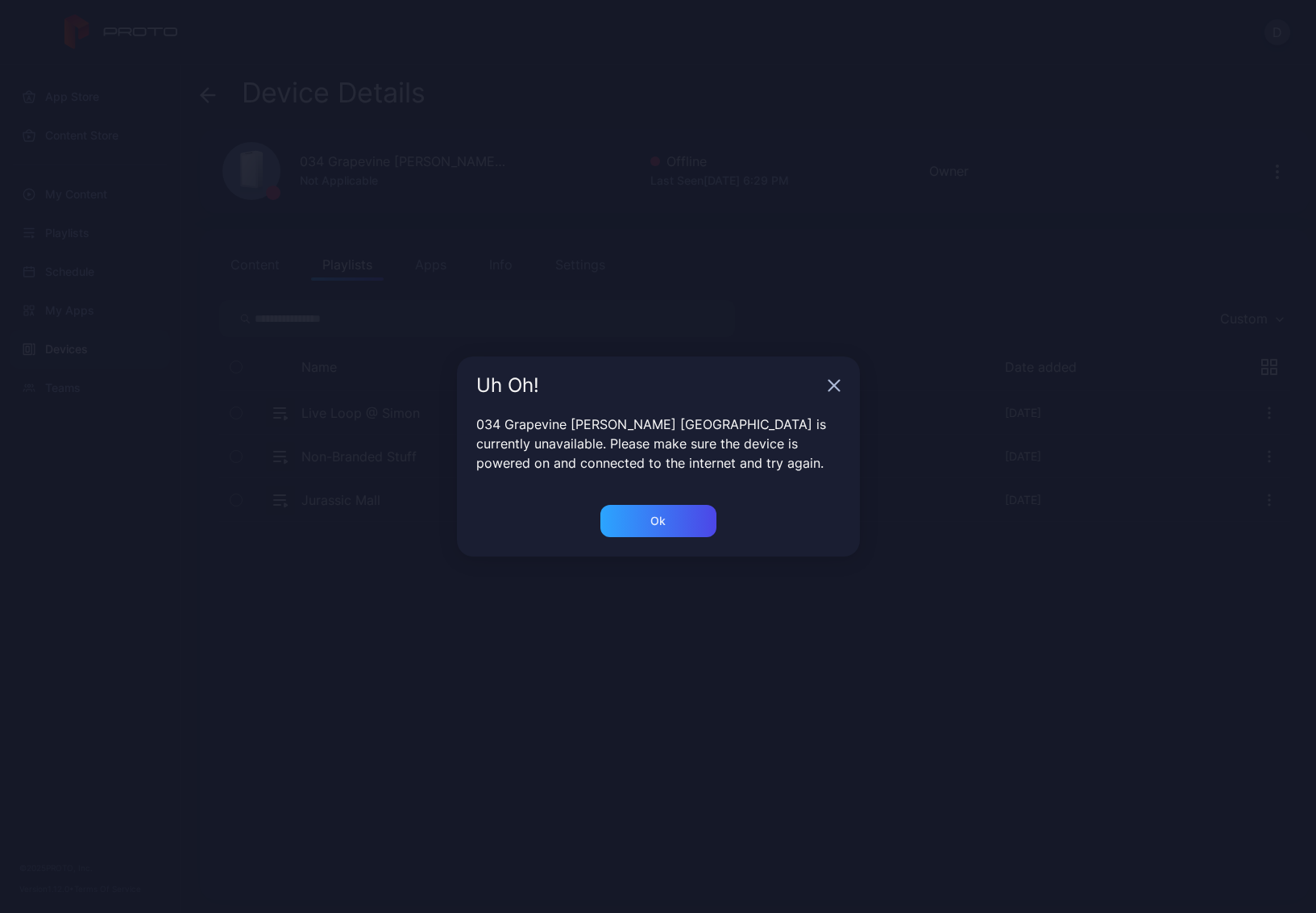
drag, startPoint x: 671, startPoint y: 529, endPoint x: 654, endPoint y: 515, distance: 22.0
click at [671, 529] on div "Ok" at bounding box center [658, 520] width 116 height 32
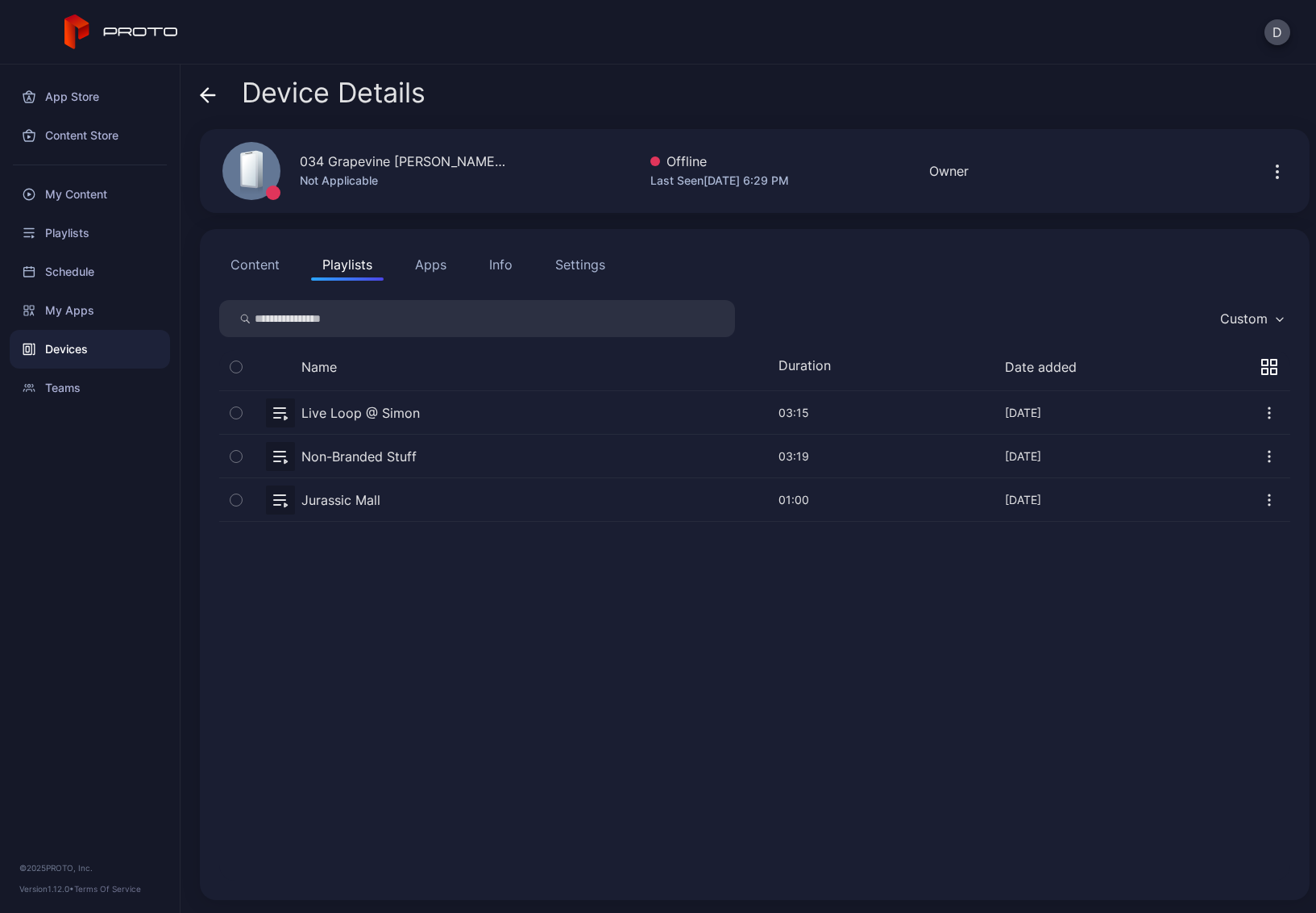
click at [213, 91] on icon at bounding box center [208, 95] width 16 height 16
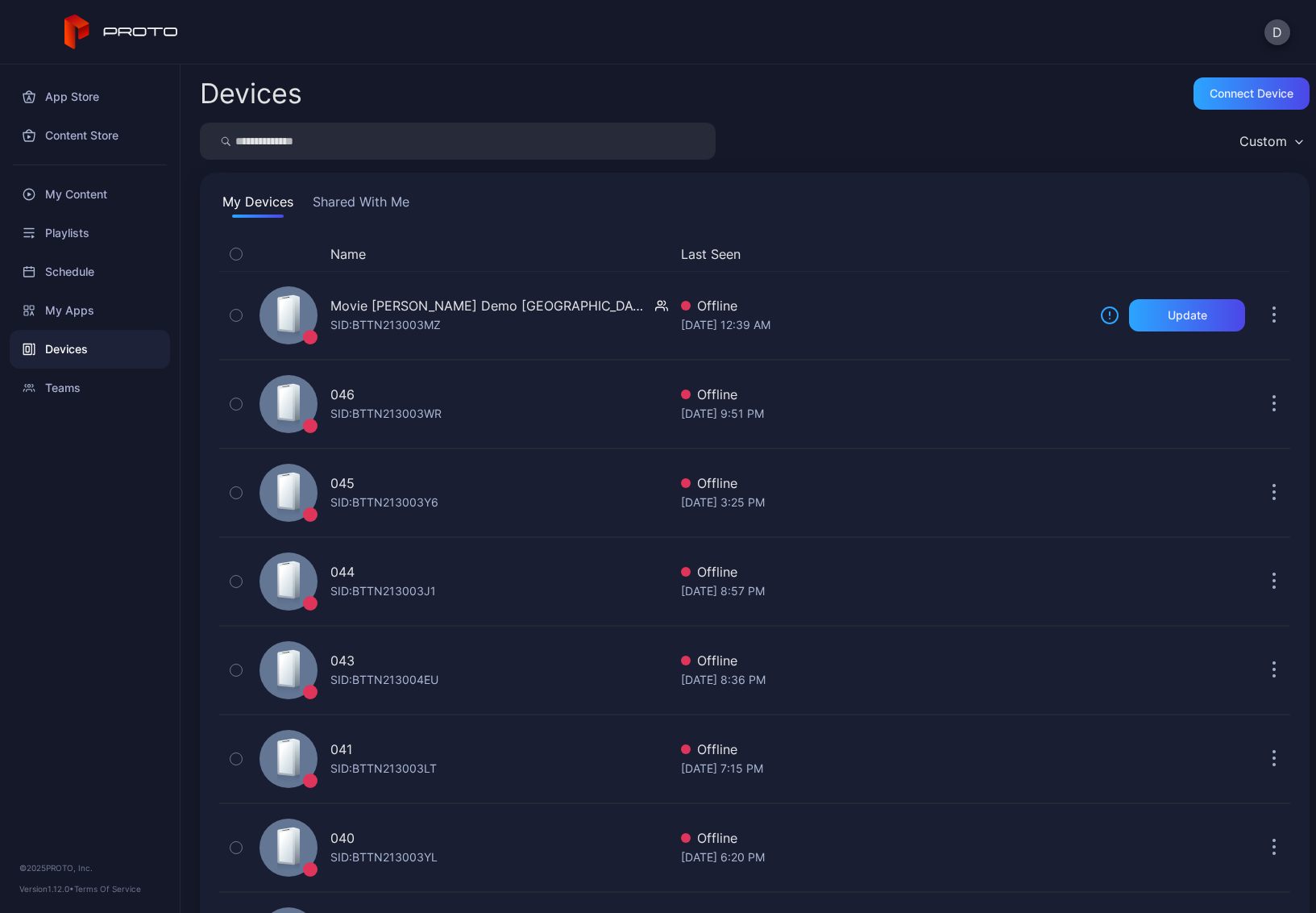
scroll to position [849, 0]
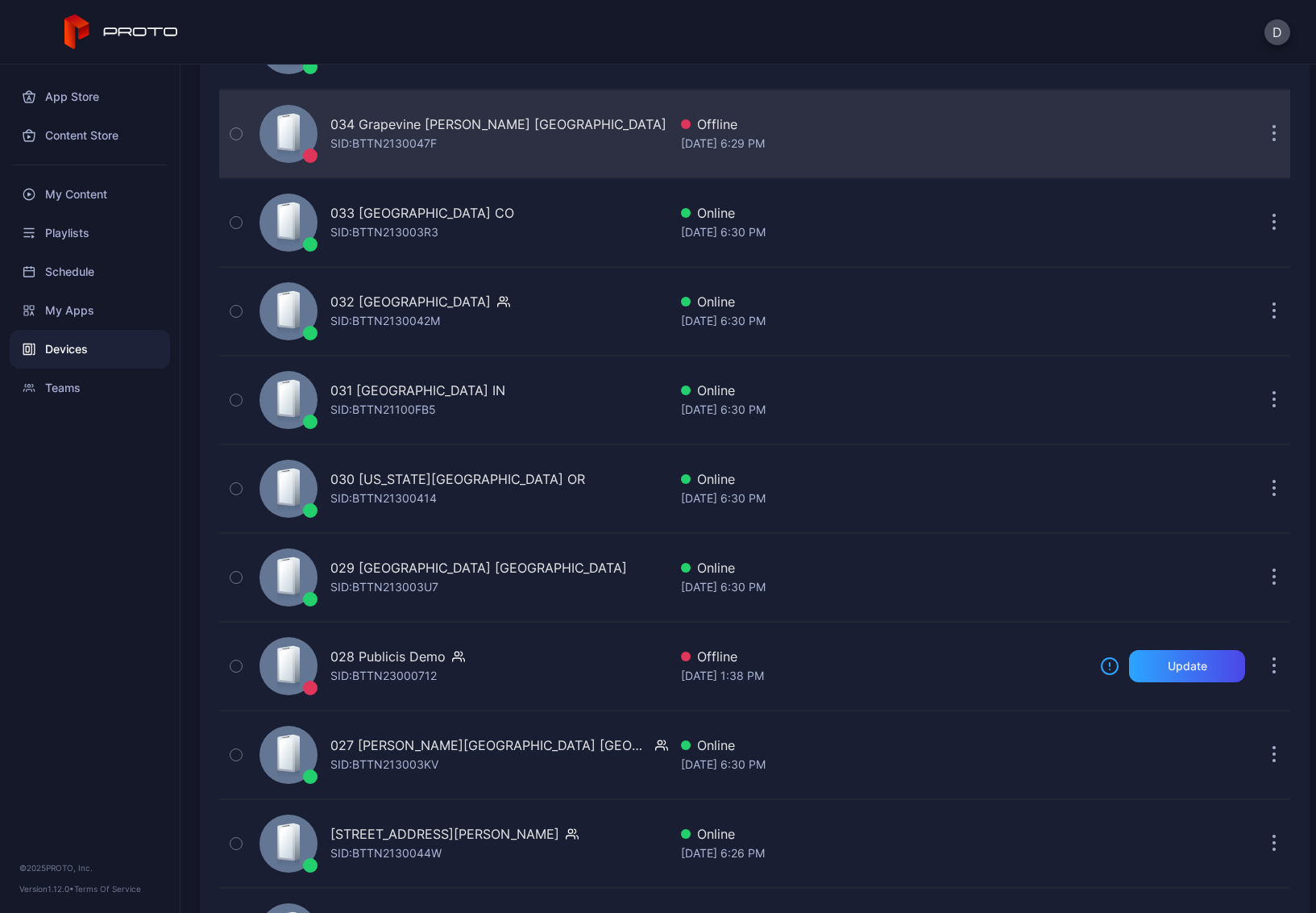
scroll to position [1329, 0]
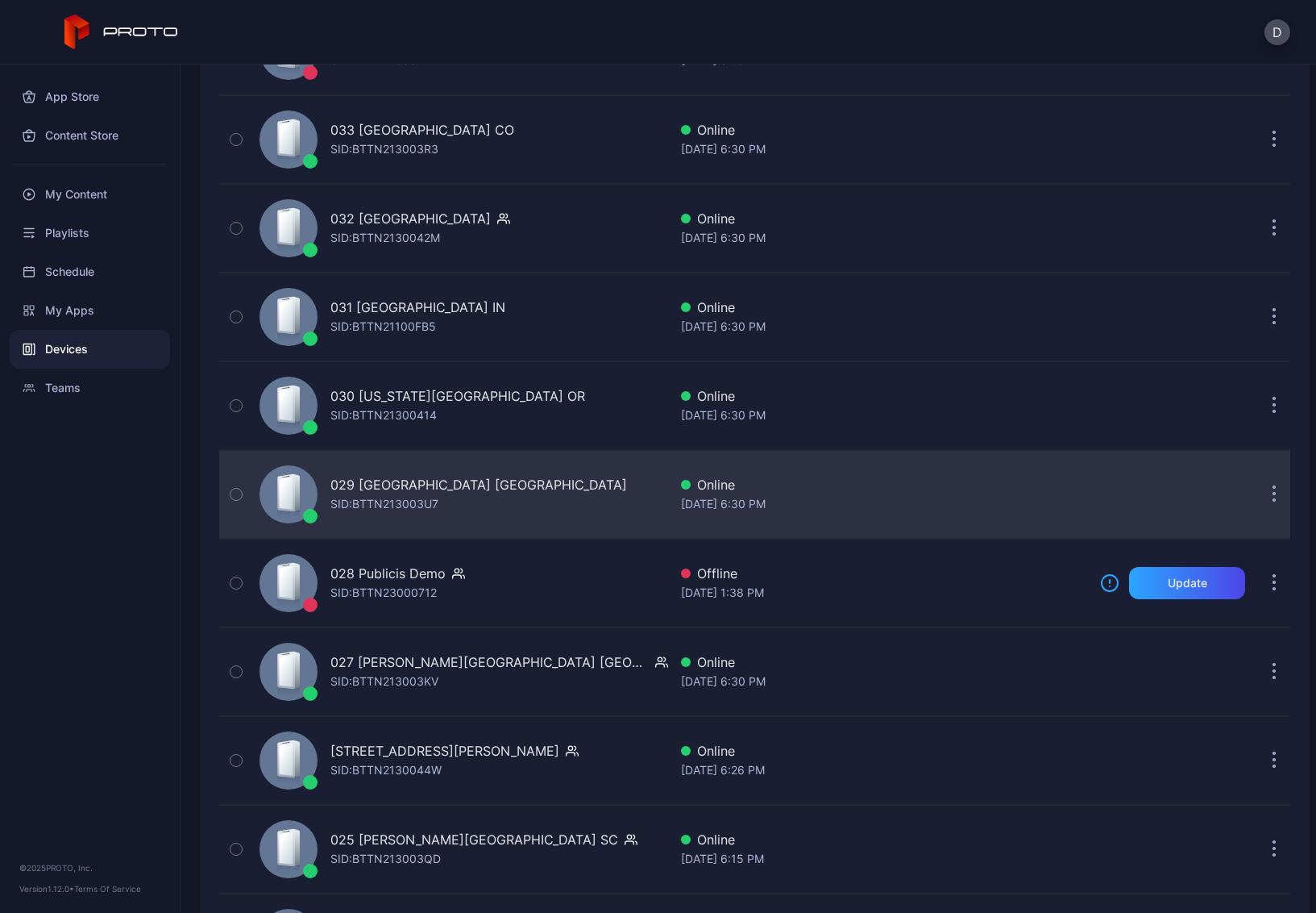
click at [514, 501] on div "029 Tacoma Mall WA SID: BTTN213003U7" at bounding box center [461, 494] width 415 height 81
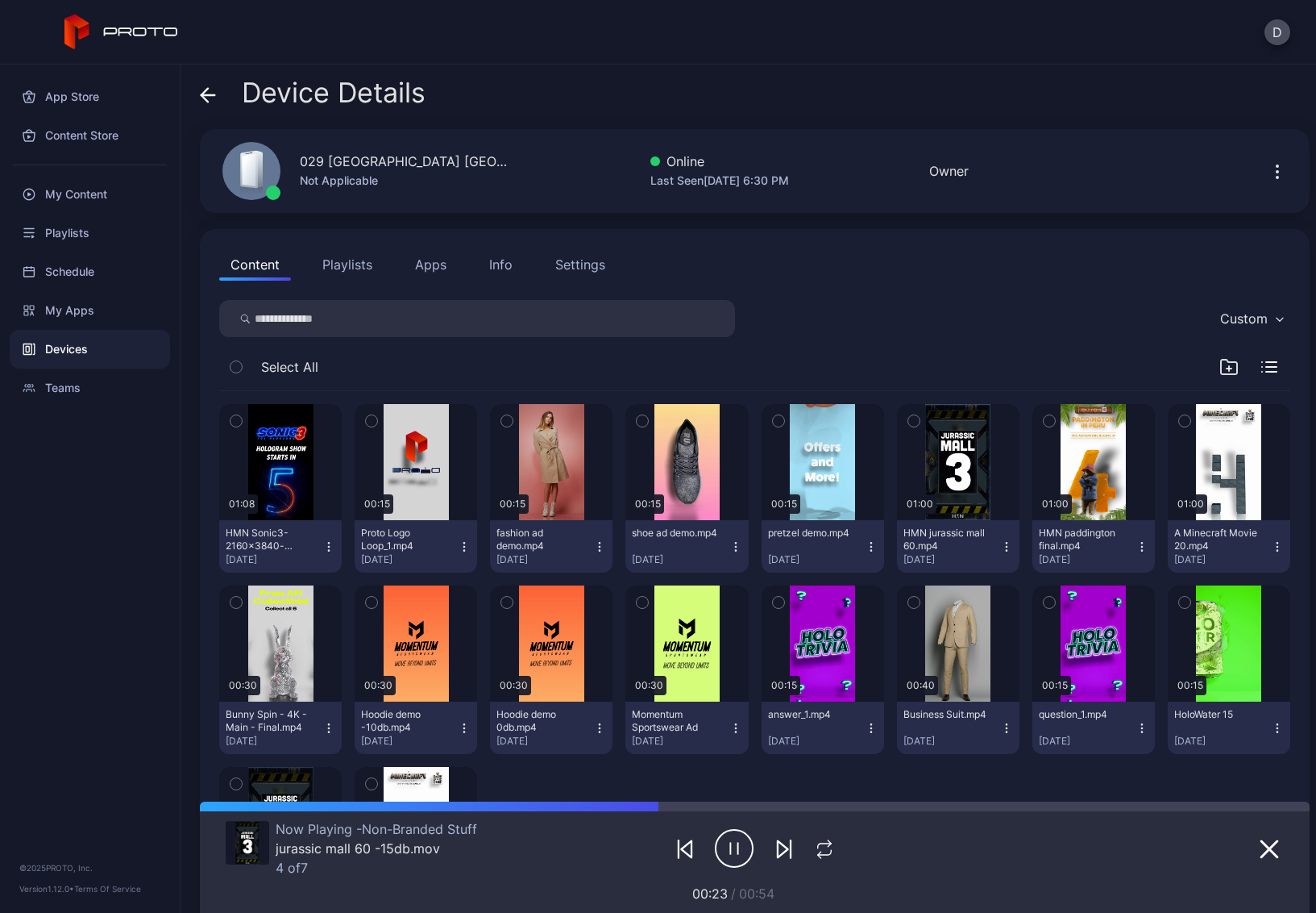
click at [207, 90] on icon at bounding box center [205, 95] width 7 height 14
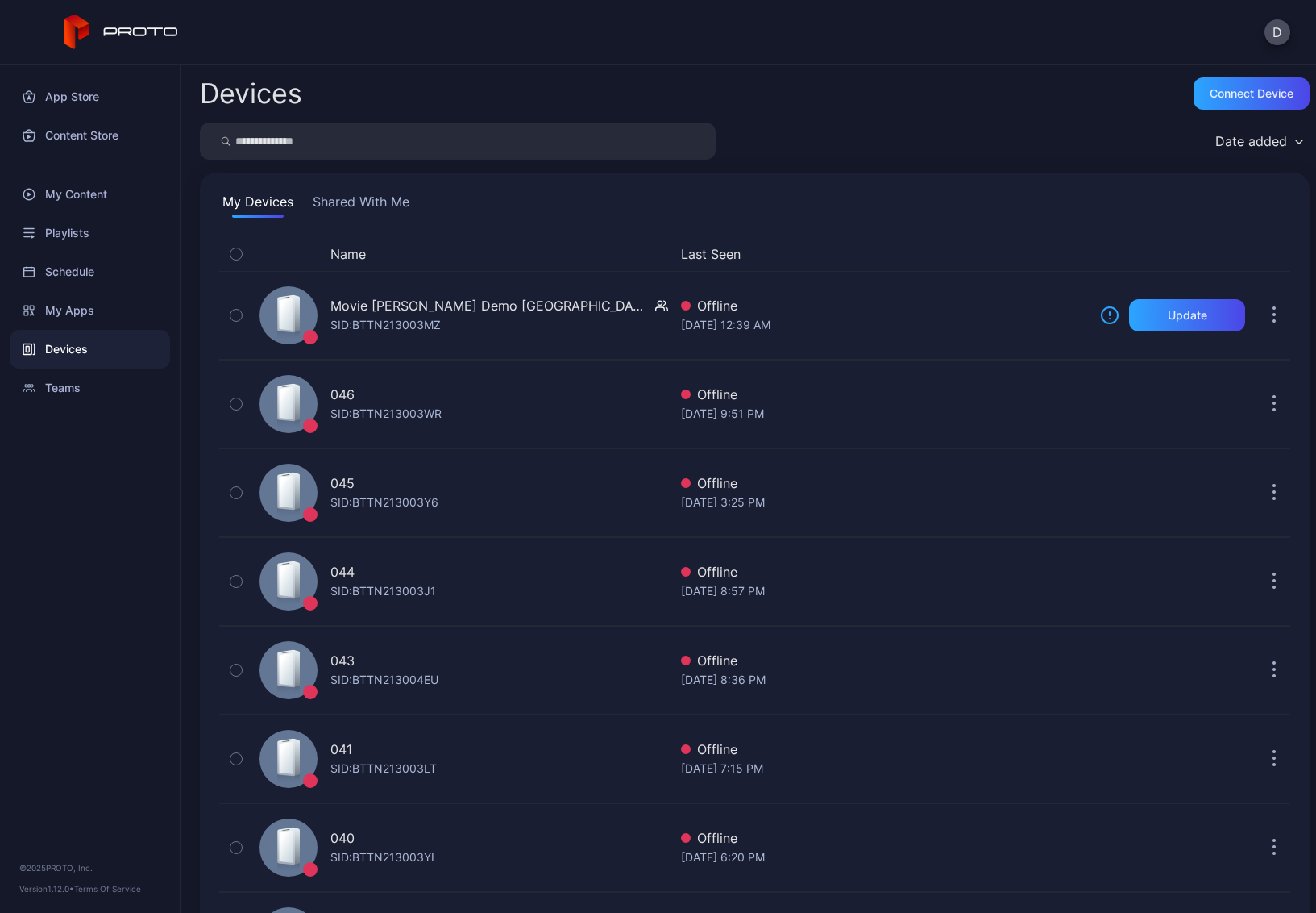
scroll to position [1329, 0]
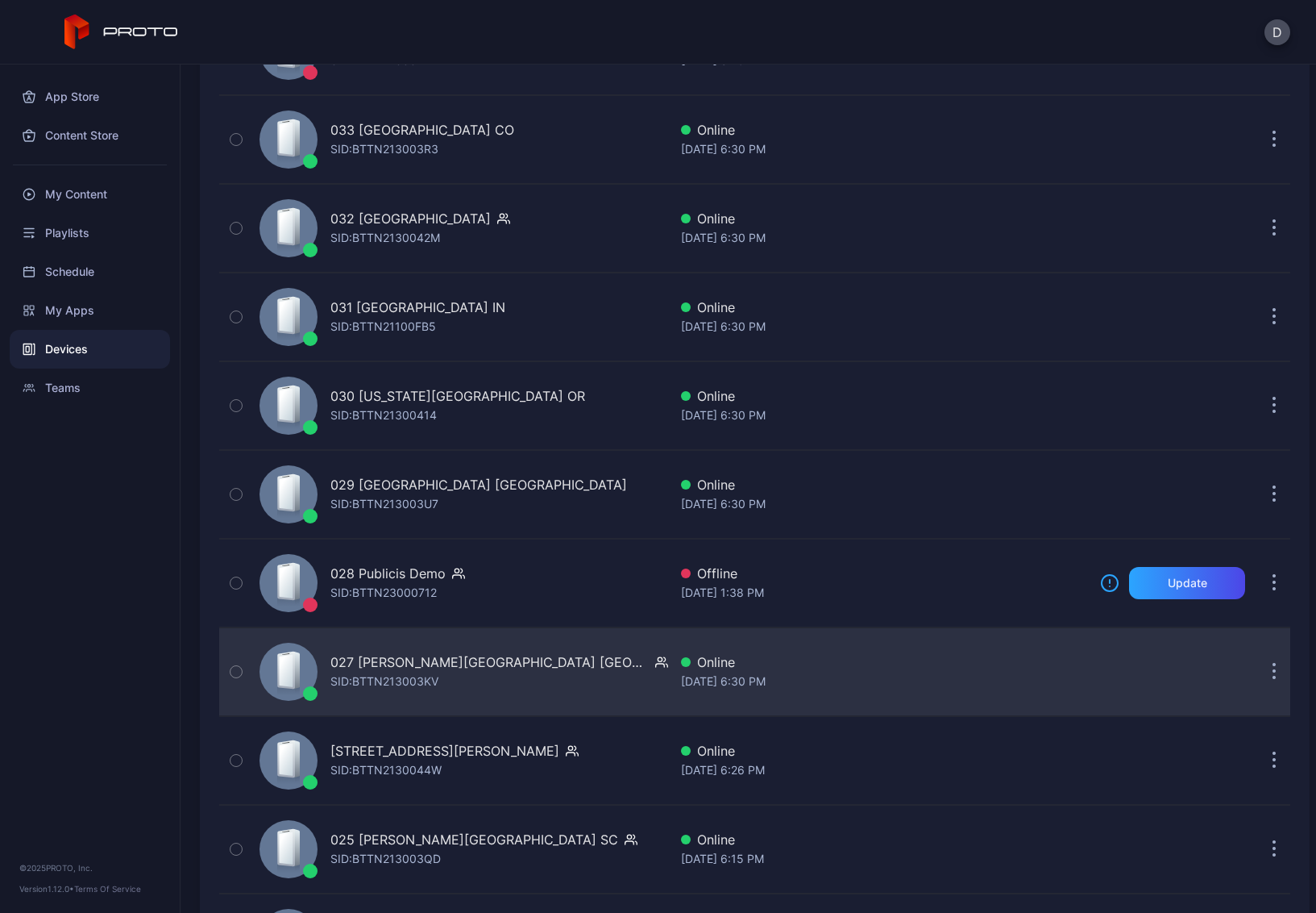
click at [563, 676] on div "027 Barton Creek Square TX SID: BTTN213003KV" at bounding box center [461, 671] width 415 height 81
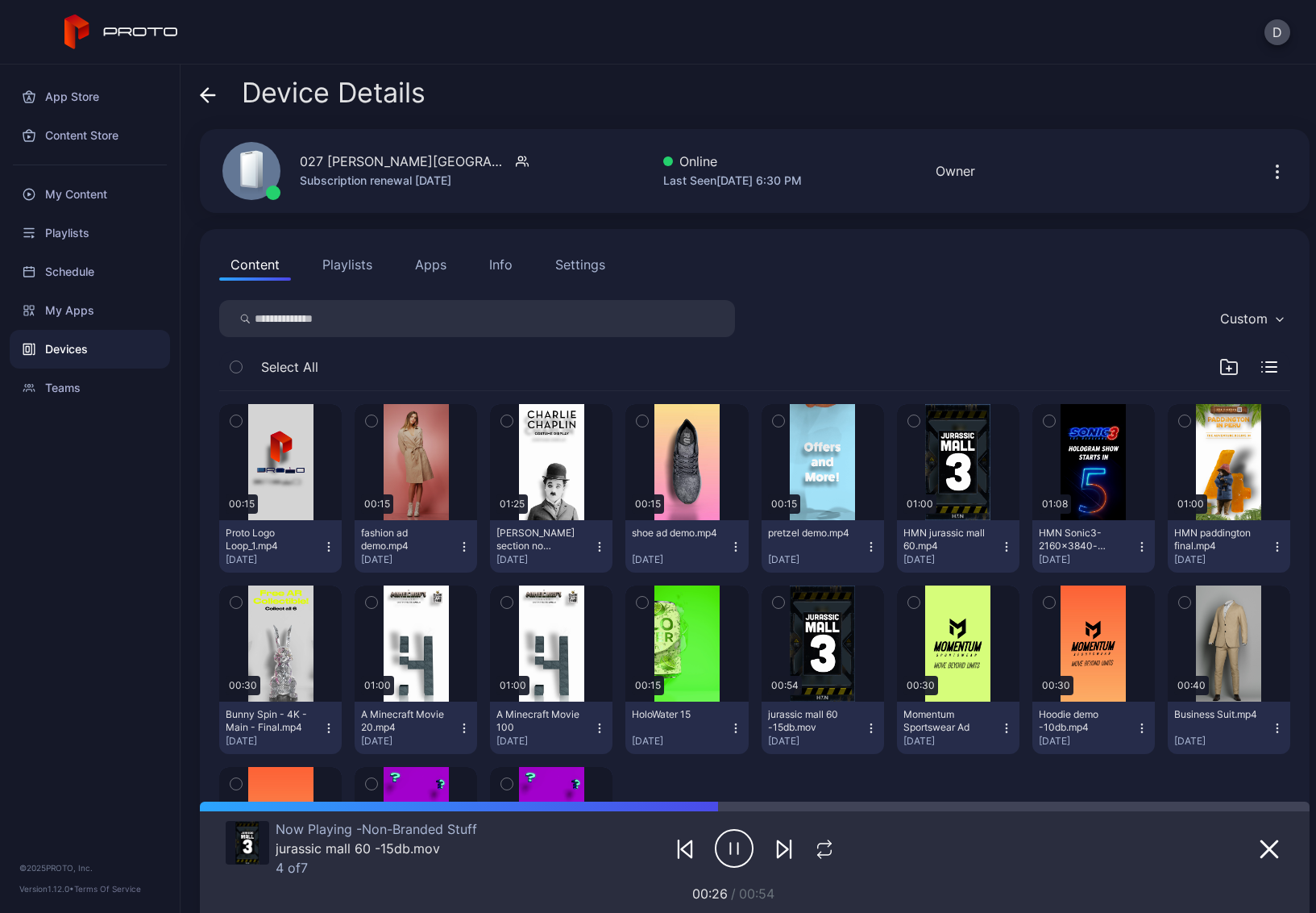
click at [205, 99] on icon at bounding box center [205, 95] width 7 height 14
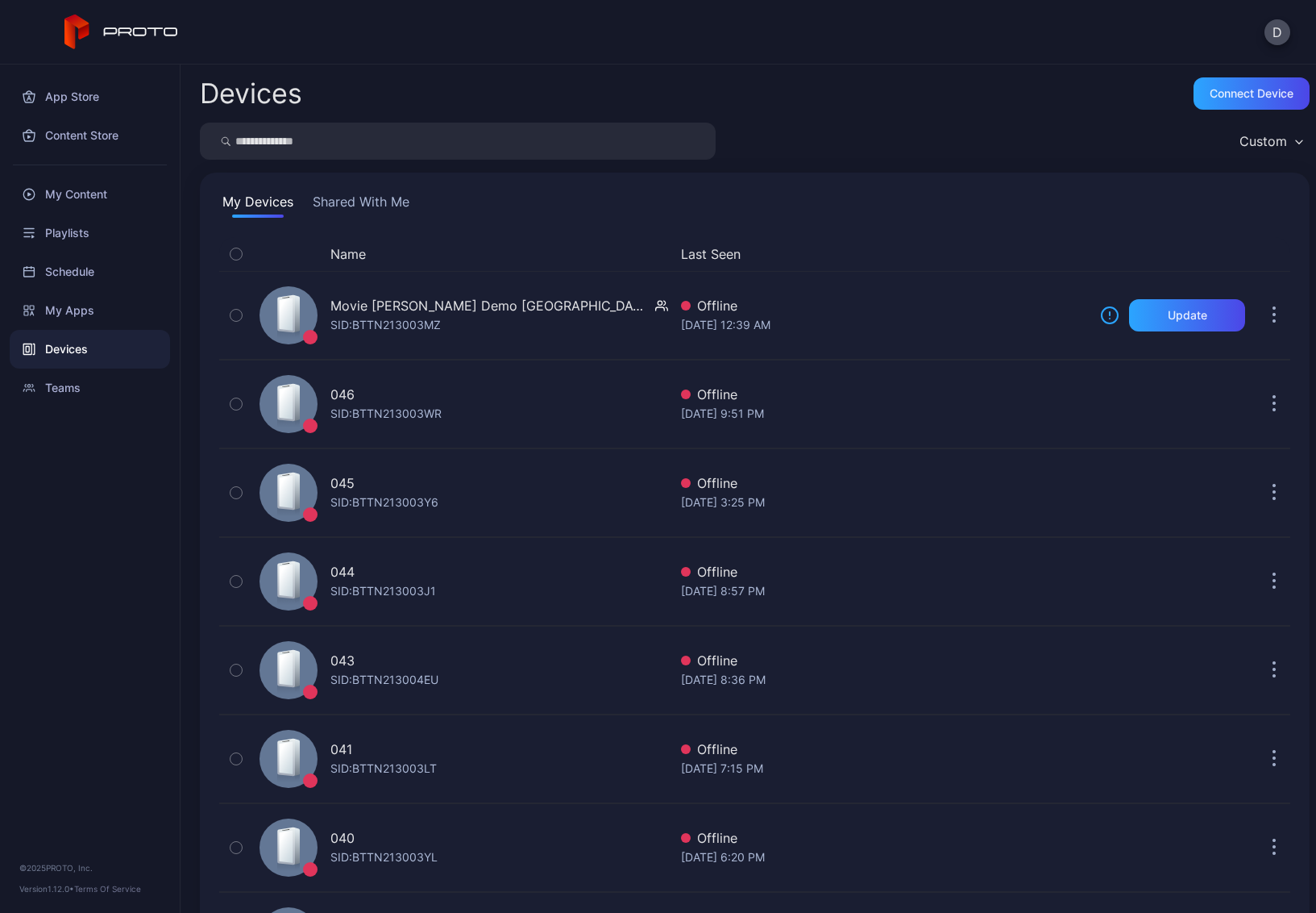
scroll to position [1329, 0]
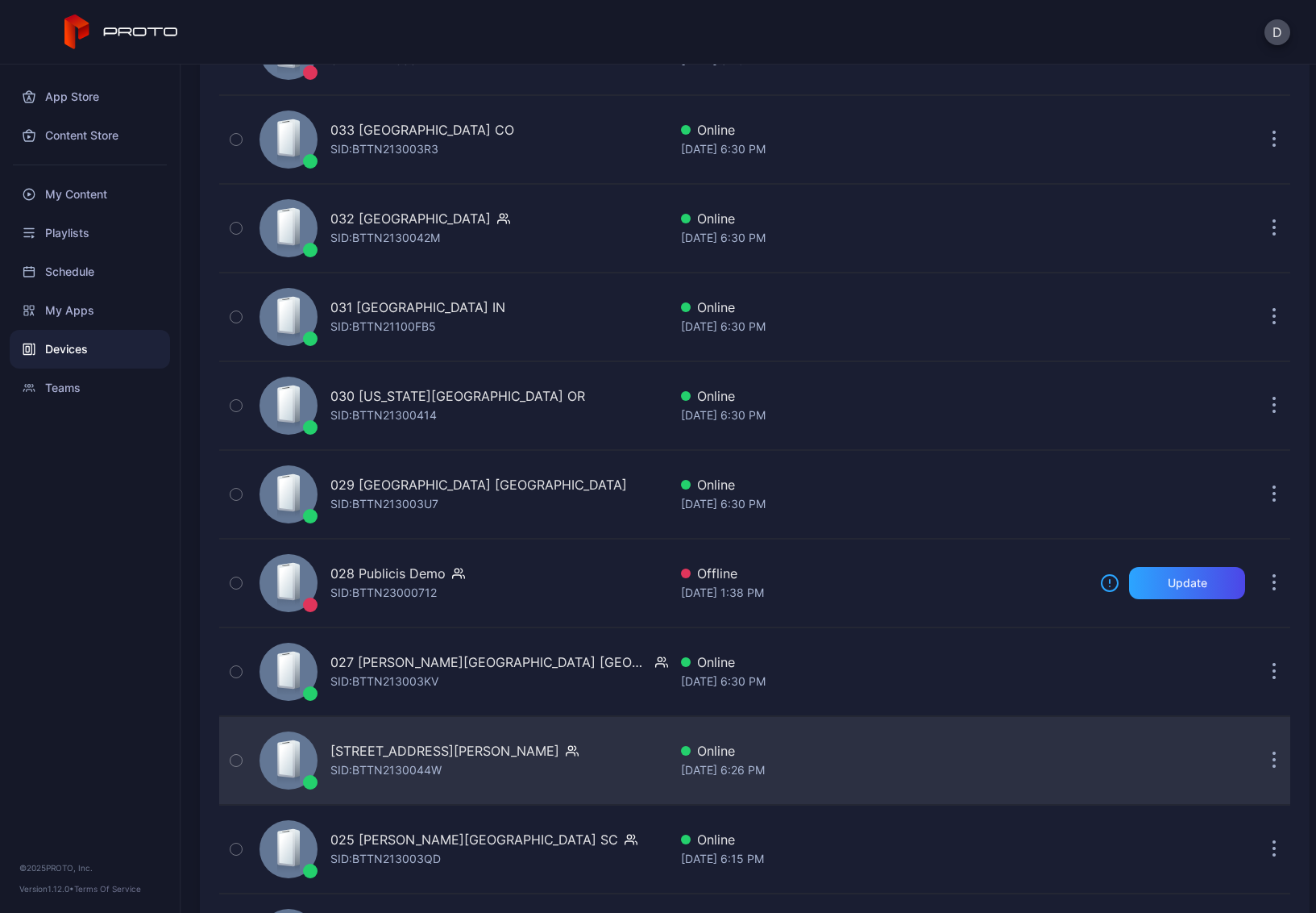
click at [557, 753] on div "026 Tyrone Square FL SID: BTTN2130044W" at bounding box center [461, 760] width 415 height 81
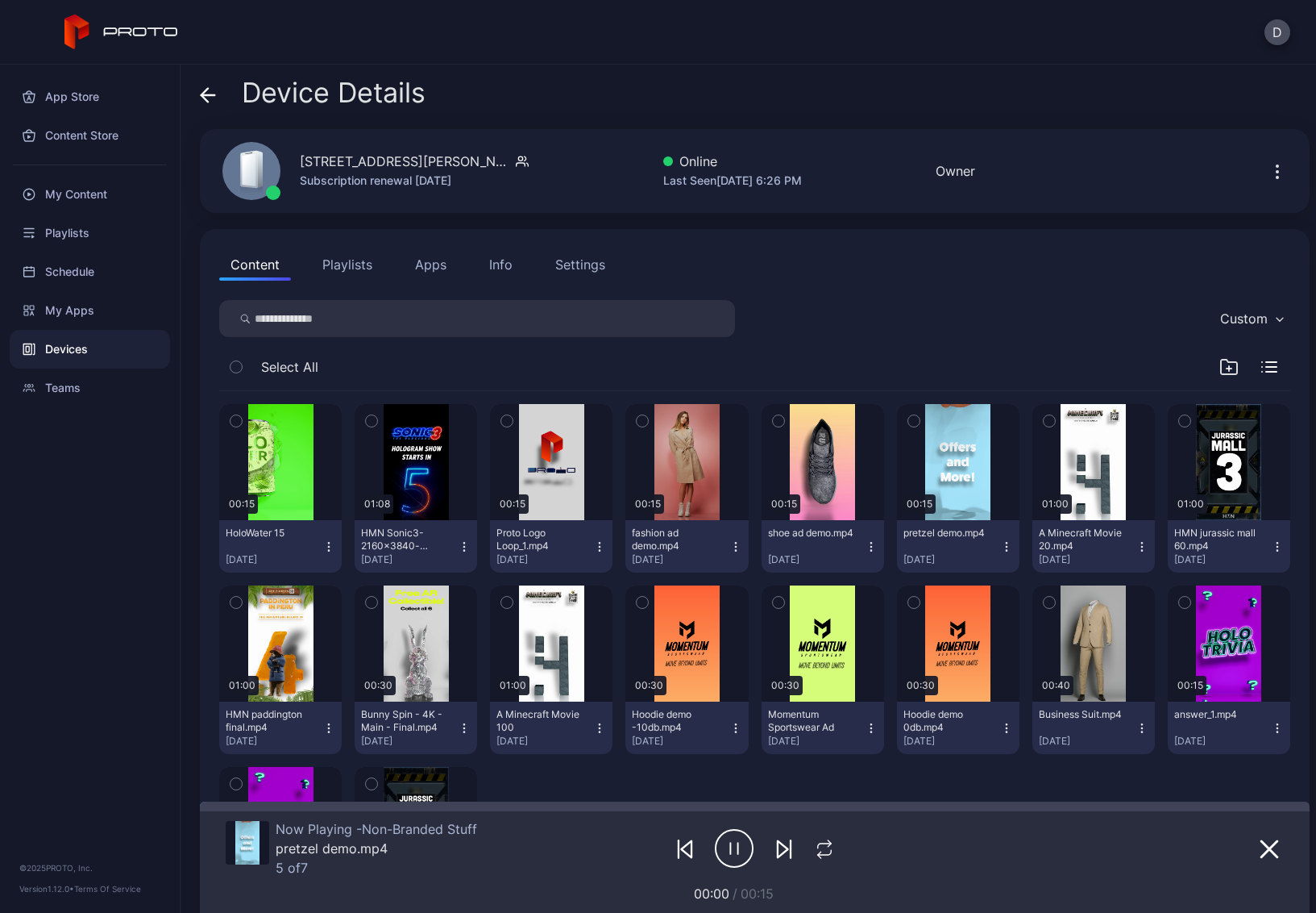
click at [212, 97] on icon at bounding box center [208, 95] width 16 height 16
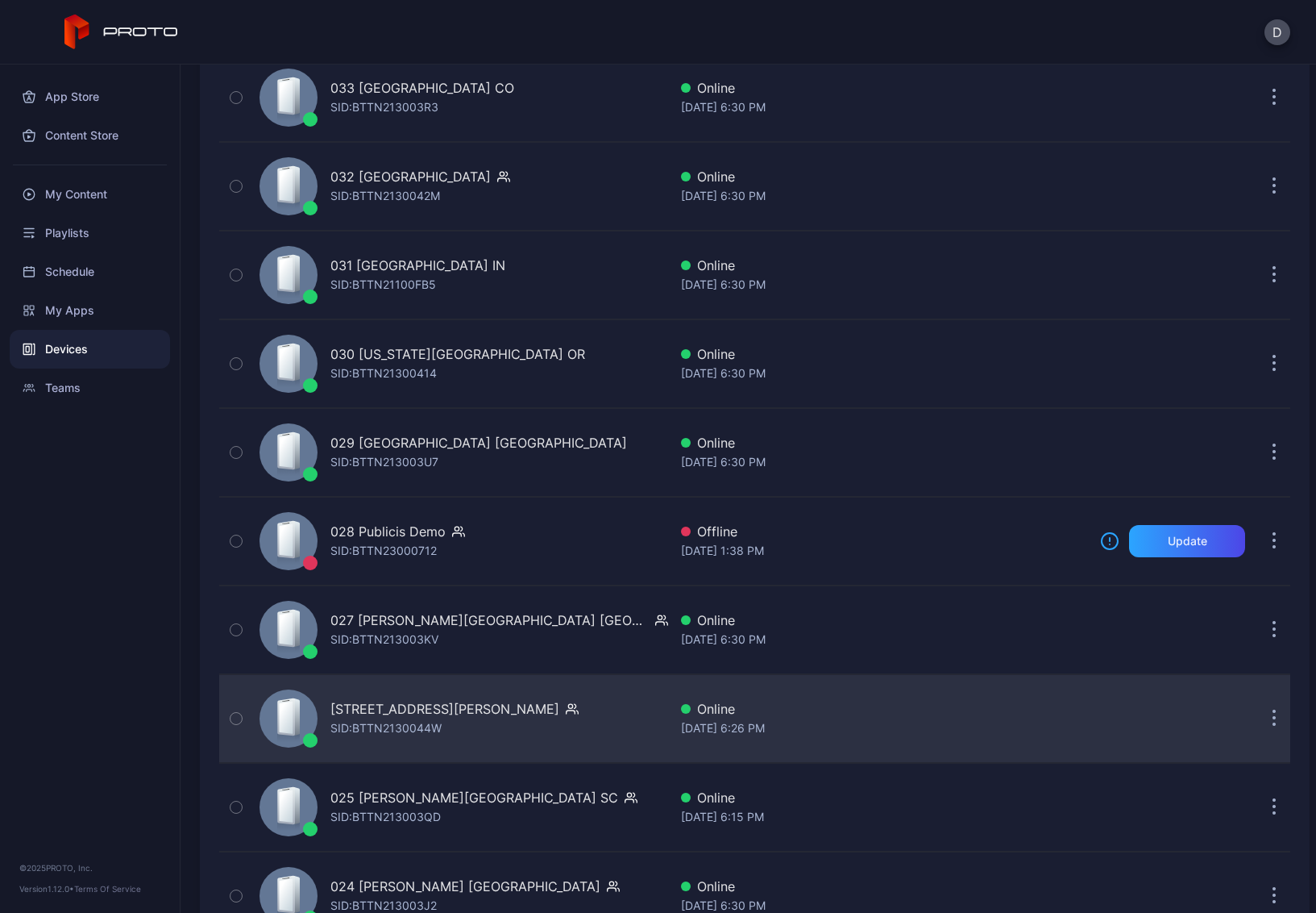
scroll to position [1403, 0]
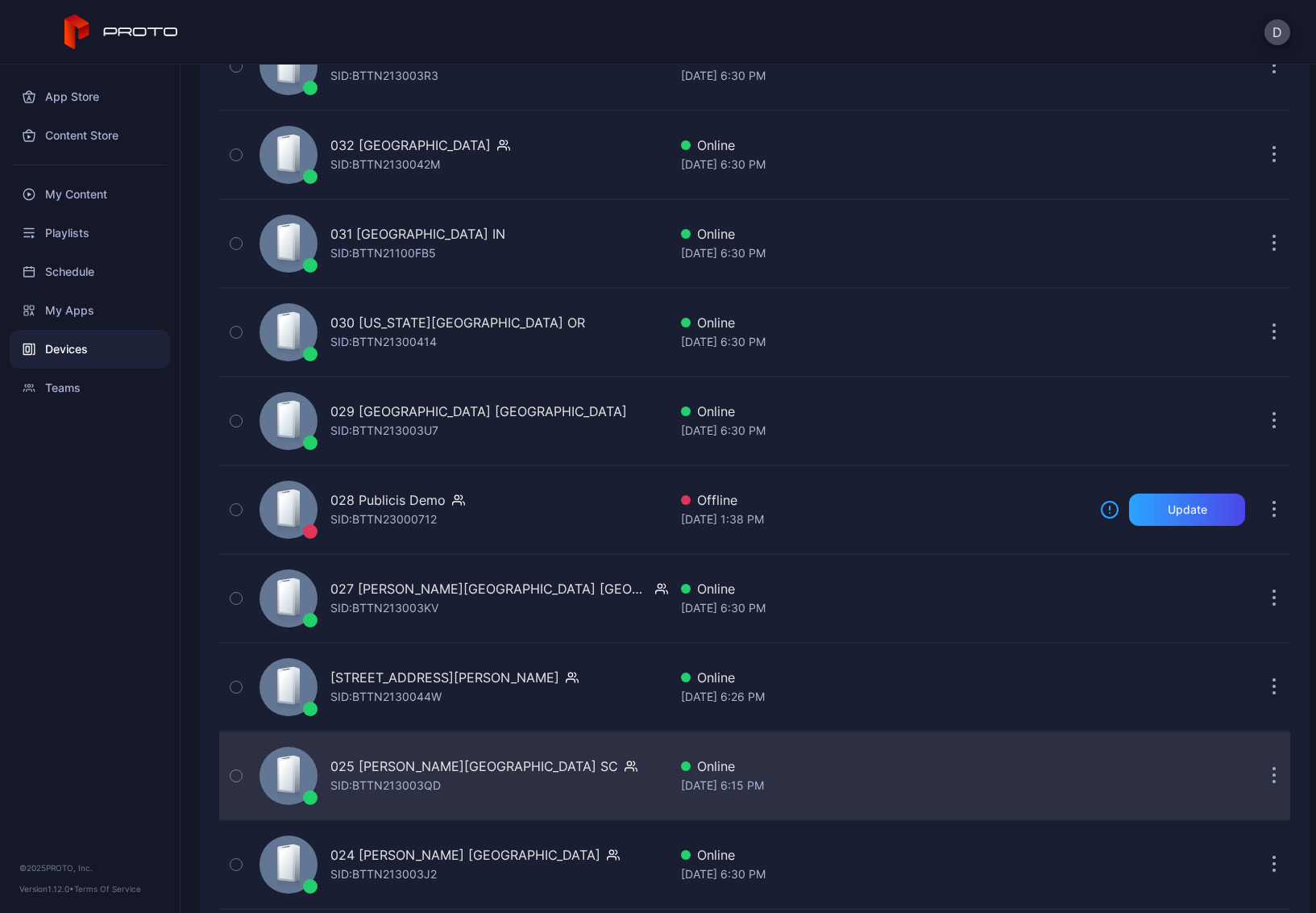
click at [559, 786] on div "025 Haywood Mall SC SID: BTTN213003QD" at bounding box center [461, 775] width 415 height 81
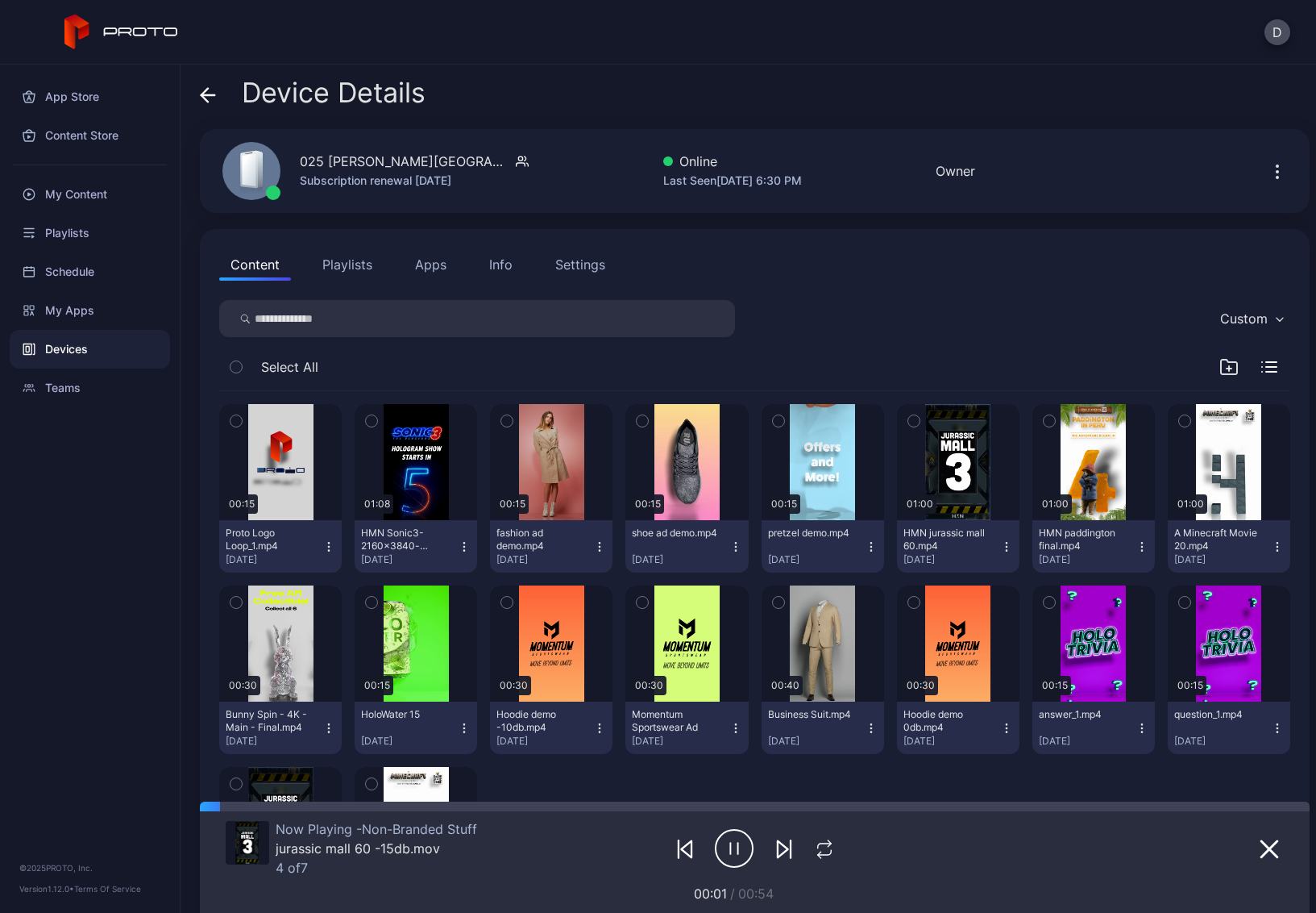
click at [209, 95] on icon at bounding box center [209, 95] width 14 height 0
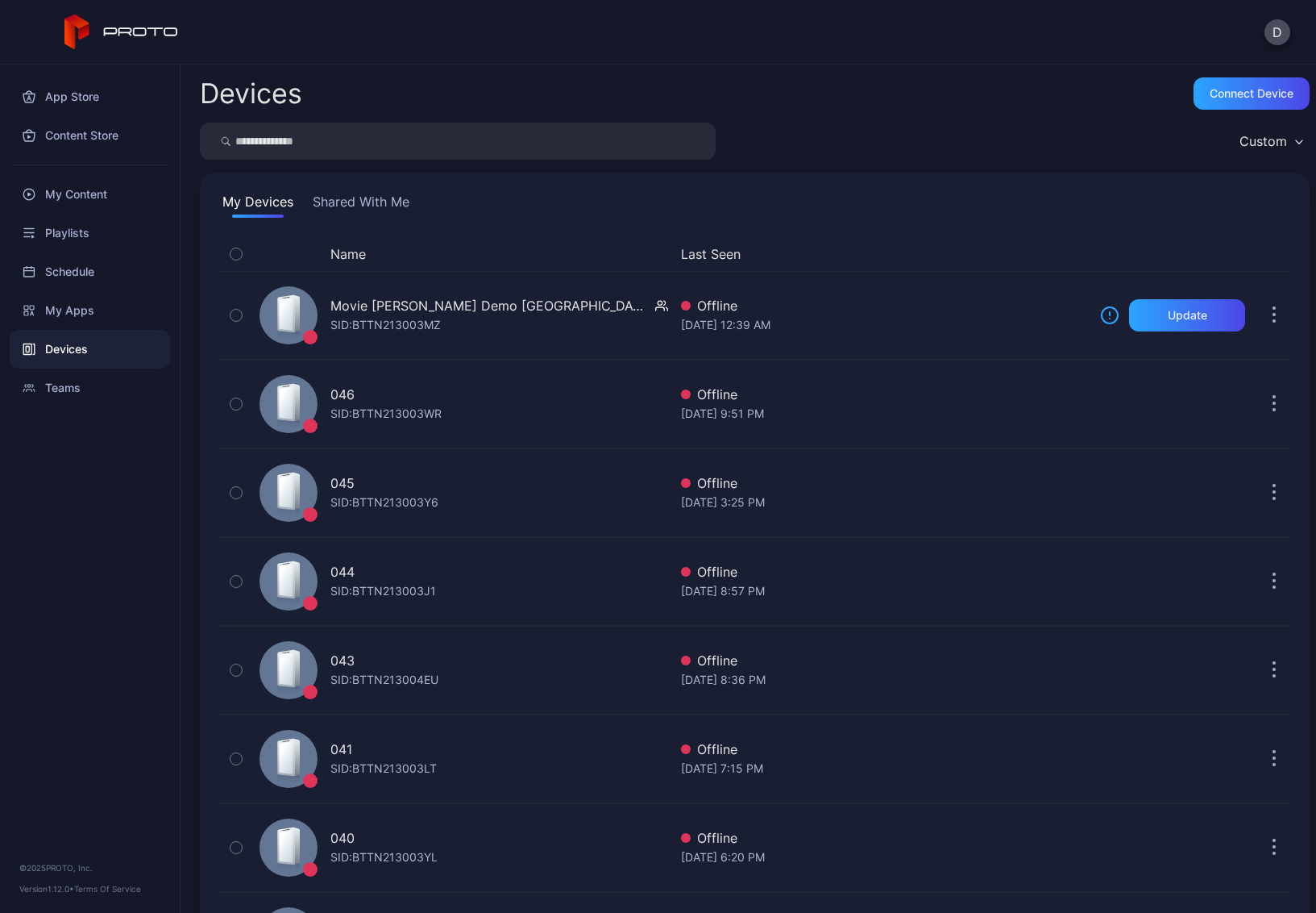
scroll to position [1403, 0]
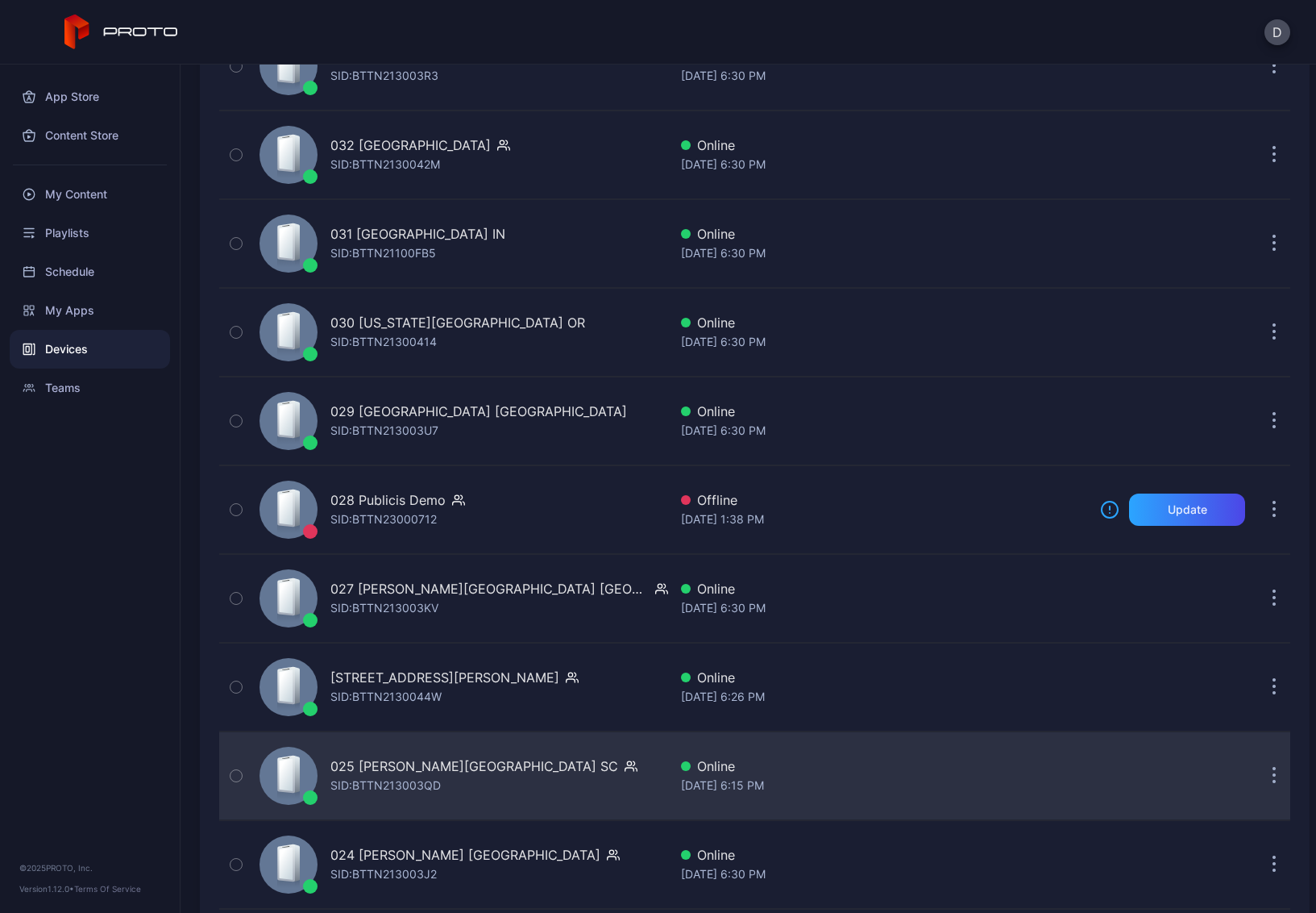
click at [557, 780] on div "025 Haywood Mall SC SID: BTTN213003QD" at bounding box center [461, 775] width 415 height 81
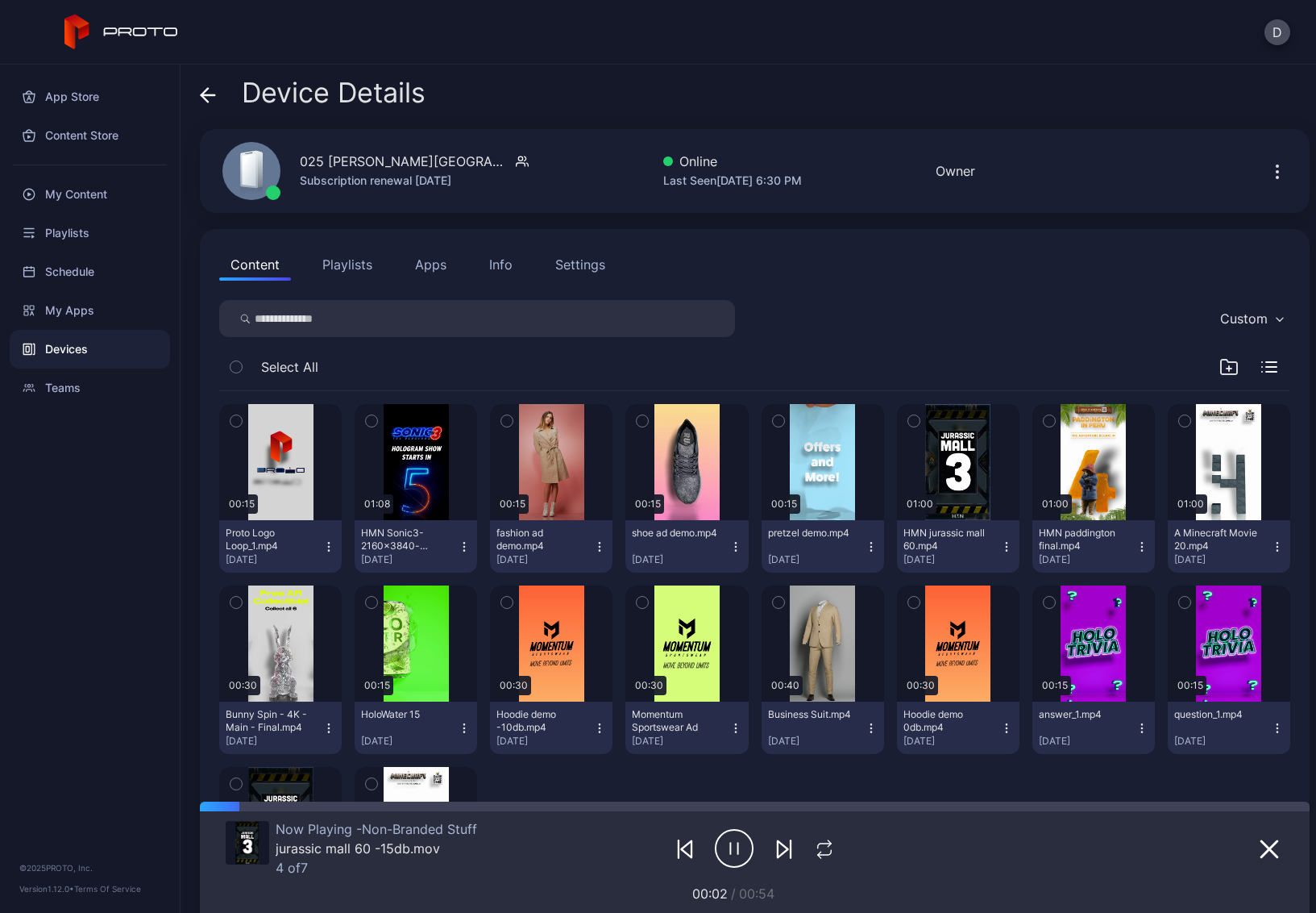
click at [1268, 171] on icon "button" at bounding box center [1278, 172] width 19 height 19
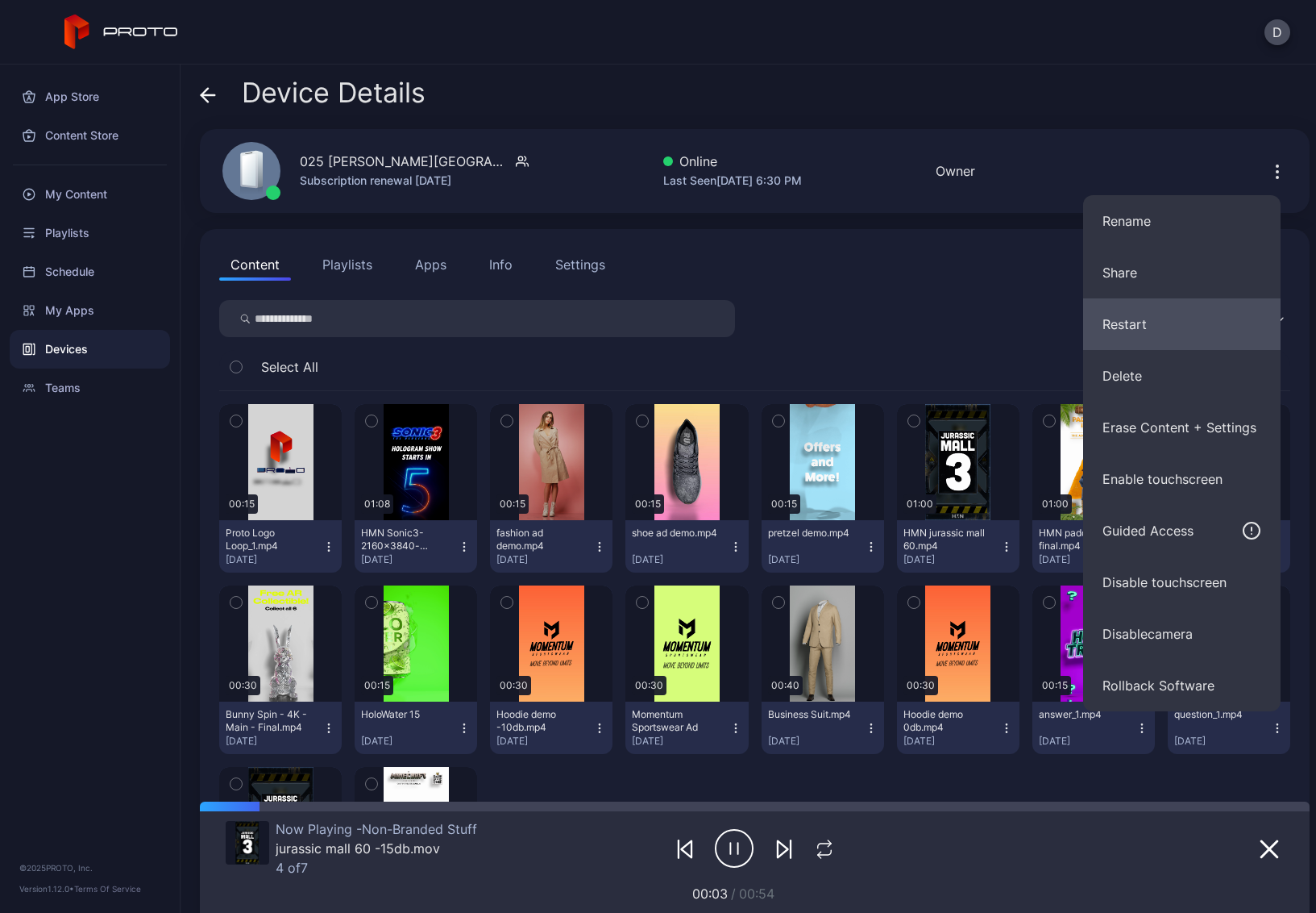
click at [1156, 323] on button "Restart" at bounding box center [1182, 324] width 198 height 51
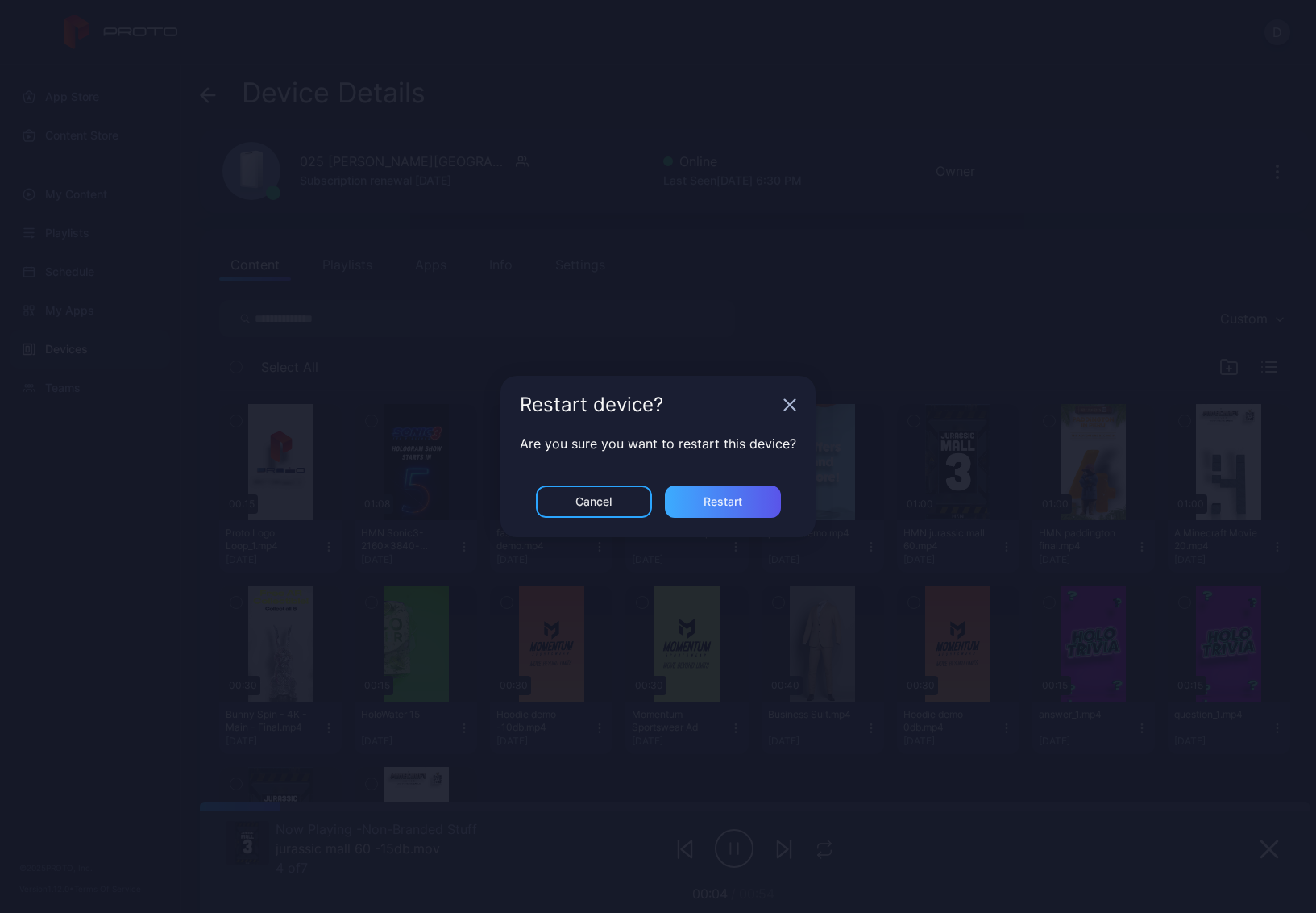
click at [743, 502] on div "Restart" at bounding box center [723, 501] width 116 height 32
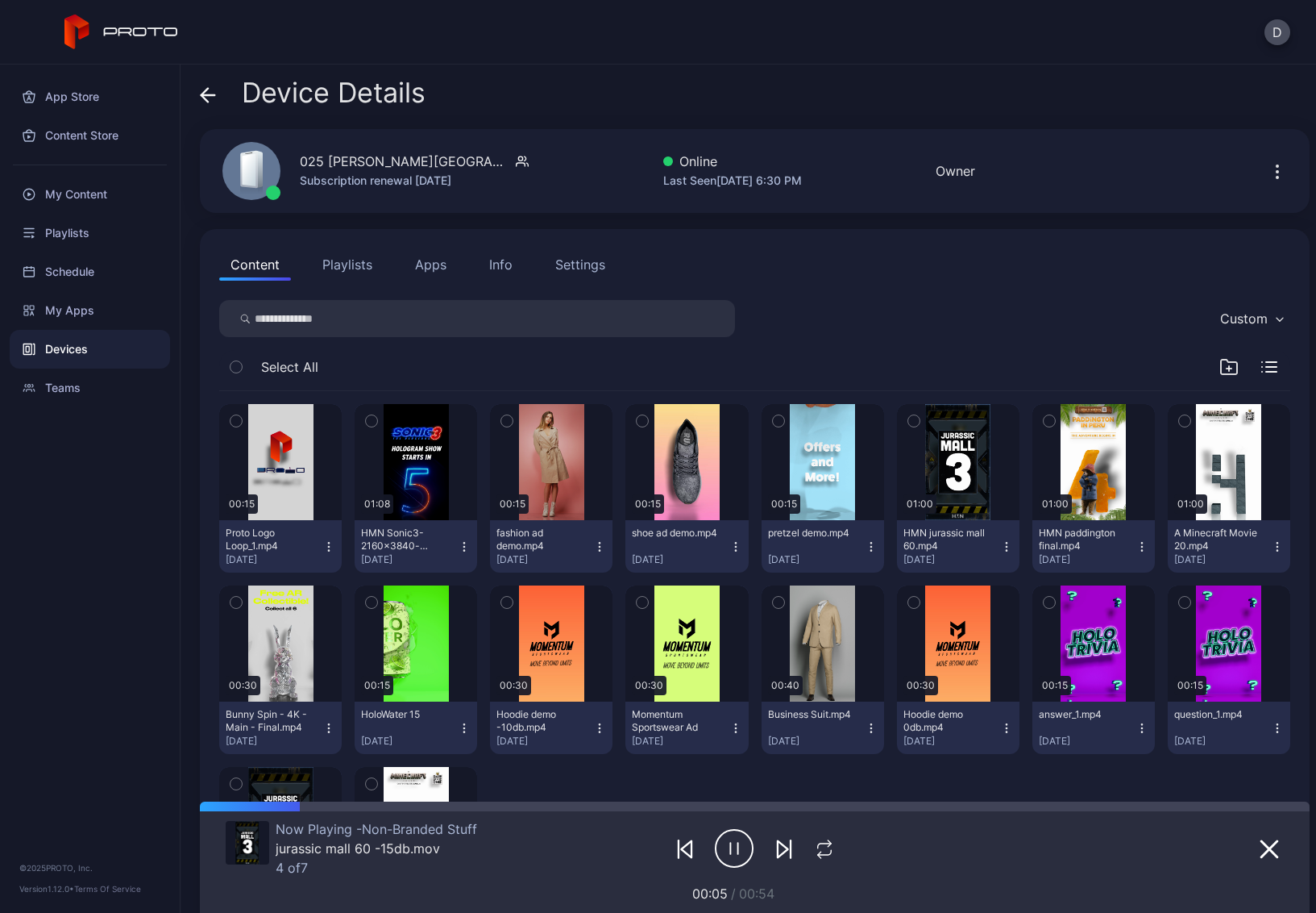
click at [210, 91] on icon at bounding box center [208, 95] width 16 height 16
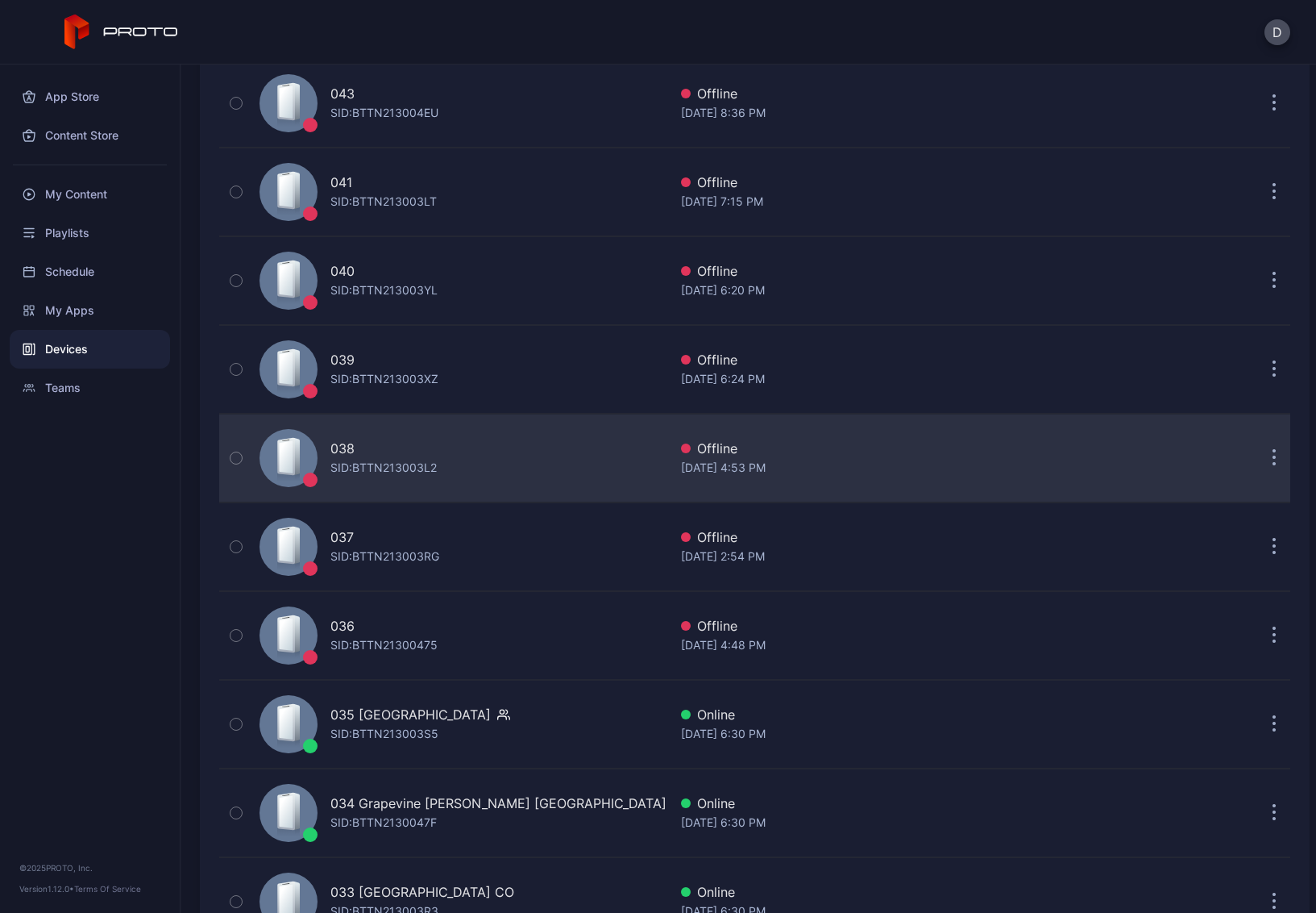
scroll to position [715, 0]
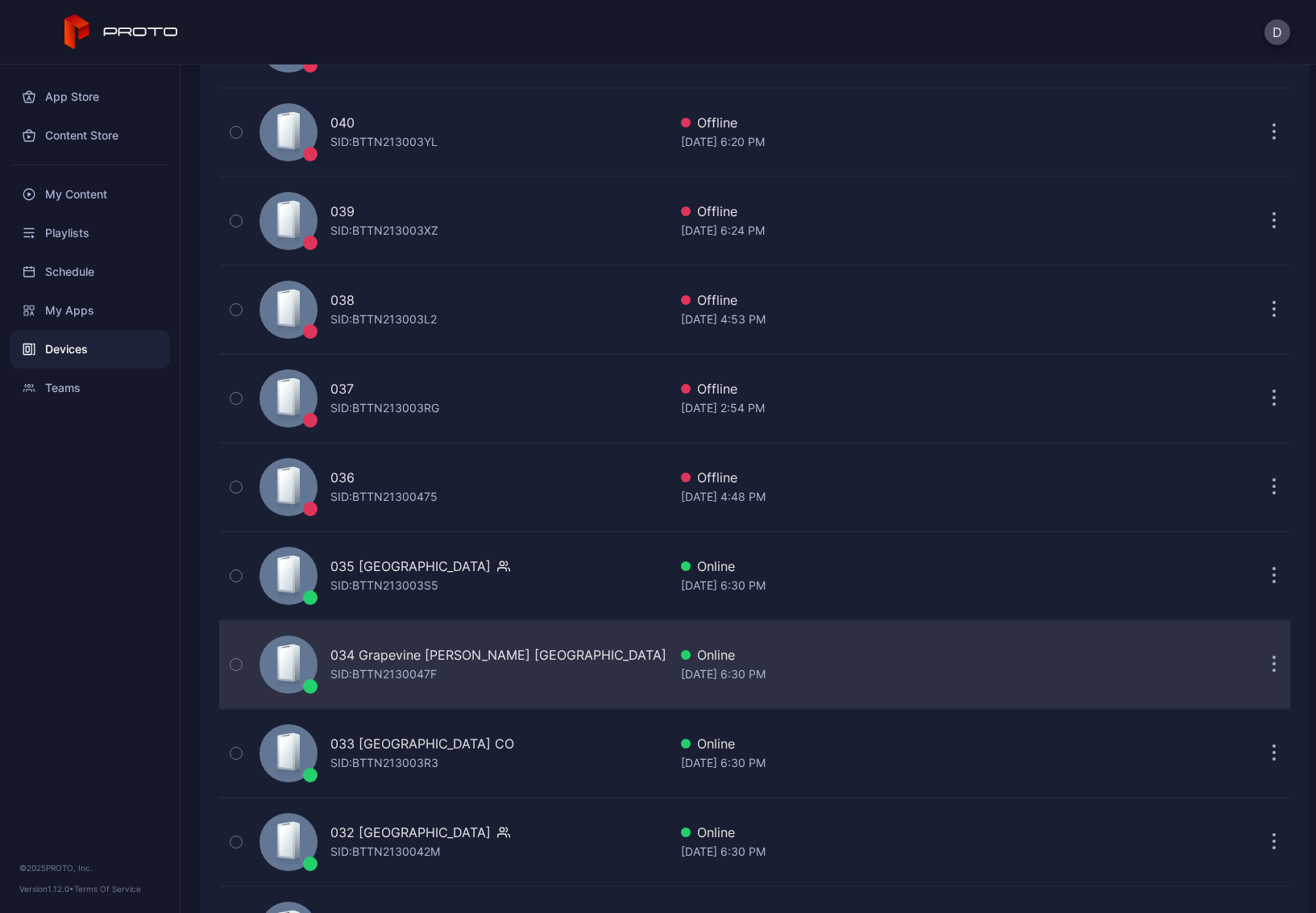
click at [537, 662] on div "034 Grapevine Mills TX SID: BTTN2130047F" at bounding box center [461, 664] width 415 height 81
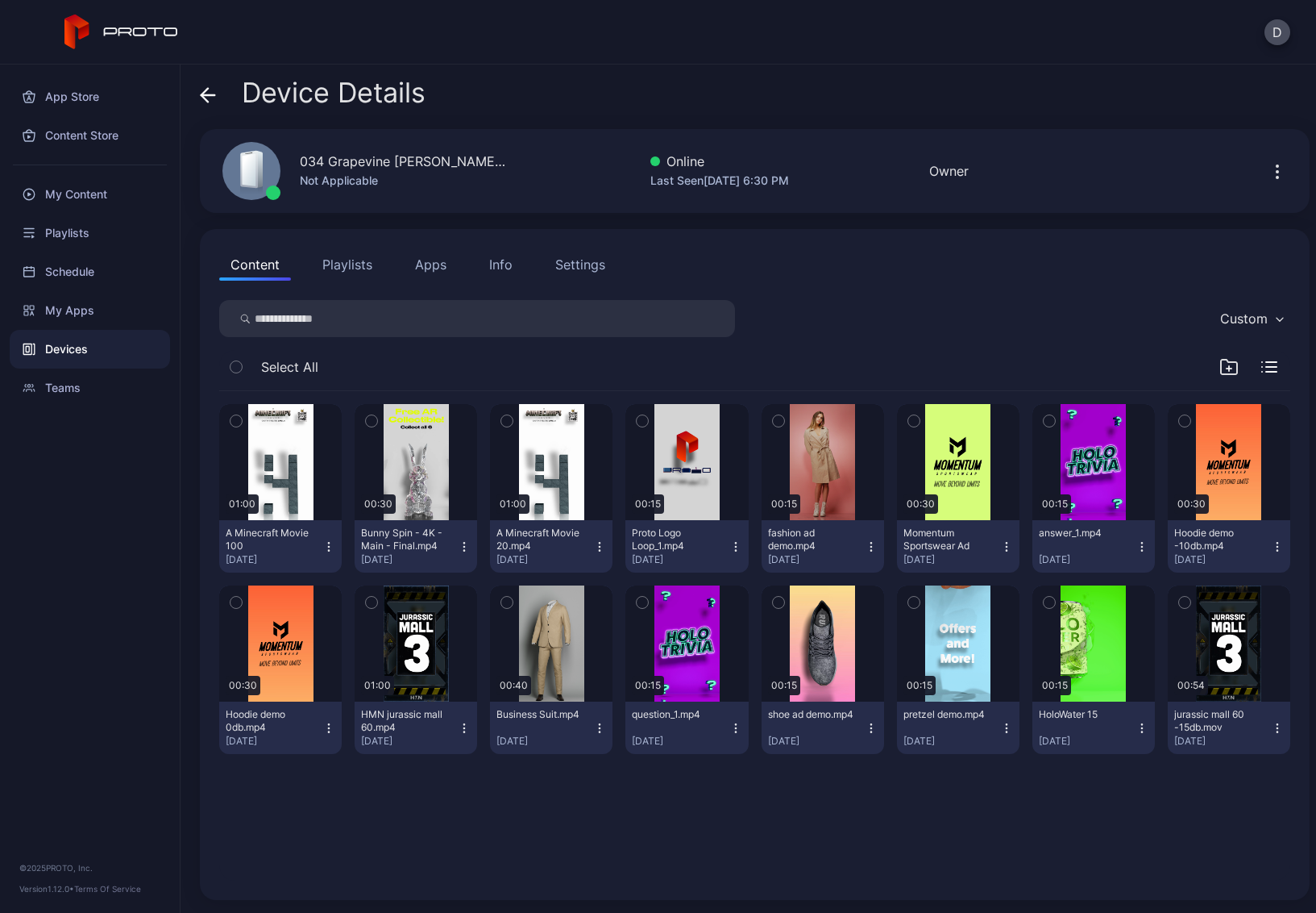
click at [352, 260] on button "Playlists" at bounding box center [347, 264] width 73 height 32
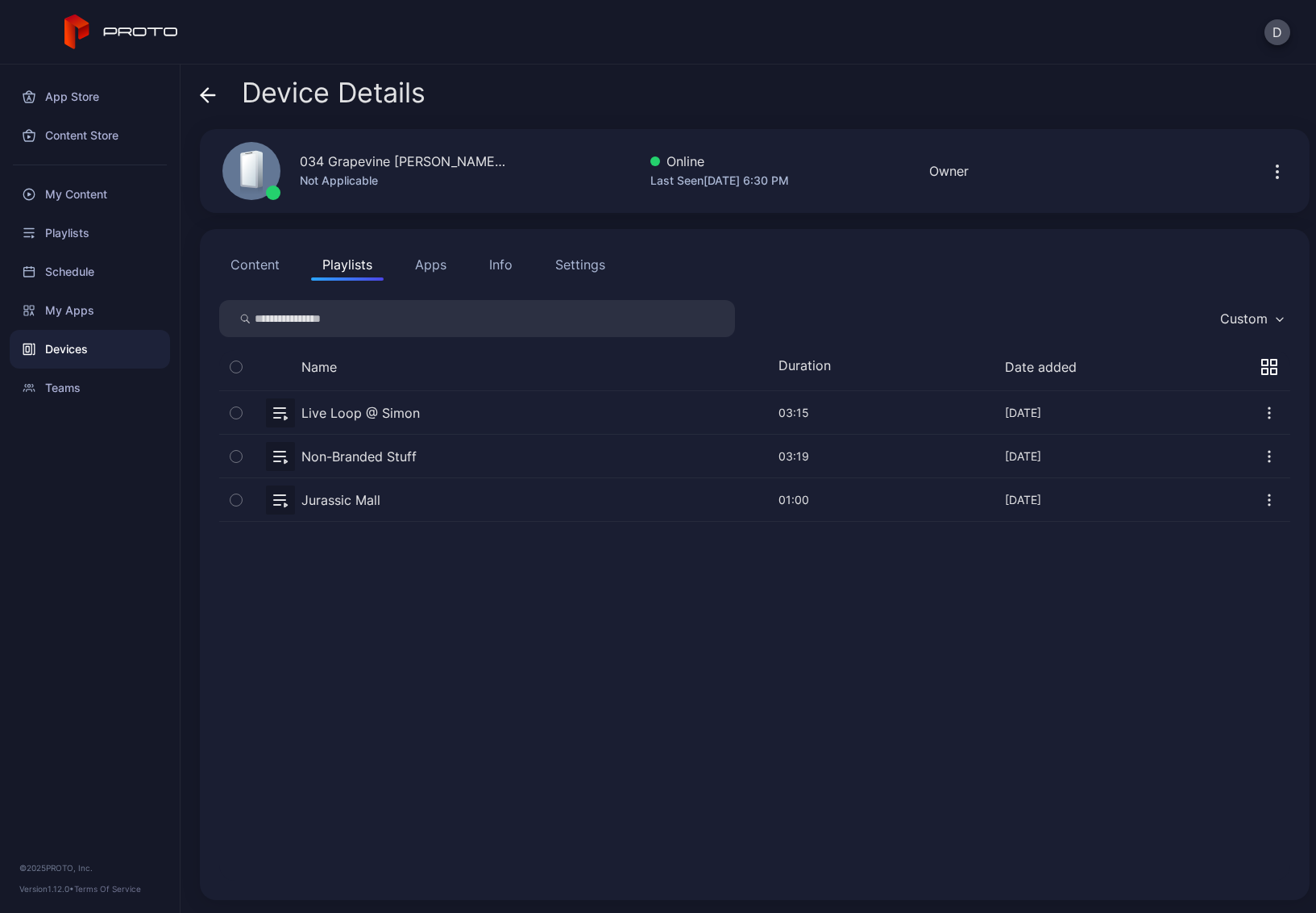
click at [461, 456] on button "button" at bounding box center [754, 456] width 1072 height 43
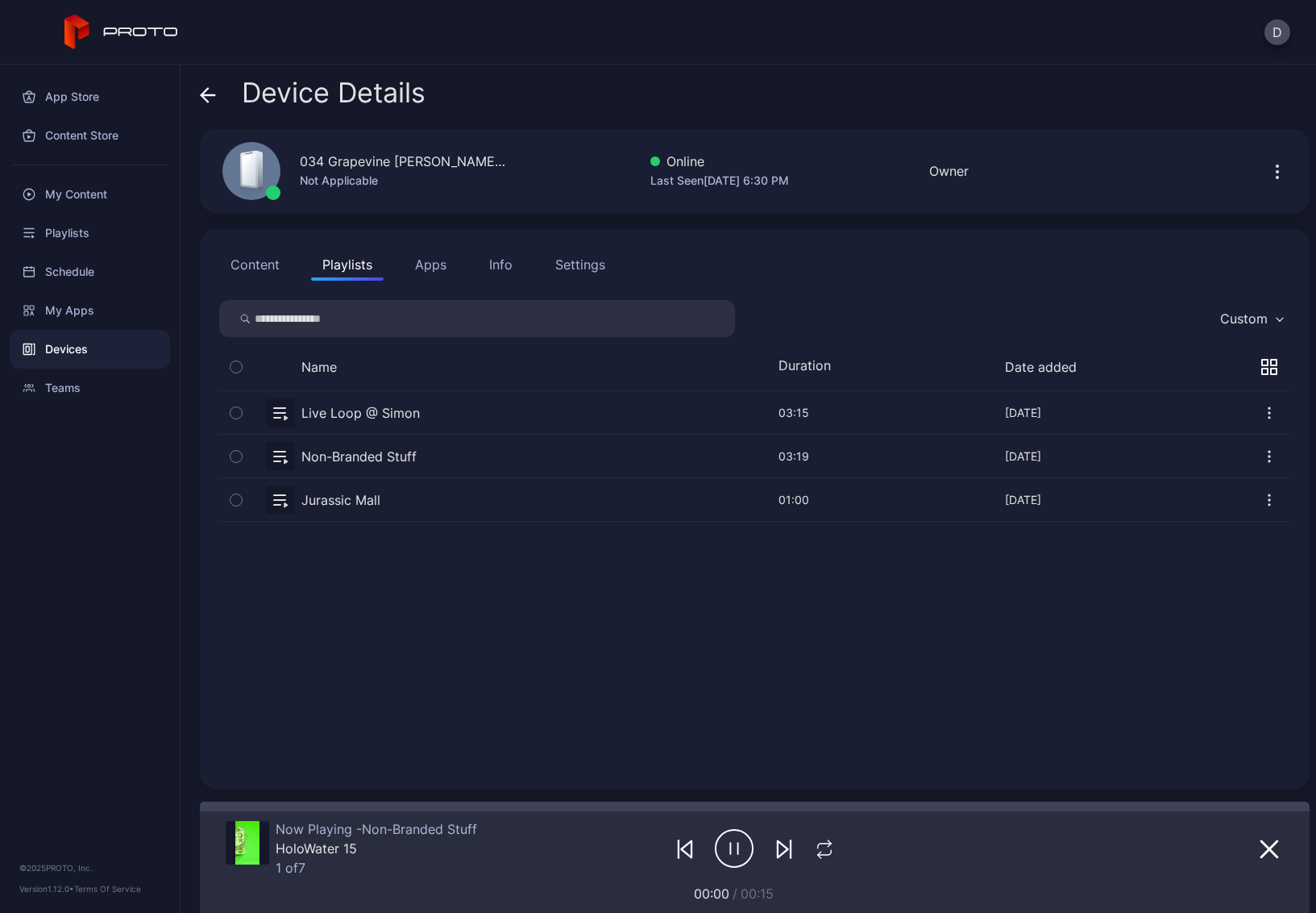
click at [209, 90] on icon at bounding box center [208, 95] width 16 height 16
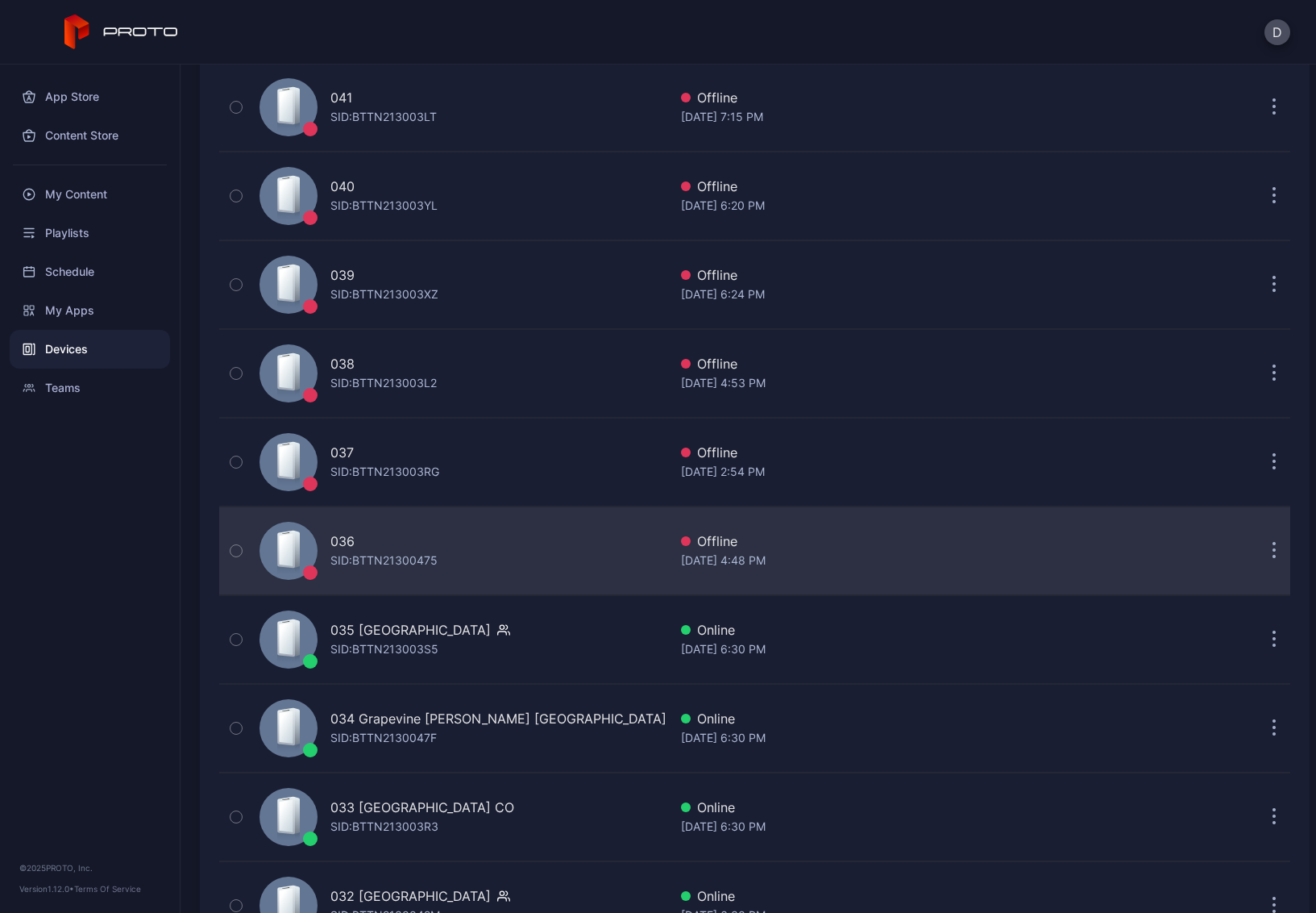
scroll to position [1073, 0]
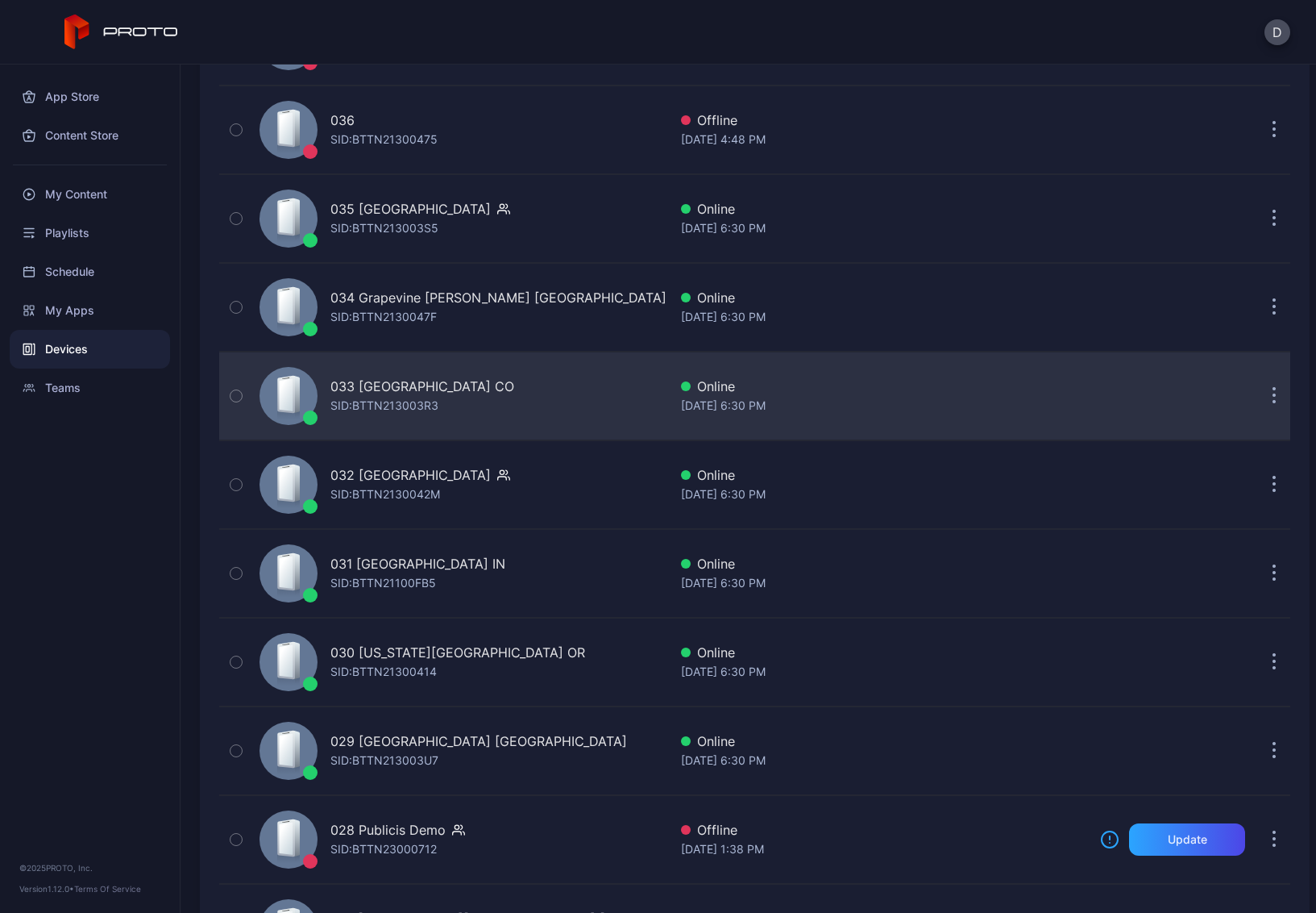
click at [515, 401] on div "033 FlatIron Crossing CO SID: BTTN213003R3" at bounding box center [461, 396] width 415 height 81
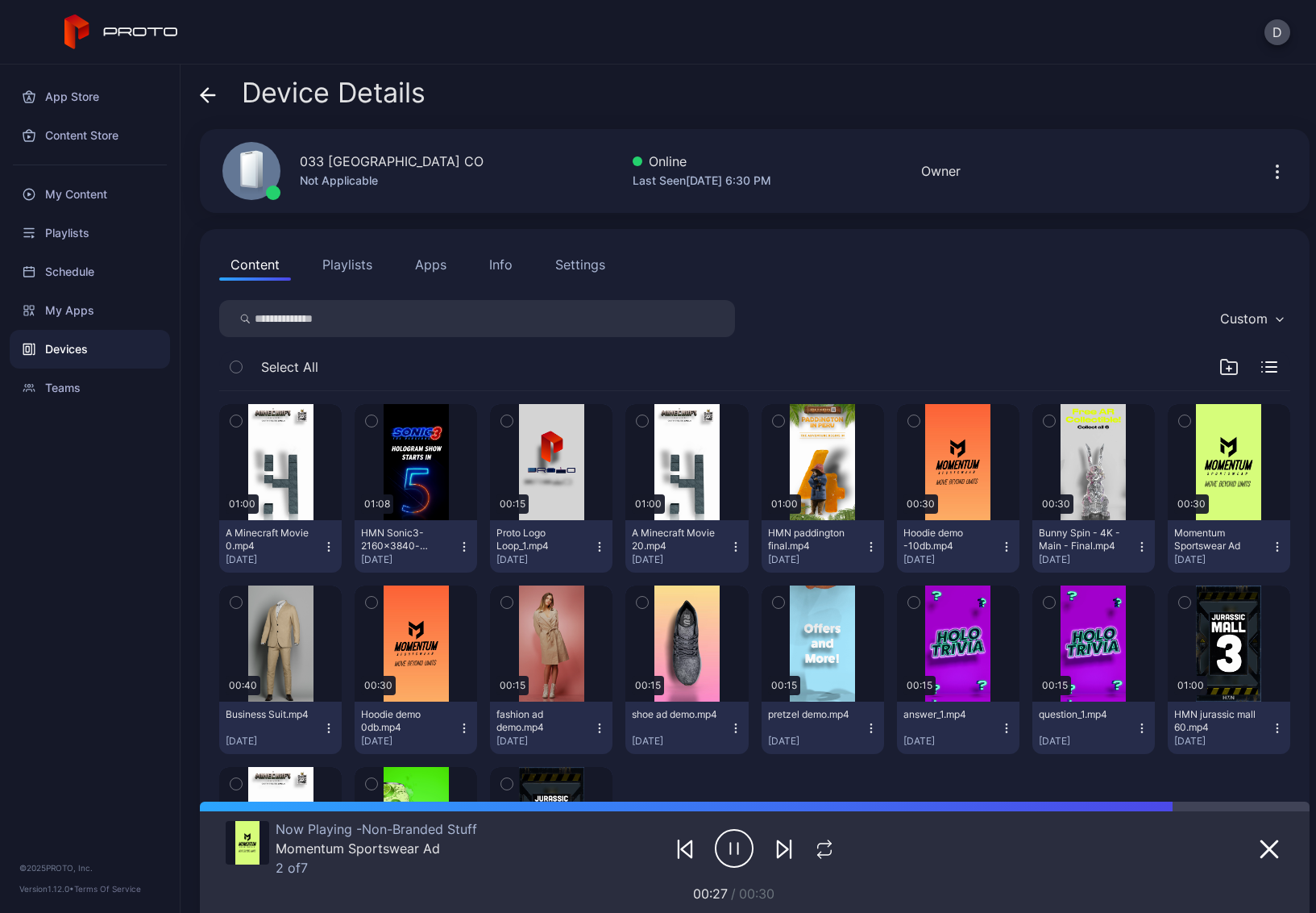
click at [209, 95] on icon at bounding box center [209, 95] width 14 height 0
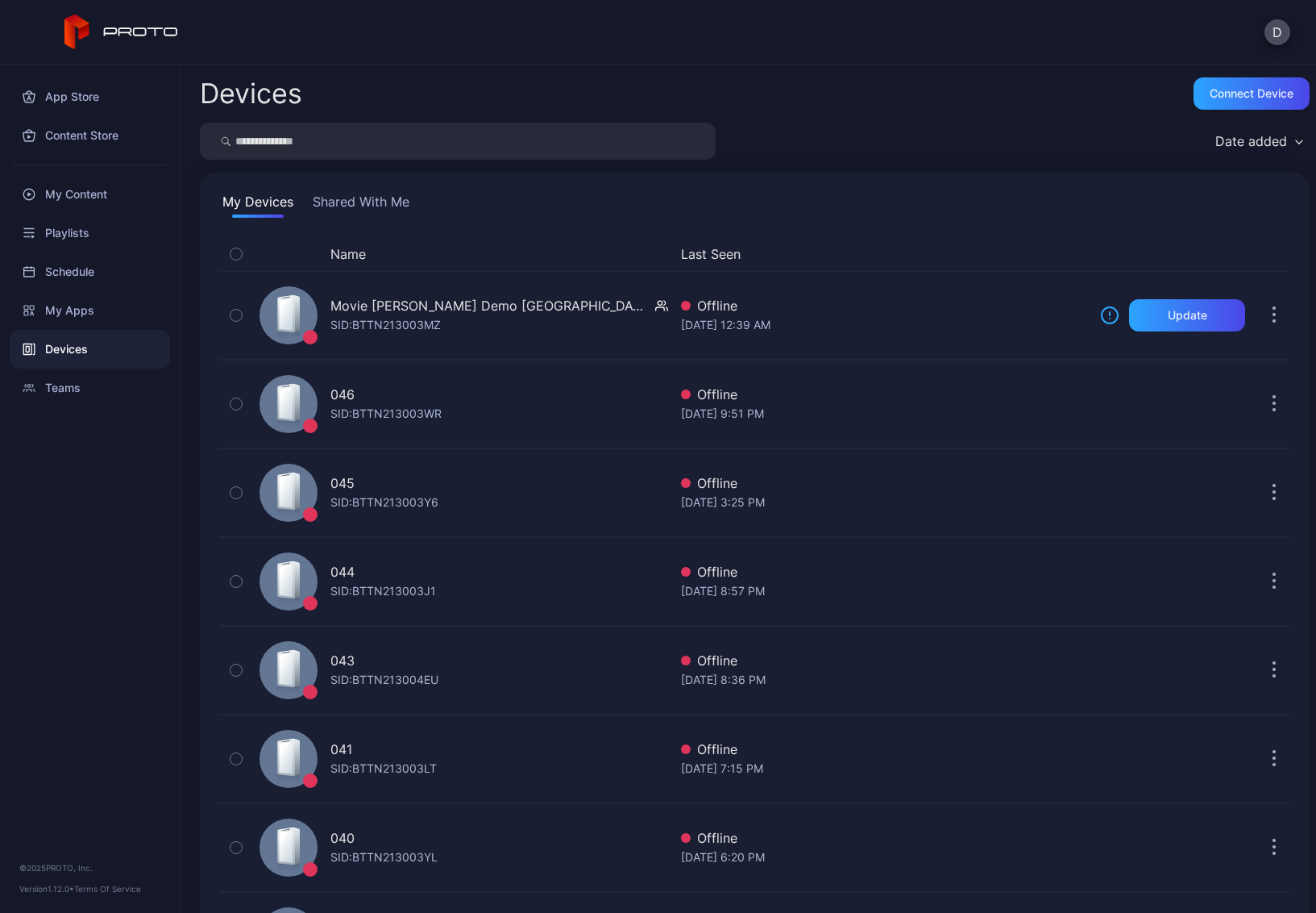
scroll to position [1073, 0]
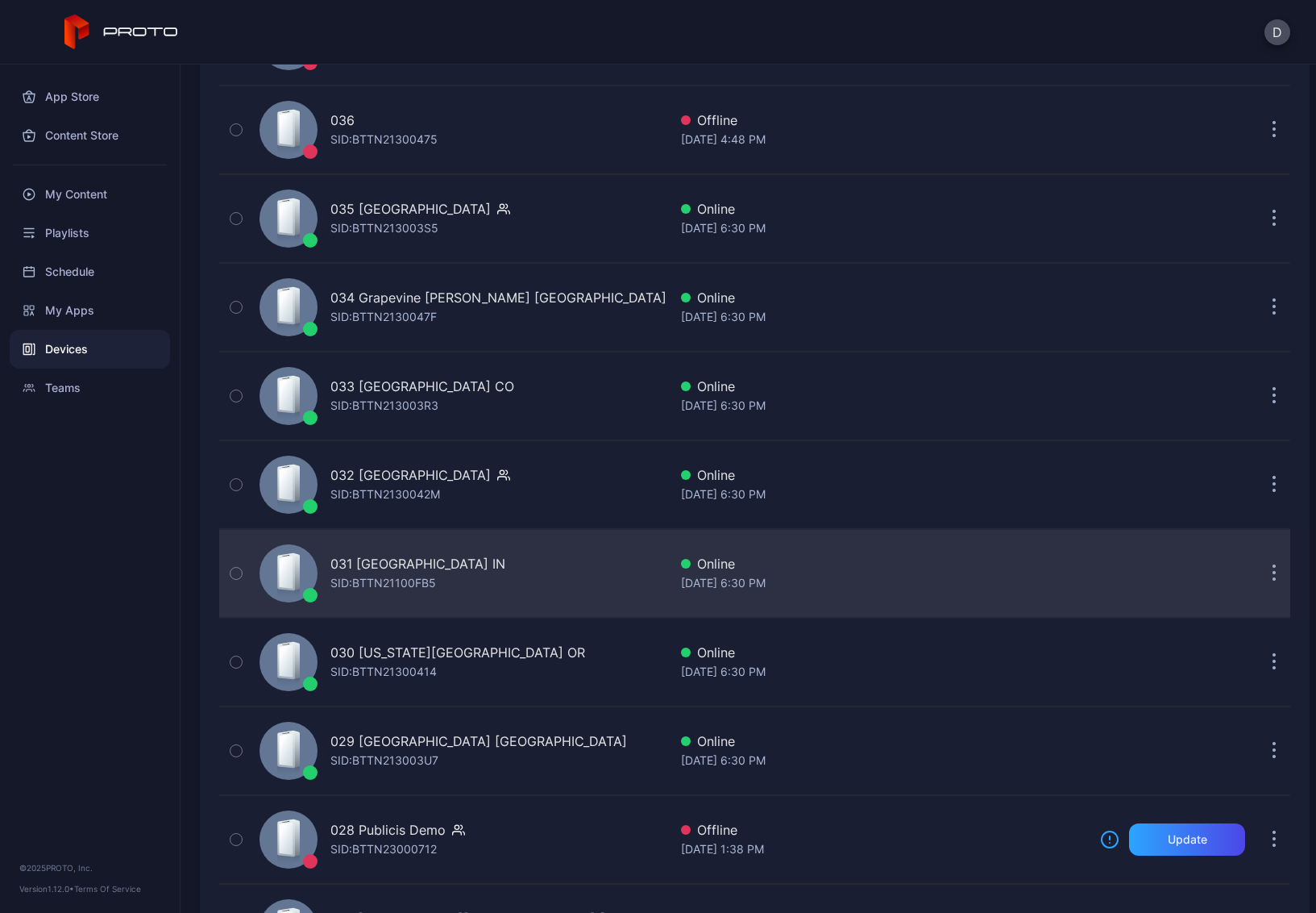
click at [541, 600] on div "031 [GEOGRAPHIC_DATA] IN SID: BTTN21100FB5" at bounding box center [461, 572] width 415 height 81
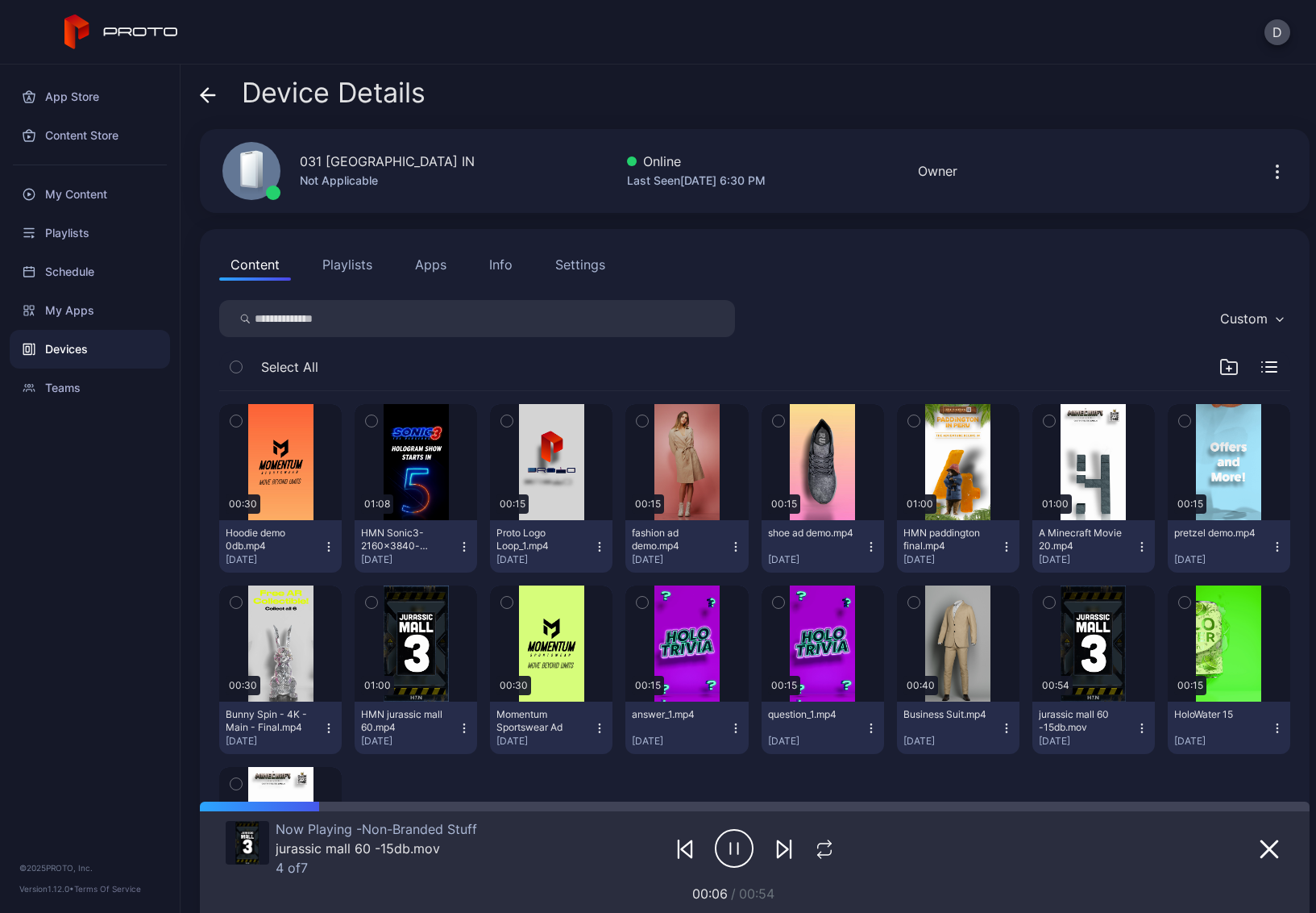
click at [203, 92] on icon at bounding box center [205, 95] width 7 height 14
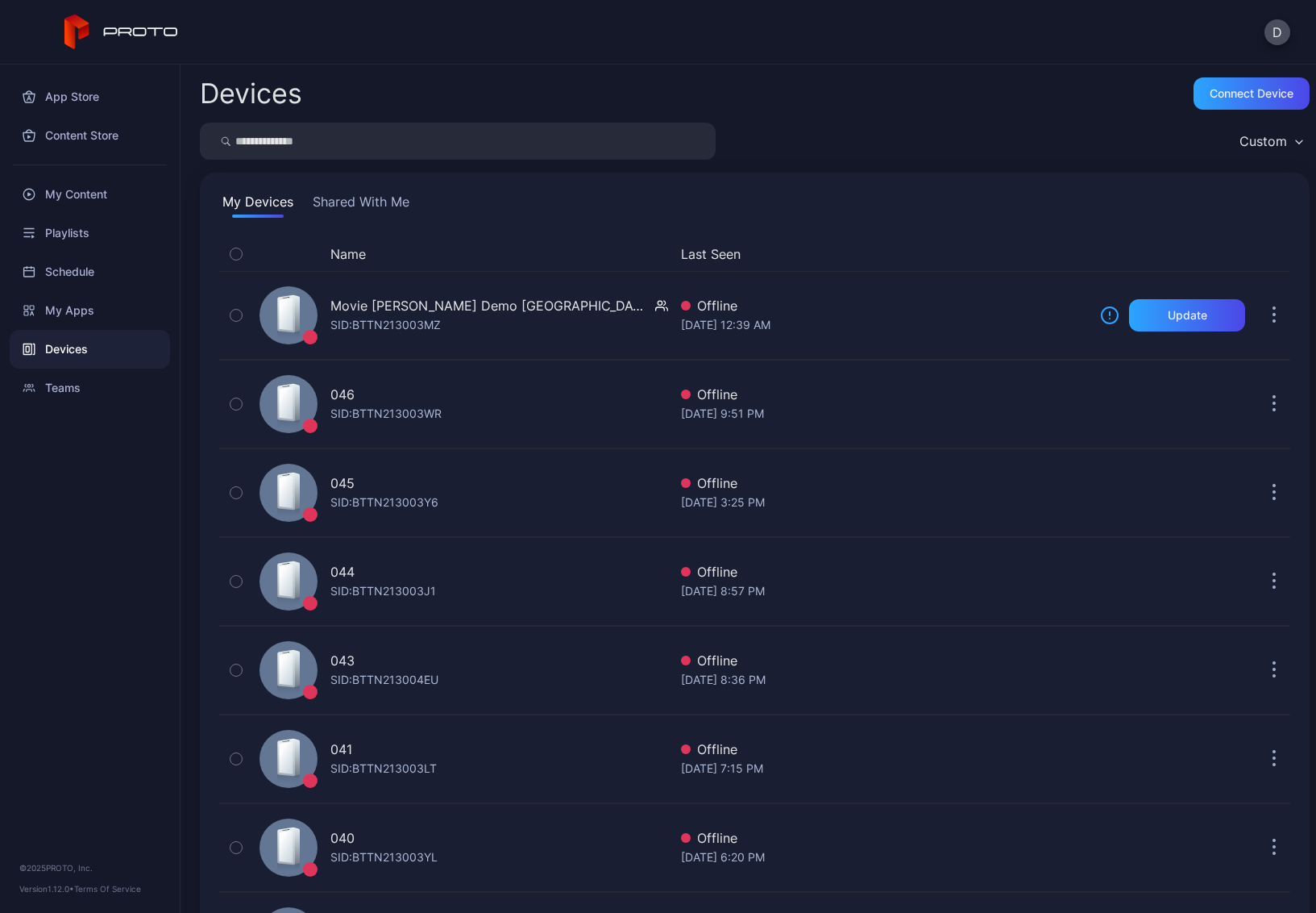
scroll to position [1073, 0]
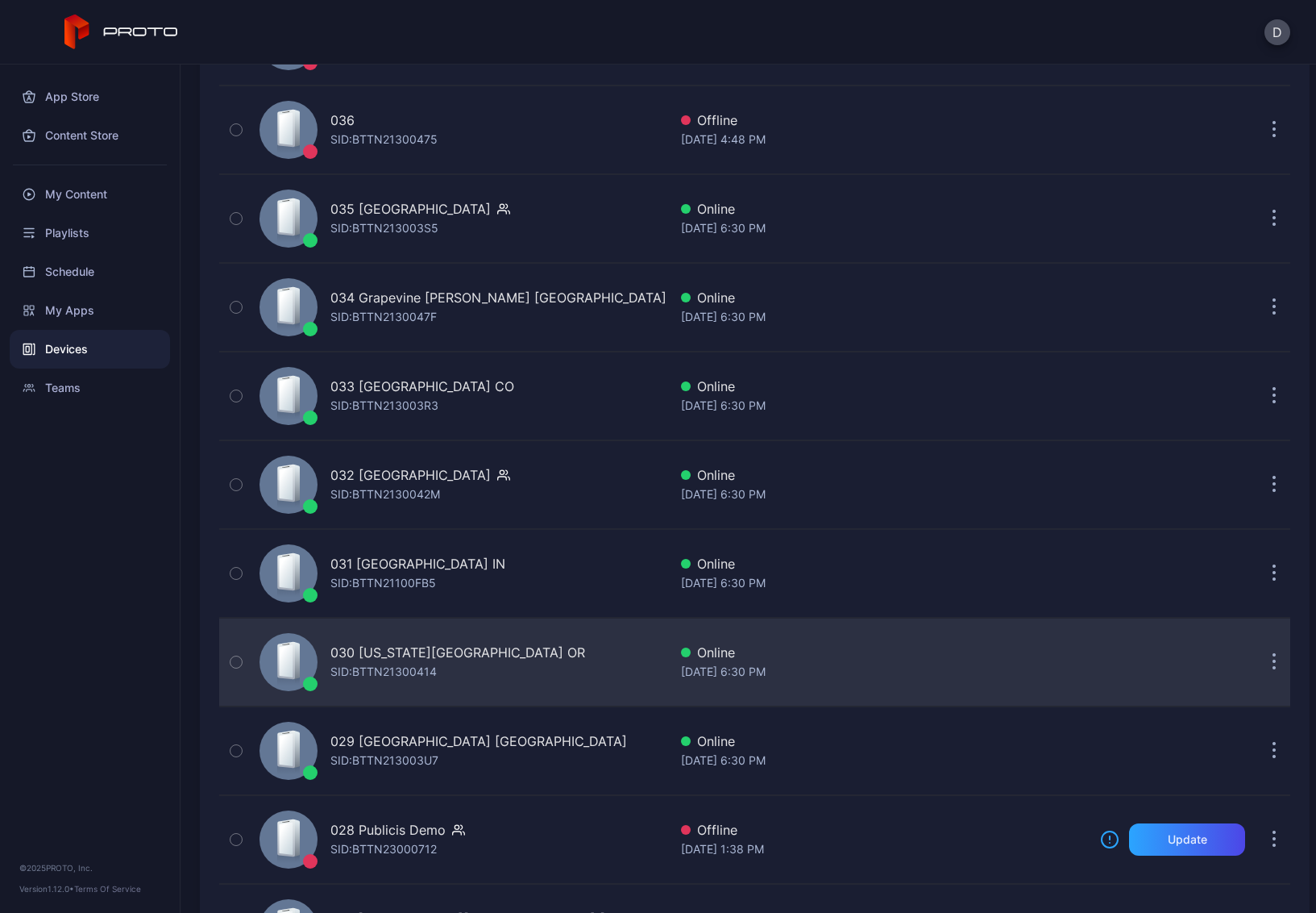
click at [546, 667] on div "030 [US_STATE][GEOGRAPHIC_DATA] OR SID: BTTN21300414" at bounding box center [461, 662] width 415 height 81
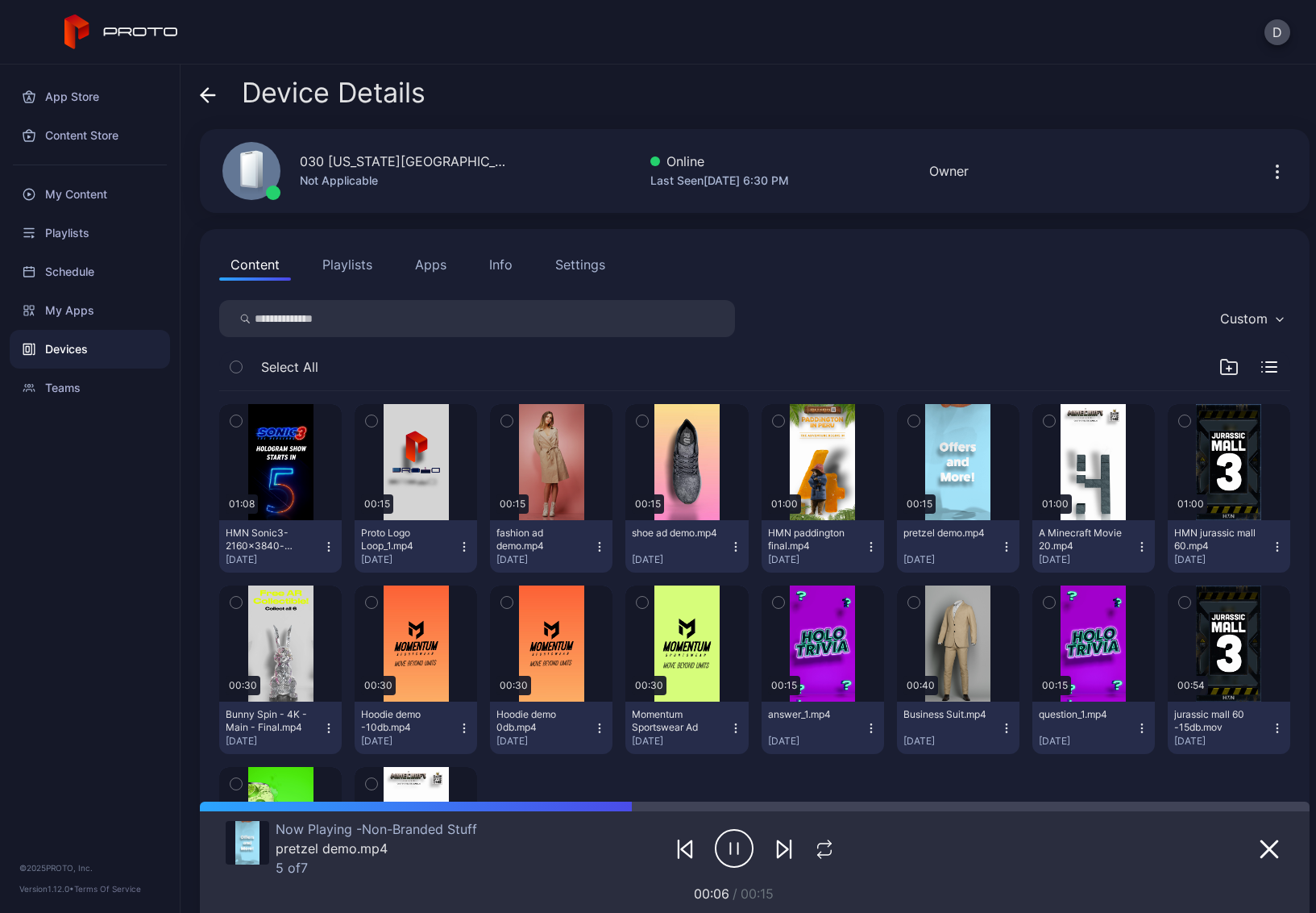
click at [211, 91] on icon at bounding box center [208, 95] width 16 height 16
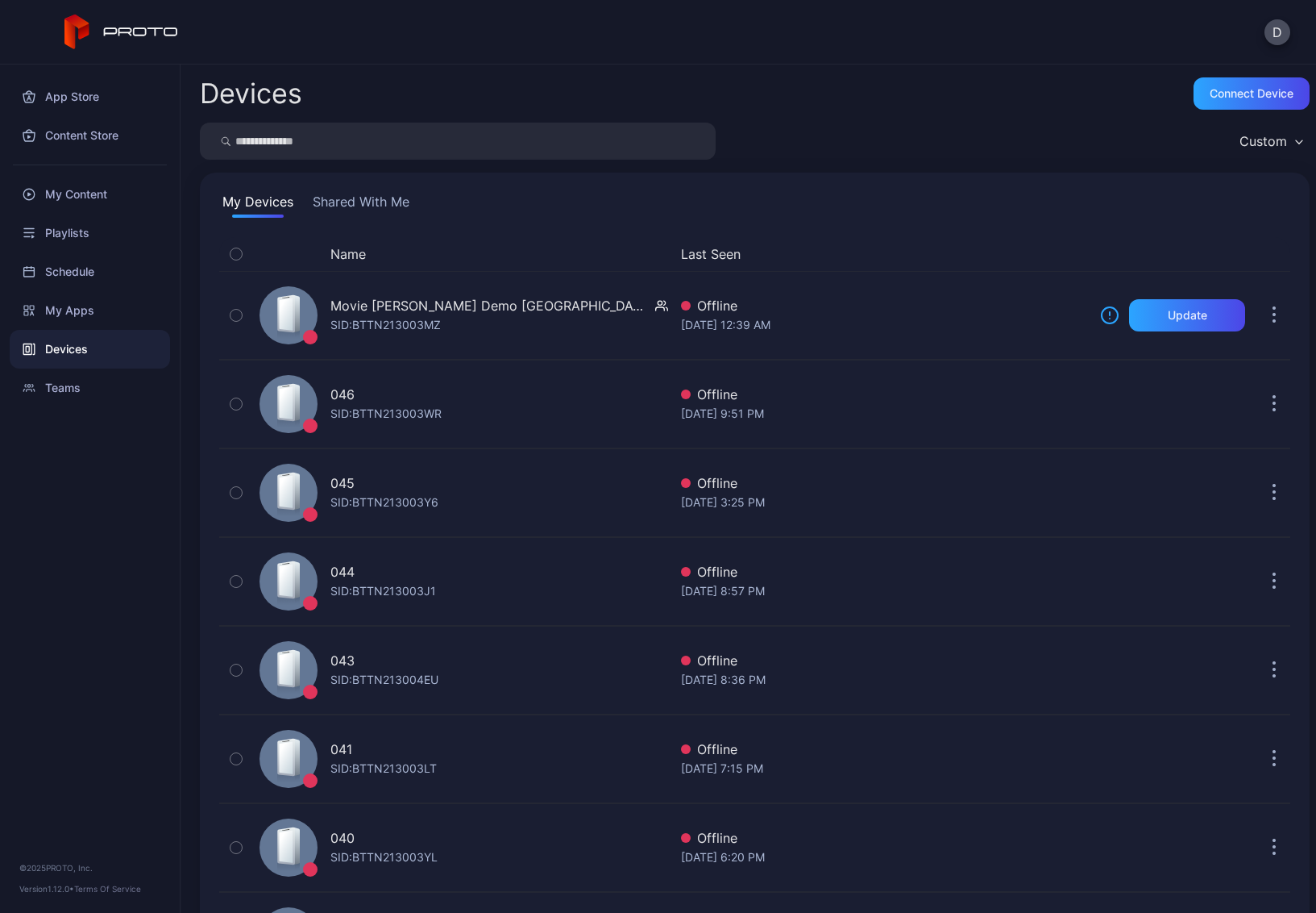
scroll to position [1073, 0]
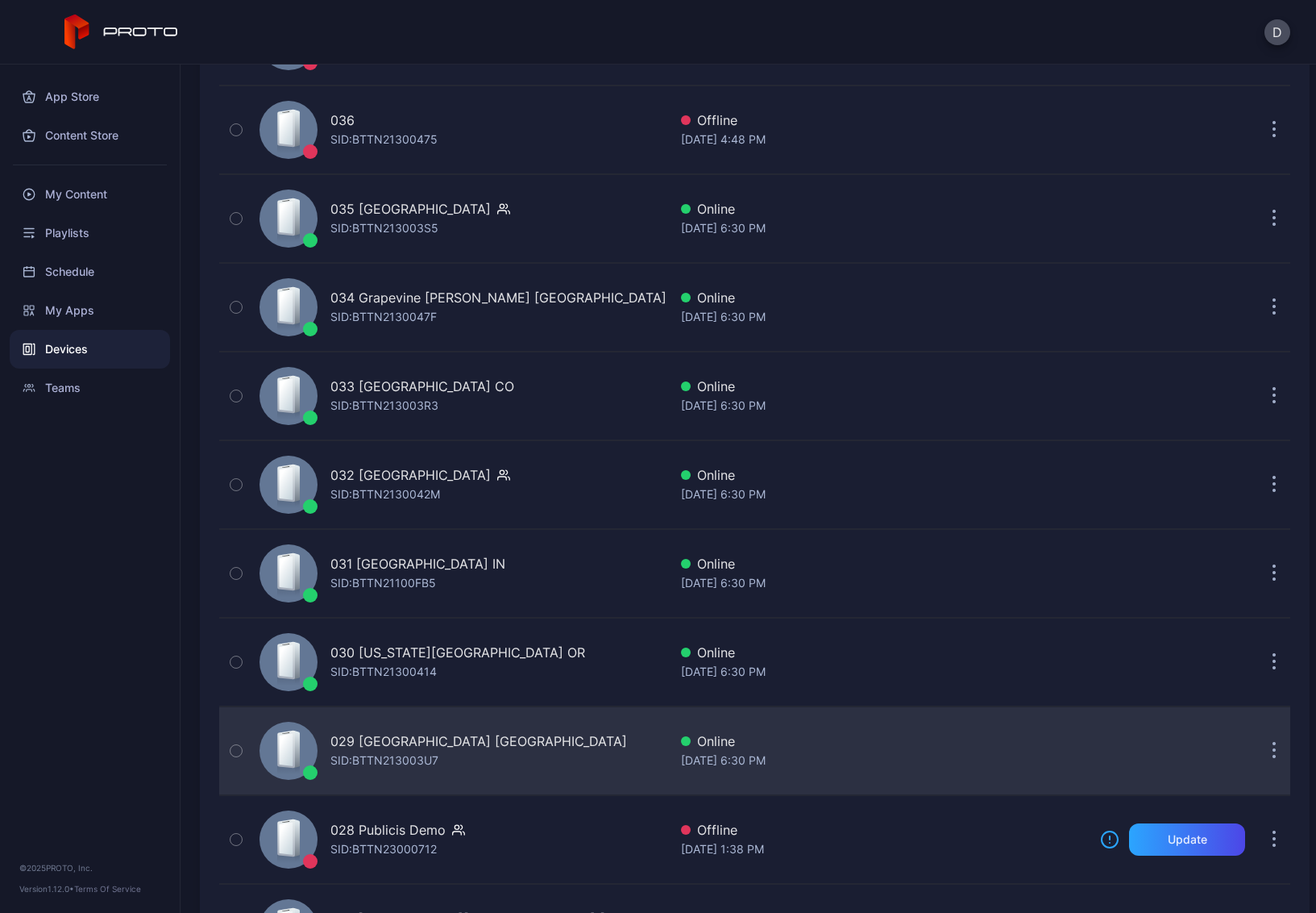
click at [541, 745] on div "029 [GEOGRAPHIC_DATA] [GEOGRAPHIC_DATA] SID: BTTN213003U7" at bounding box center [461, 750] width 415 height 81
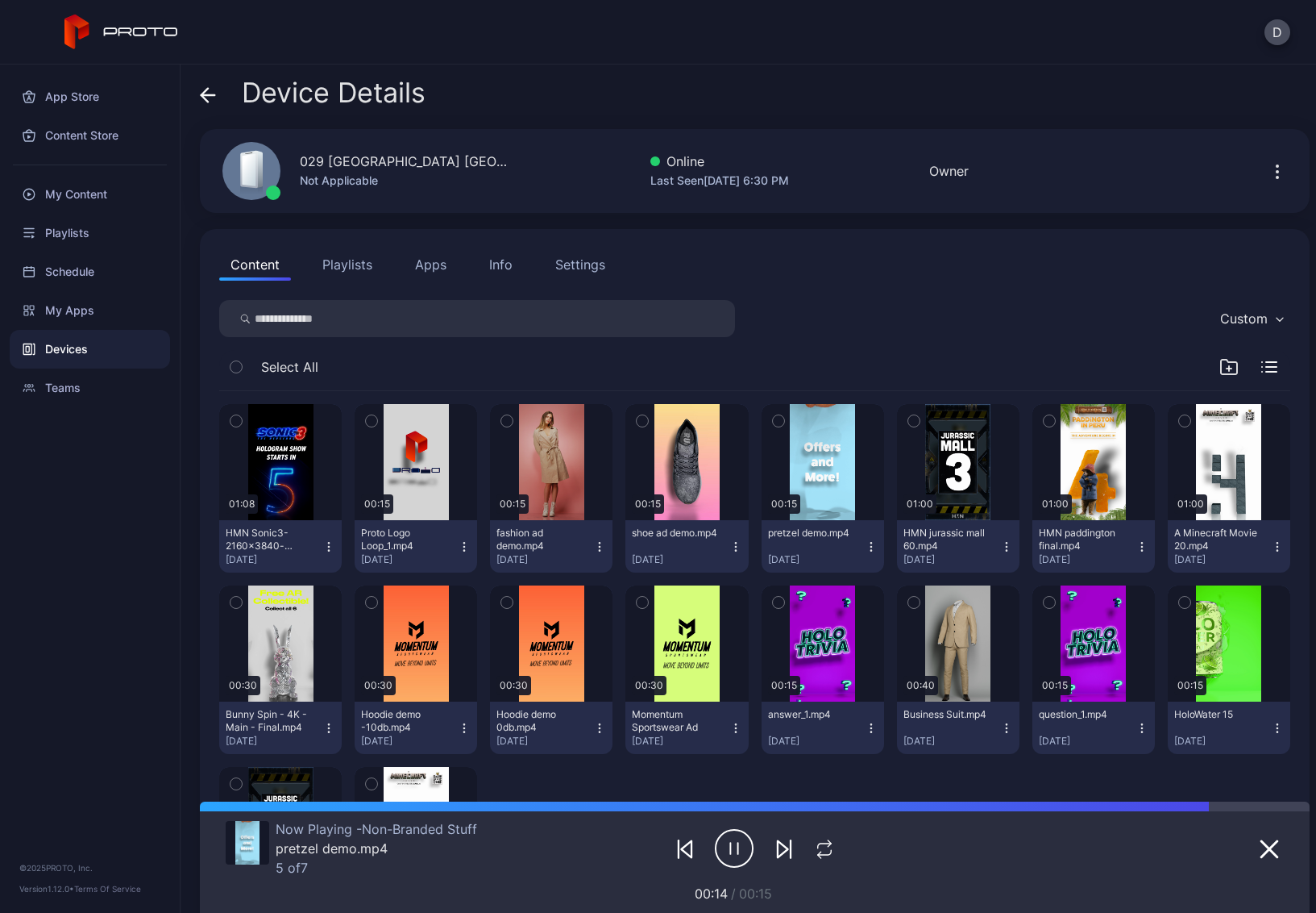
click at [211, 89] on icon at bounding box center [208, 95] width 16 height 16
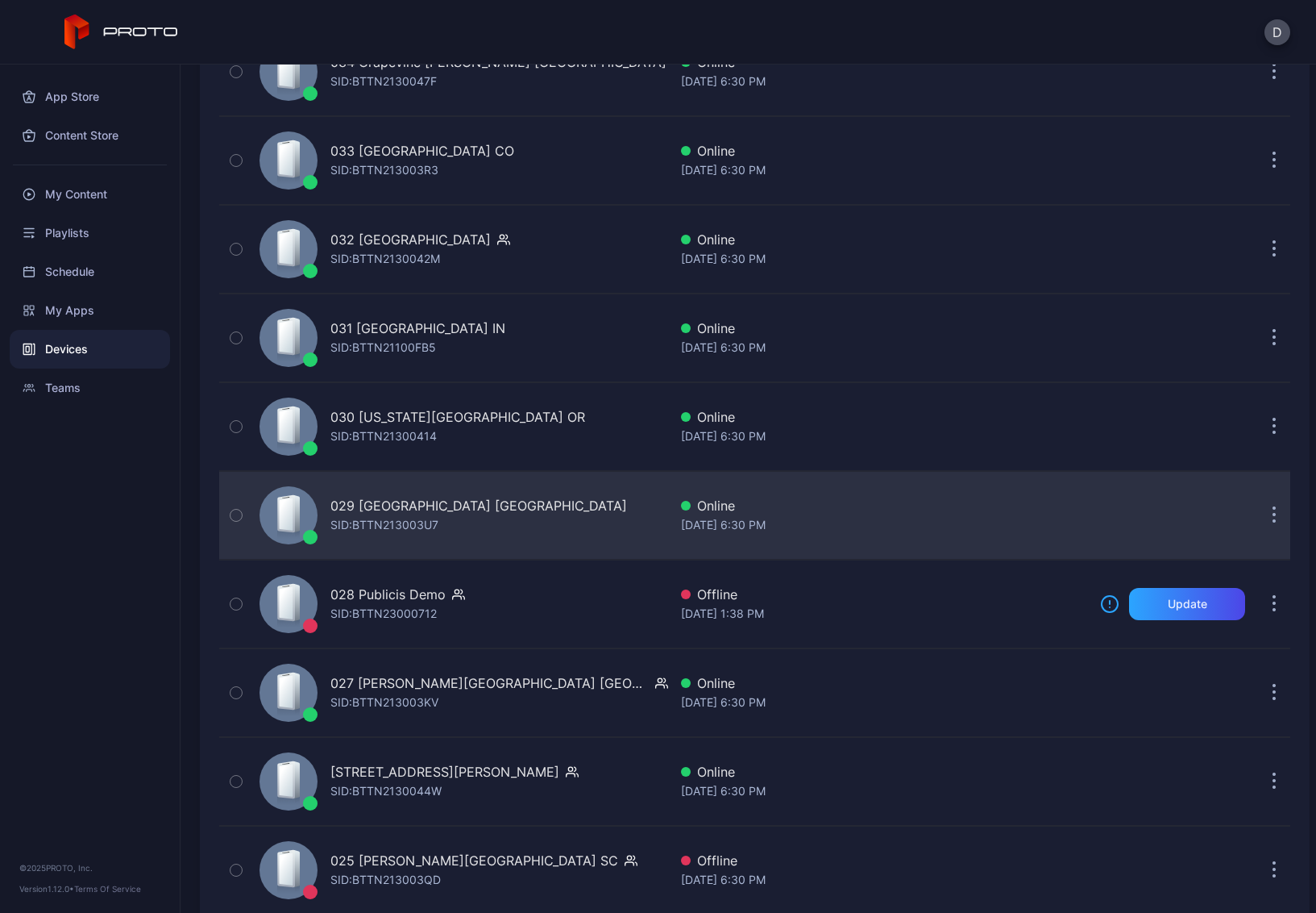
scroll to position [1401, 0]
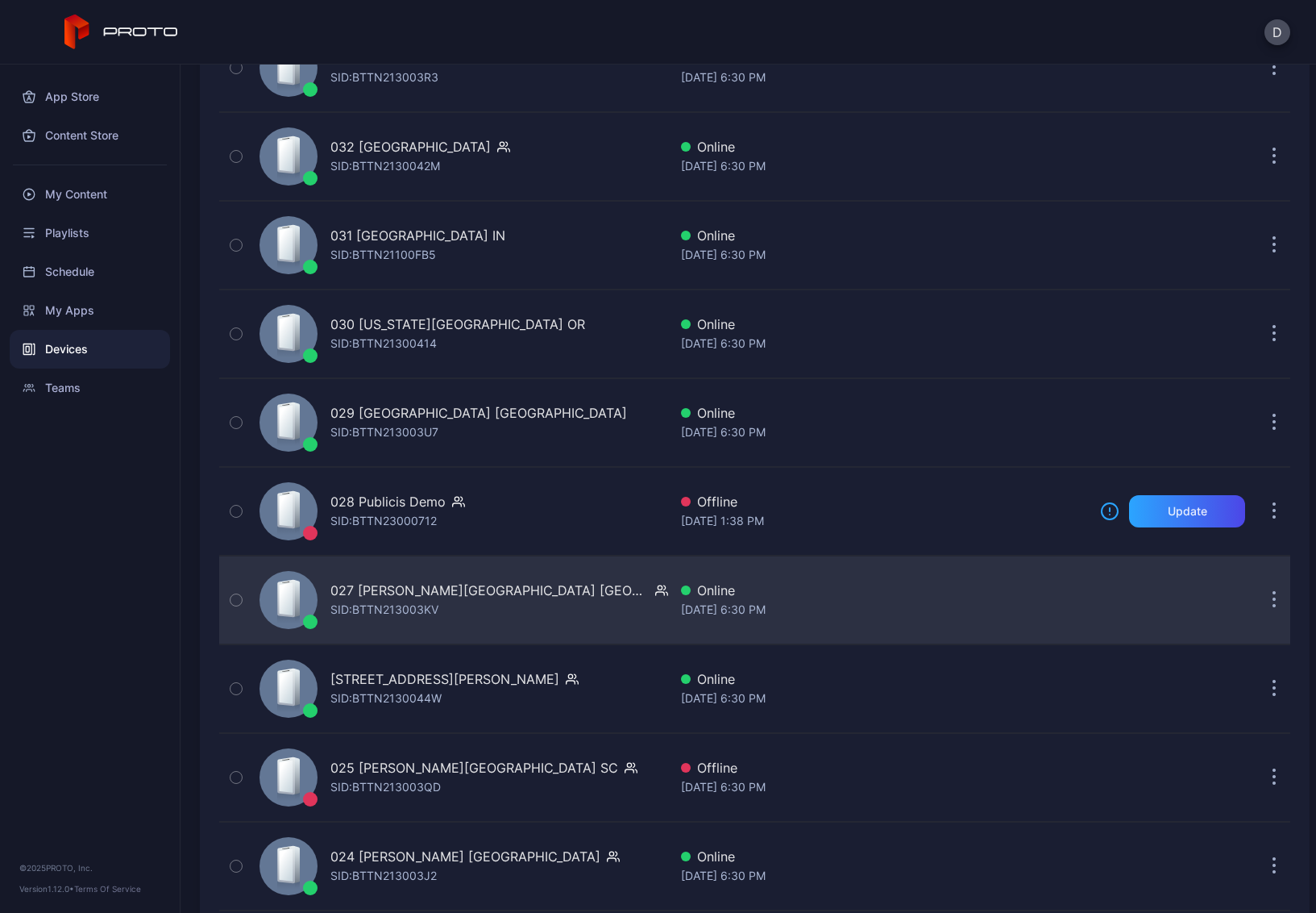
click at [568, 606] on div "027 [PERSON_NAME][GEOGRAPHIC_DATA] [GEOGRAPHIC_DATA] SID: BTTN213003KV" at bounding box center [461, 600] width 415 height 81
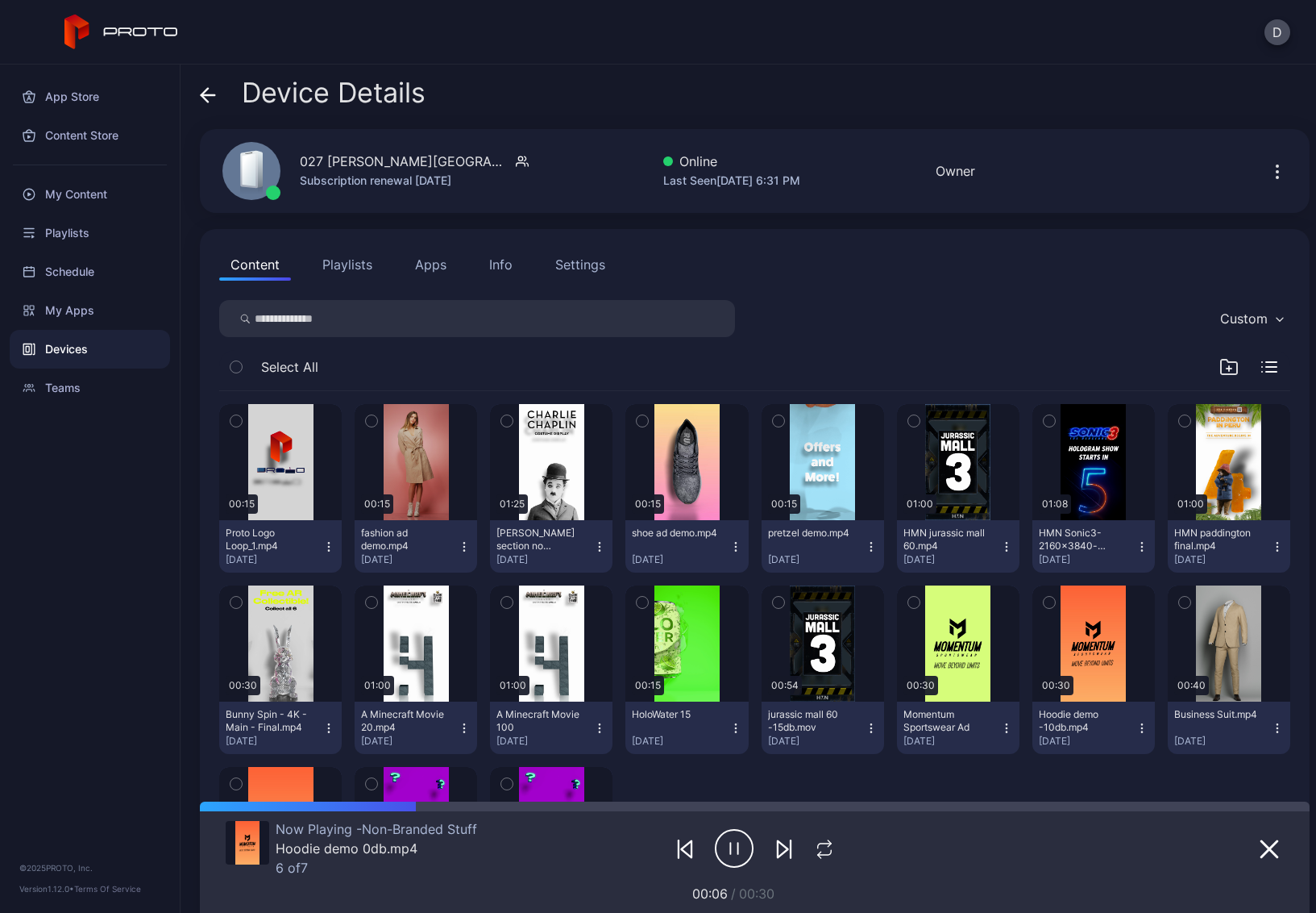
click at [203, 90] on icon at bounding box center [208, 95] width 16 height 16
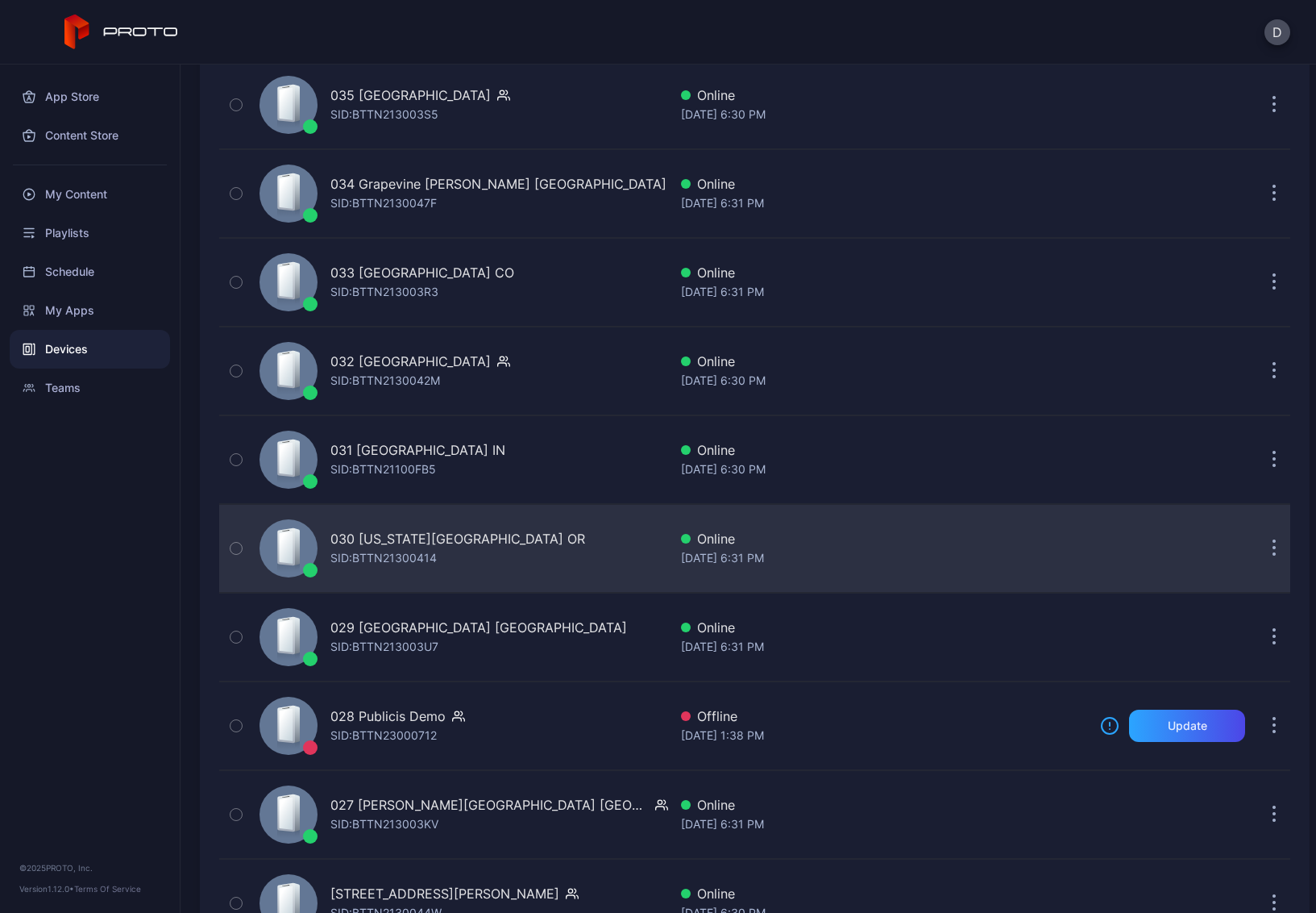
scroll to position [1325, 0]
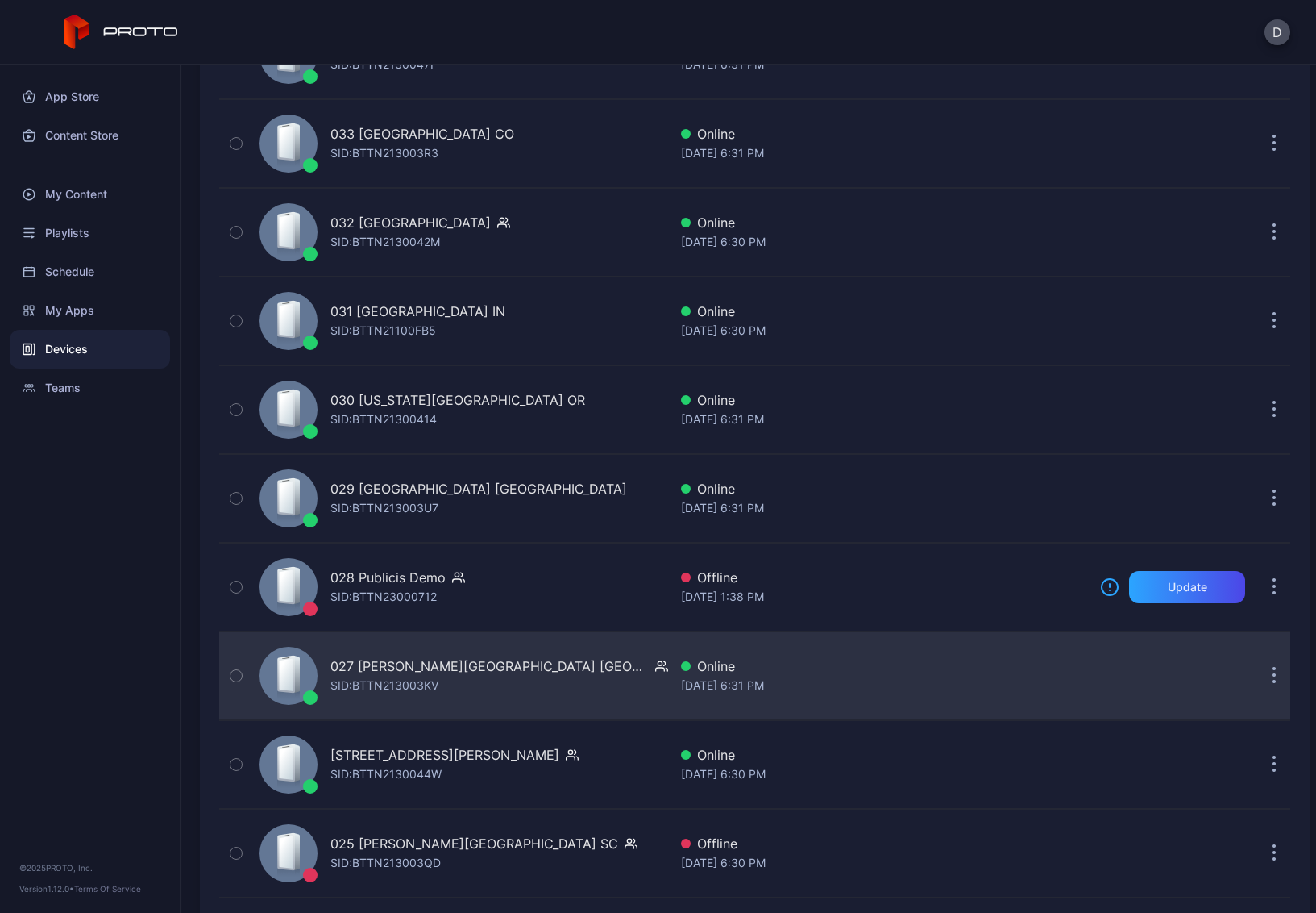
click at [535, 694] on div "027 [PERSON_NAME][GEOGRAPHIC_DATA] [GEOGRAPHIC_DATA] SID: BTTN213003KV" at bounding box center [461, 675] width 415 height 81
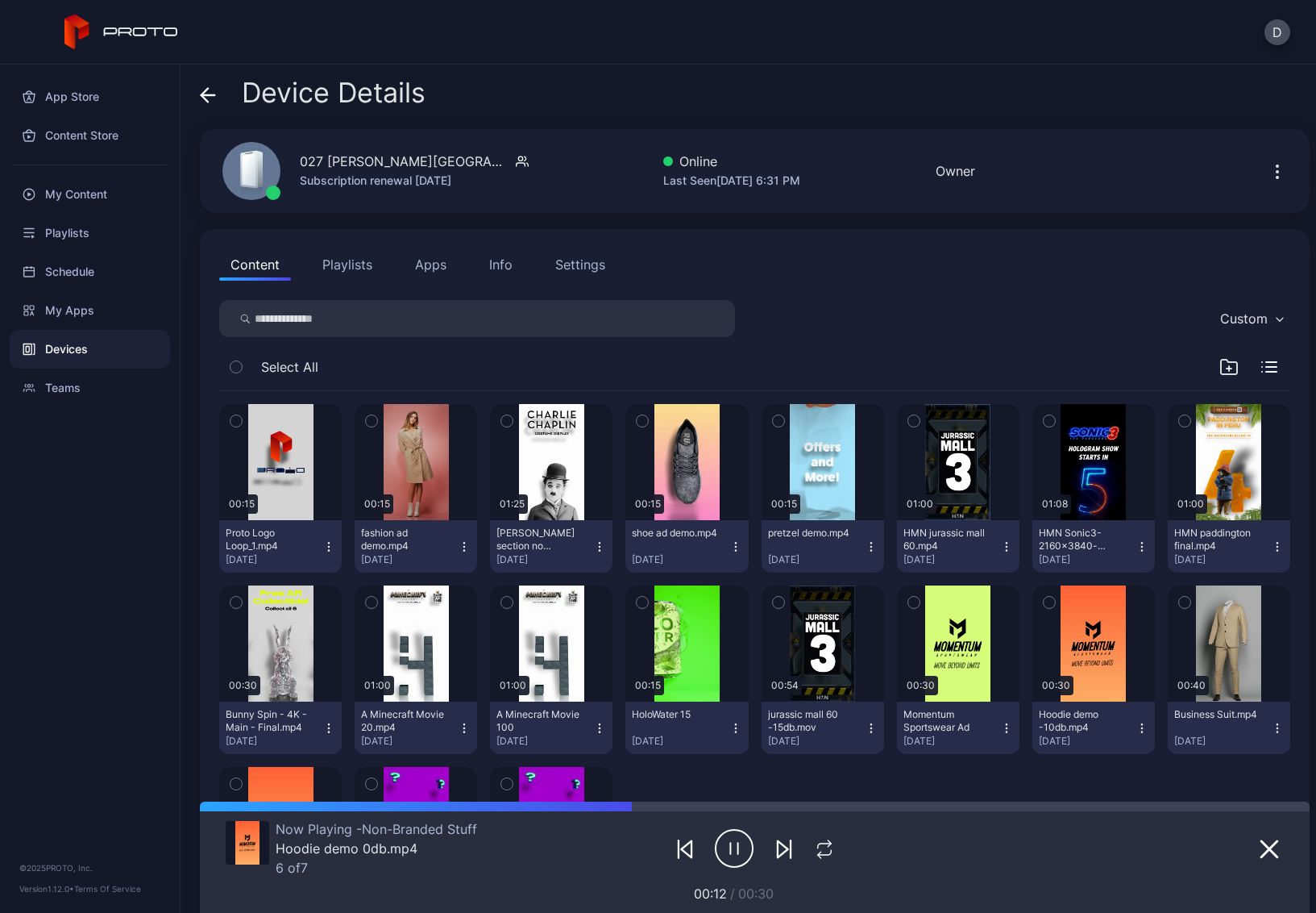
click at [203, 88] on icon at bounding box center [208, 95] width 16 height 16
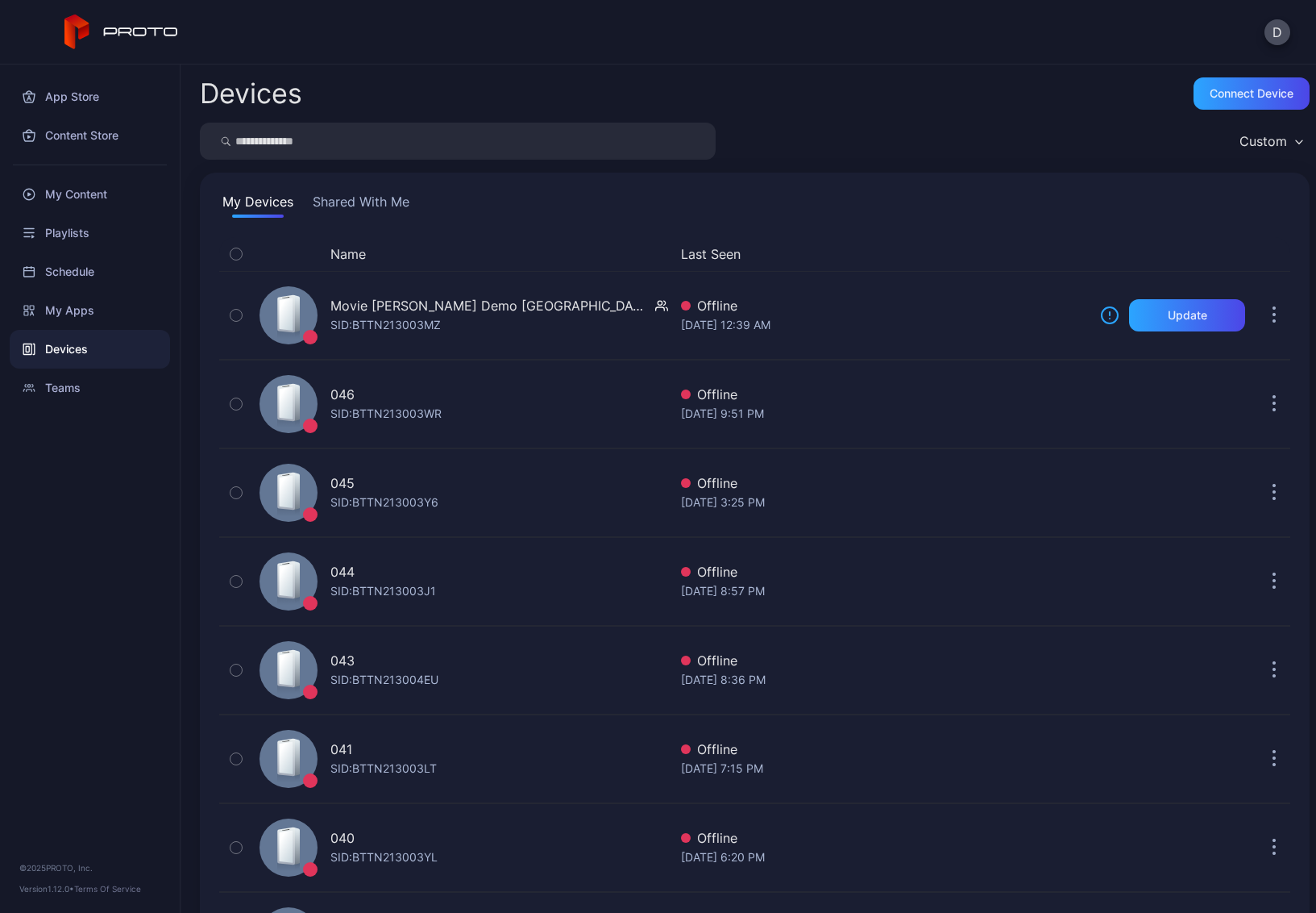
scroll to position [1325, 0]
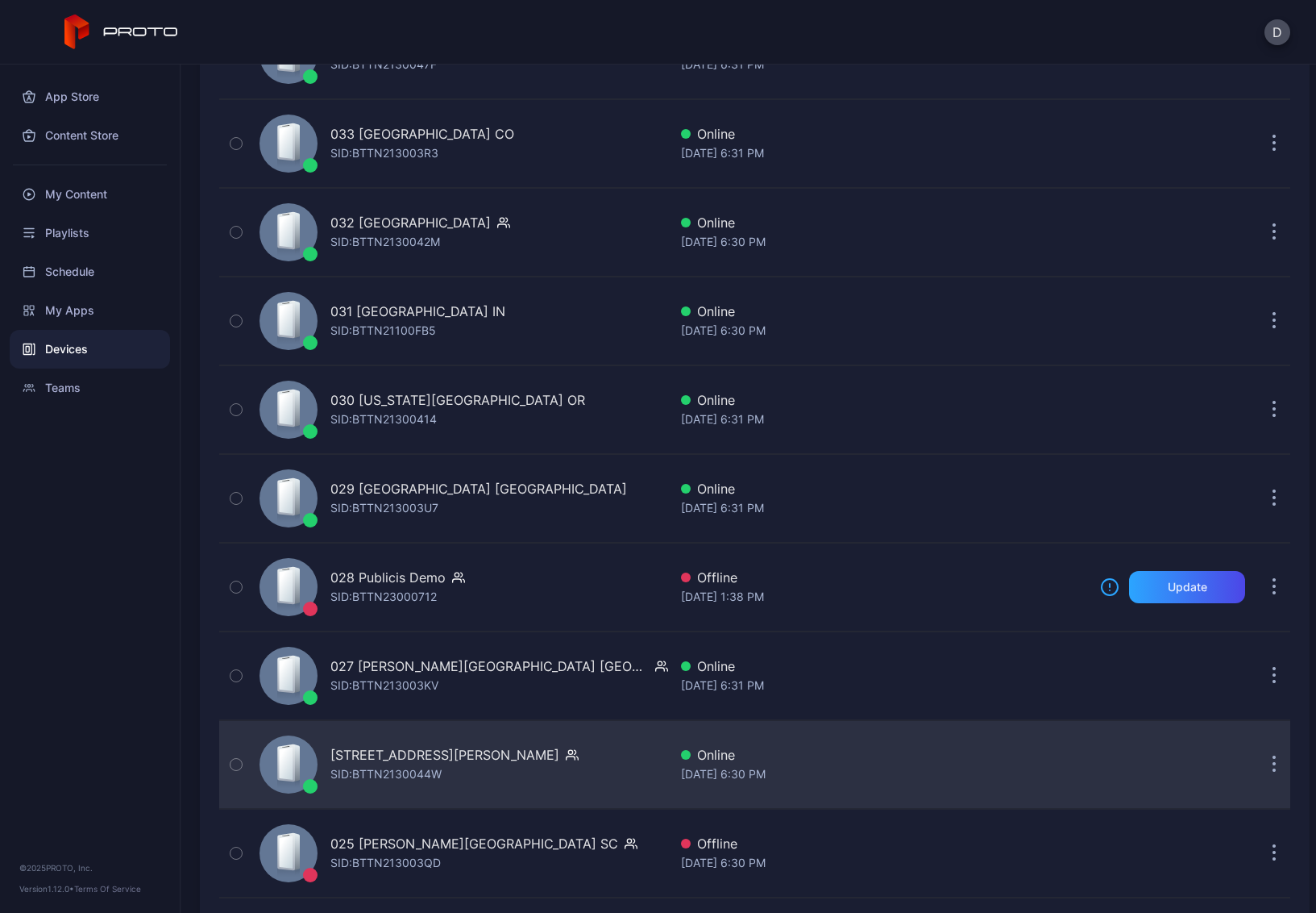
click at [545, 768] on div "[STREET_ADDRESS][PERSON_NAME] SID: BTTN2130044W" at bounding box center [461, 764] width 415 height 81
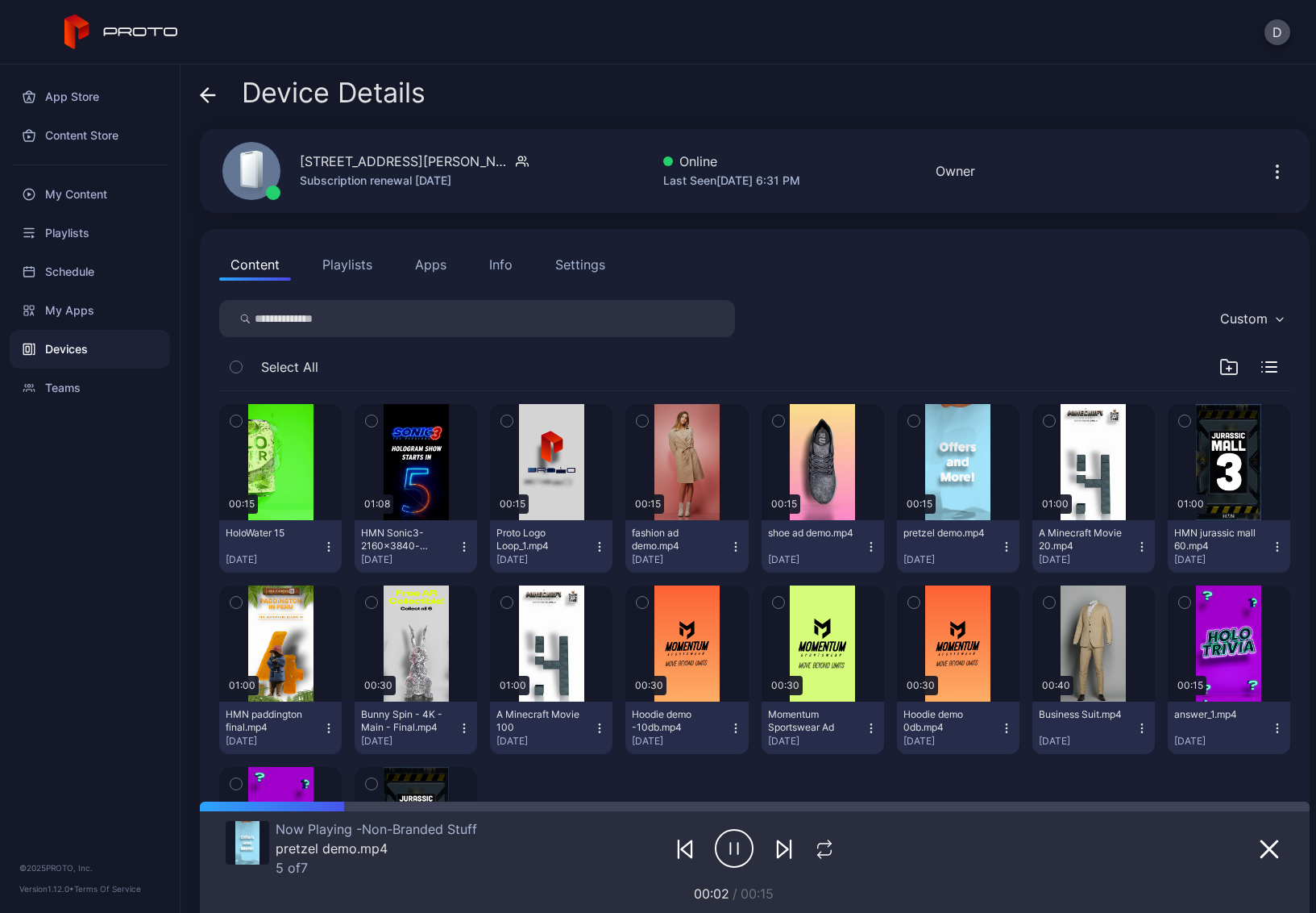
click at [1268, 169] on icon "button" at bounding box center [1278, 172] width 19 height 19
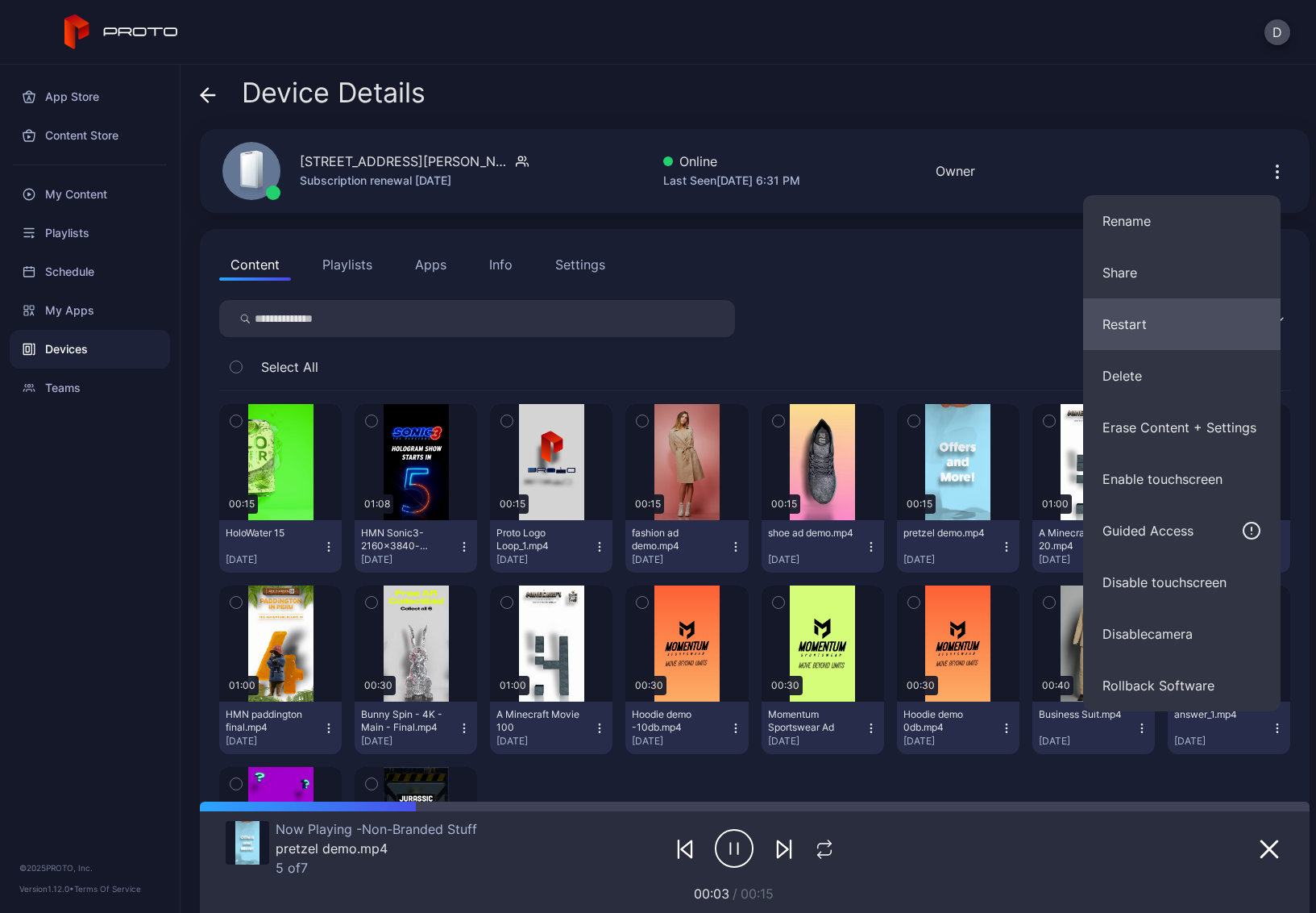
click at [1178, 329] on button "Restart" at bounding box center [1182, 324] width 198 height 51
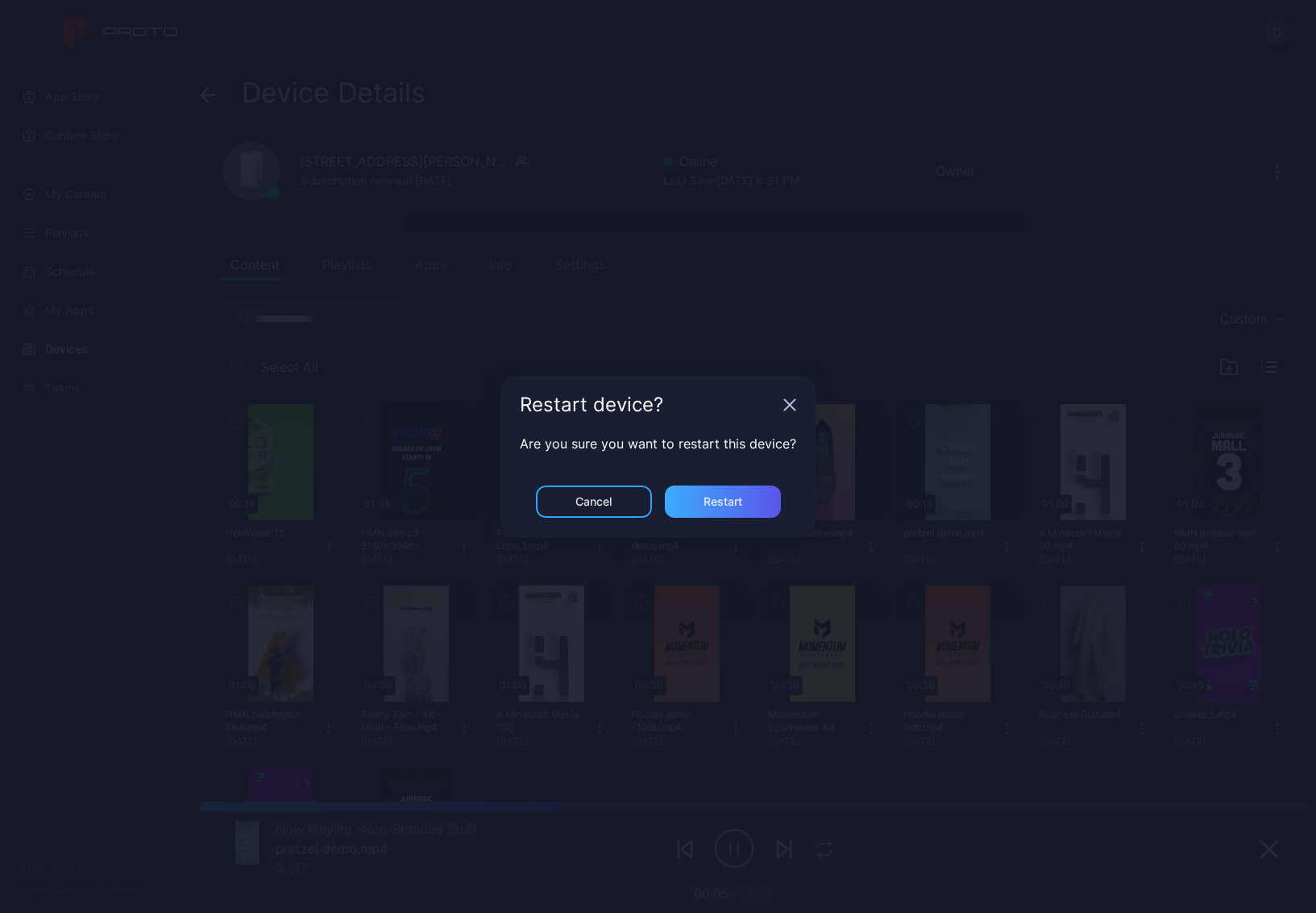
click at [729, 500] on div "Restart" at bounding box center [723, 501] width 39 height 13
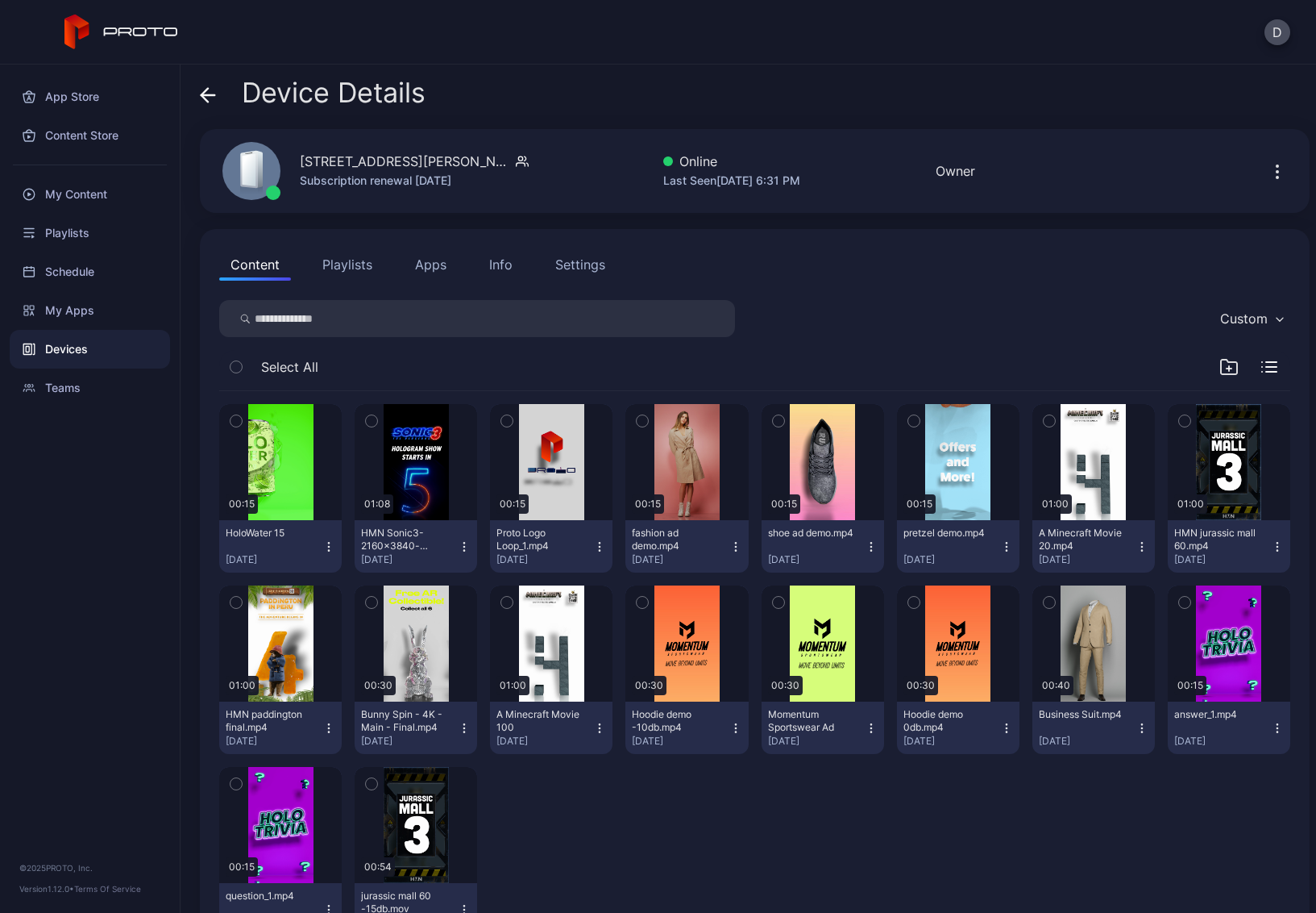
click at [205, 92] on icon at bounding box center [205, 95] width 7 height 14
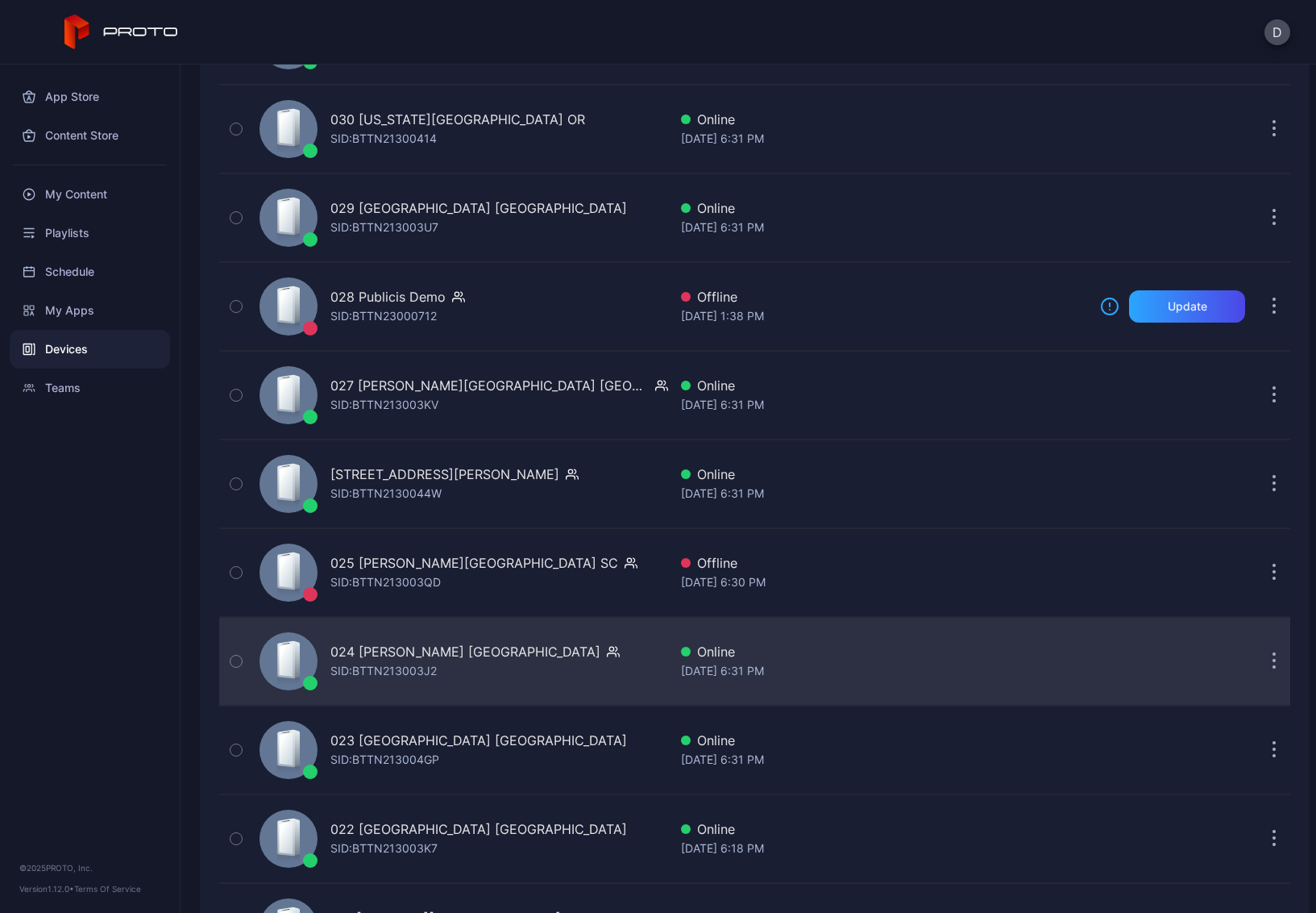
scroll to position [1623, 0]
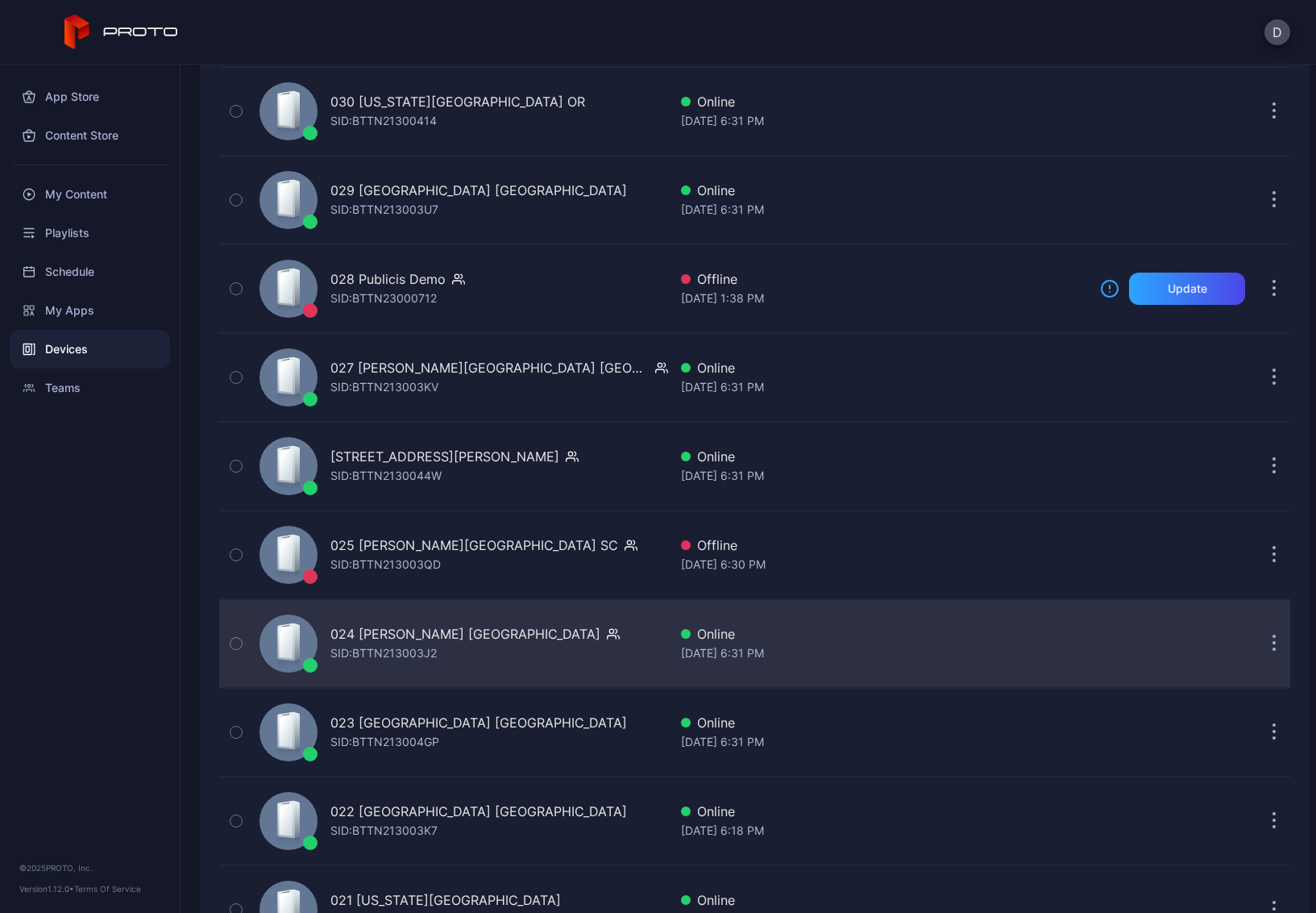
click at [534, 636] on div "024 Katy Mills TX SID: BTTN213003J2" at bounding box center [461, 643] width 415 height 81
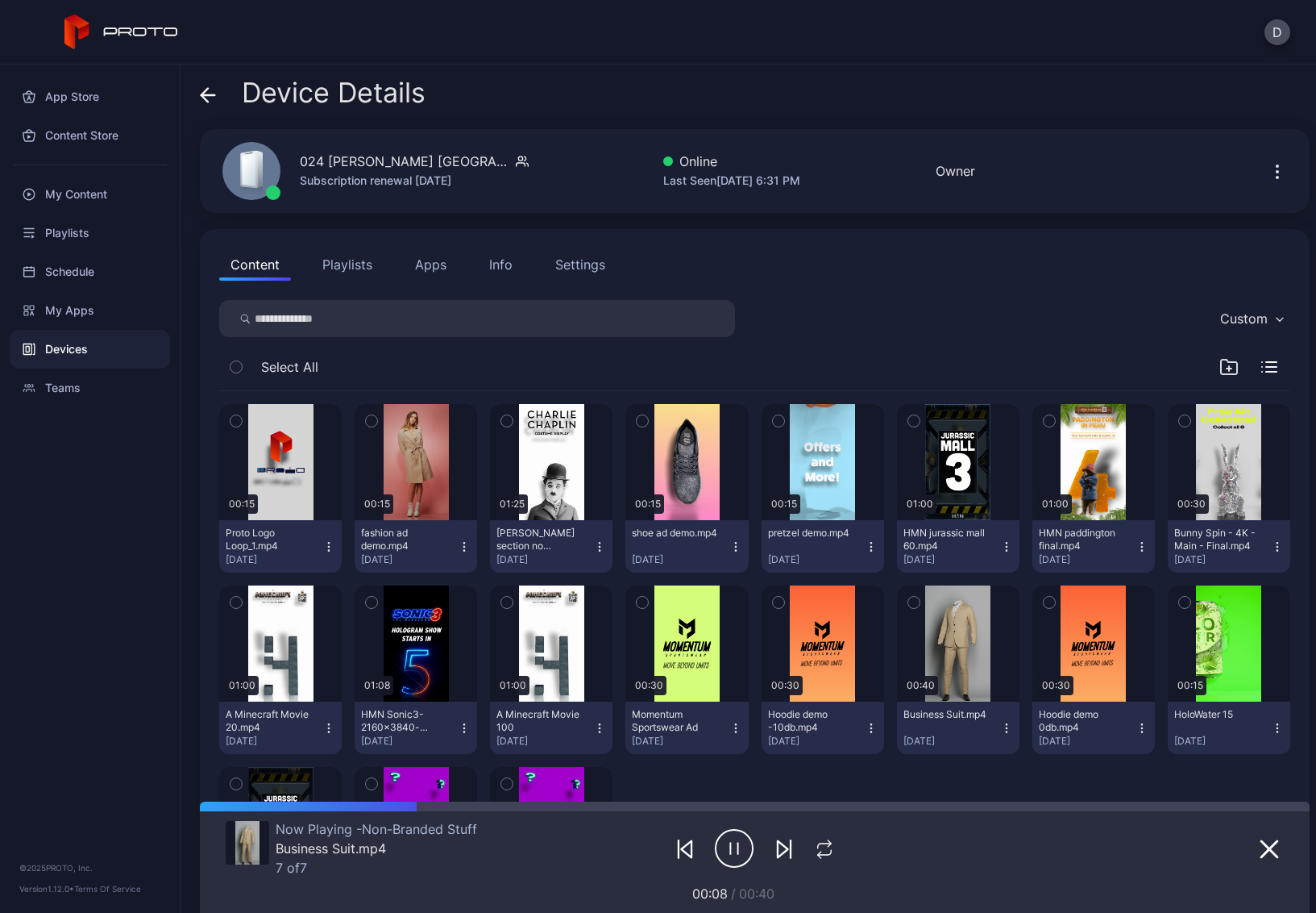
click at [207, 89] on icon at bounding box center [205, 95] width 7 height 14
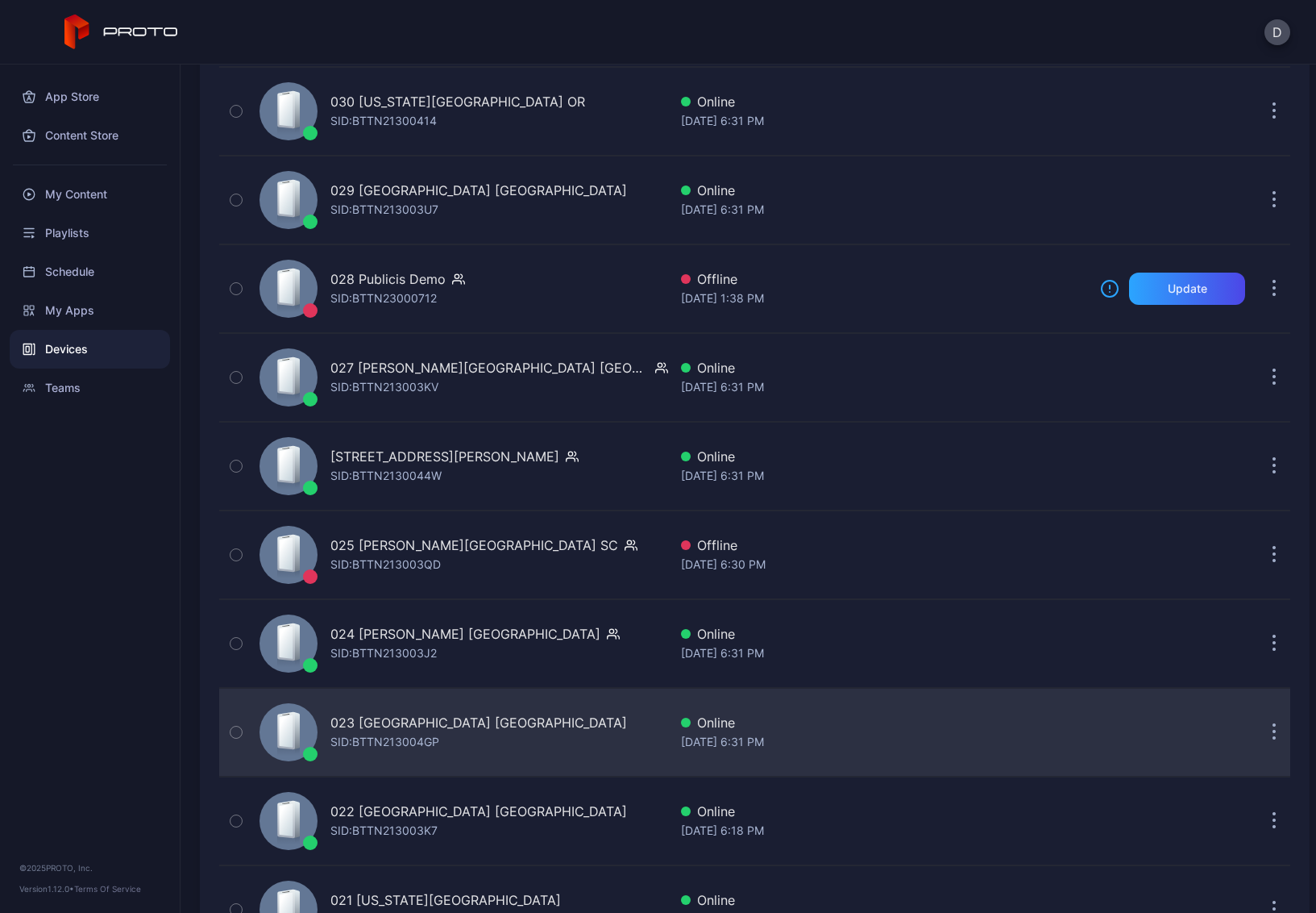
scroll to position [1645, 0]
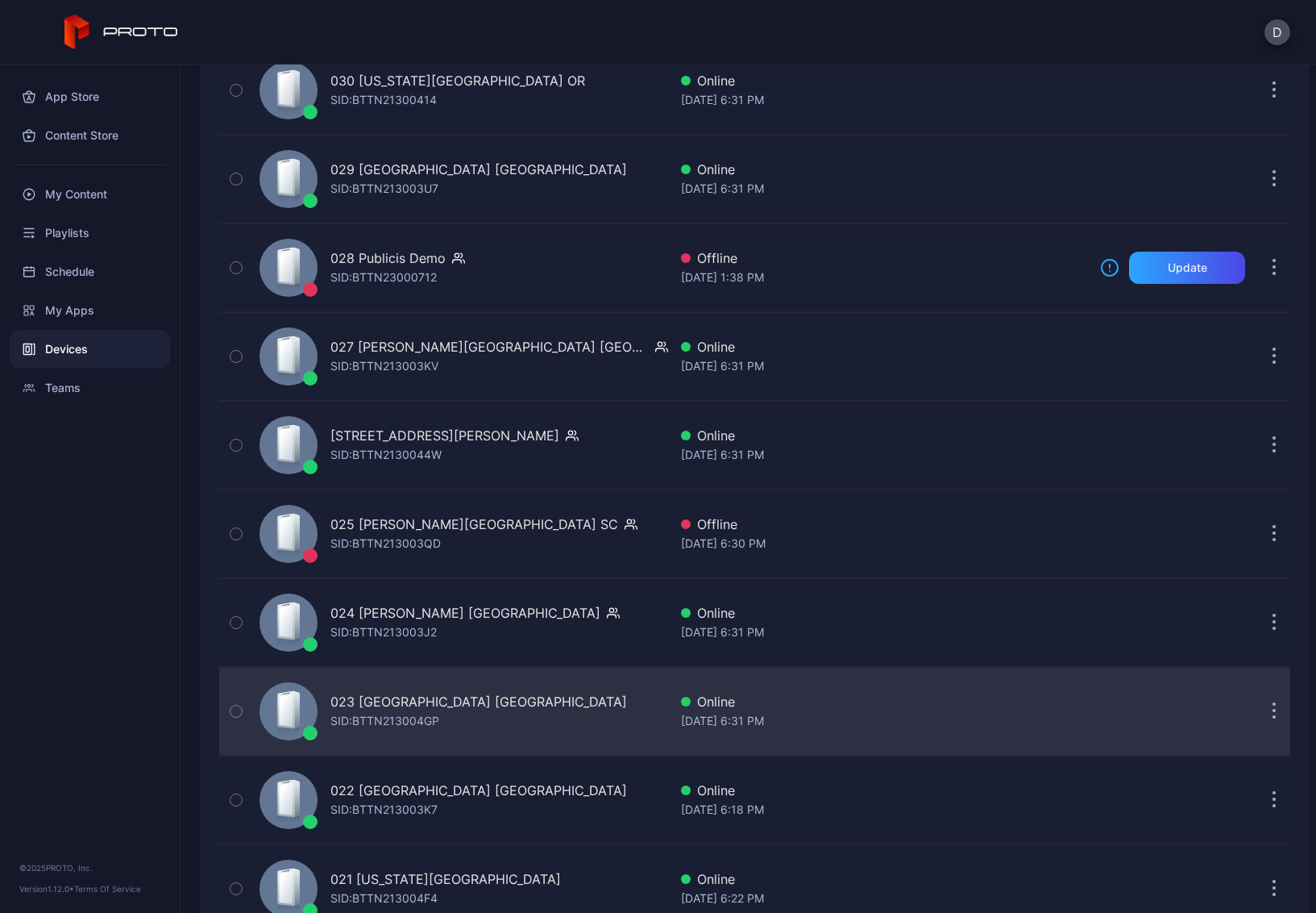
click at [532, 700] on div "023 Queens Center NY SID: BTTN213004GP" at bounding box center [461, 711] width 415 height 81
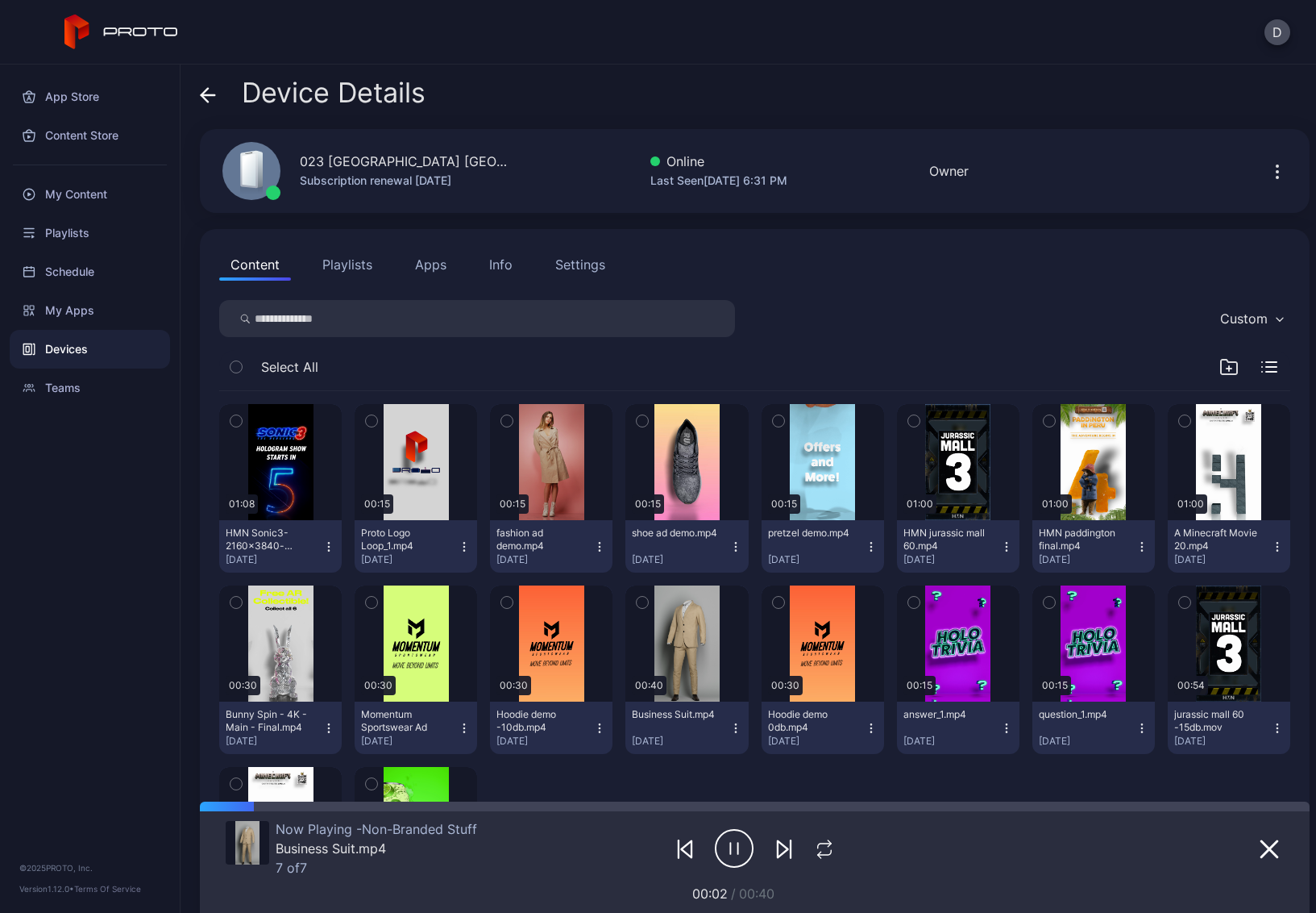
click at [212, 95] on icon at bounding box center [209, 95] width 14 height 0
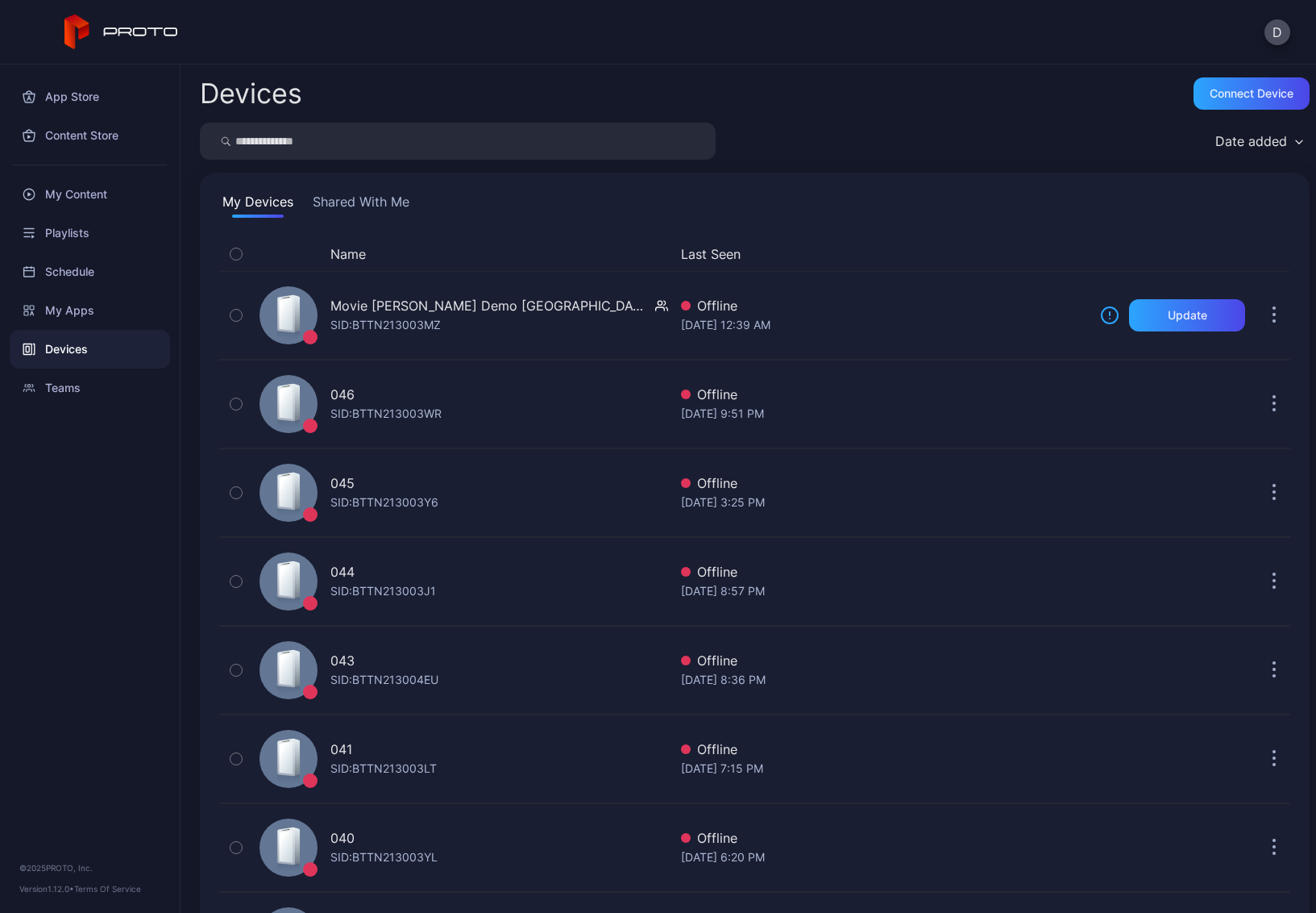
scroll to position [1645, 0]
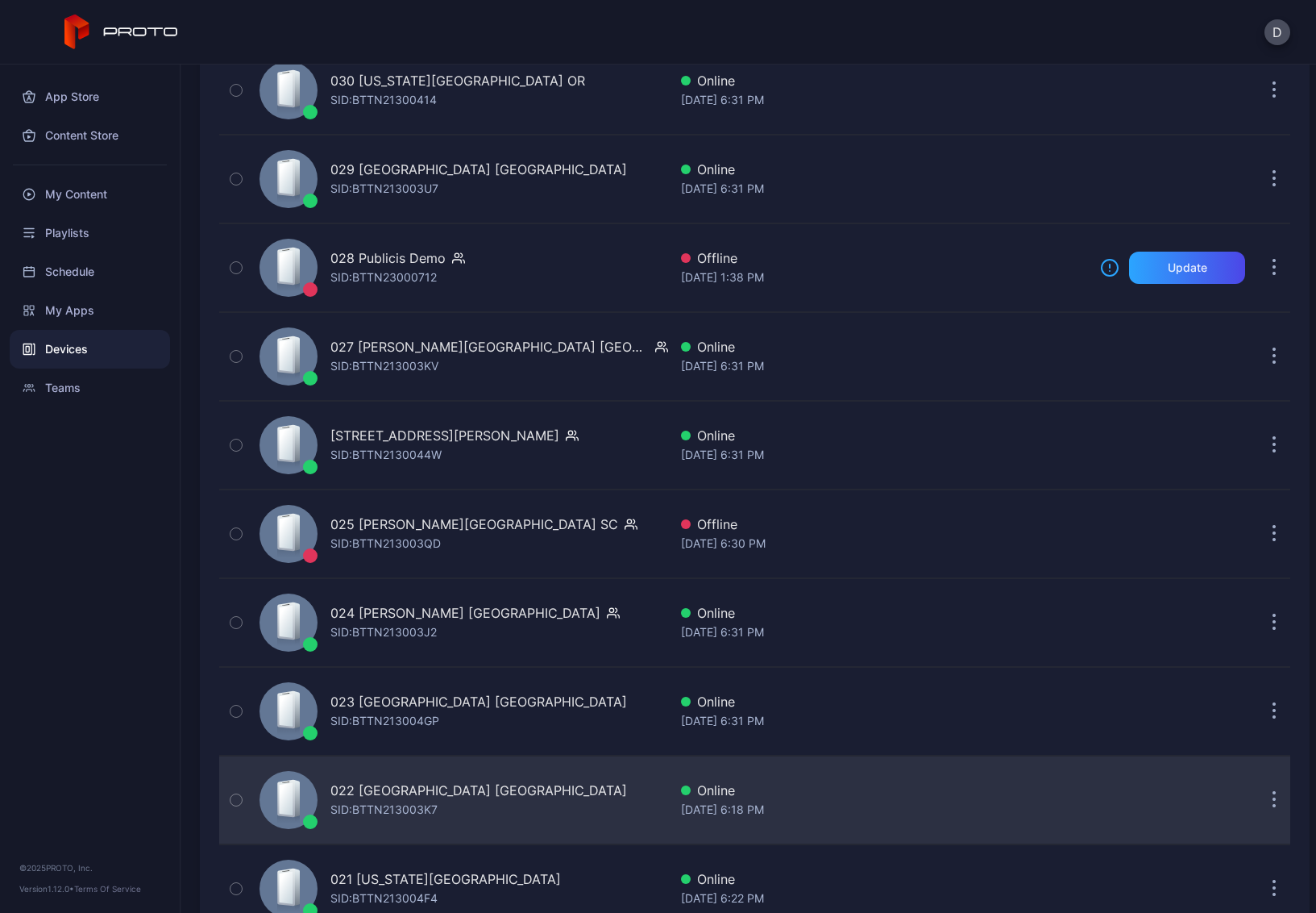
click at [551, 803] on div "022 Tysons Corner Center VA SID: BTTN213003K7" at bounding box center [461, 799] width 415 height 81
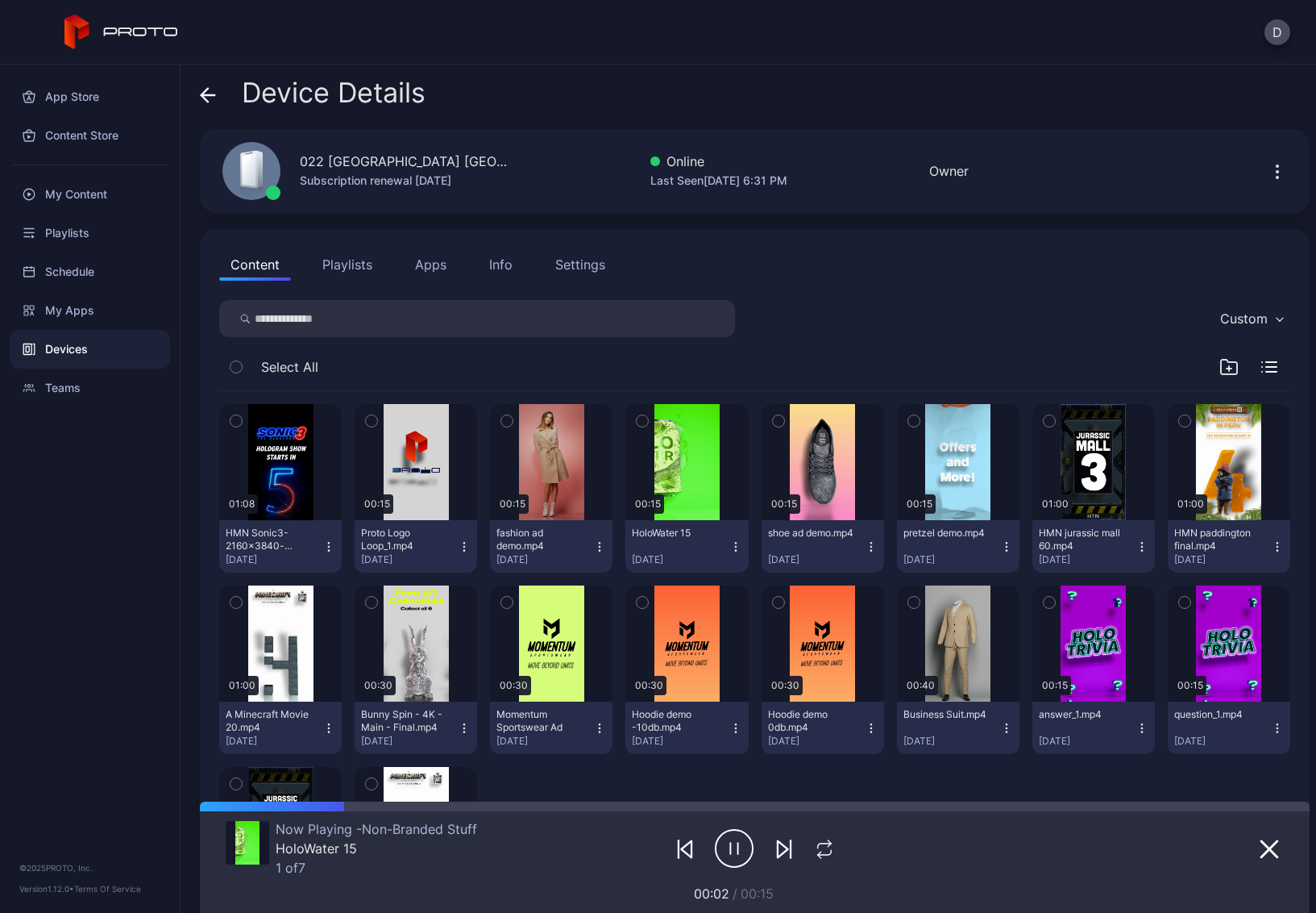
click at [1268, 167] on icon "button" at bounding box center [1278, 172] width 19 height 19
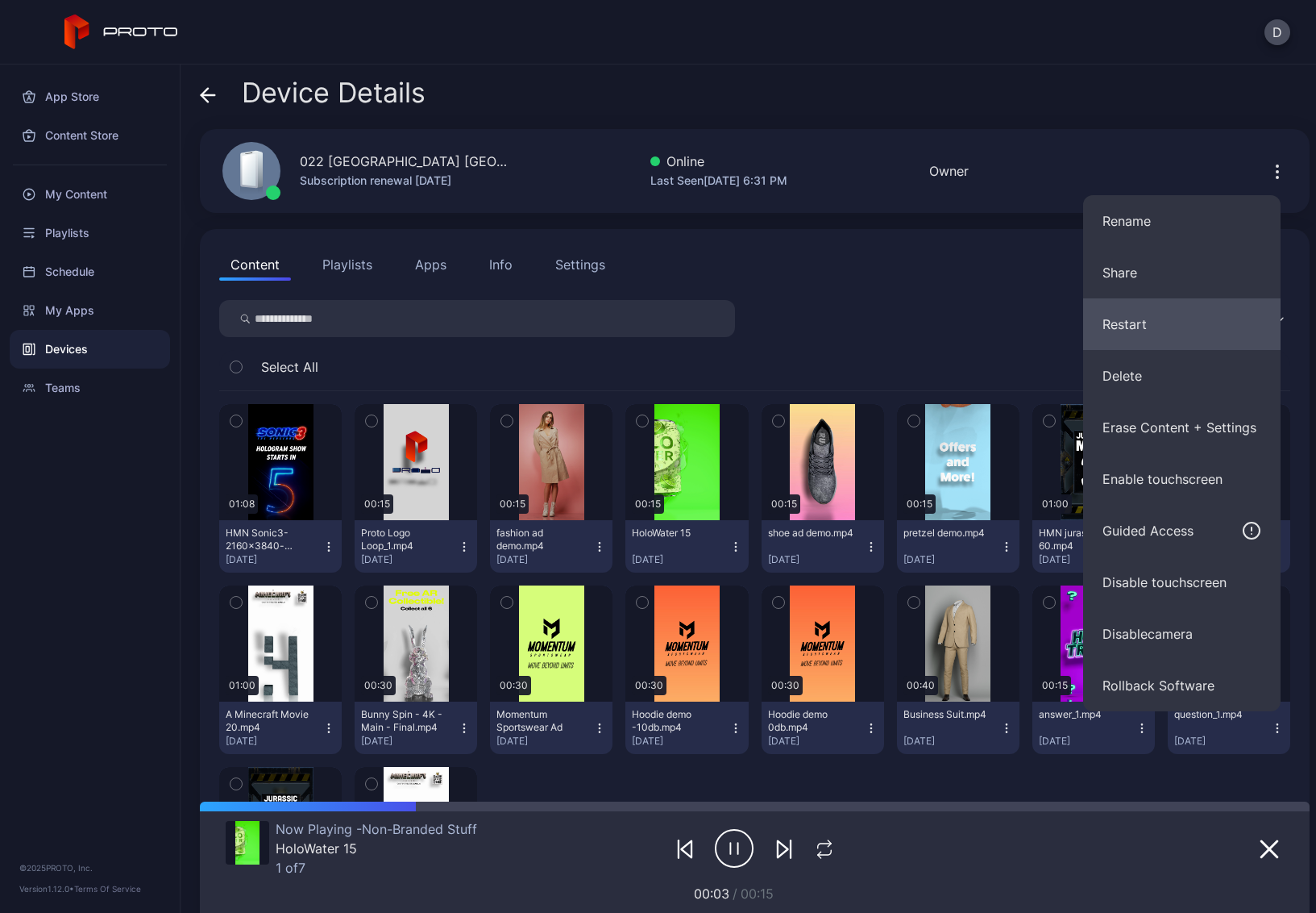
click at [1145, 325] on button "Restart" at bounding box center [1182, 324] width 198 height 51
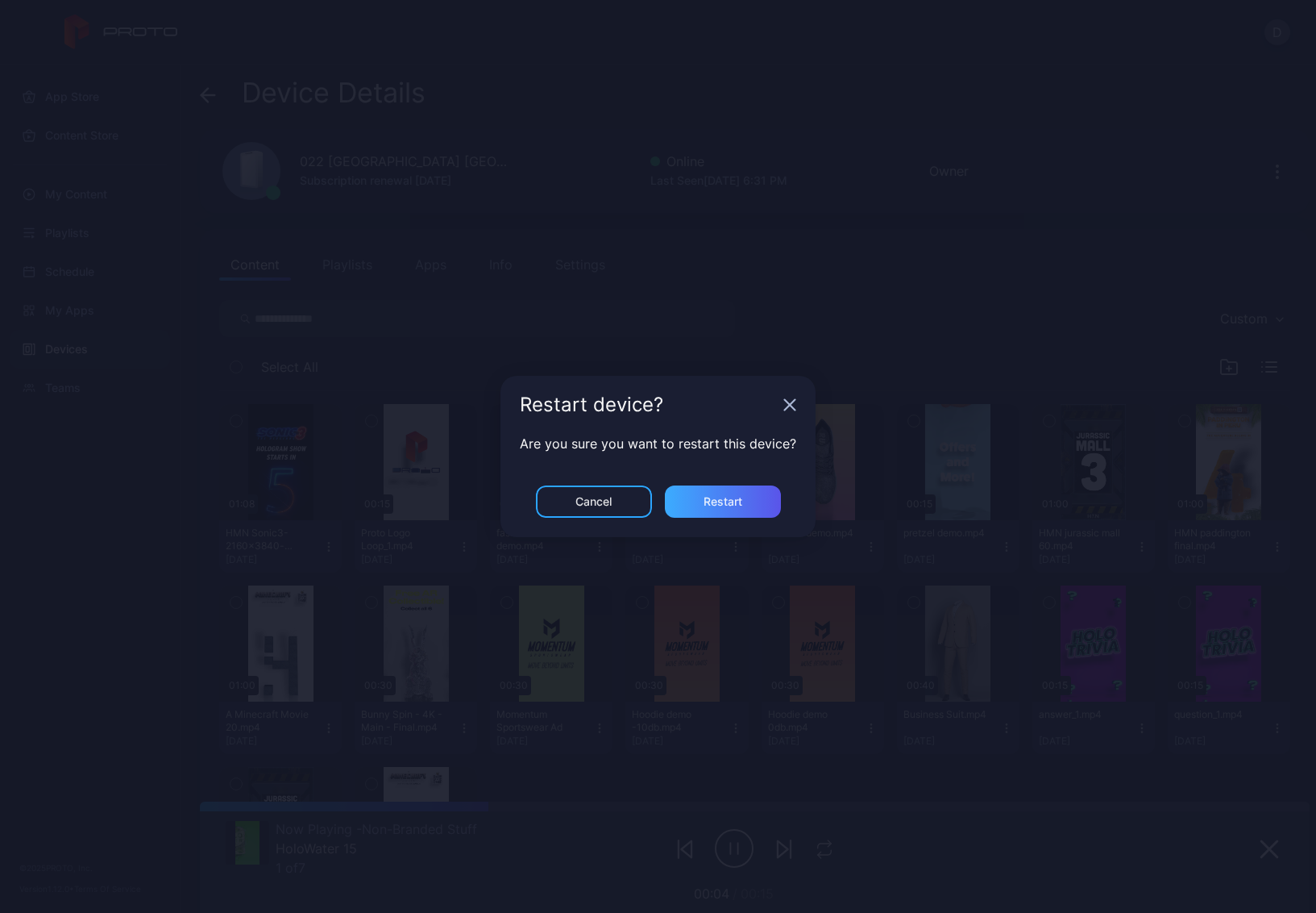
click at [742, 496] on div "Restart" at bounding box center [723, 501] width 39 height 13
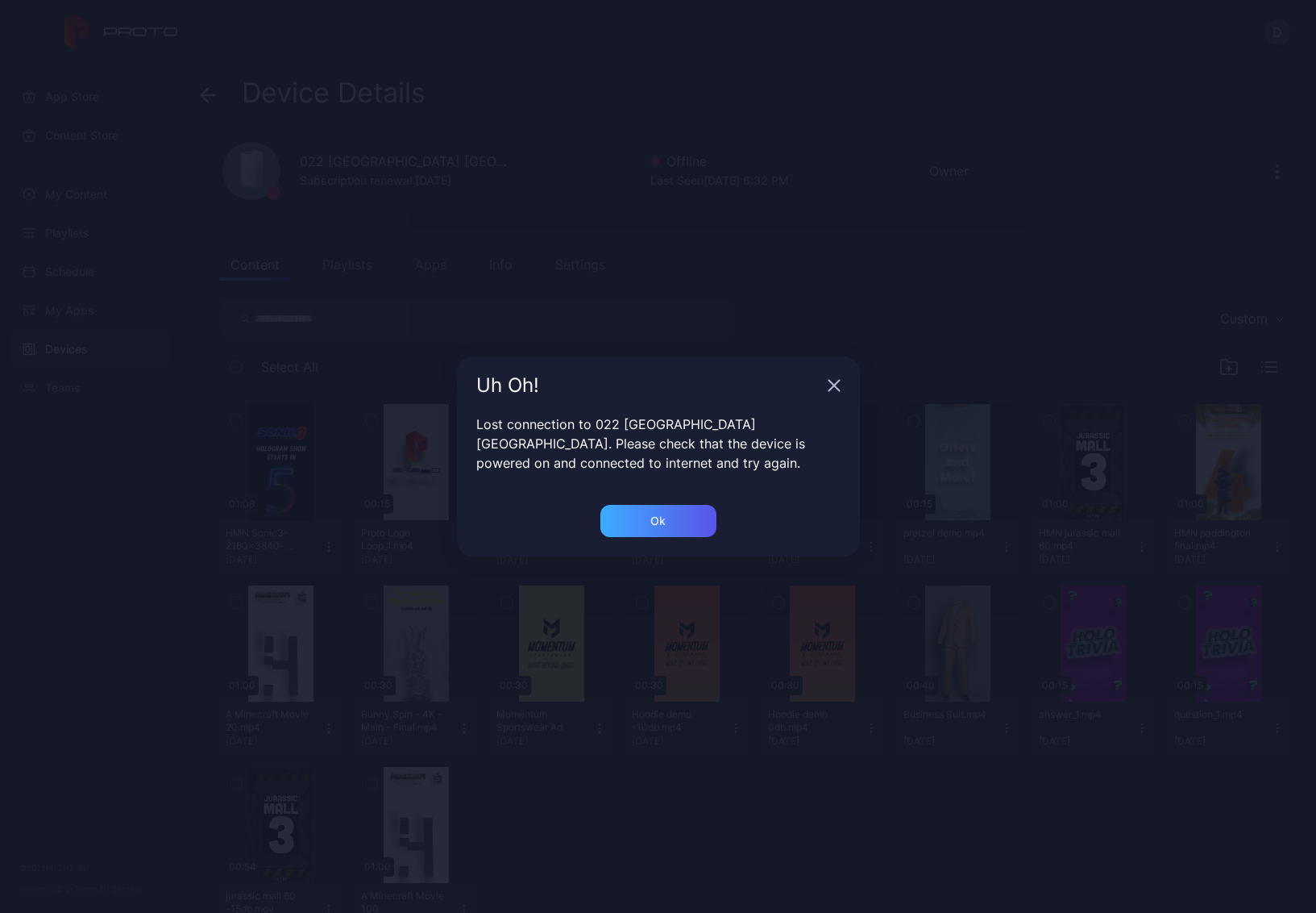
click at [669, 518] on div "Ok" at bounding box center [658, 520] width 116 height 32
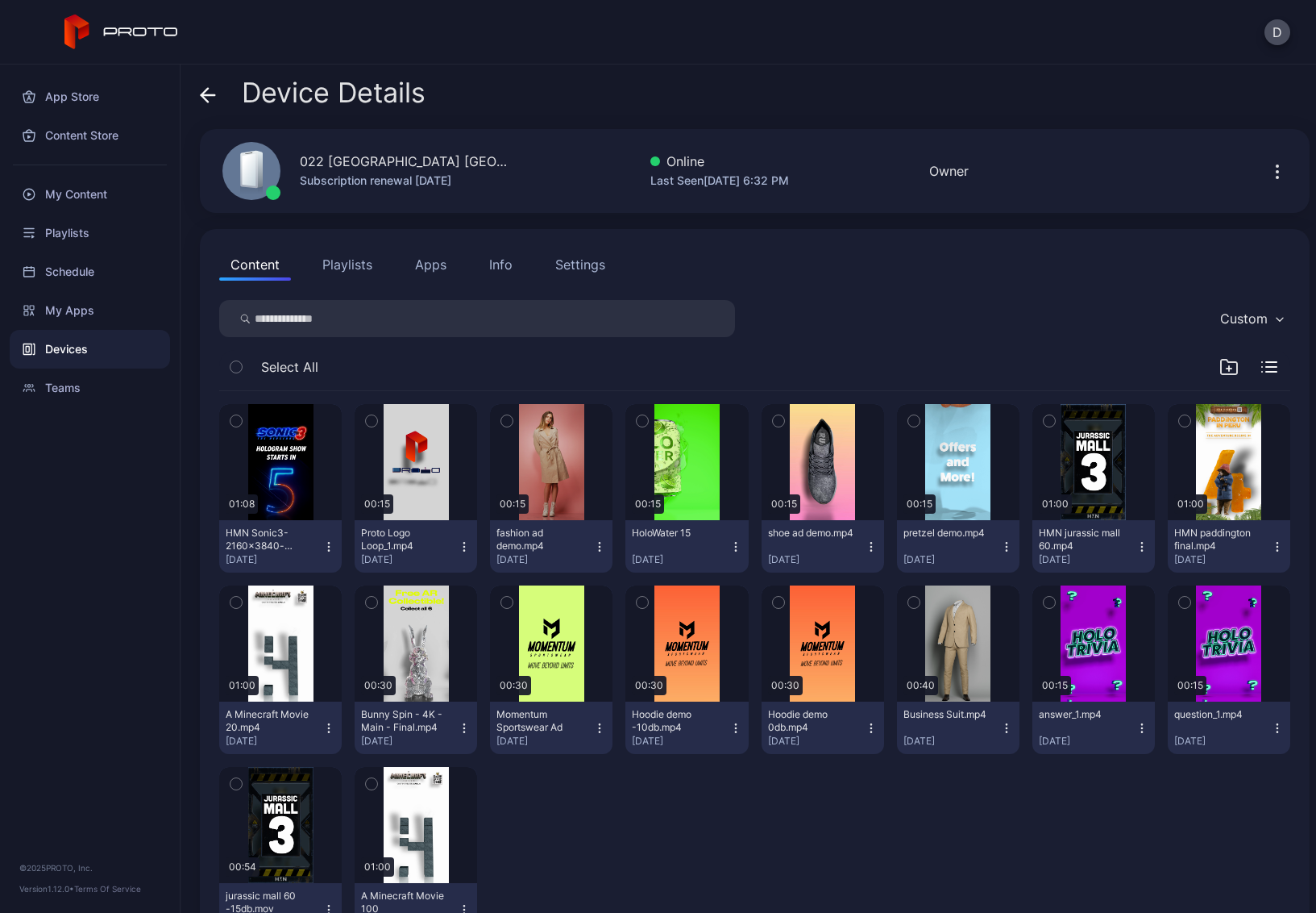
click at [351, 273] on button "Playlists" at bounding box center [347, 264] width 73 height 32
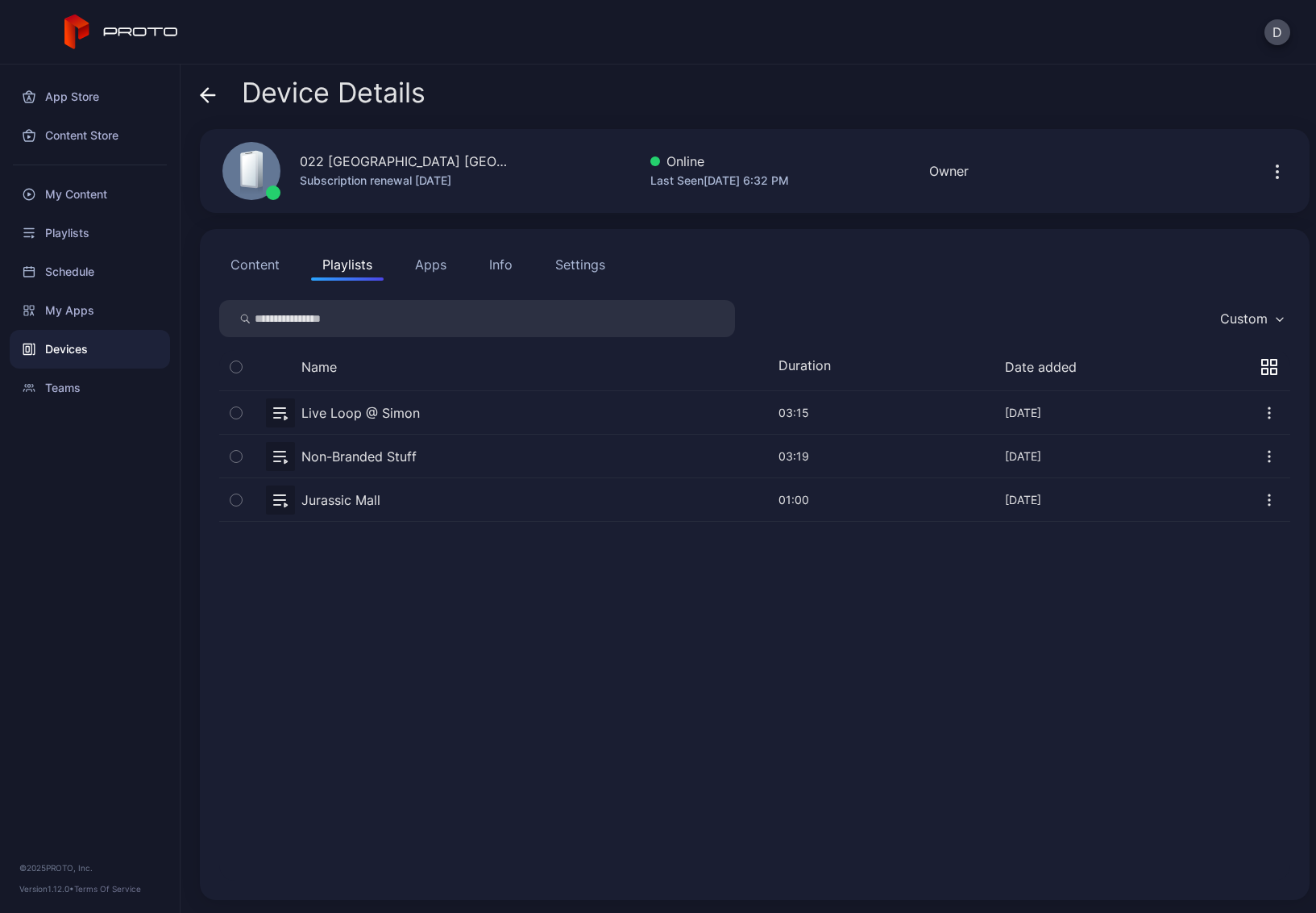
click at [452, 462] on button "button" at bounding box center [754, 456] width 1072 height 43
click at [451, 460] on button "button" at bounding box center [754, 456] width 1072 height 43
click at [207, 97] on icon at bounding box center [208, 95] width 16 height 16
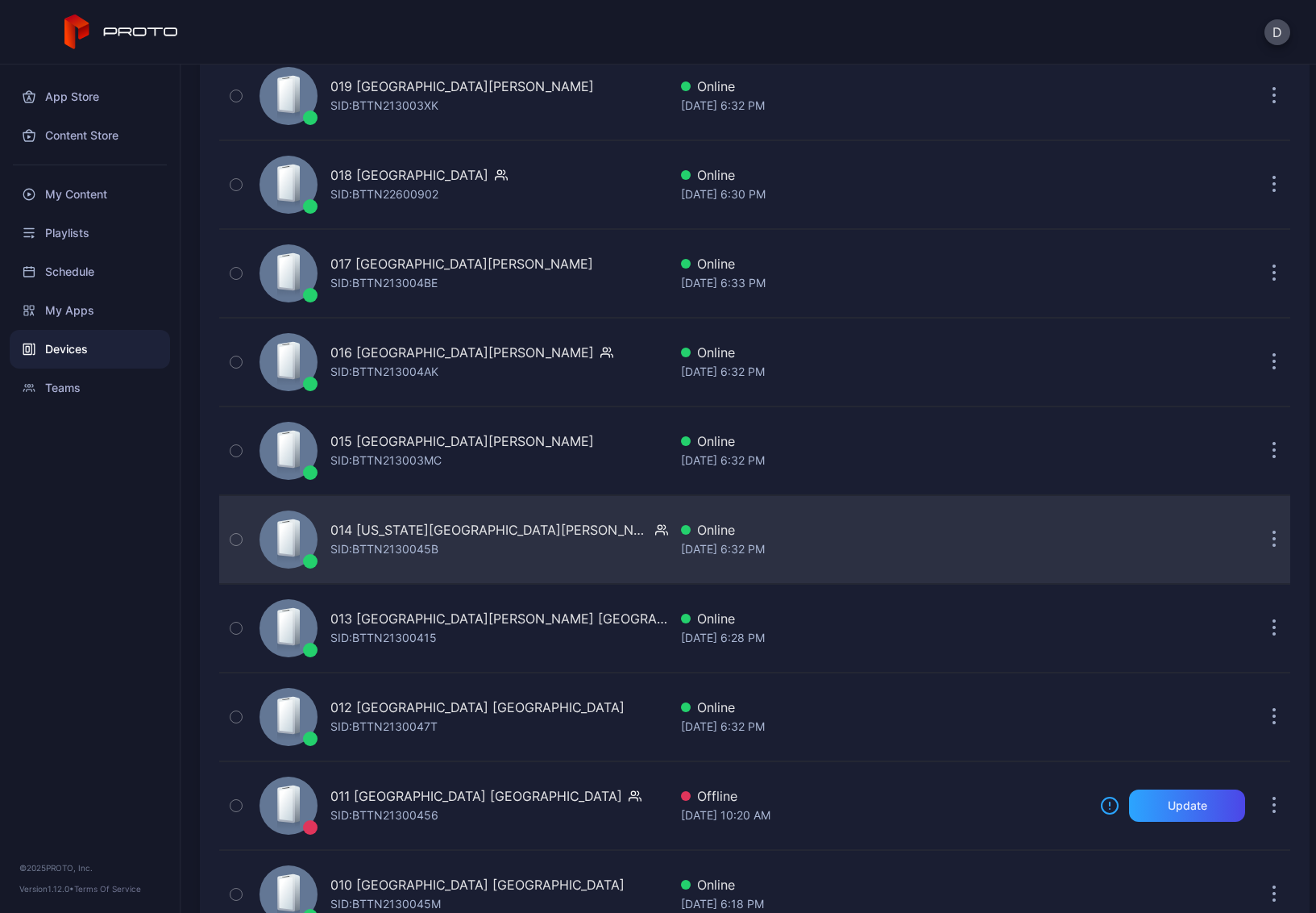
scroll to position [2604, 0]
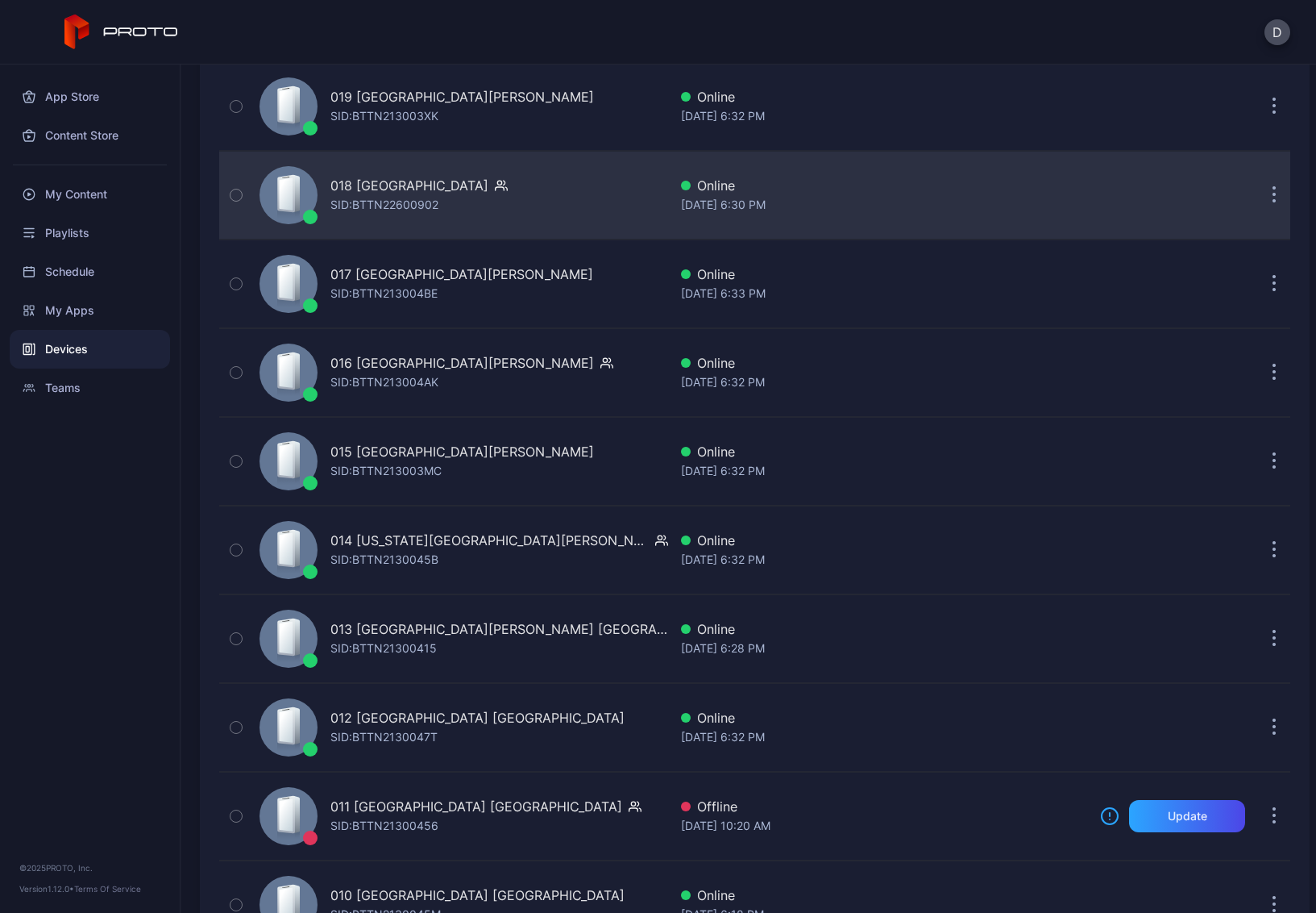
click at [525, 184] on div "018 [GEOGRAPHIC_DATA] SID: BTTN22600902" at bounding box center [461, 195] width 415 height 81
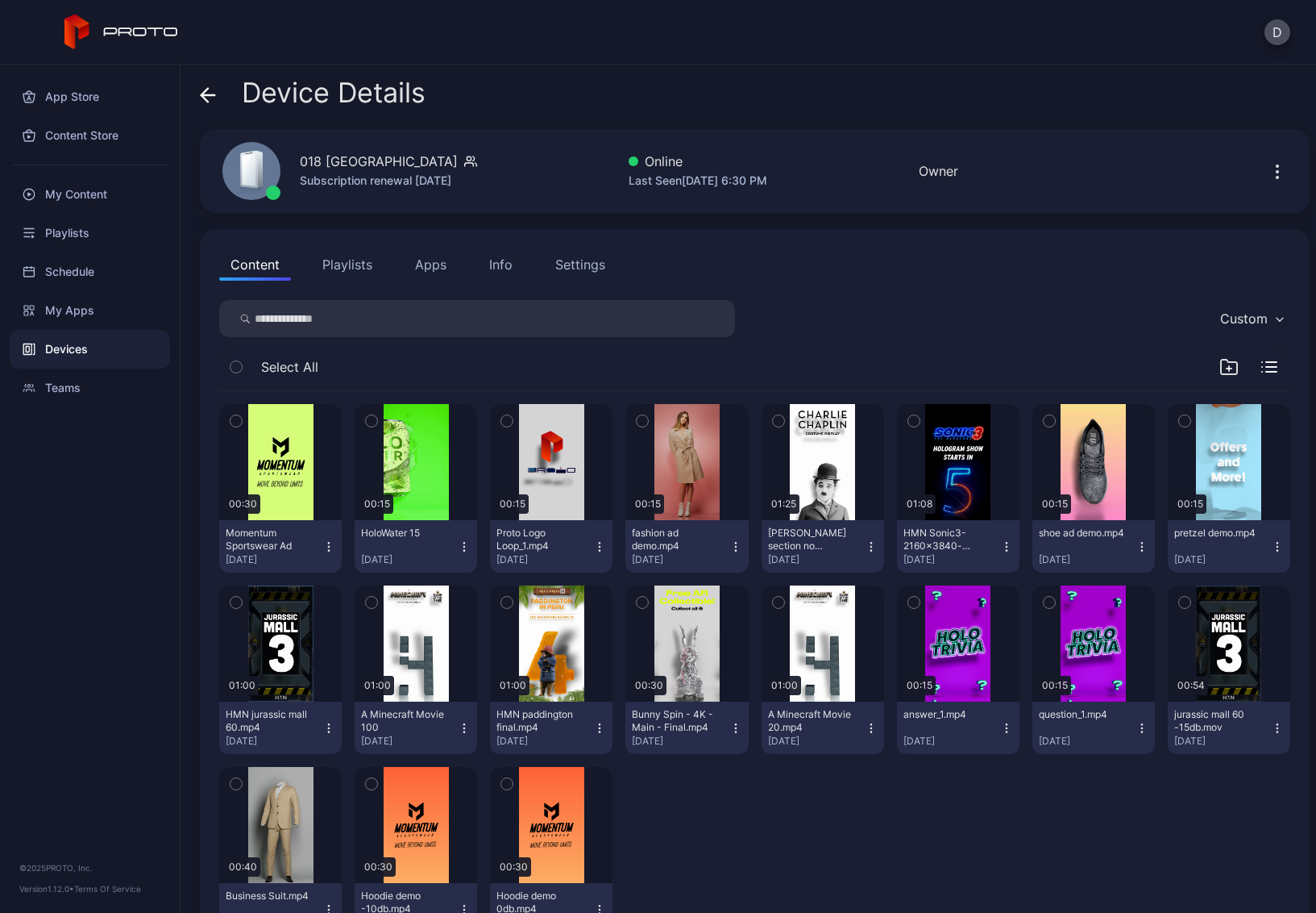
click at [341, 254] on button "Playlists" at bounding box center [347, 264] width 73 height 32
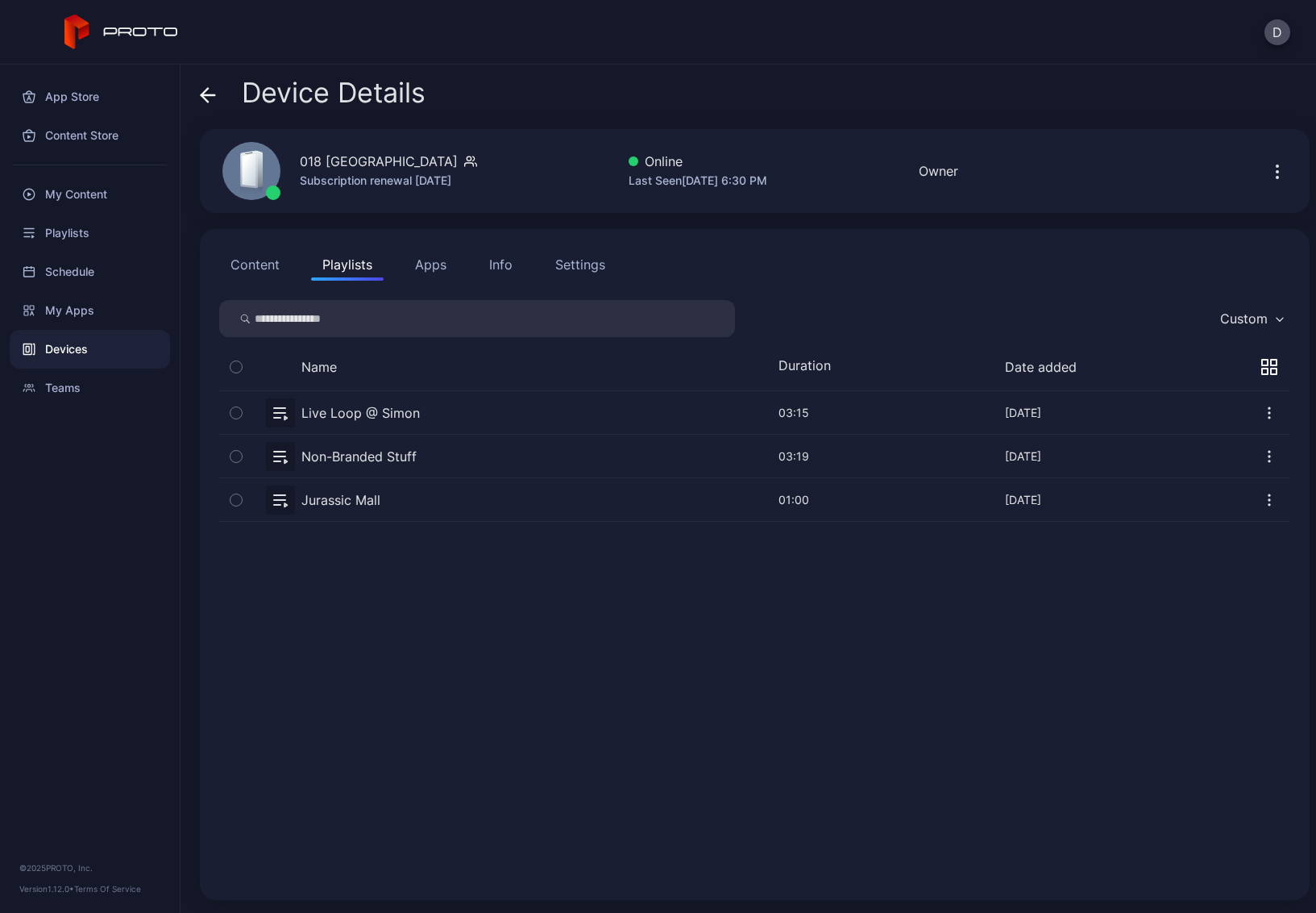
click at [385, 460] on button "button" at bounding box center [754, 456] width 1072 height 43
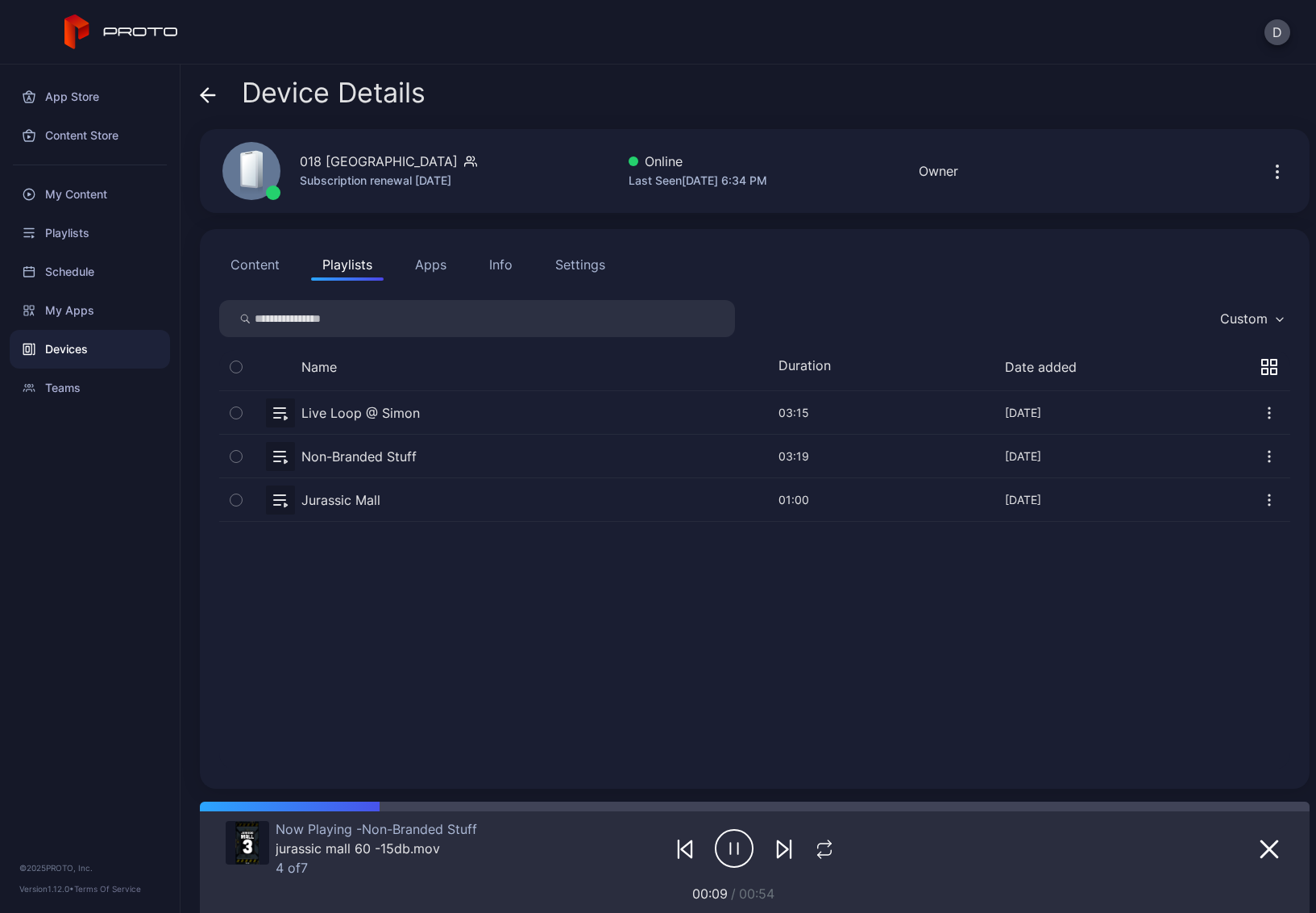
click at [208, 99] on icon at bounding box center [208, 95] width 16 height 16
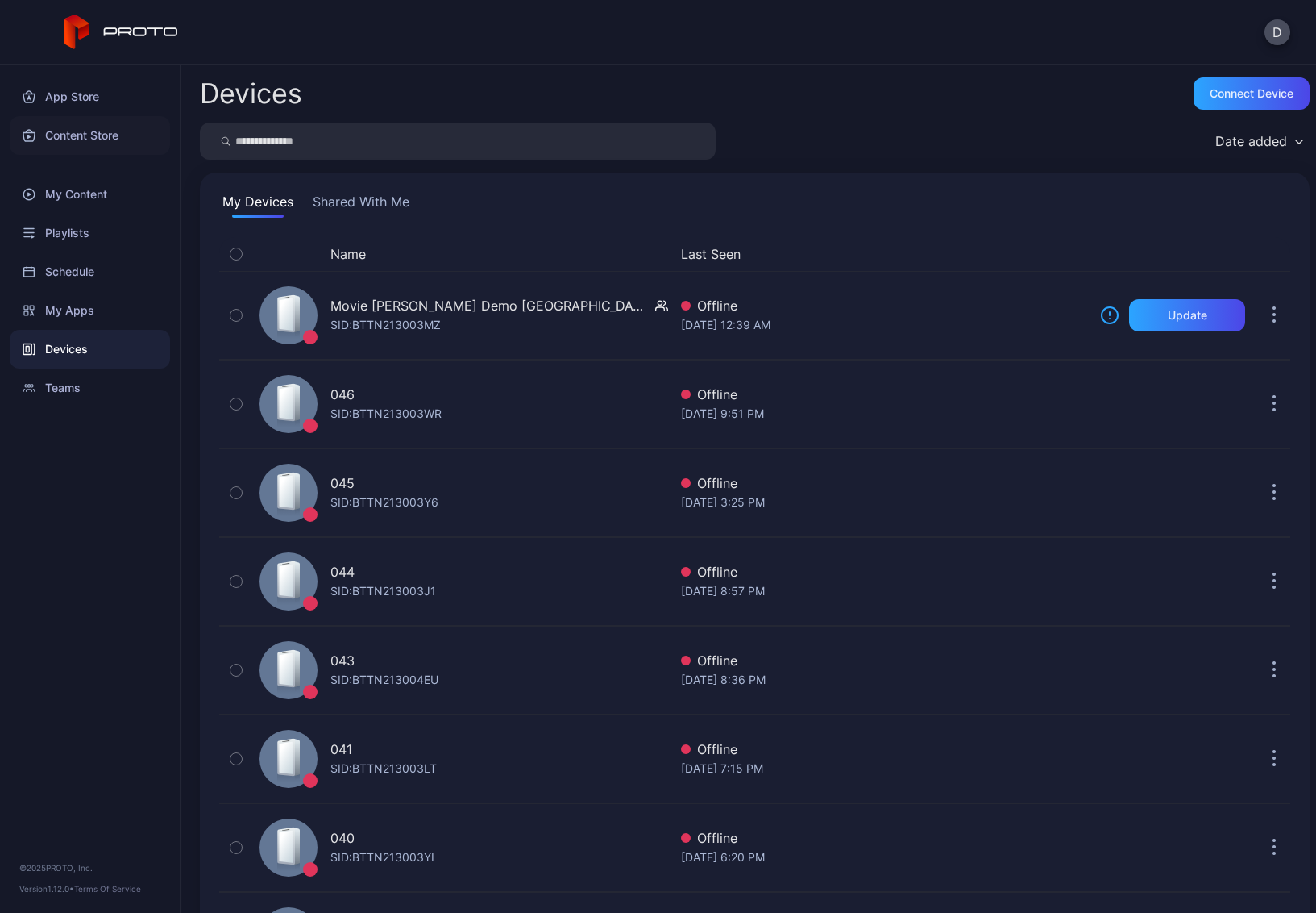
scroll to position [2604, 0]
